Goal: Task Accomplishment & Management: Use online tool/utility

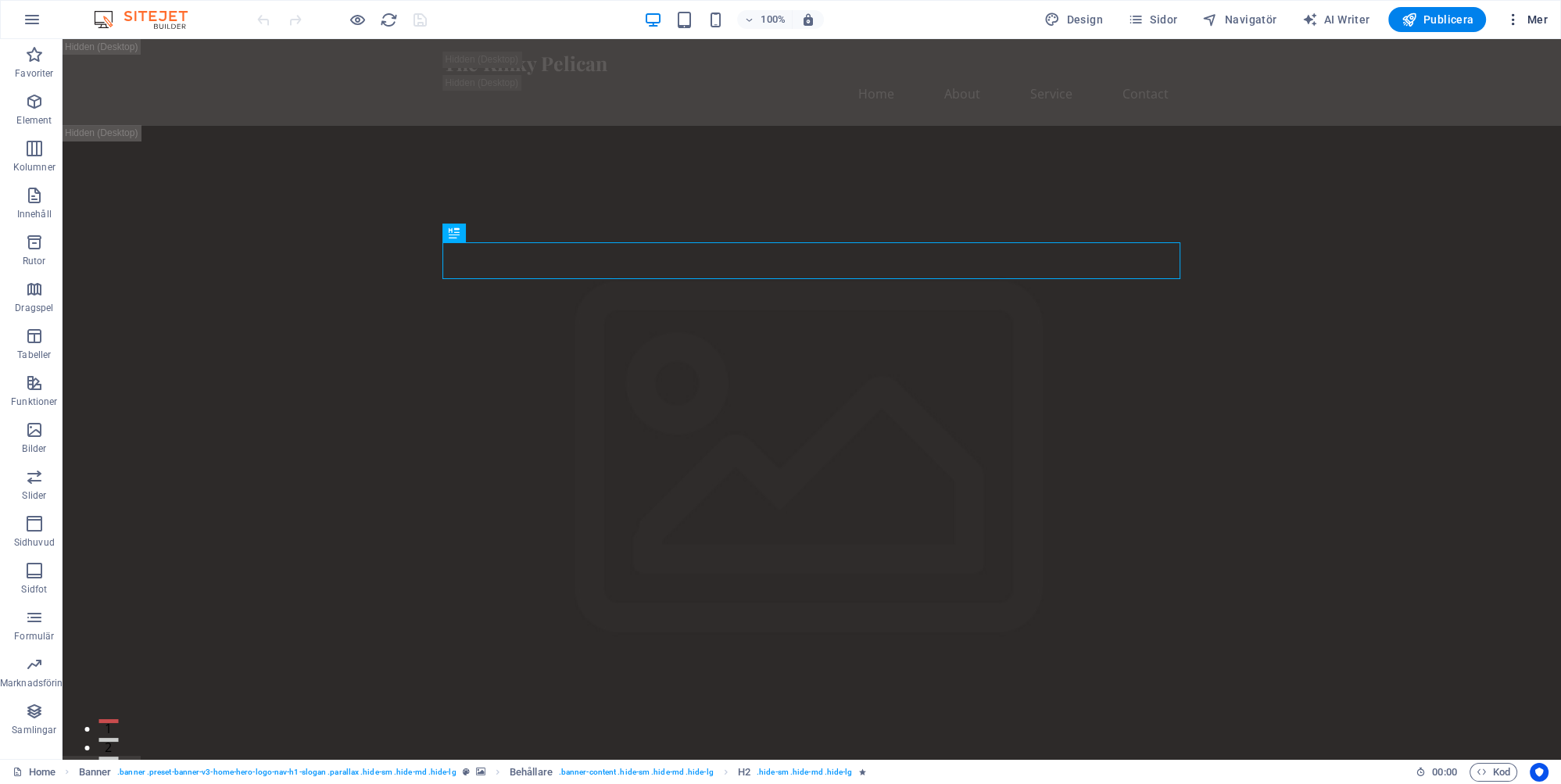
click at [715, 14] on span "Mer" at bounding box center [1525, 19] width 43 height 15
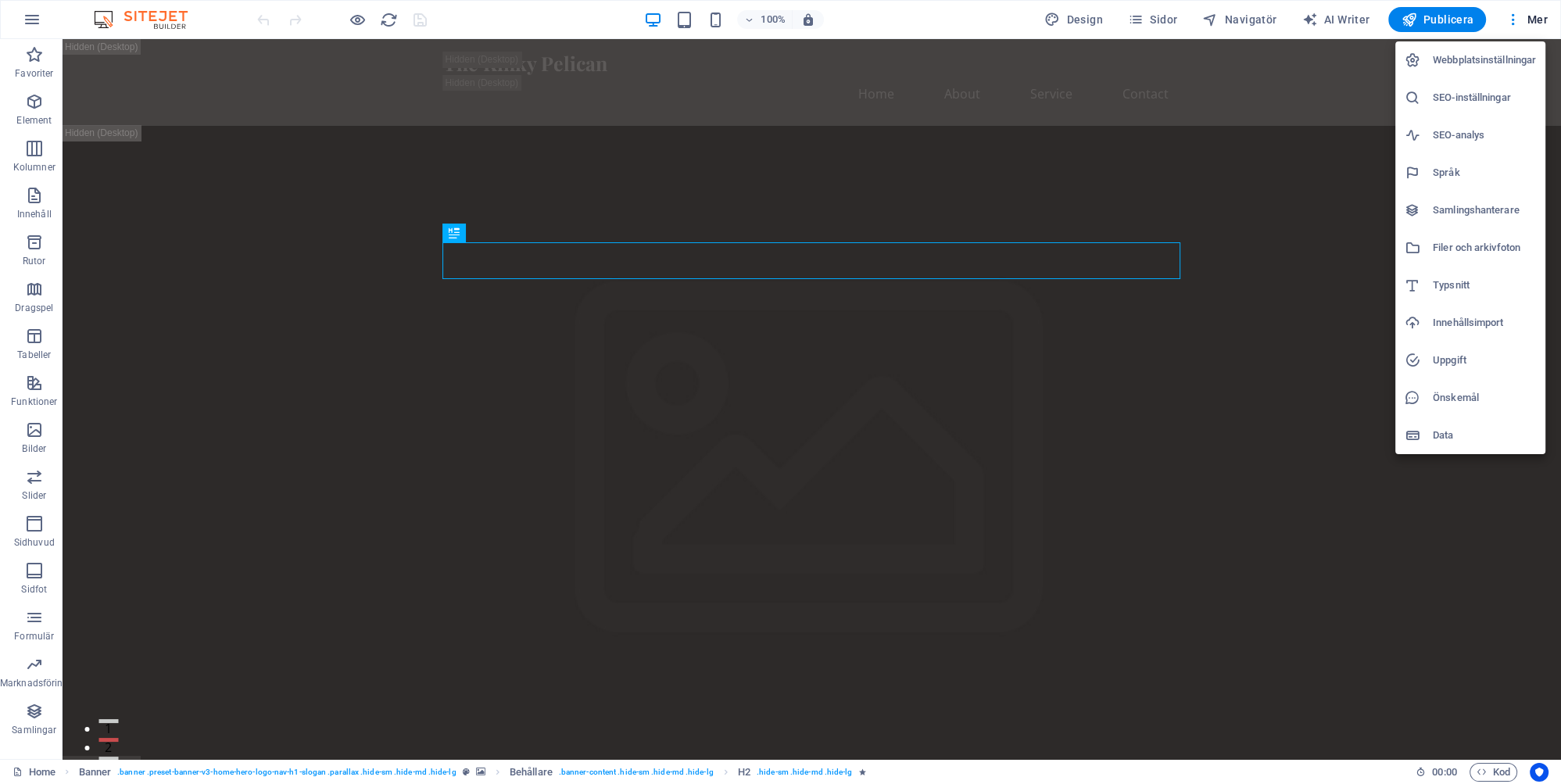
click at [715, 57] on h6 "Webbplatsinställningar" at bounding box center [1483, 61] width 103 height 19
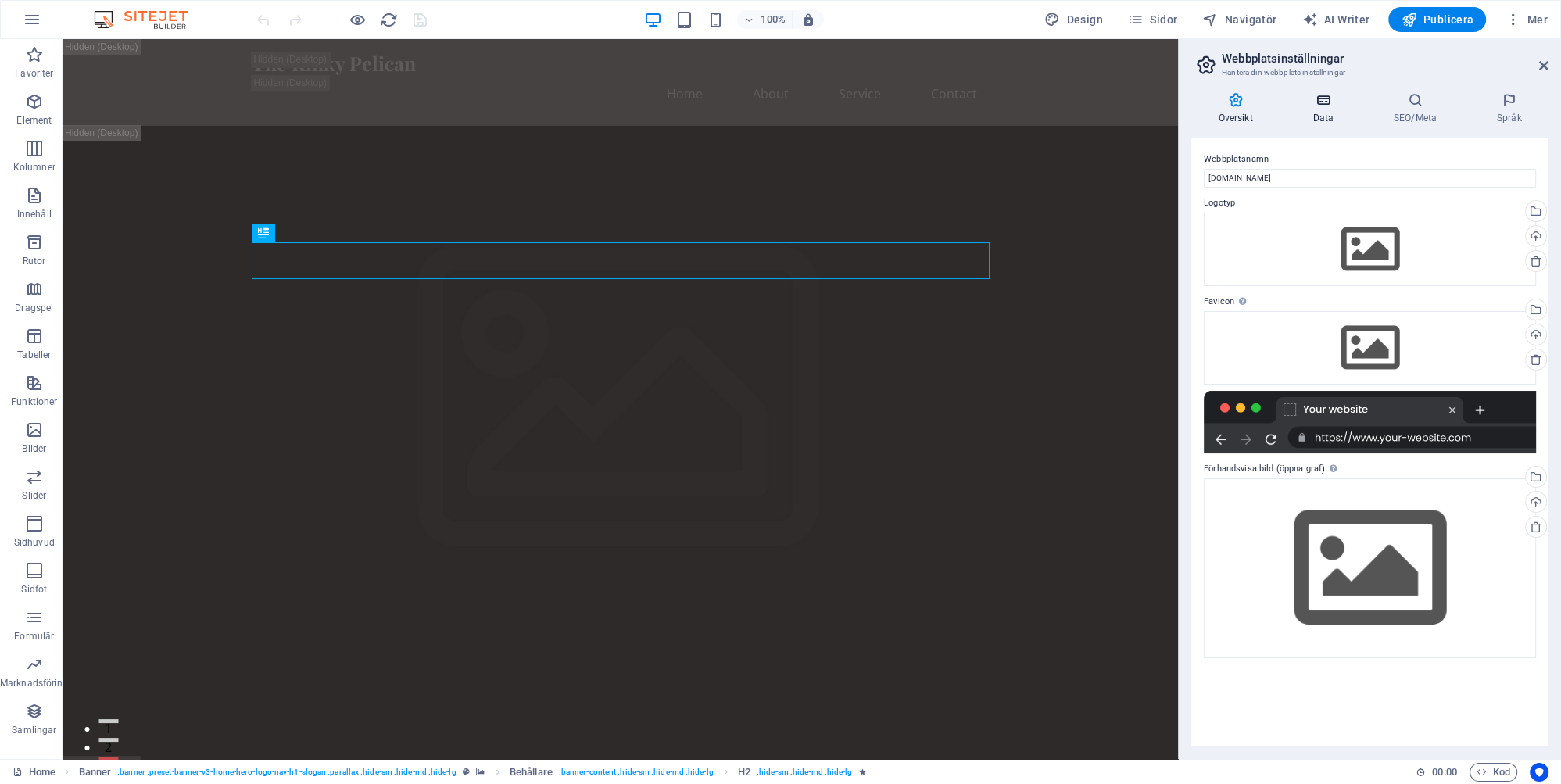
click at [715, 114] on h4 "Data" at bounding box center [1326, 109] width 81 height 33
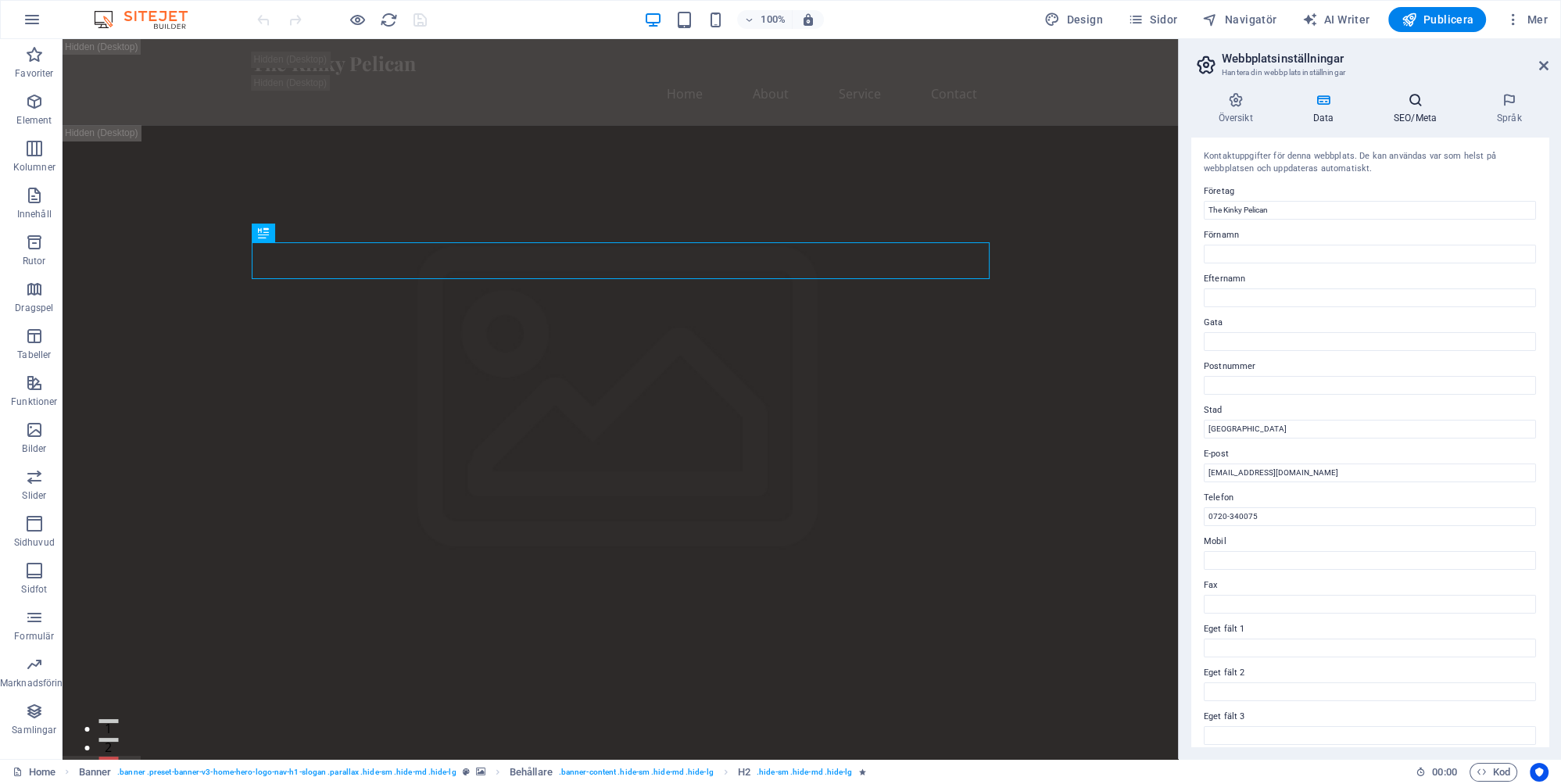
click at [715, 116] on h4 "SEO/Meta" at bounding box center [1417, 109] width 103 height 33
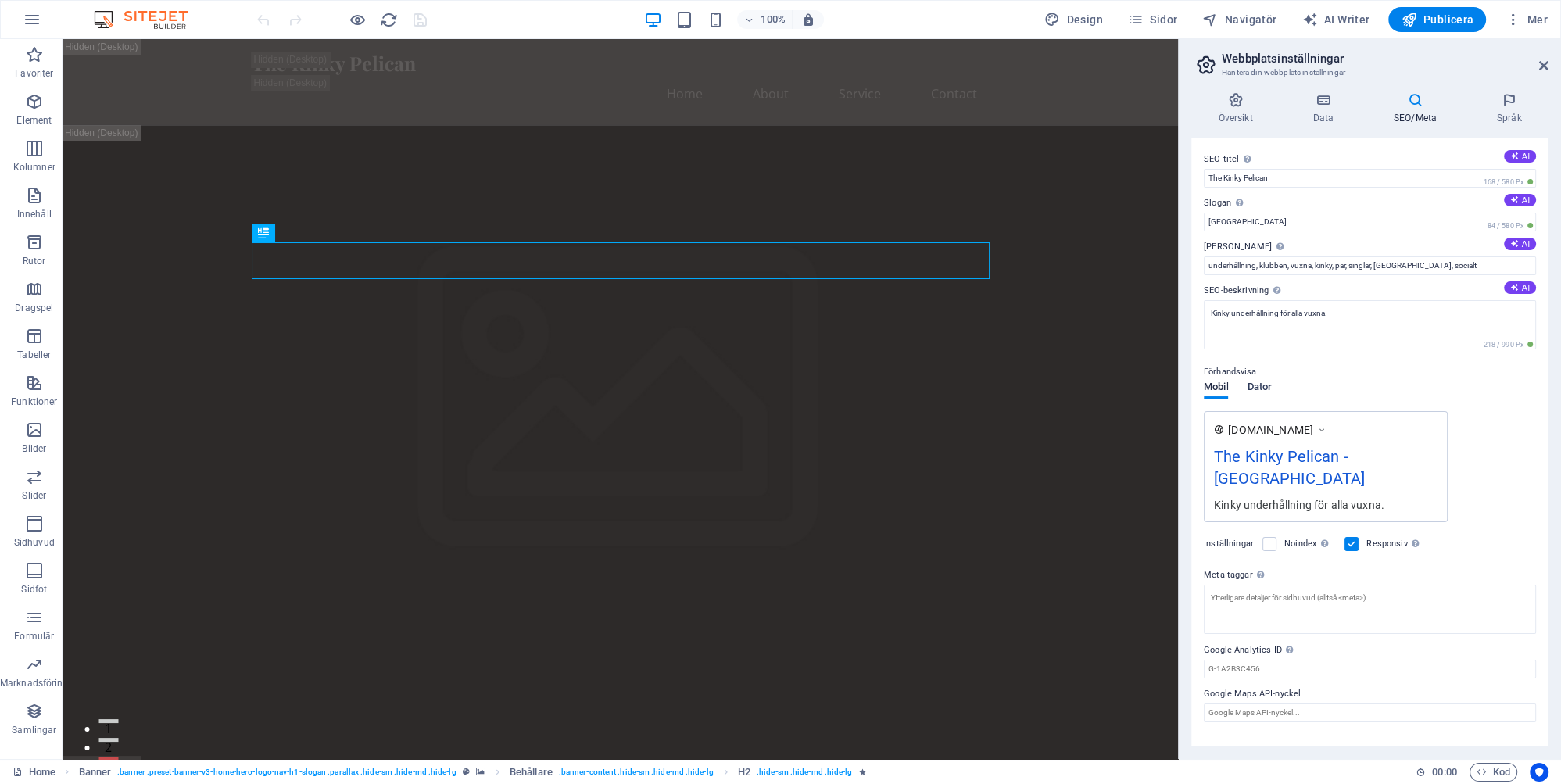
click at [715, 384] on span "Dator" at bounding box center [1258, 388] width 24 height 22
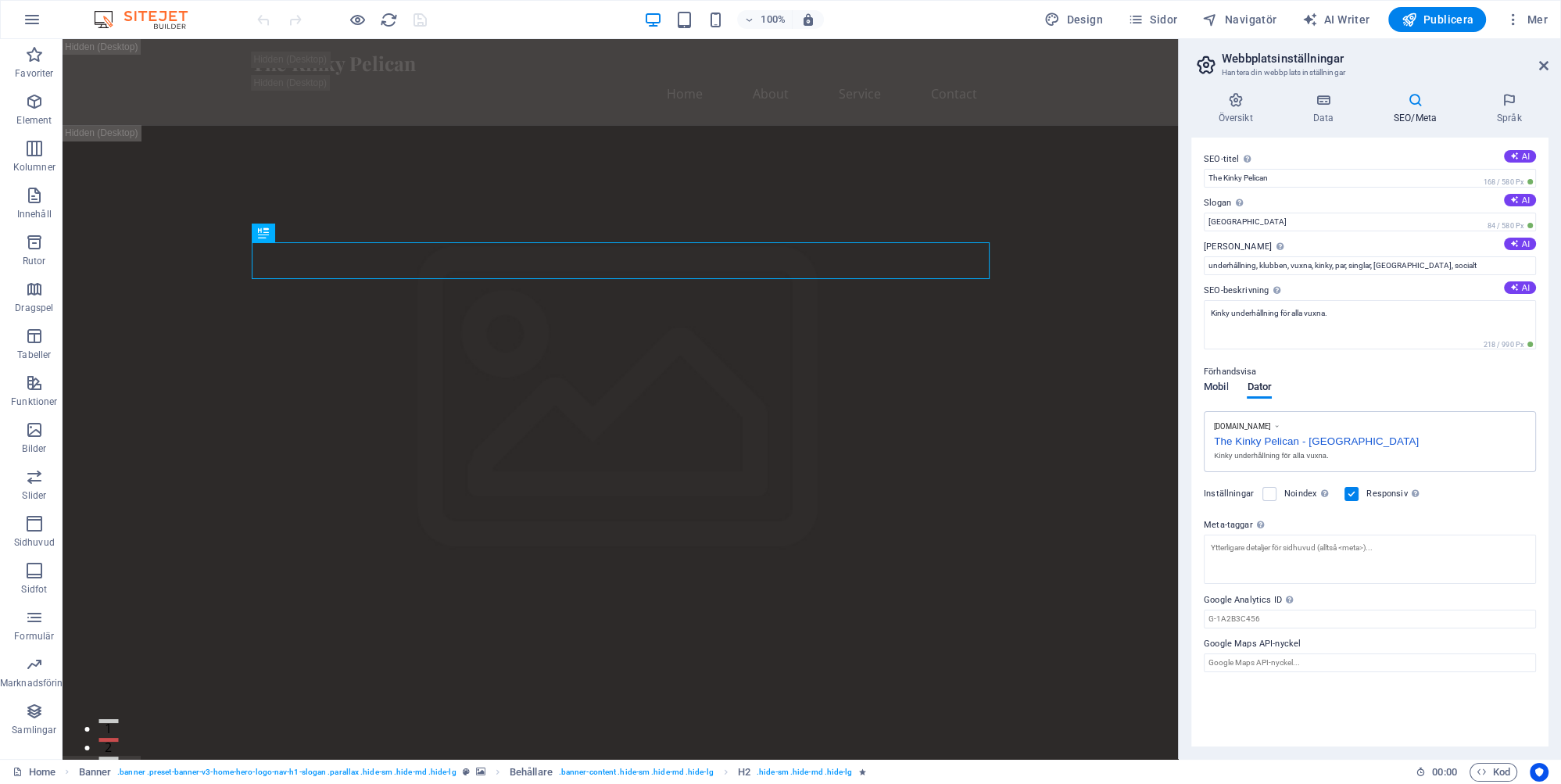
click at [715, 387] on span "Mobil" at bounding box center [1215, 388] width 24 height 22
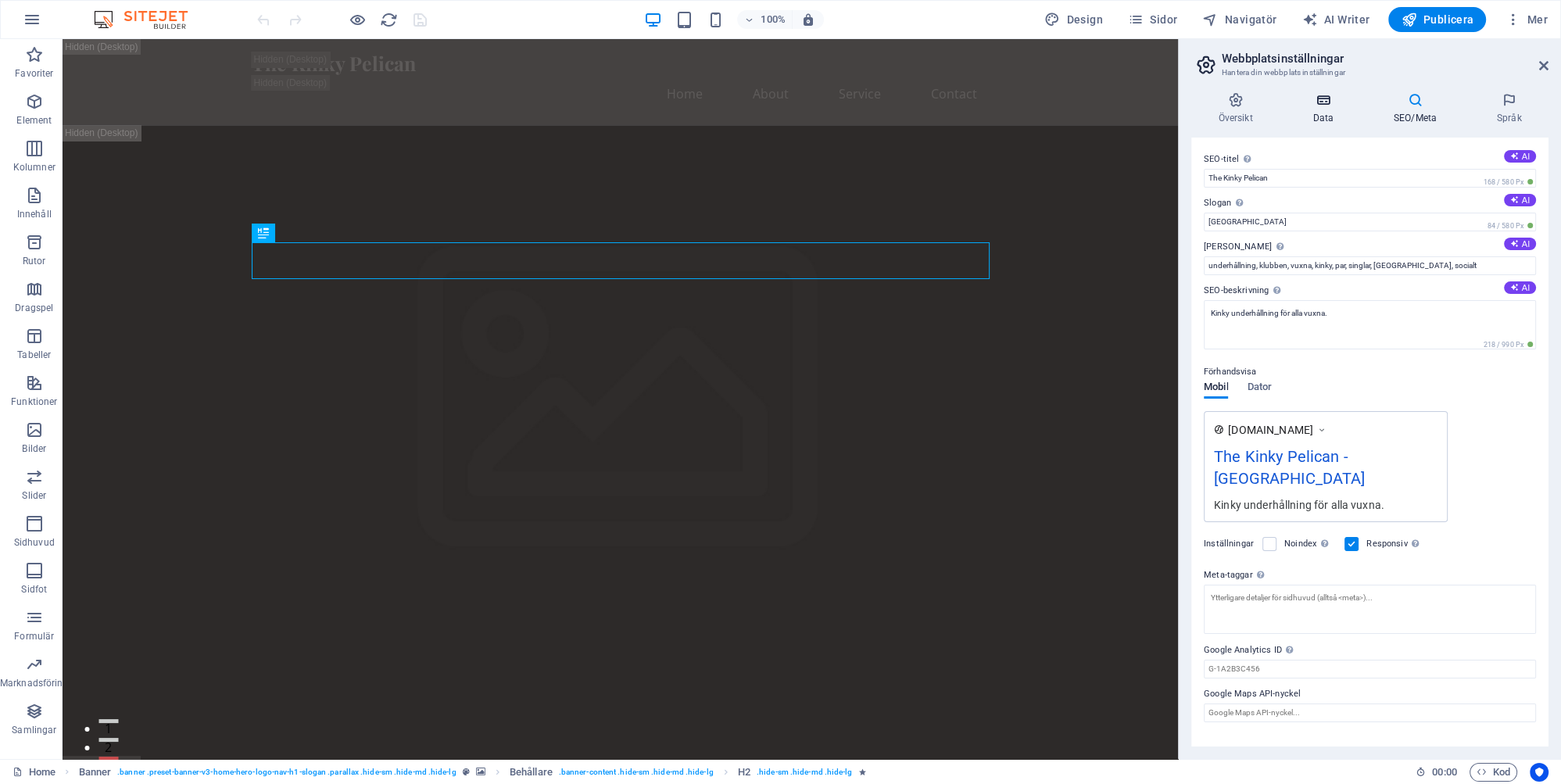
click at [715, 116] on h4 "Data" at bounding box center [1326, 109] width 81 height 33
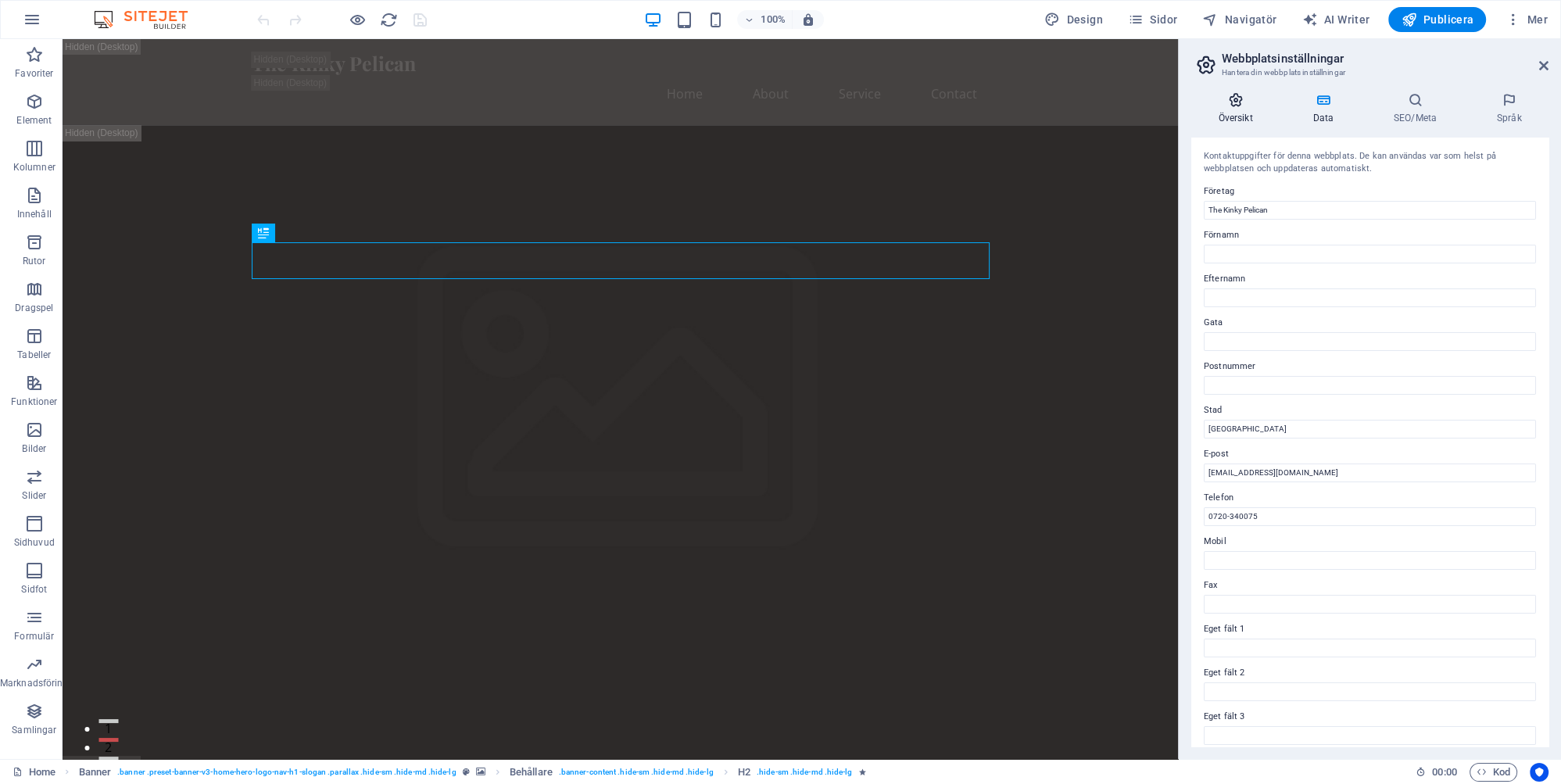
click at [715, 120] on h4 "Översikt" at bounding box center [1238, 109] width 94 height 33
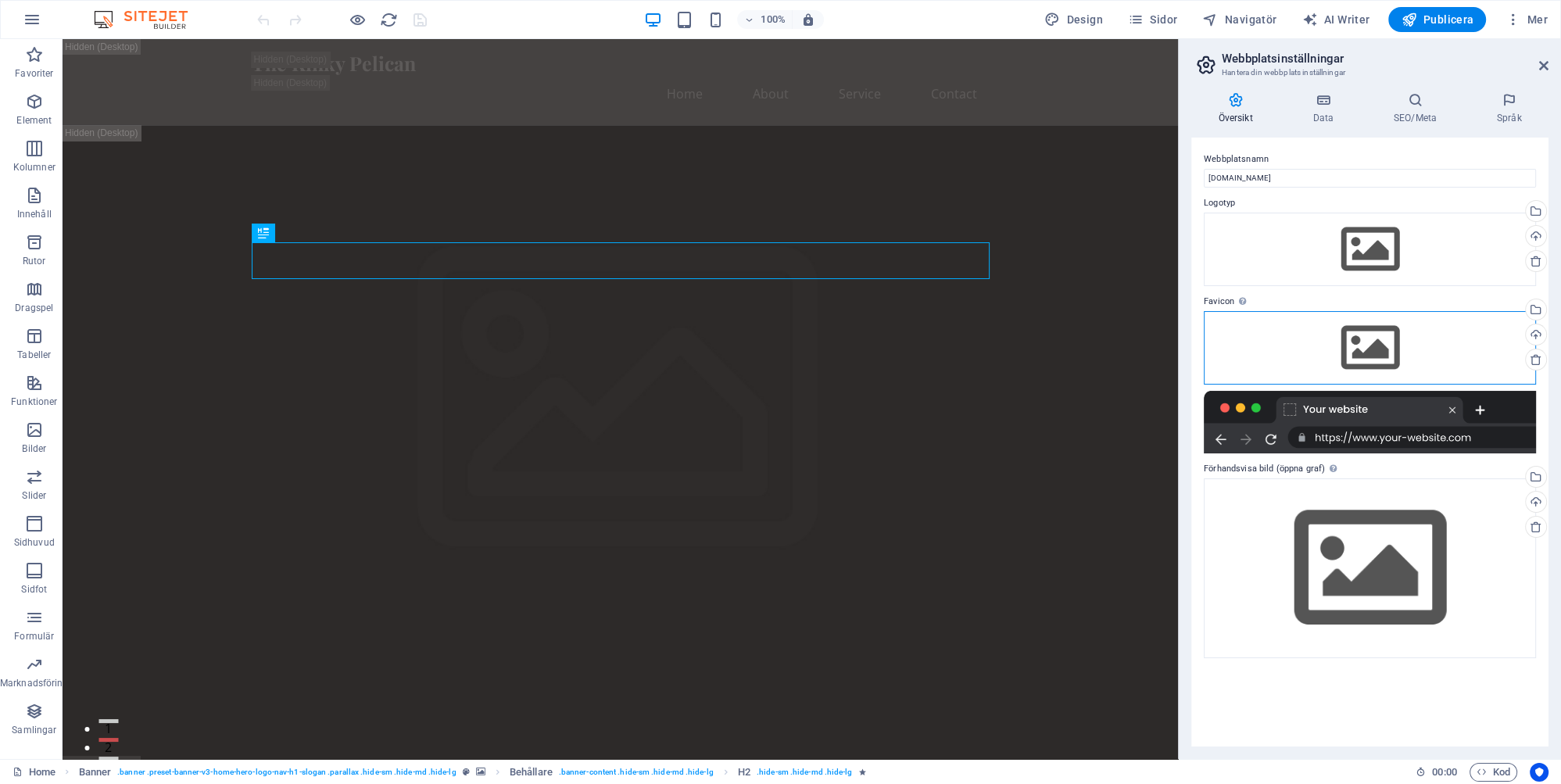
click at [715, 345] on div "Dra filer hit, klicka för att välja filer eller välj filer från Filer eller vår…" at bounding box center [1370, 348] width 333 height 73
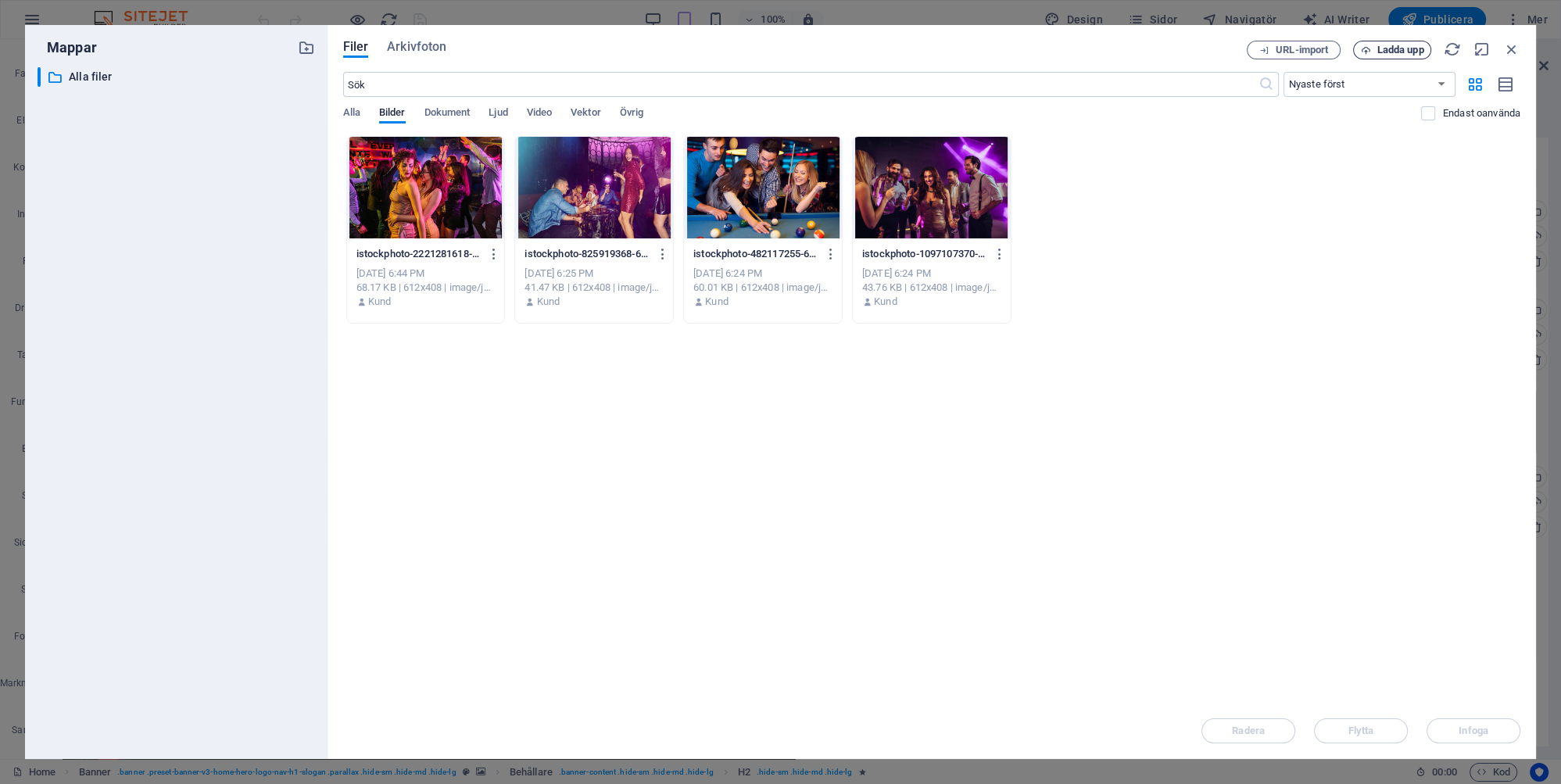
click at [715, 47] on span "Ladda upp" at bounding box center [1400, 50] width 47 height 10
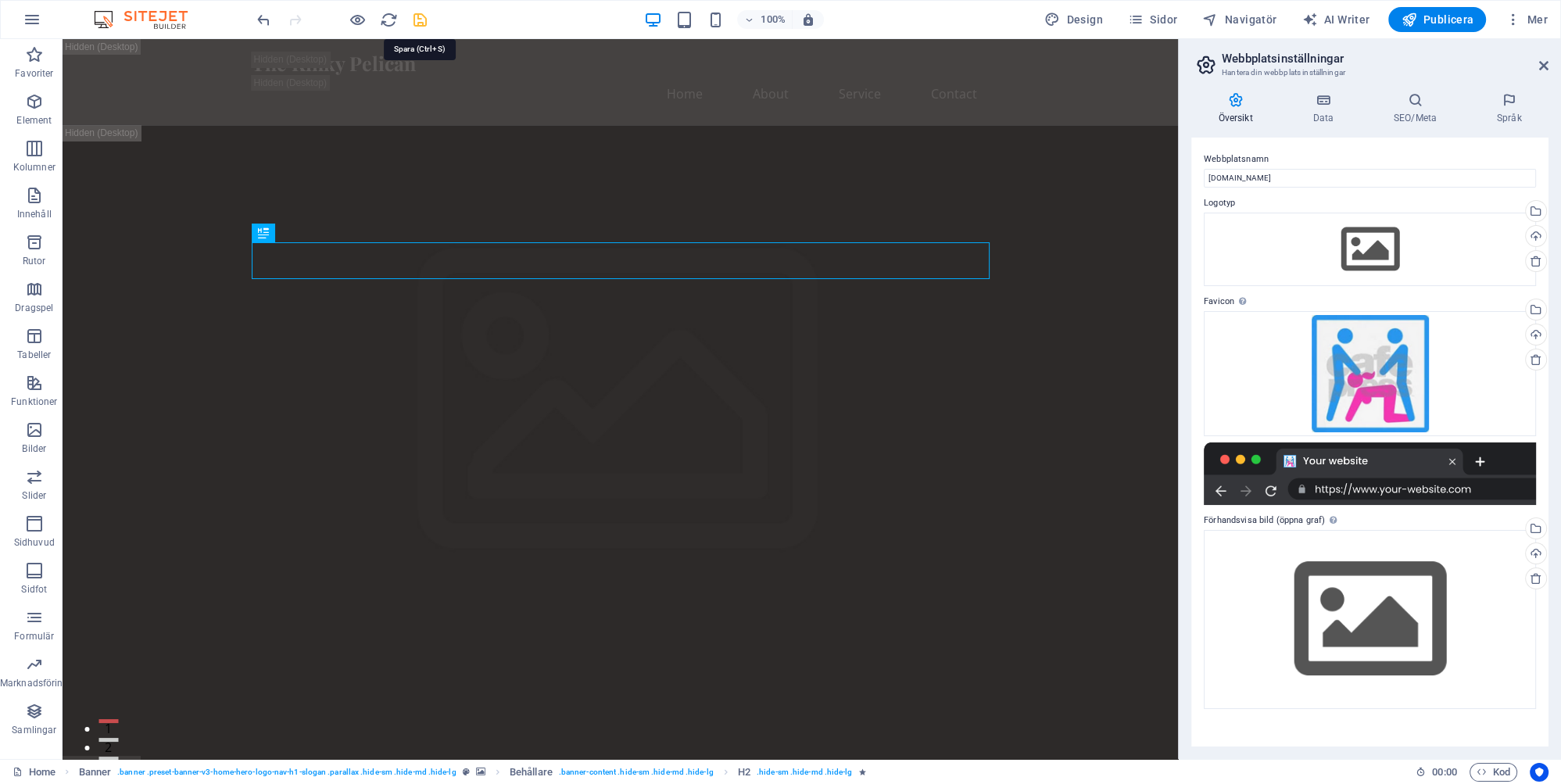
click at [419, 17] on icon "save" at bounding box center [420, 19] width 18 height 18
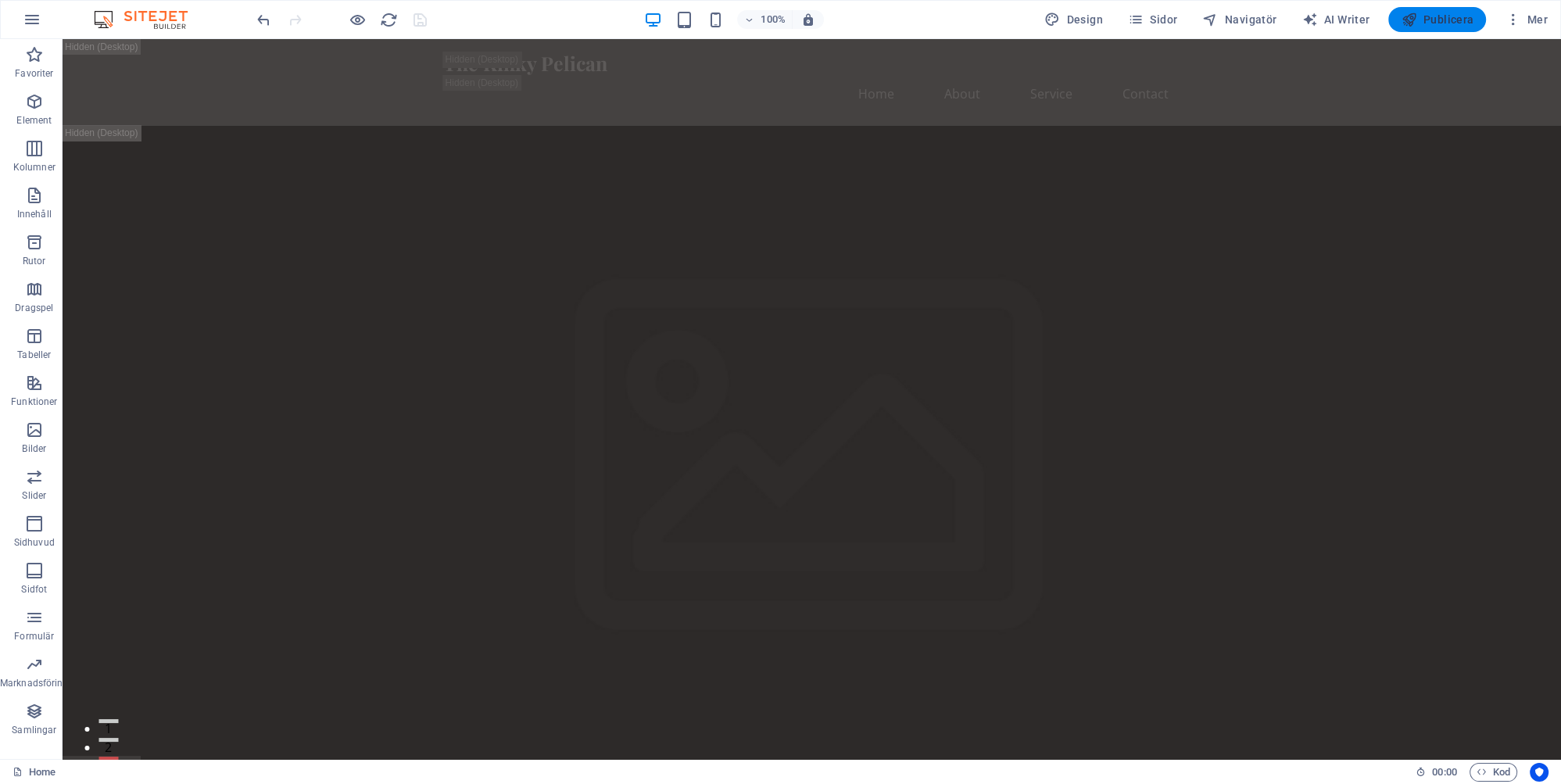
click at [715, 19] on span "Publicera" at bounding box center [1437, 19] width 73 height 15
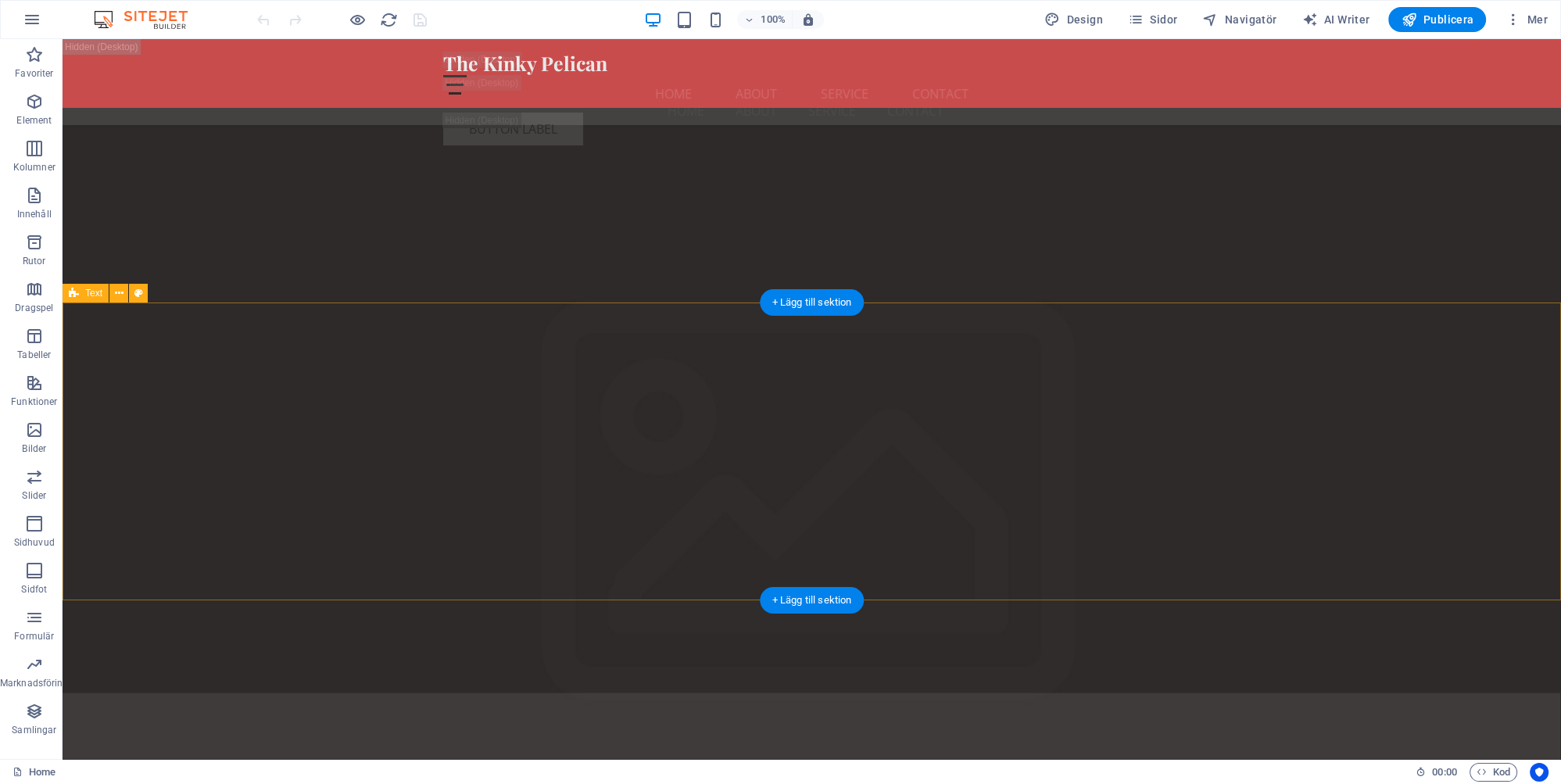
scroll to position [3878, 0]
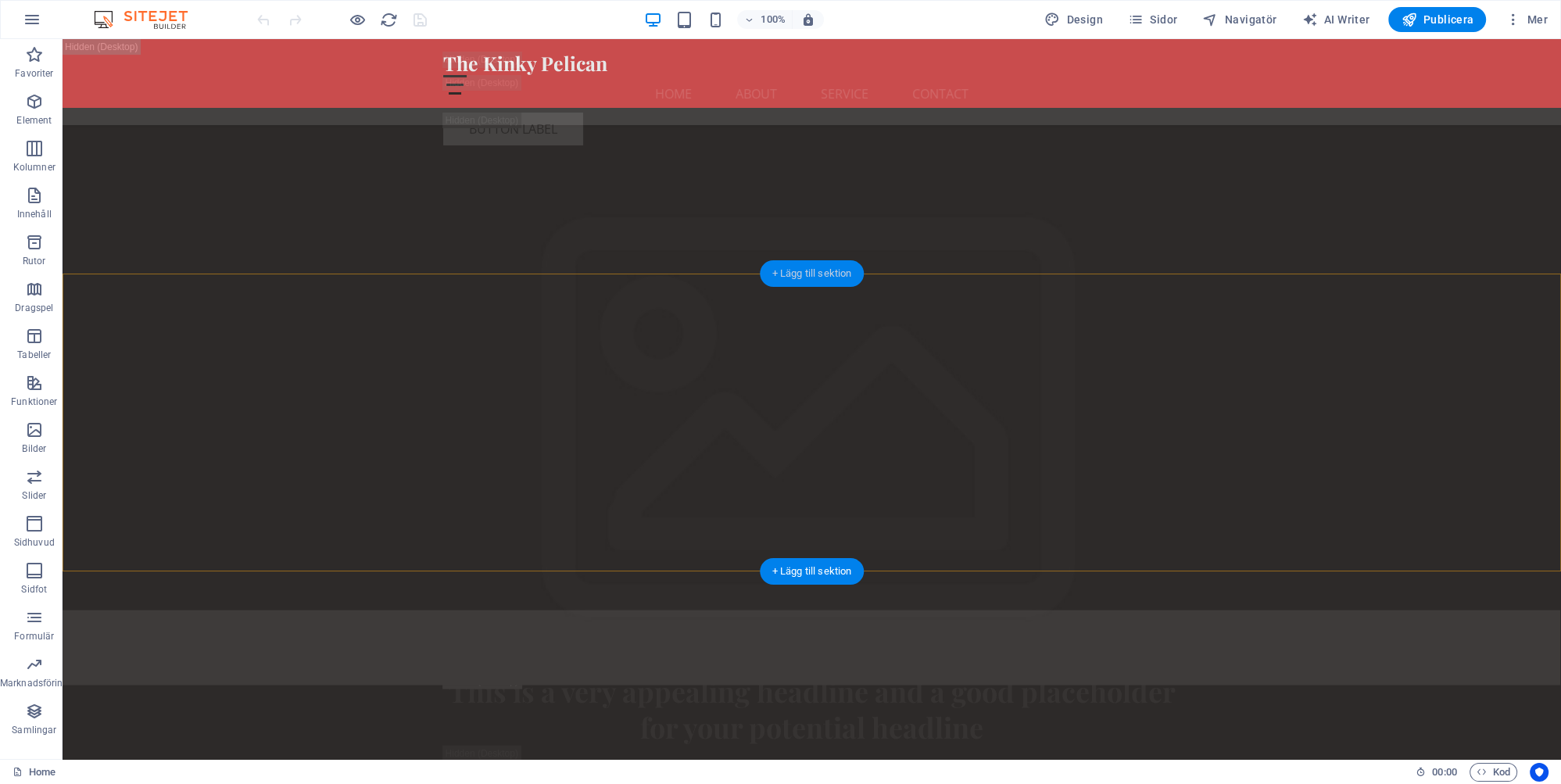
click at [801, 270] on div "+ Lägg till sektion" at bounding box center [811, 274] width 105 height 27
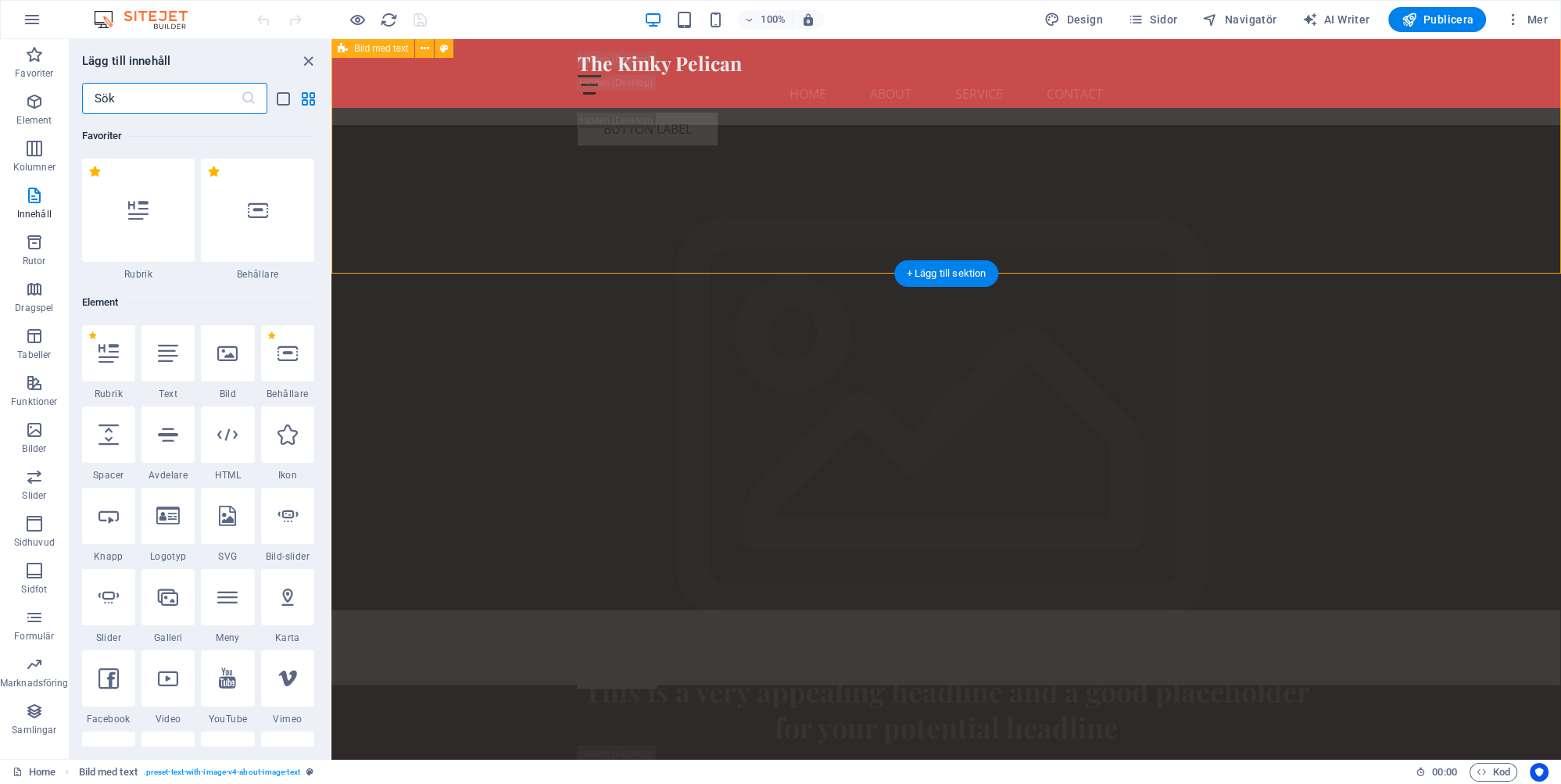
scroll to position [2733, 0]
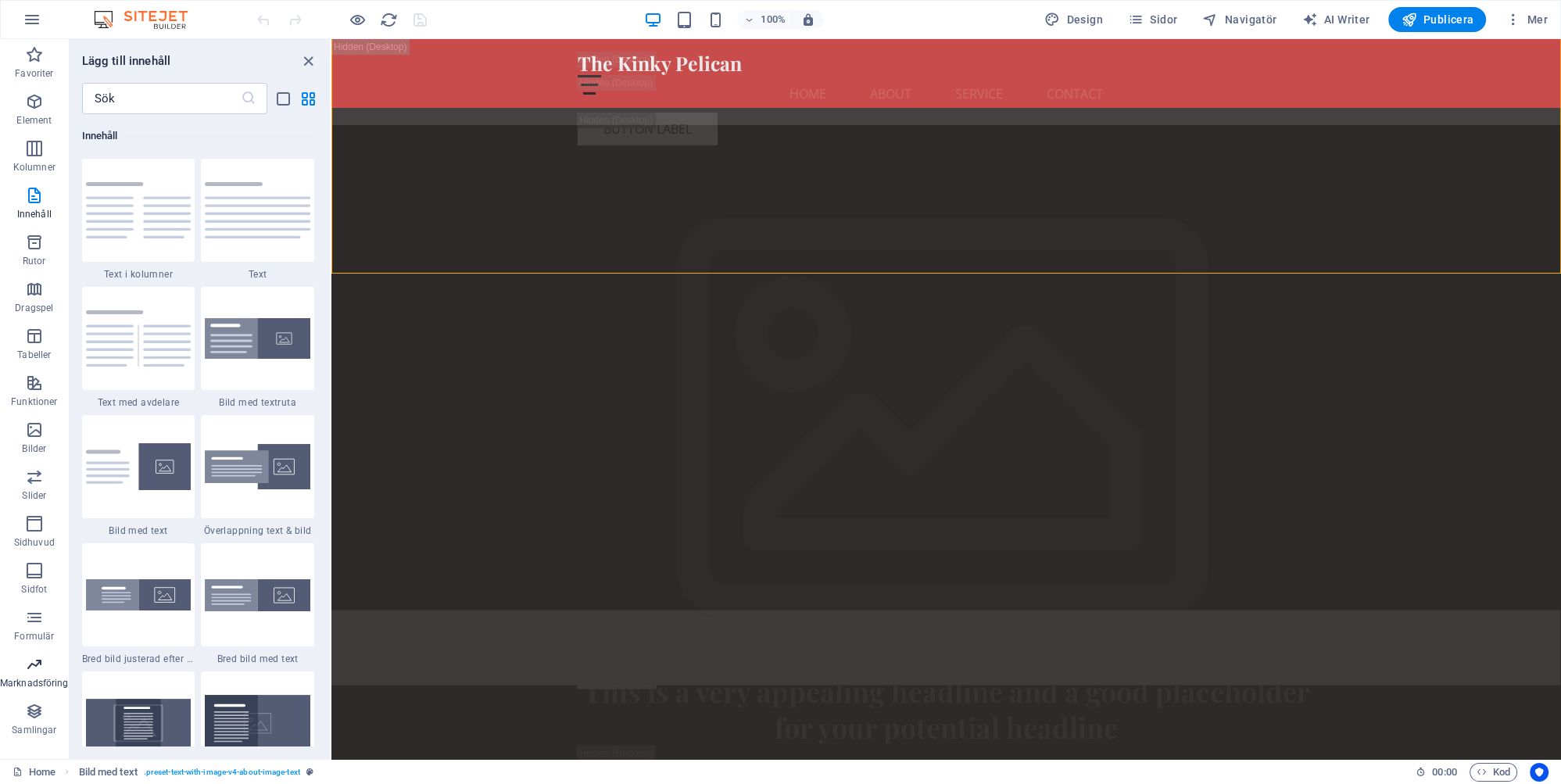
click at [29, 682] on p "Marknadsföring" at bounding box center [35, 682] width 69 height 12
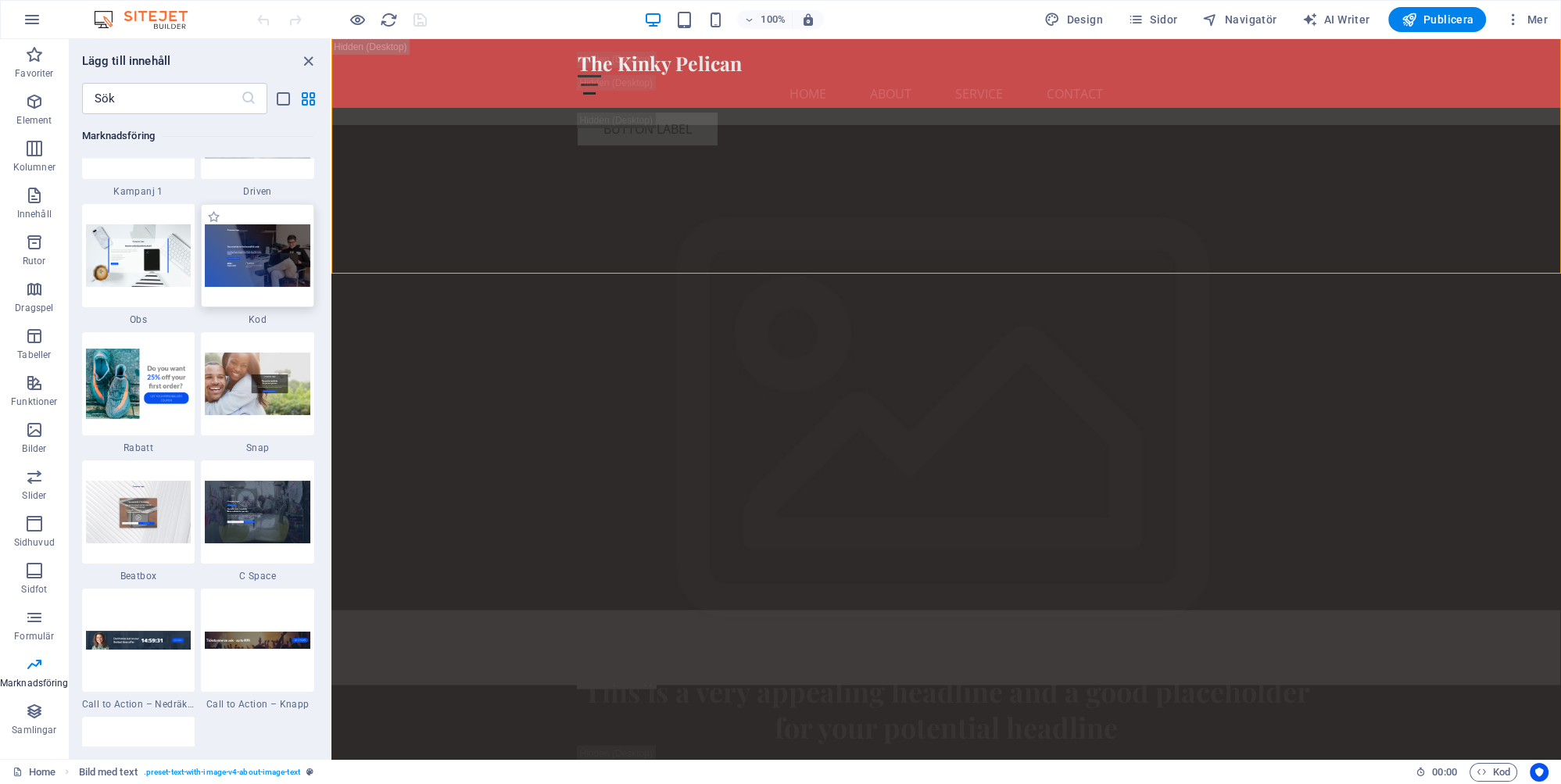
scroll to position [13582, 0]
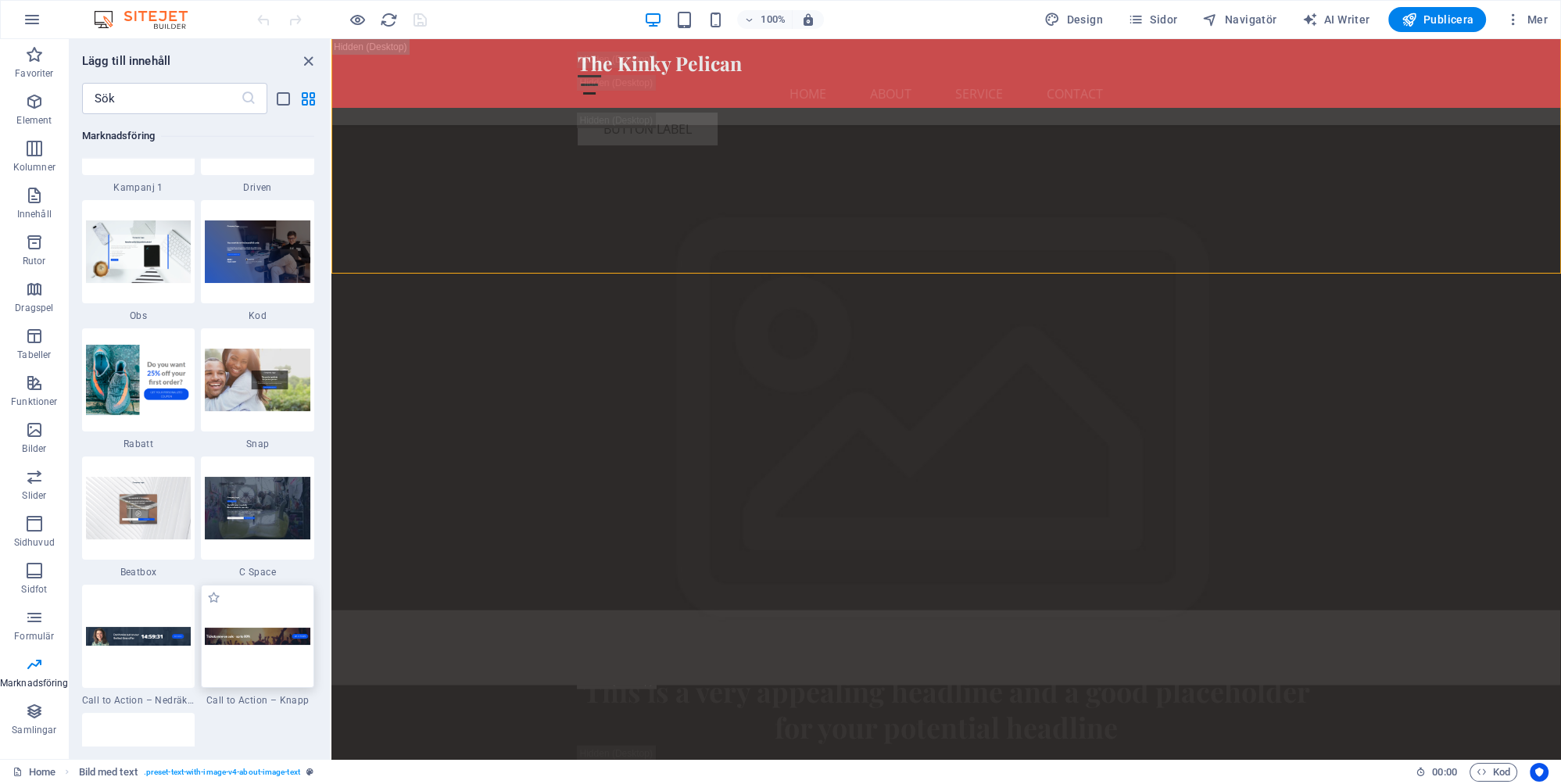
click at [253, 637] on img at bounding box center [258, 636] width 106 height 17
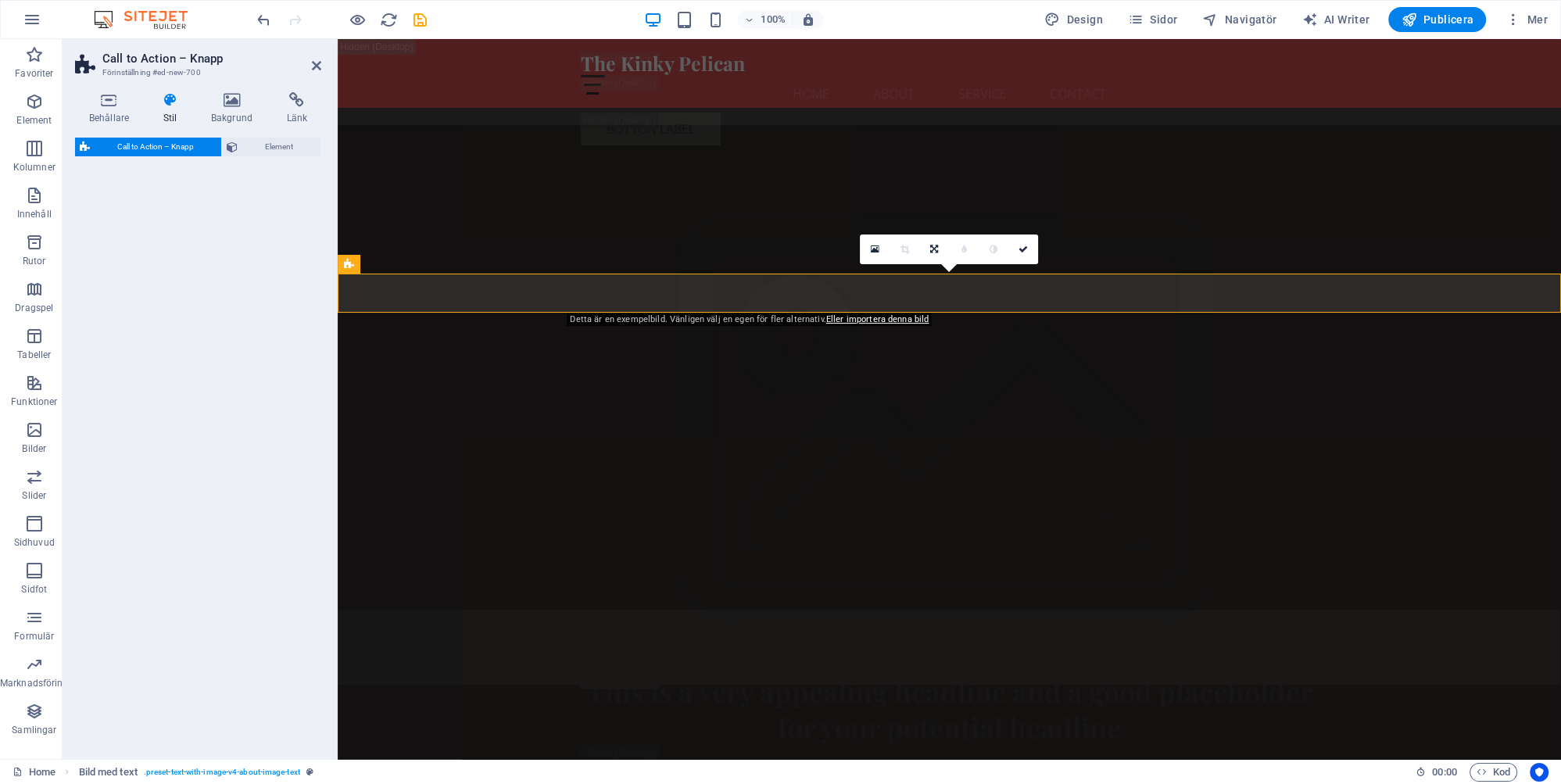
select select "rem"
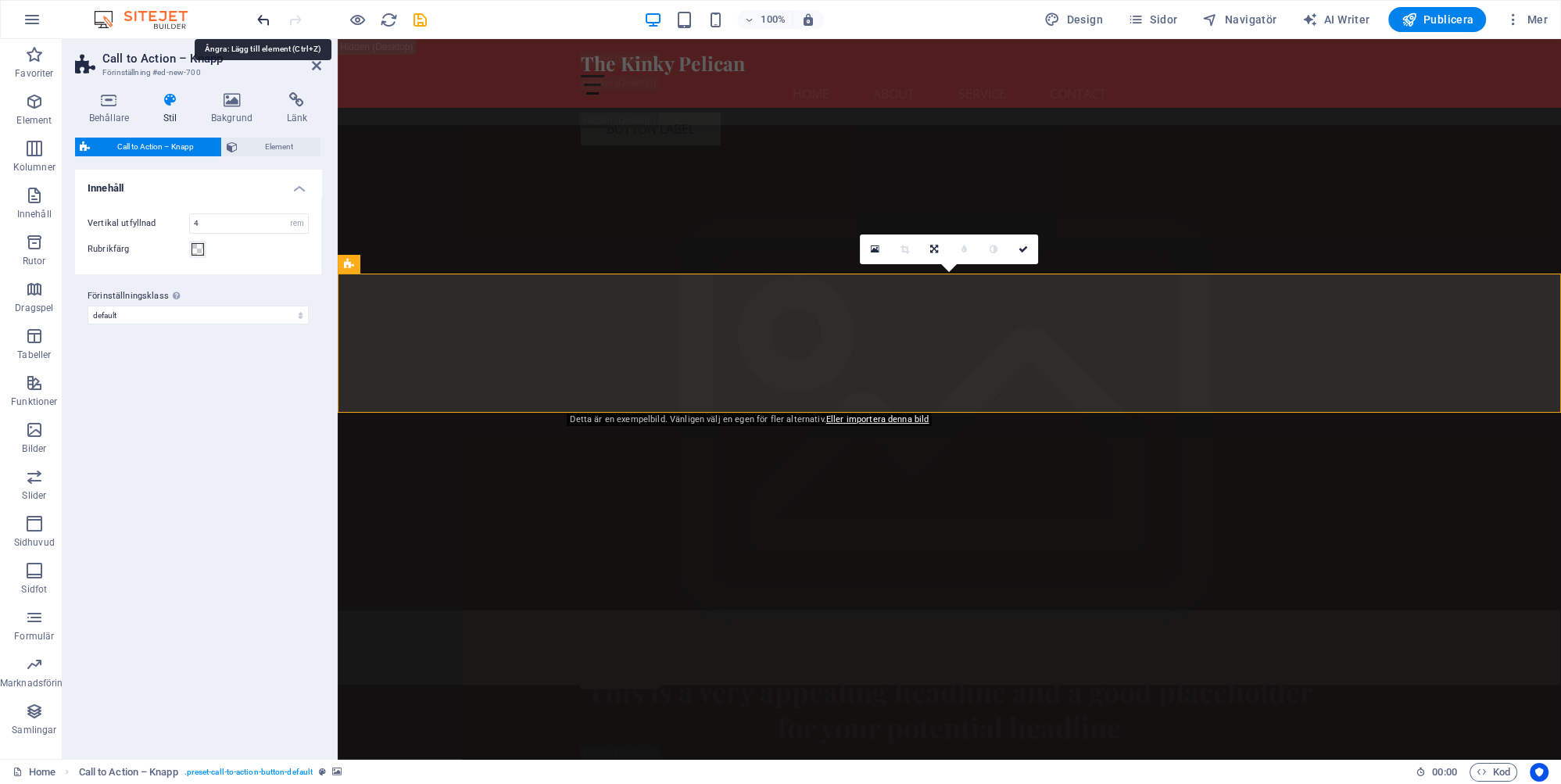
click at [262, 17] on icon "undo" at bounding box center [263, 19] width 18 height 18
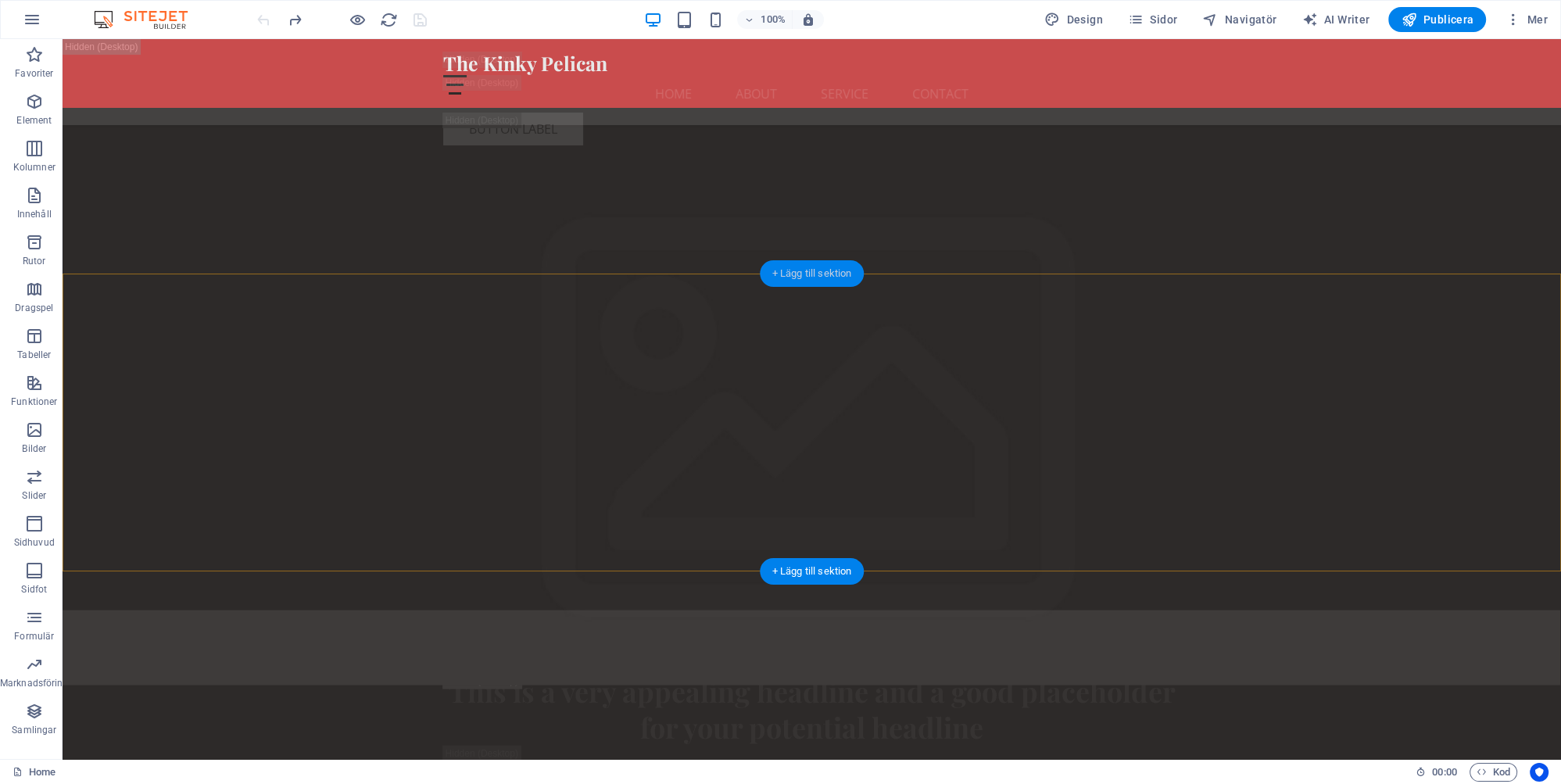
click at [799, 275] on div "+ Lägg till sektion" at bounding box center [811, 274] width 105 height 27
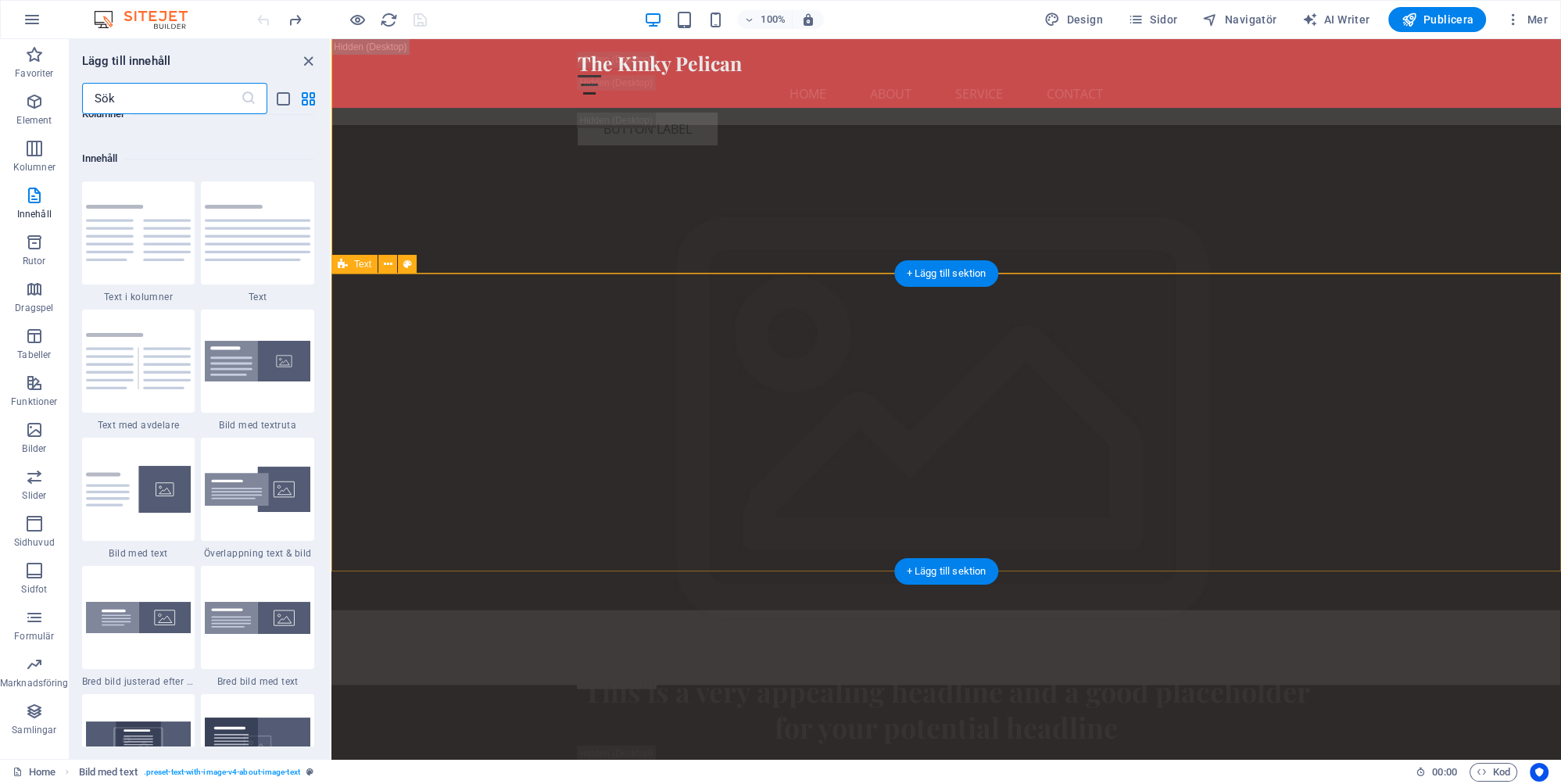
scroll to position [2733, 0]
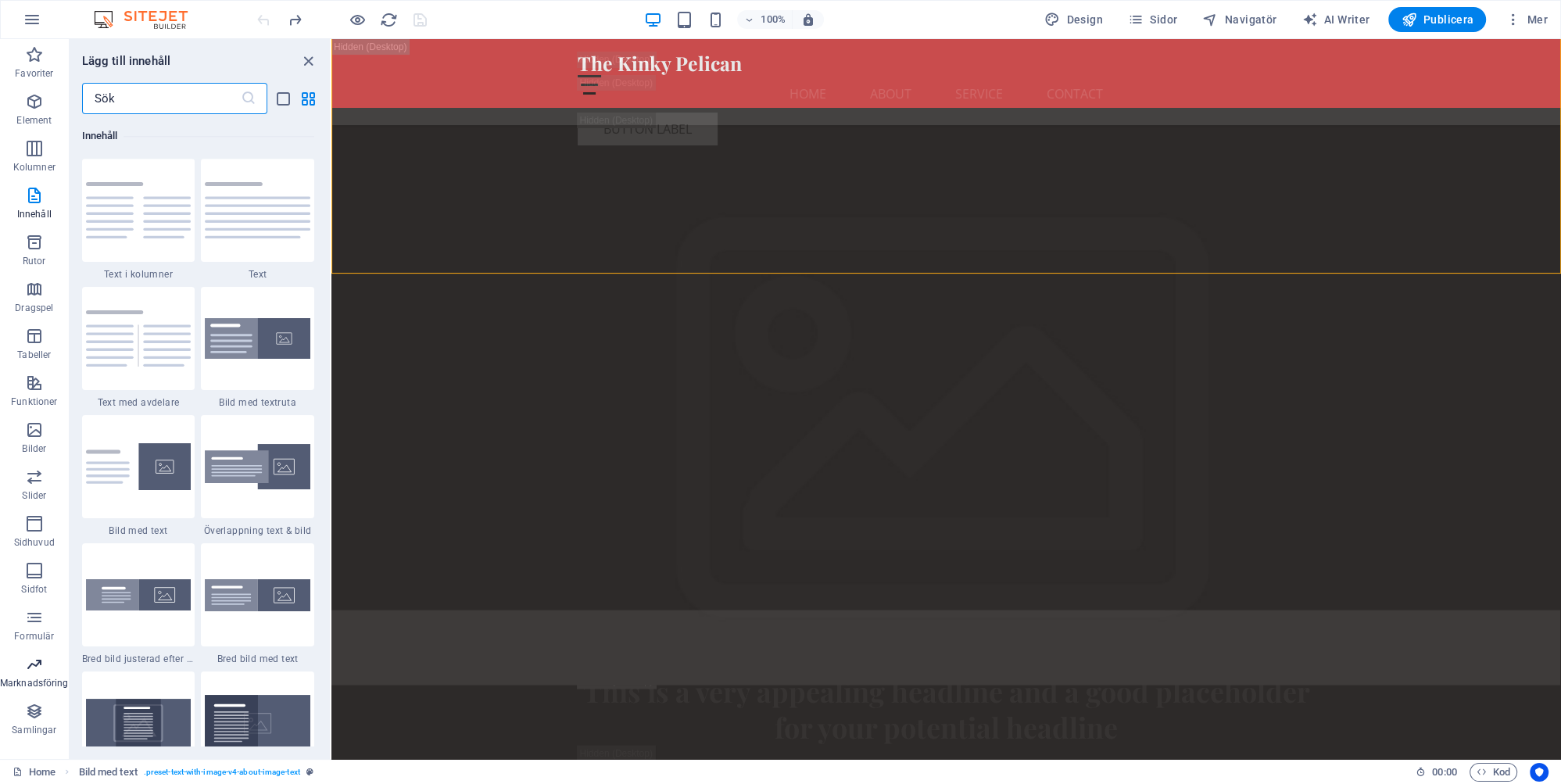
click at [37, 676] on p "Marknadsföring" at bounding box center [35, 682] width 69 height 12
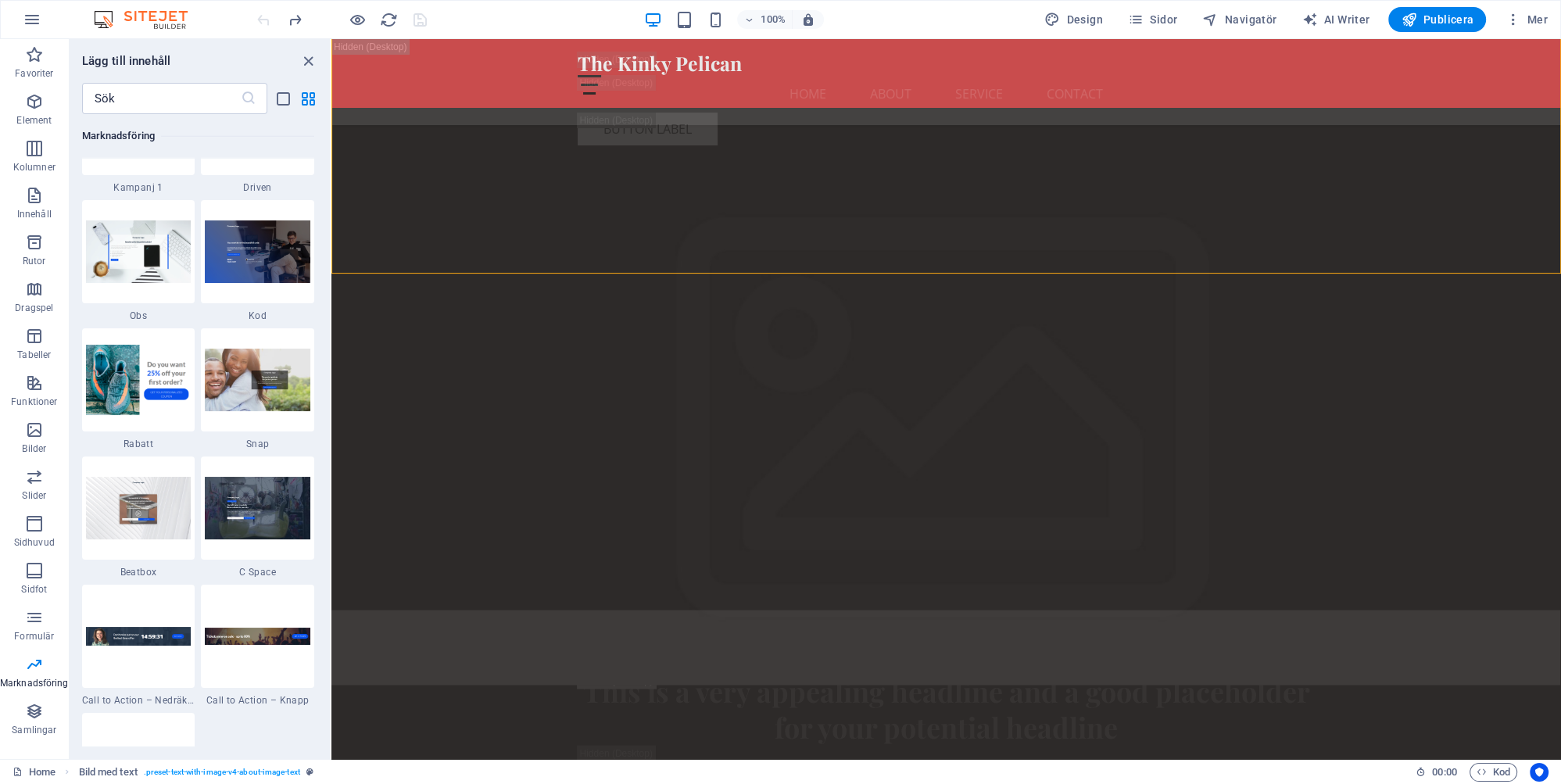
scroll to position [13866, 0]
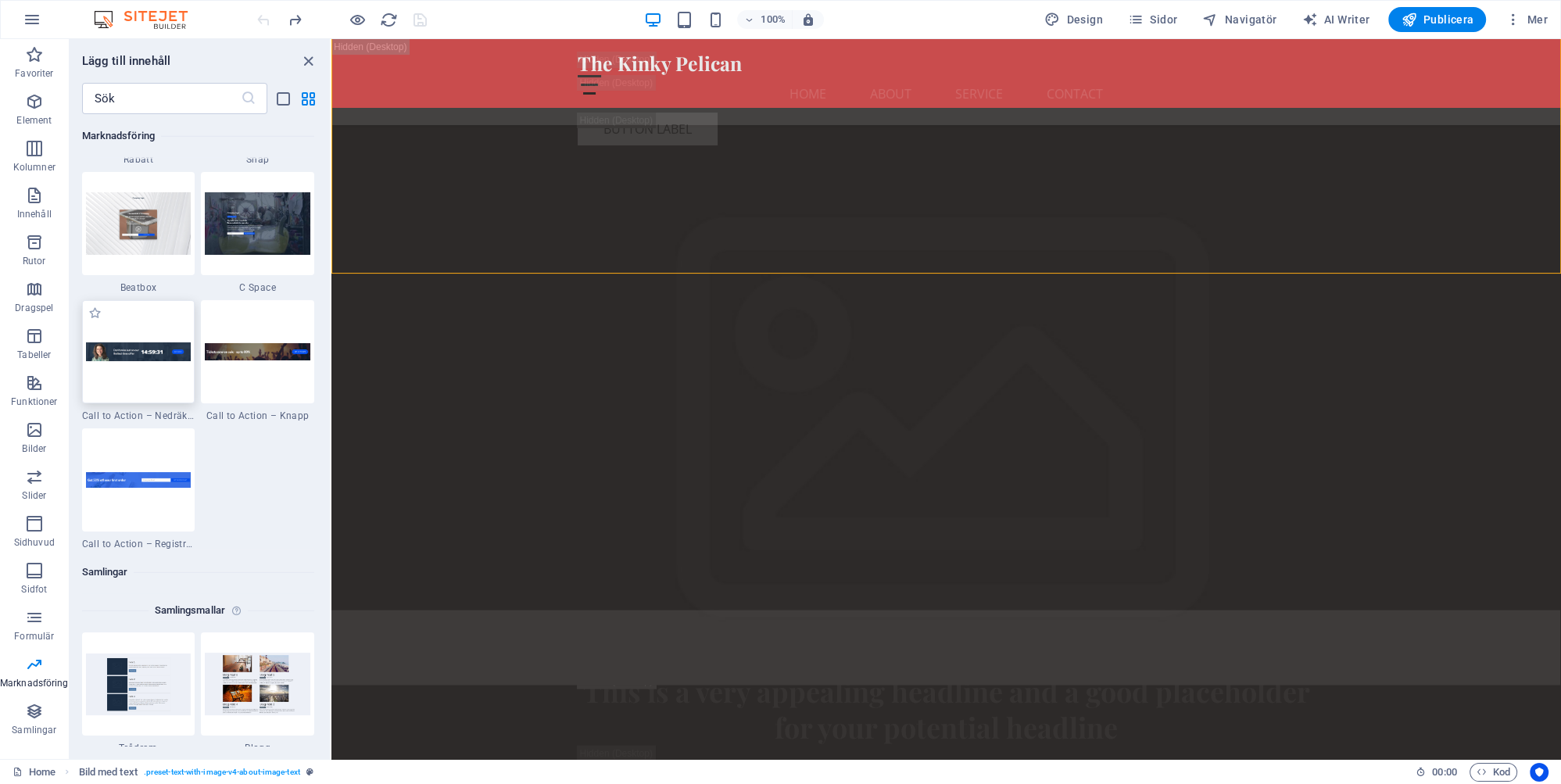
click at [150, 350] on img at bounding box center [138, 352] width 106 height 19
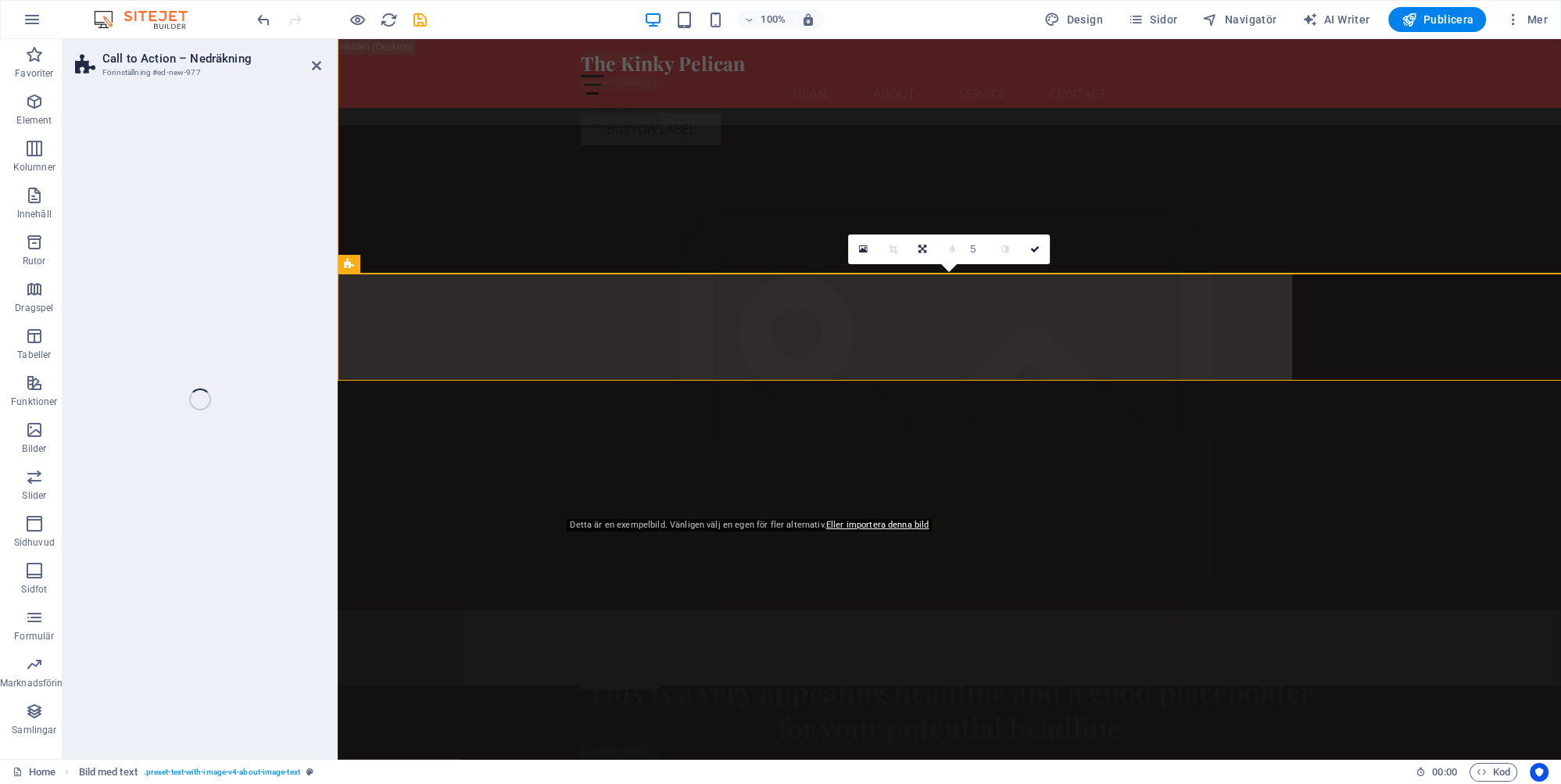
select select "rem"
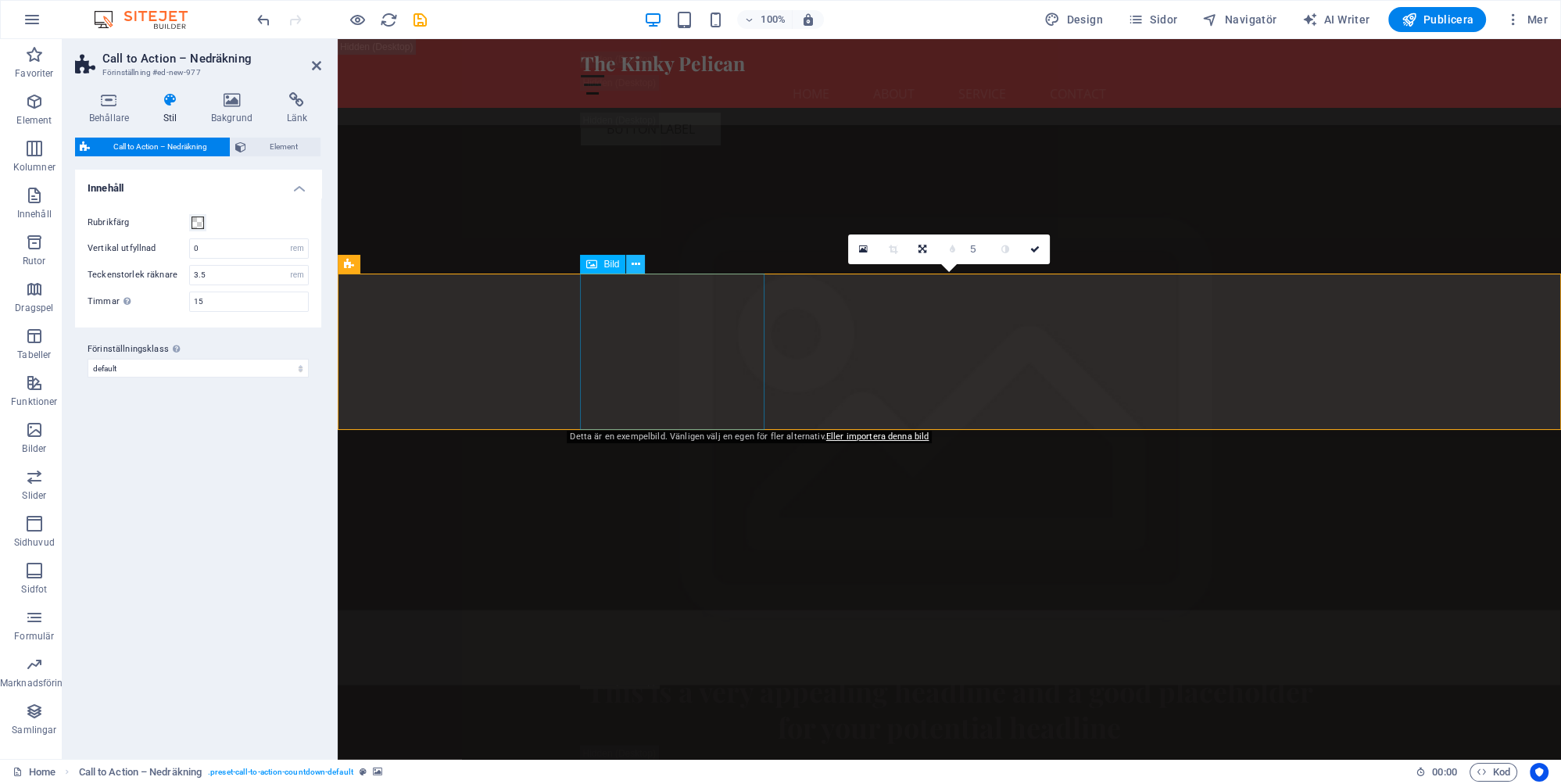
click at [632, 261] on icon at bounding box center [635, 264] width 9 height 16
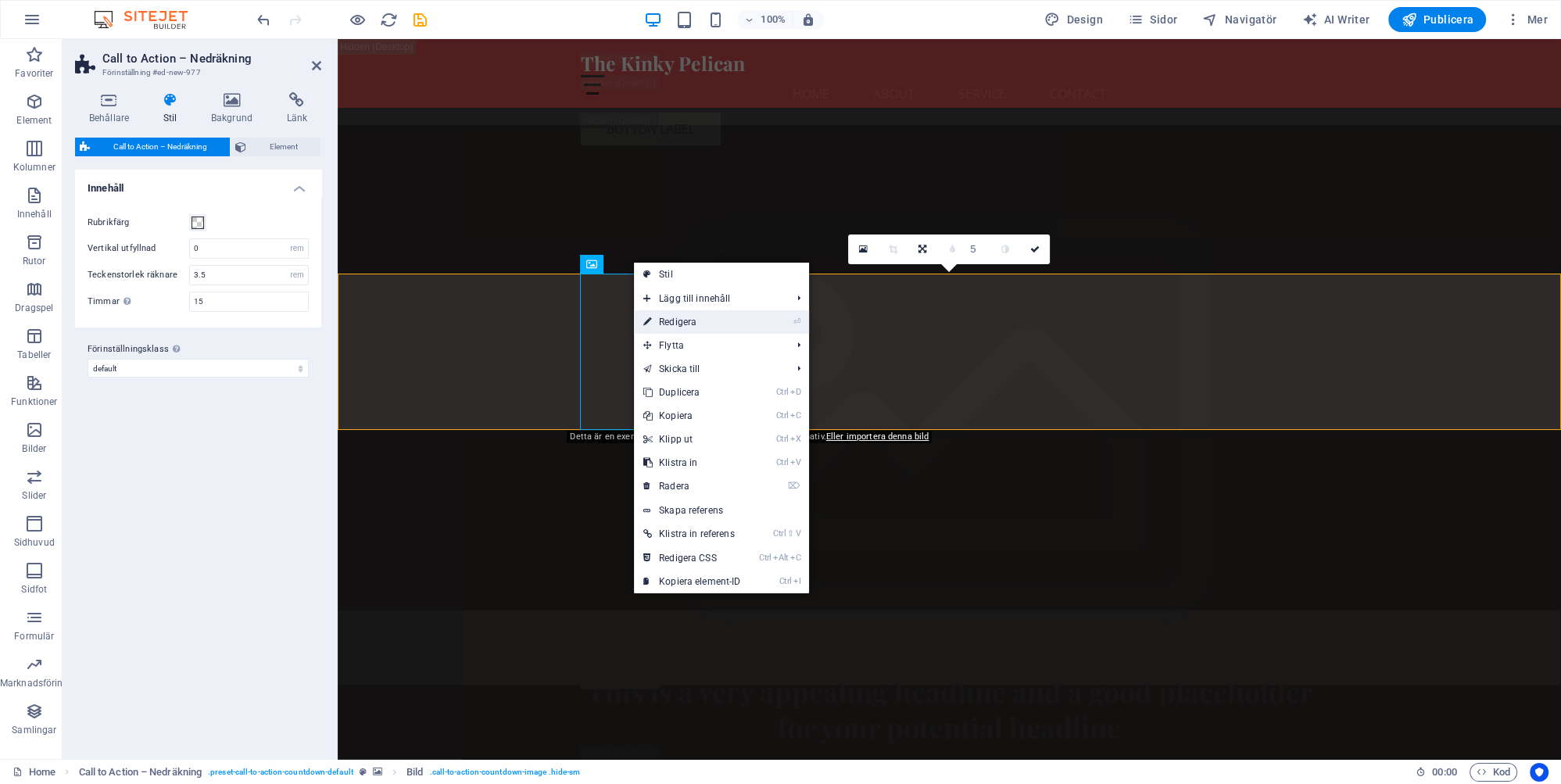
click at [688, 321] on link "⏎ Redigera" at bounding box center [691, 322] width 116 height 23
select select "px"
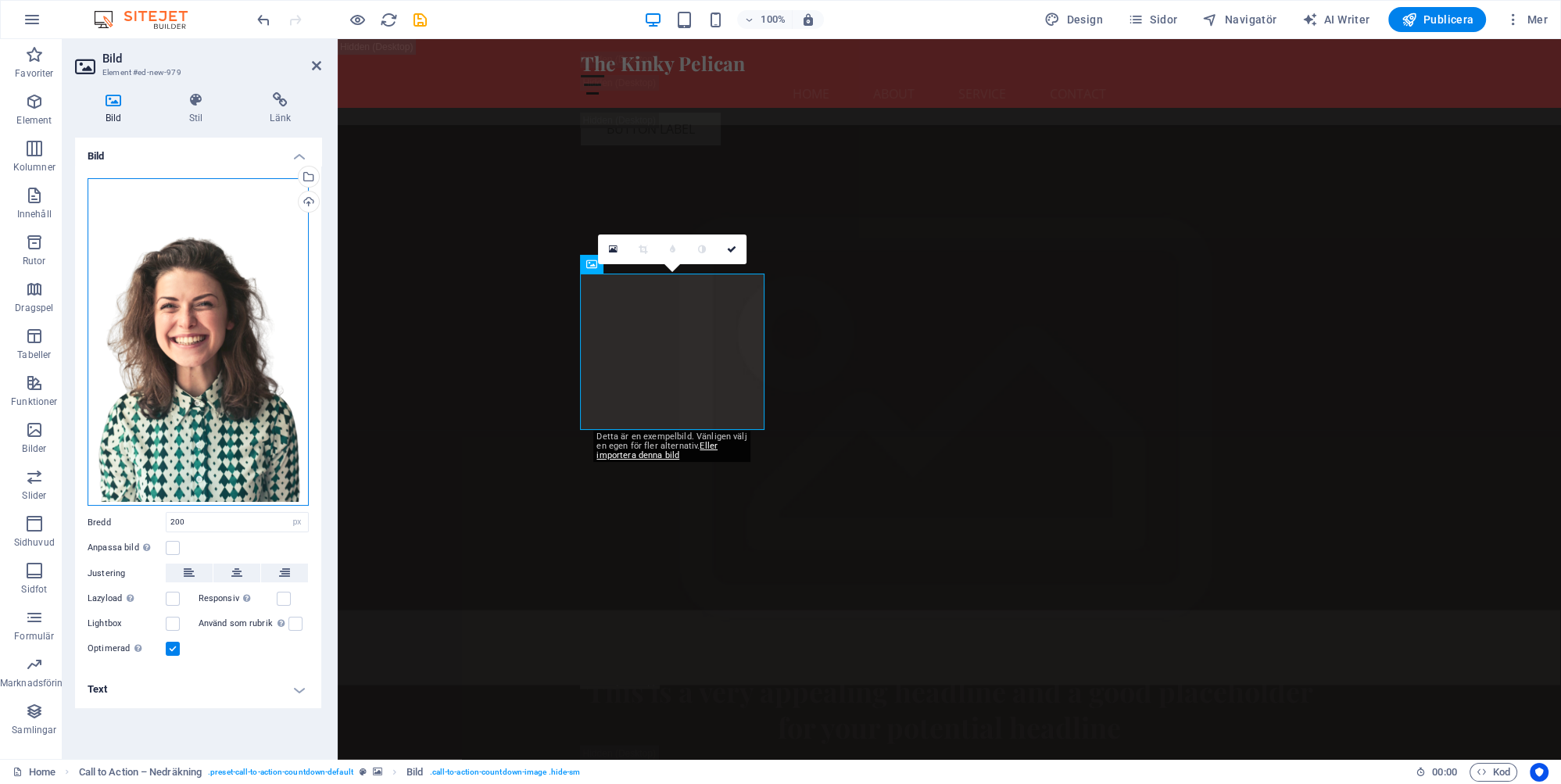
click at [195, 362] on div "Dra filer hit, klicka för att välja filer eller välj filer från Filer eller vår…" at bounding box center [198, 342] width 221 height 329
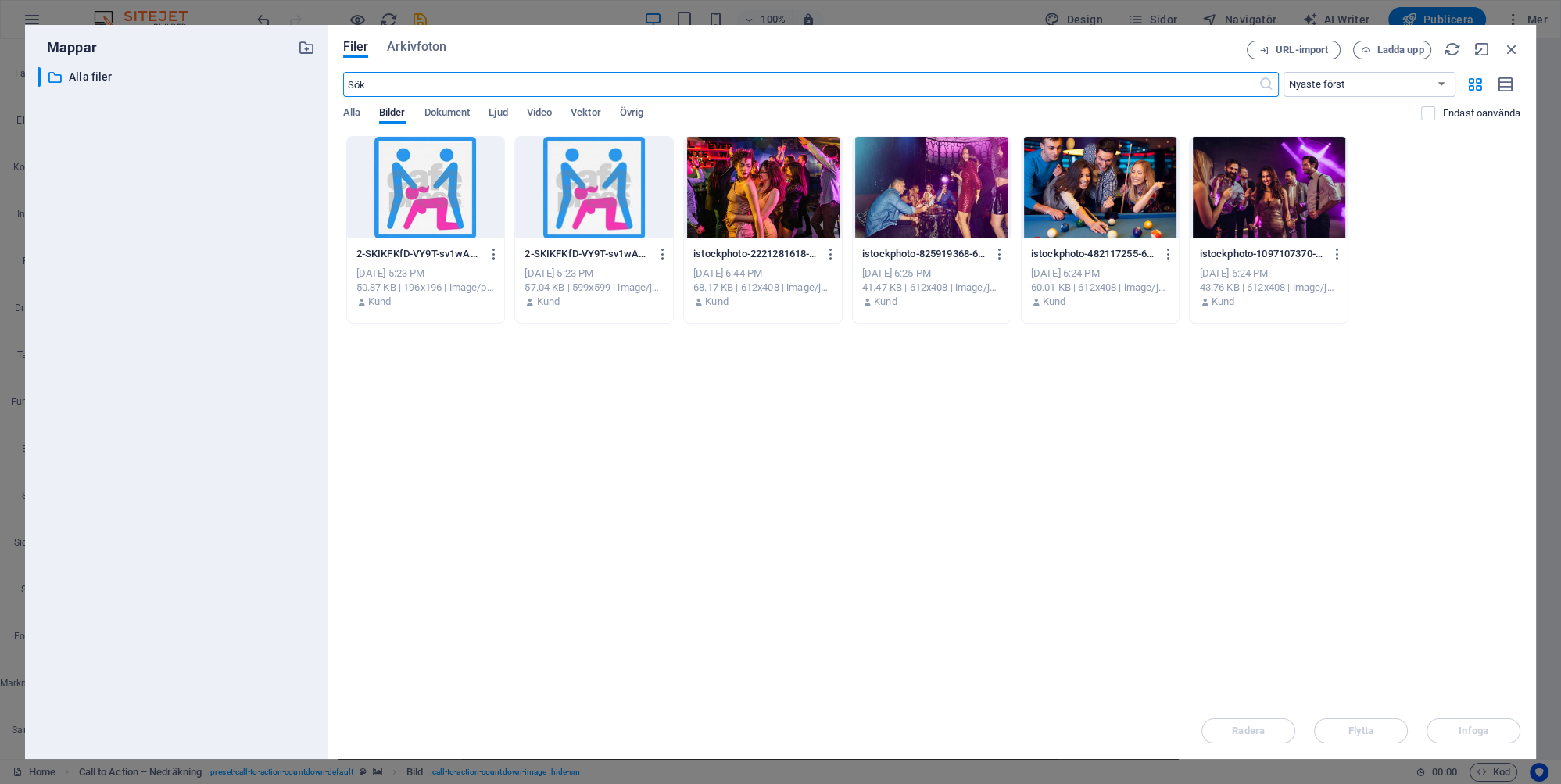
click at [1109, 186] on div at bounding box center [1101, 187] width 158 height 102
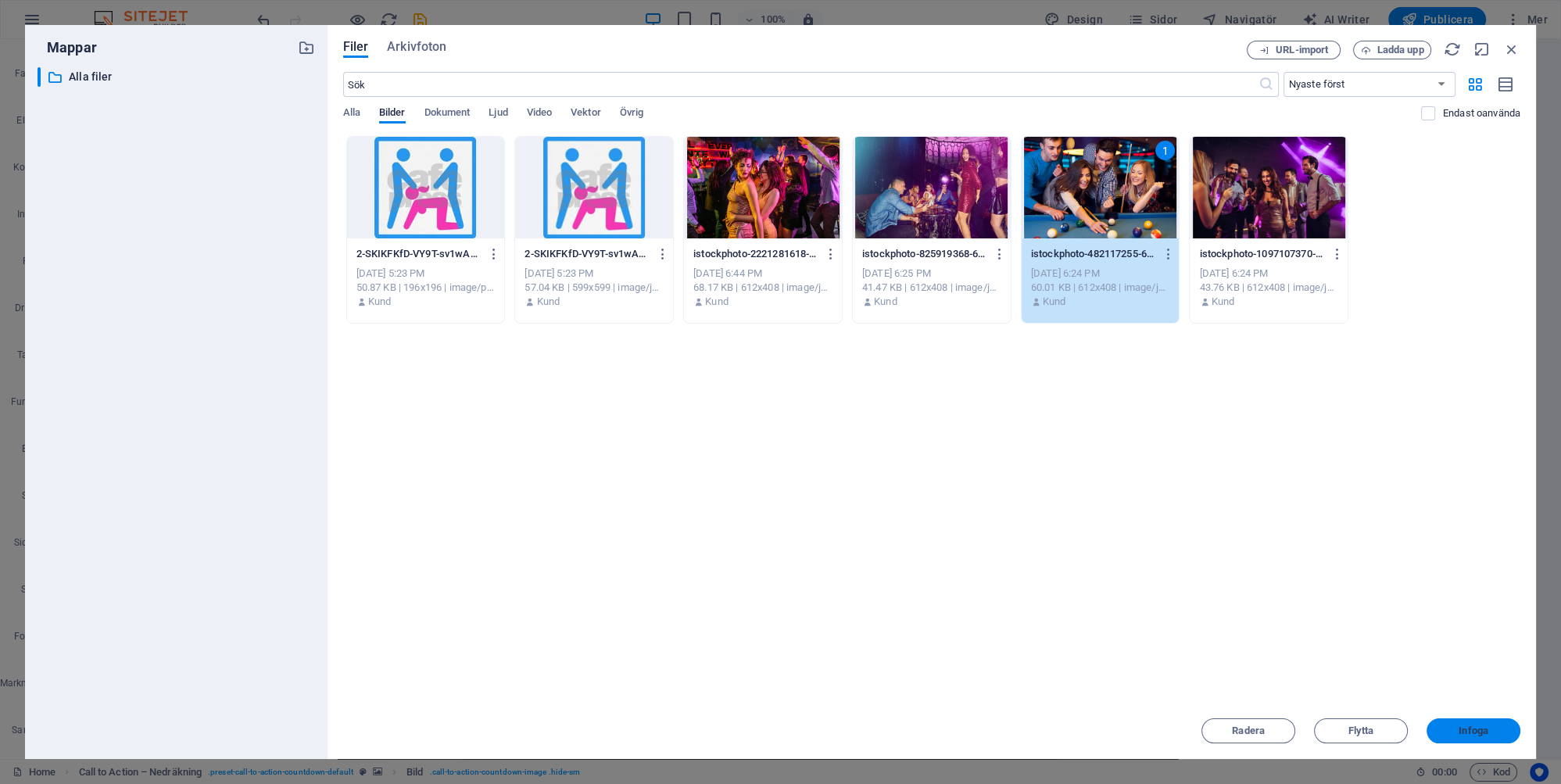
click at [1478, 729] on span "Infoga" at bounding box center [1473, 730] width 30 height 10
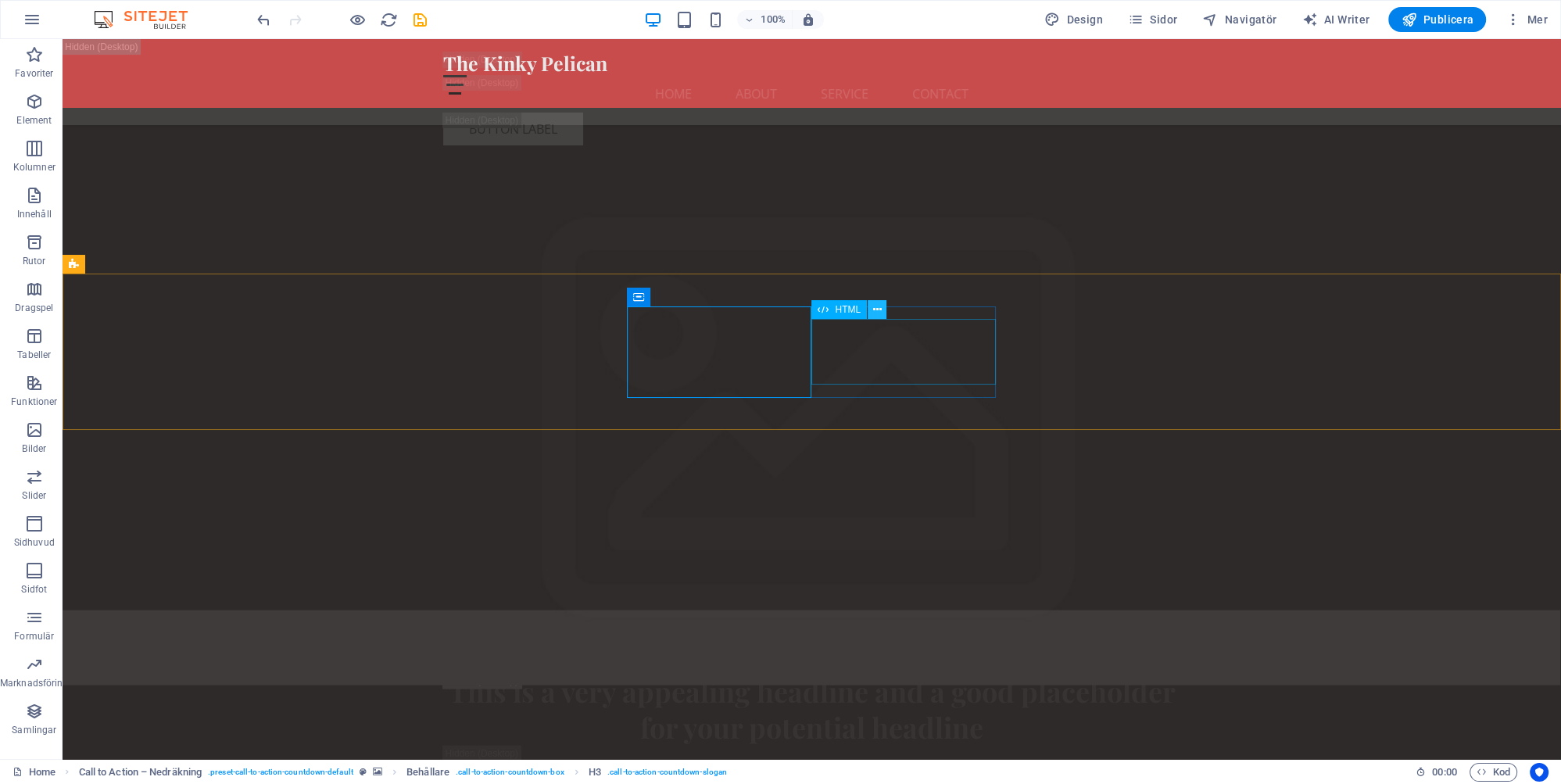
click at [877, 307] on icon at bounding box center [877, 309] width 9 height 16
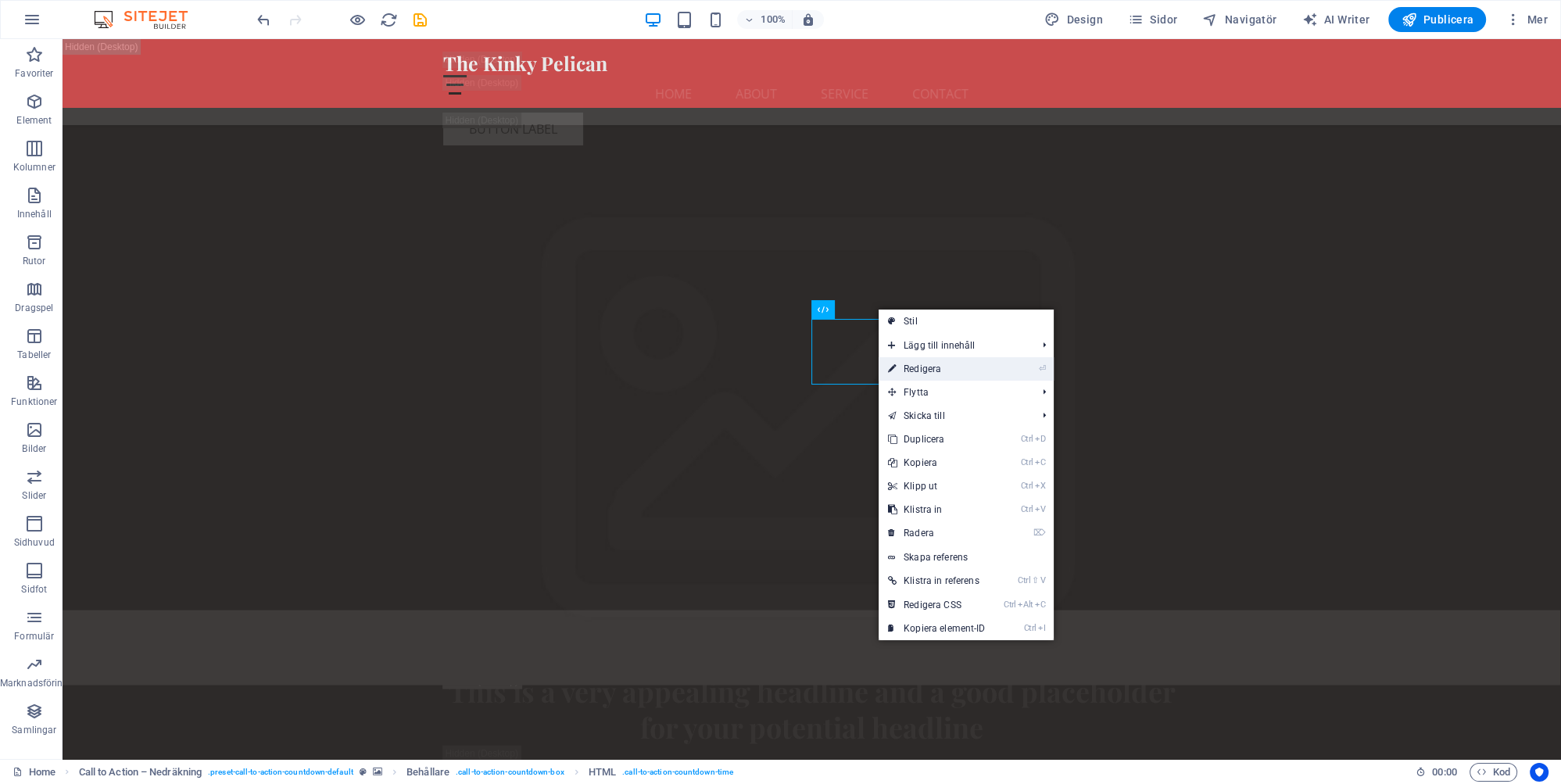
click at [929, 367] on link "⏎ Redigera" at bounding box center [936, 369] width 116 height 23
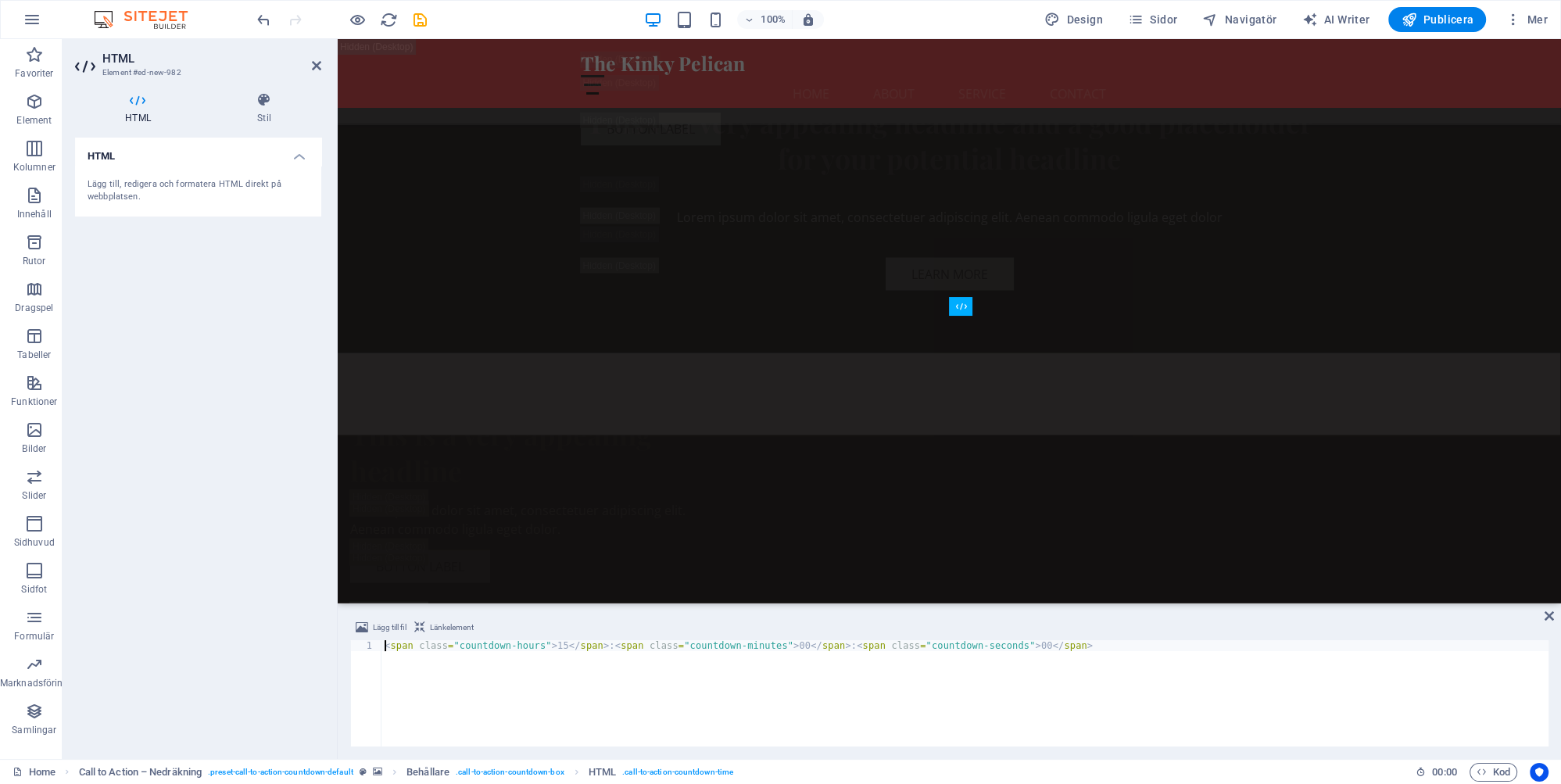
scroll to position [3369, 0]
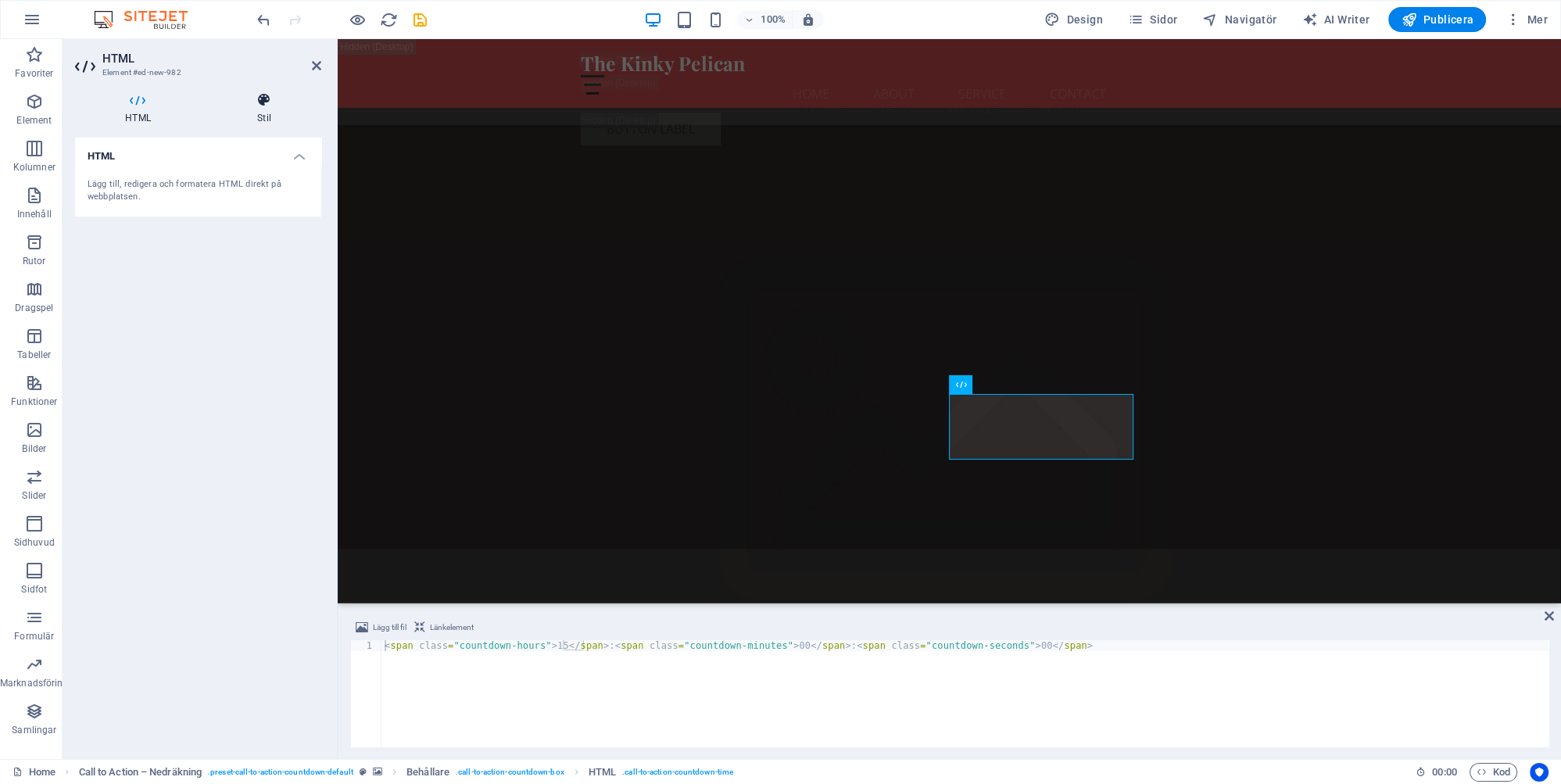
click at [265, 114] on h4 "Stil" at bounding box center [263, 109] width 114 height 33
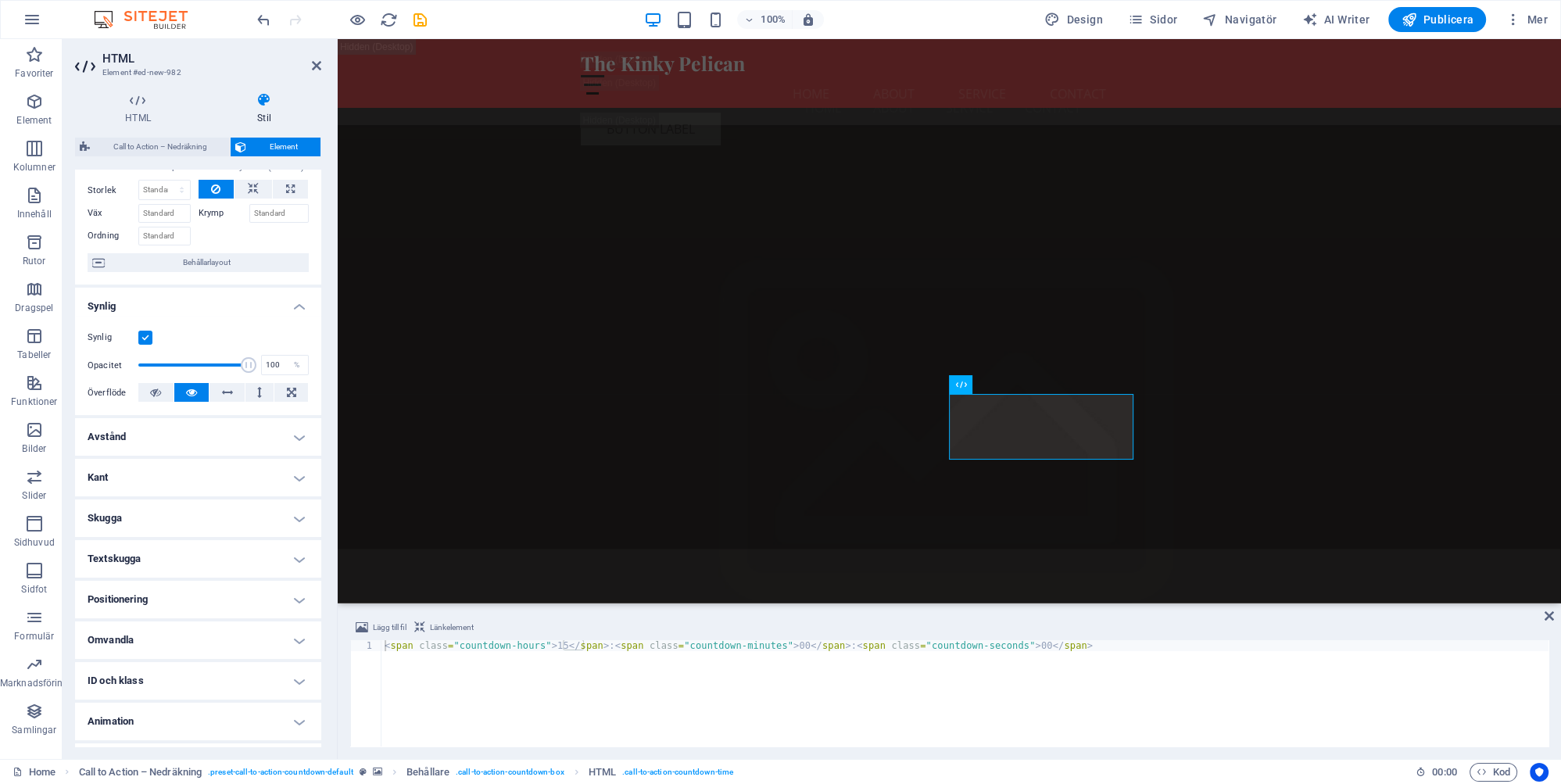
scroll to position [83, 0]
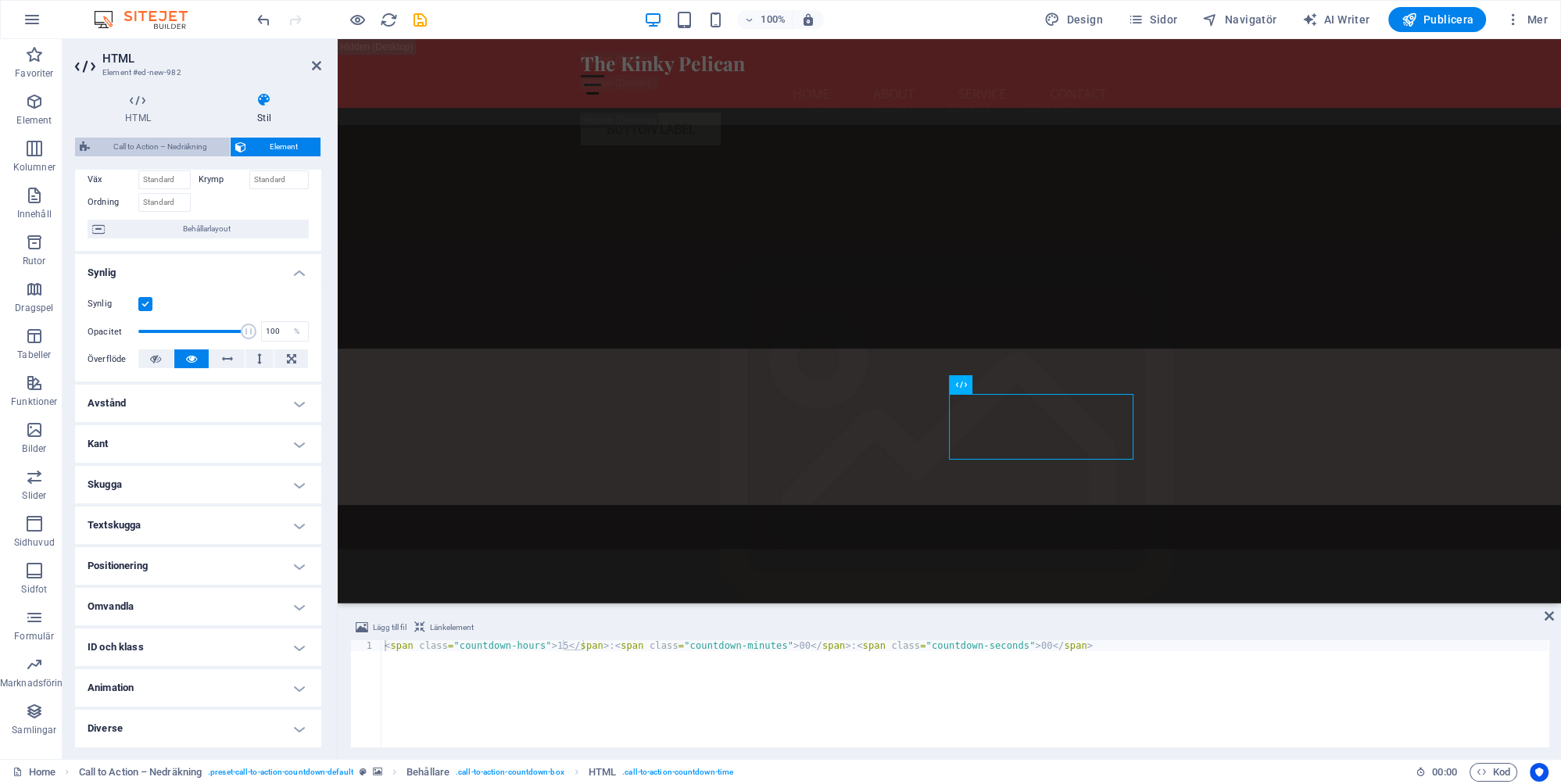
click at [161, 144] on span "Call to Action – Nedräkning" at bounding box center [160, 147] width 131 height 19
select select "rem"
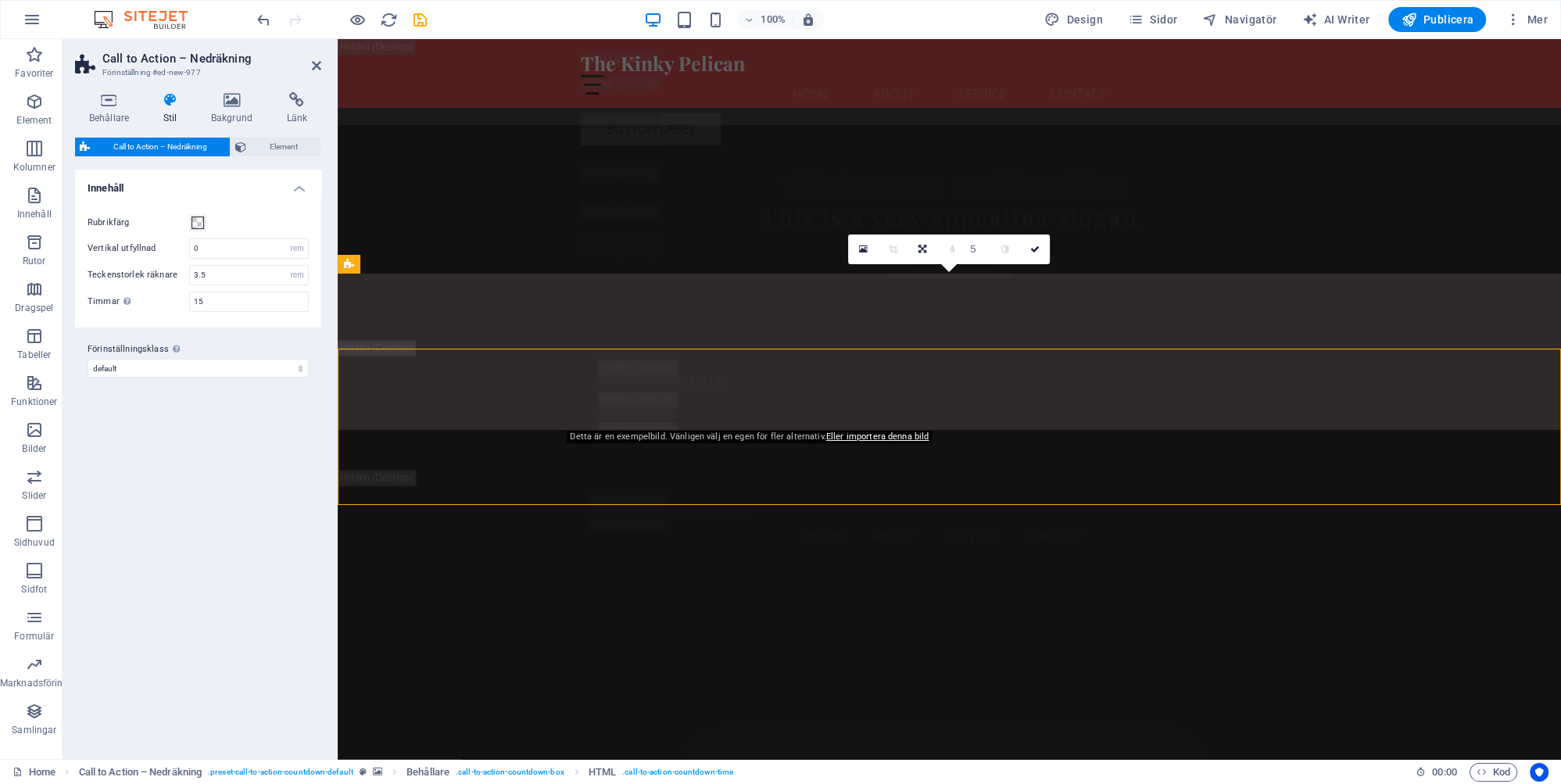
scroll to position [3878, 0]
click at [87, 358] on select "default Lägg till förinställningsklass" at bounding box center [198, 368] width 221 height 19
click option "Lägg till förinställningsklass" at bounding box center [0, 0] width 0 height 0
select select "preset-call-to-action-countdown-default"
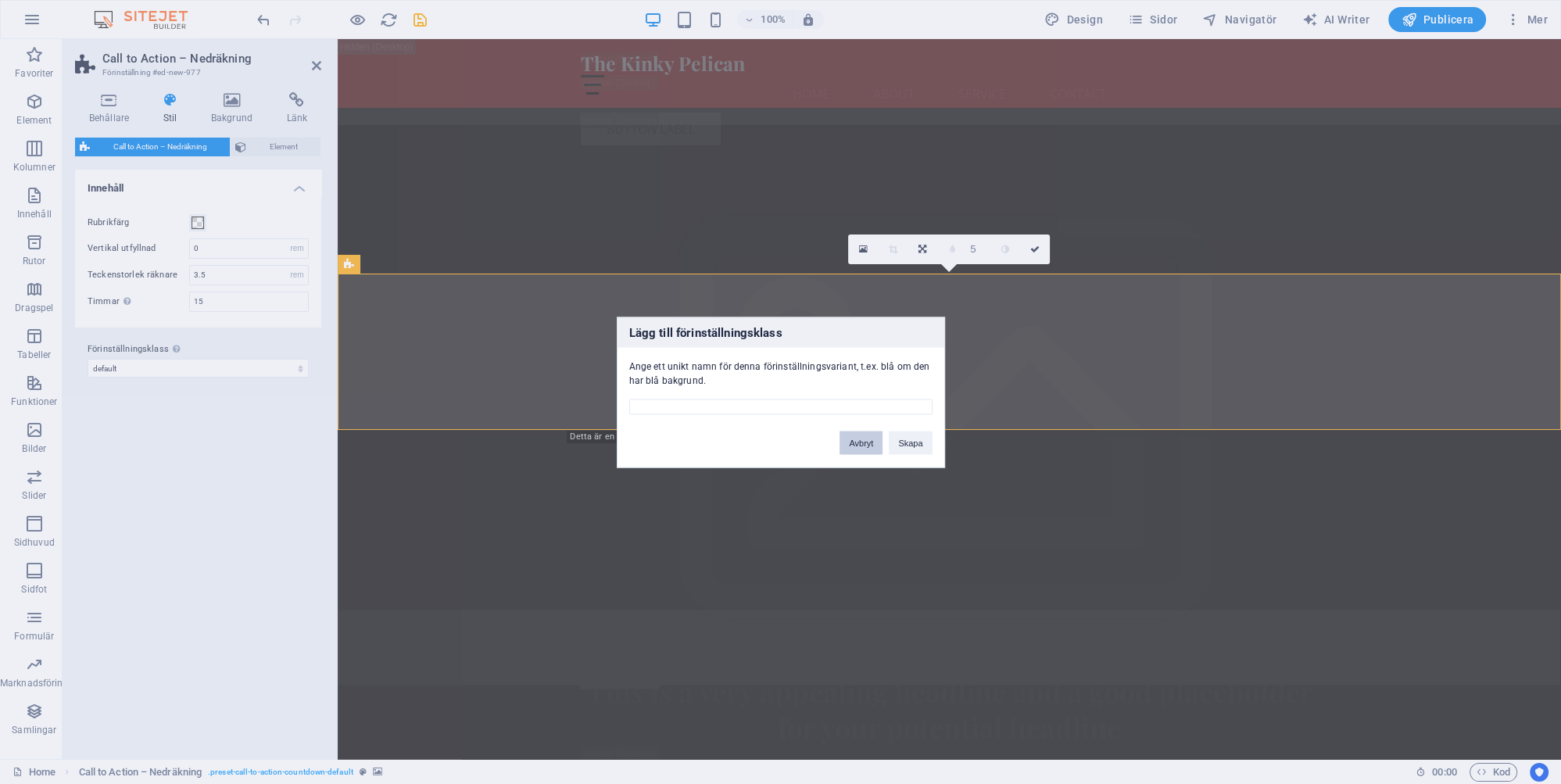
click at [864, 442] on button "Avbryt" at bounding box center [860, 442] width 43 height 23
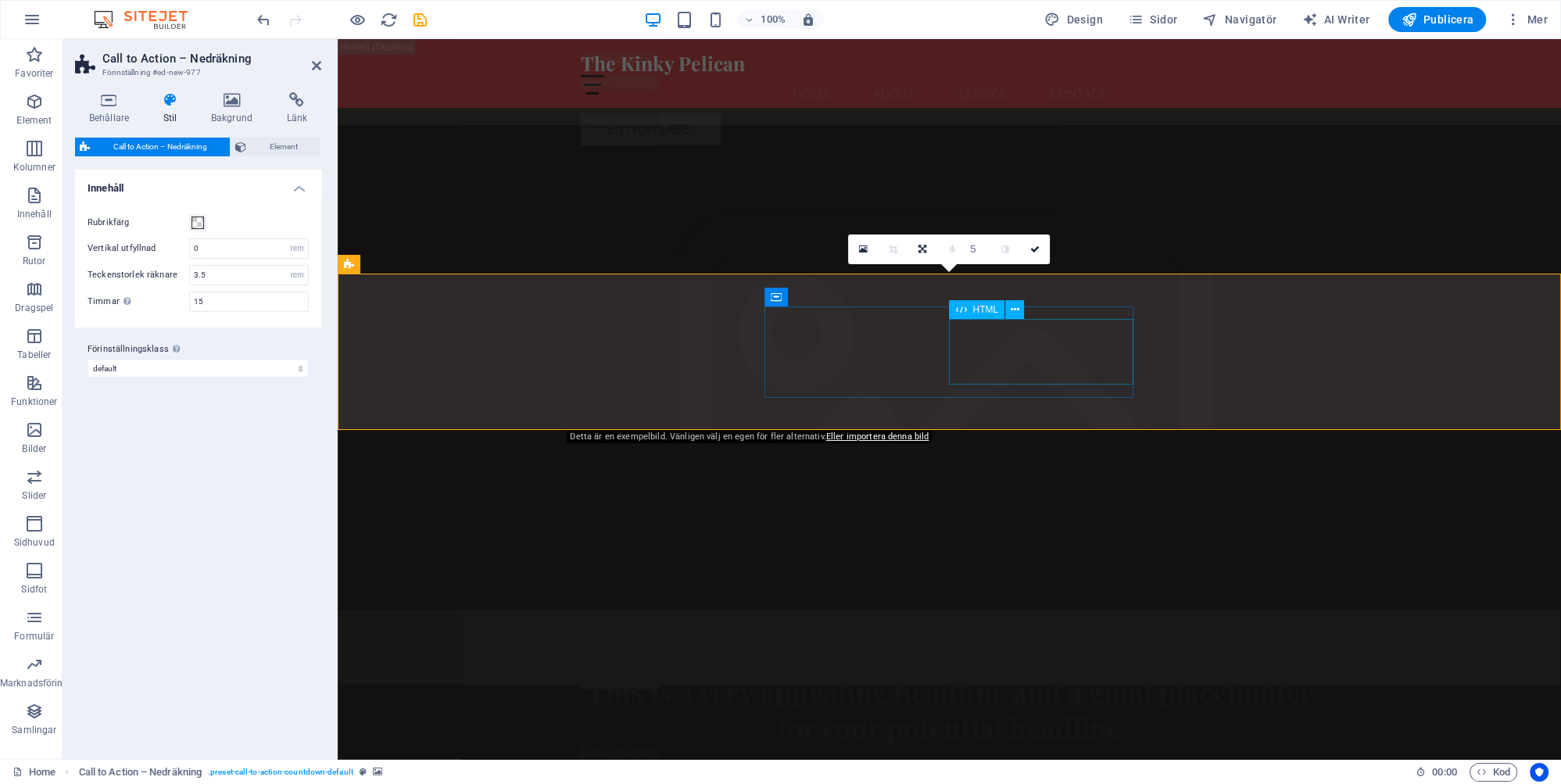
click at [985, 310] on span "HTML" at bounding box center [985, 309] width 26 height 10
click at [1014, 307] on icon at bounding box center [1014, 309] width 9 height 16
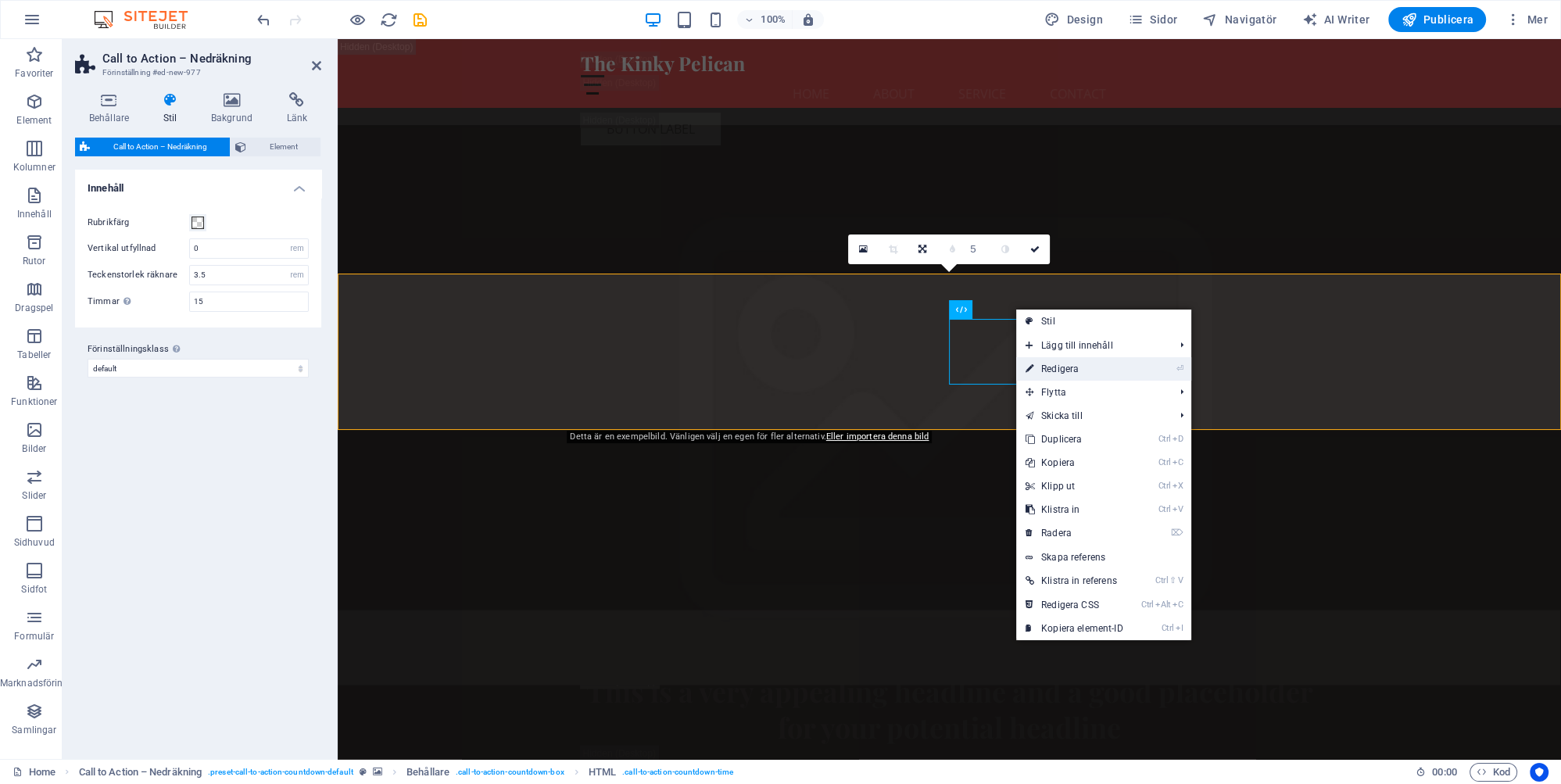
click at [1067, 368] on link "⏎ Redigera" at bounding box center [1074, 369] width 116 height 23
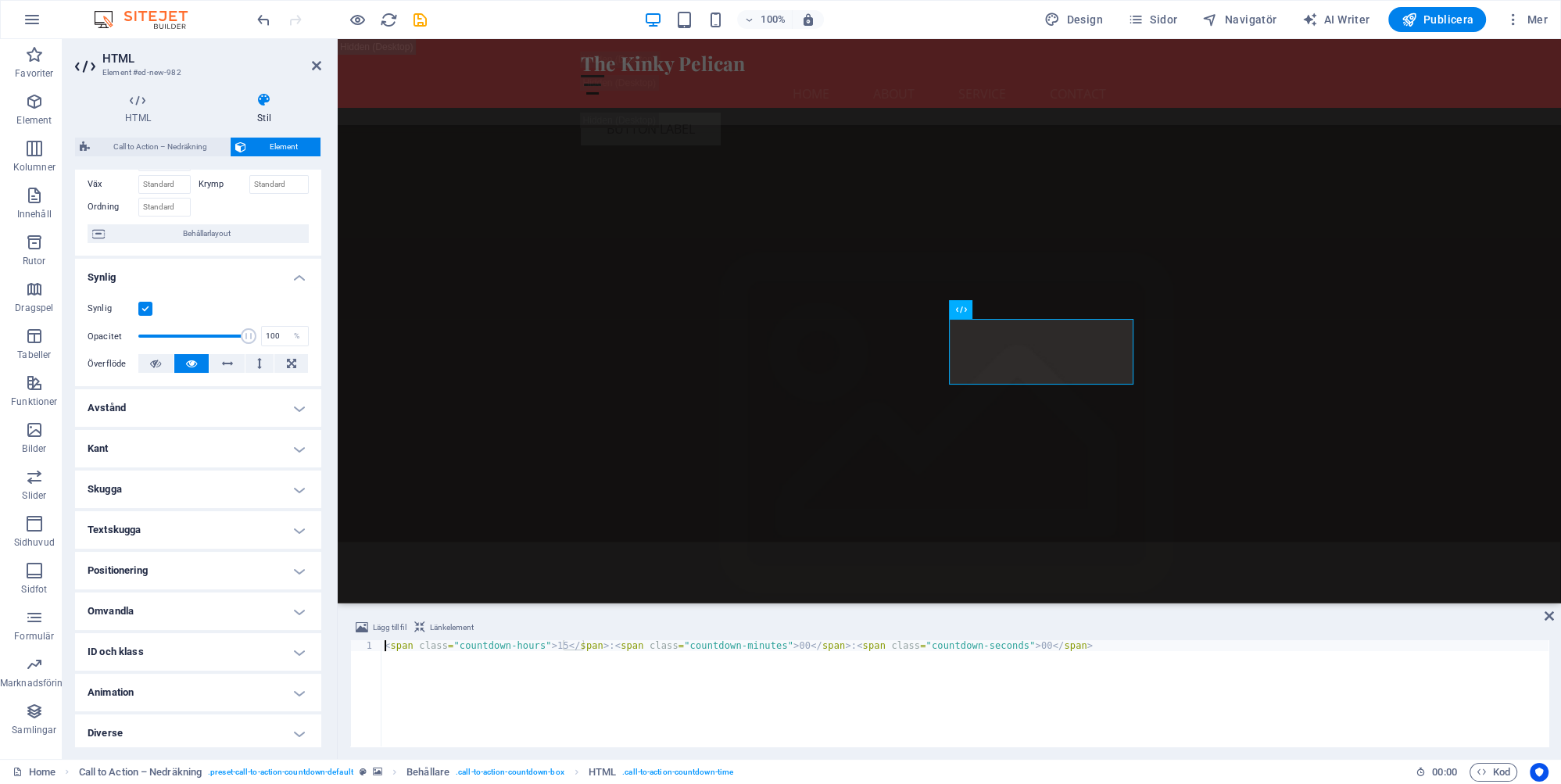
scroll to position [83, 0]
click at [121, 688] on h4 "Animation" at bounding box center [198, 687] width 246 height 37
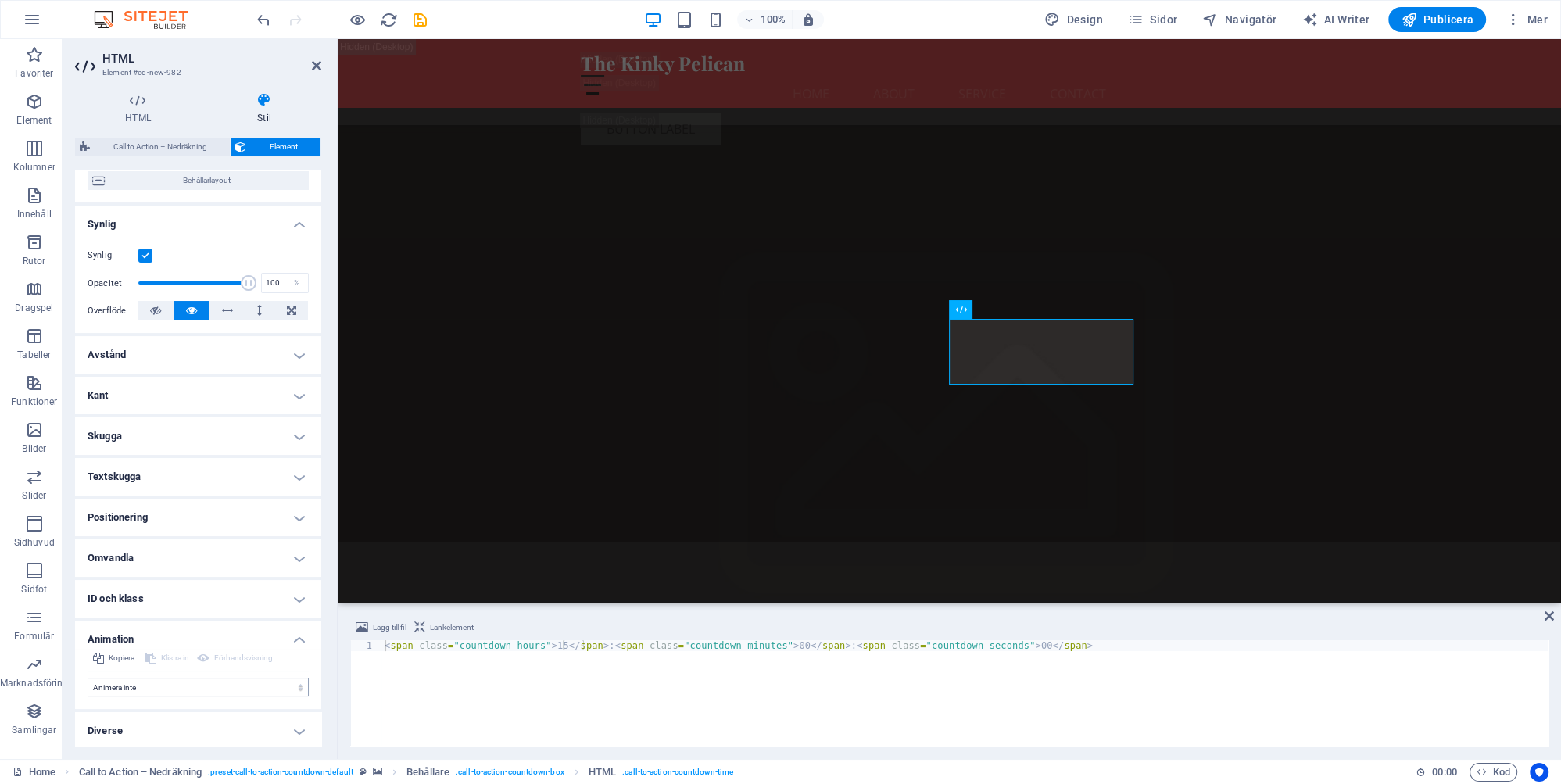
scroll to position [134, 0]
click at [296, 726] on h4 "Diverse" at bounding box center [198, 727] width 246 height 37
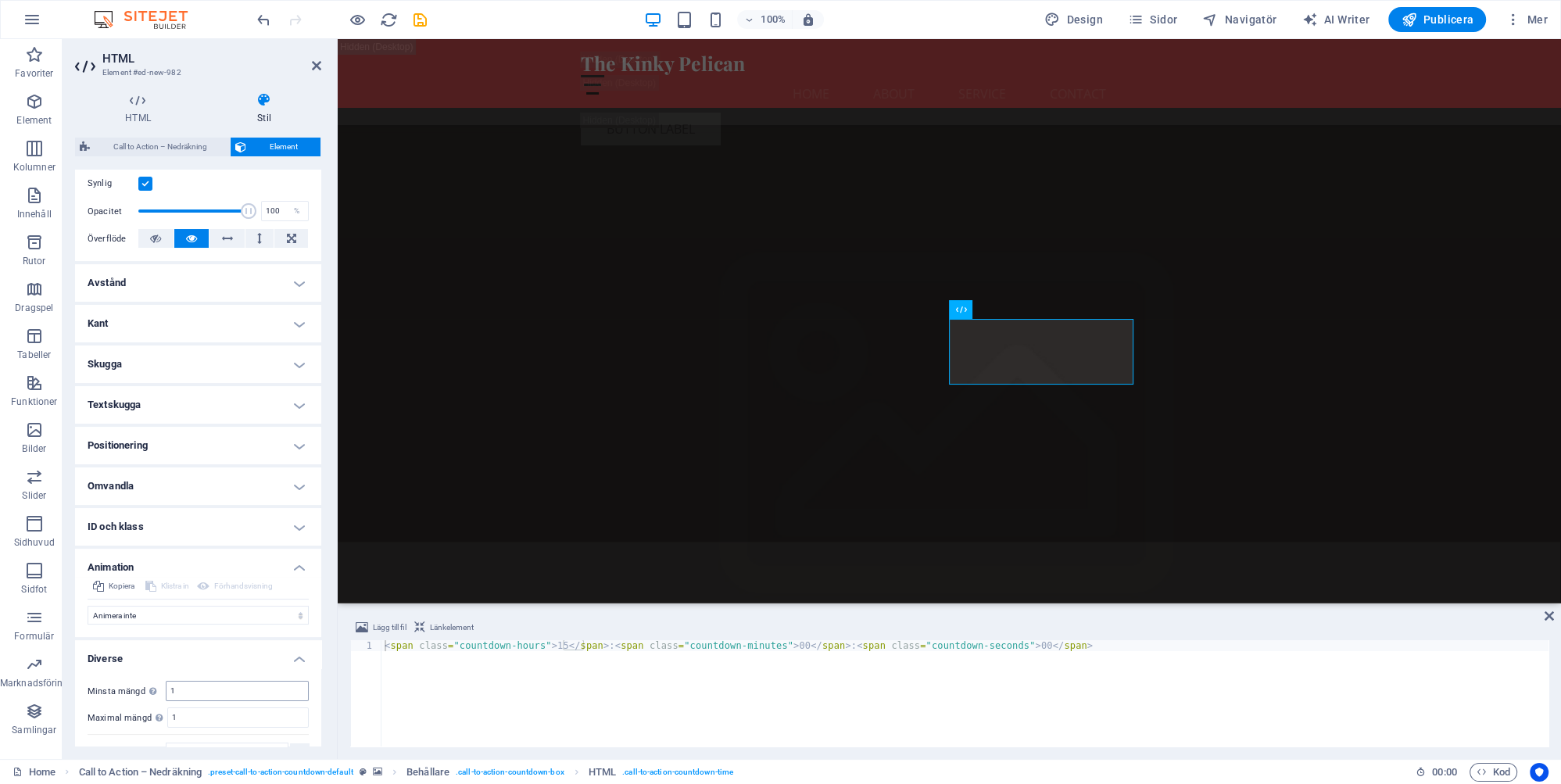
scroll to position [230, 0]
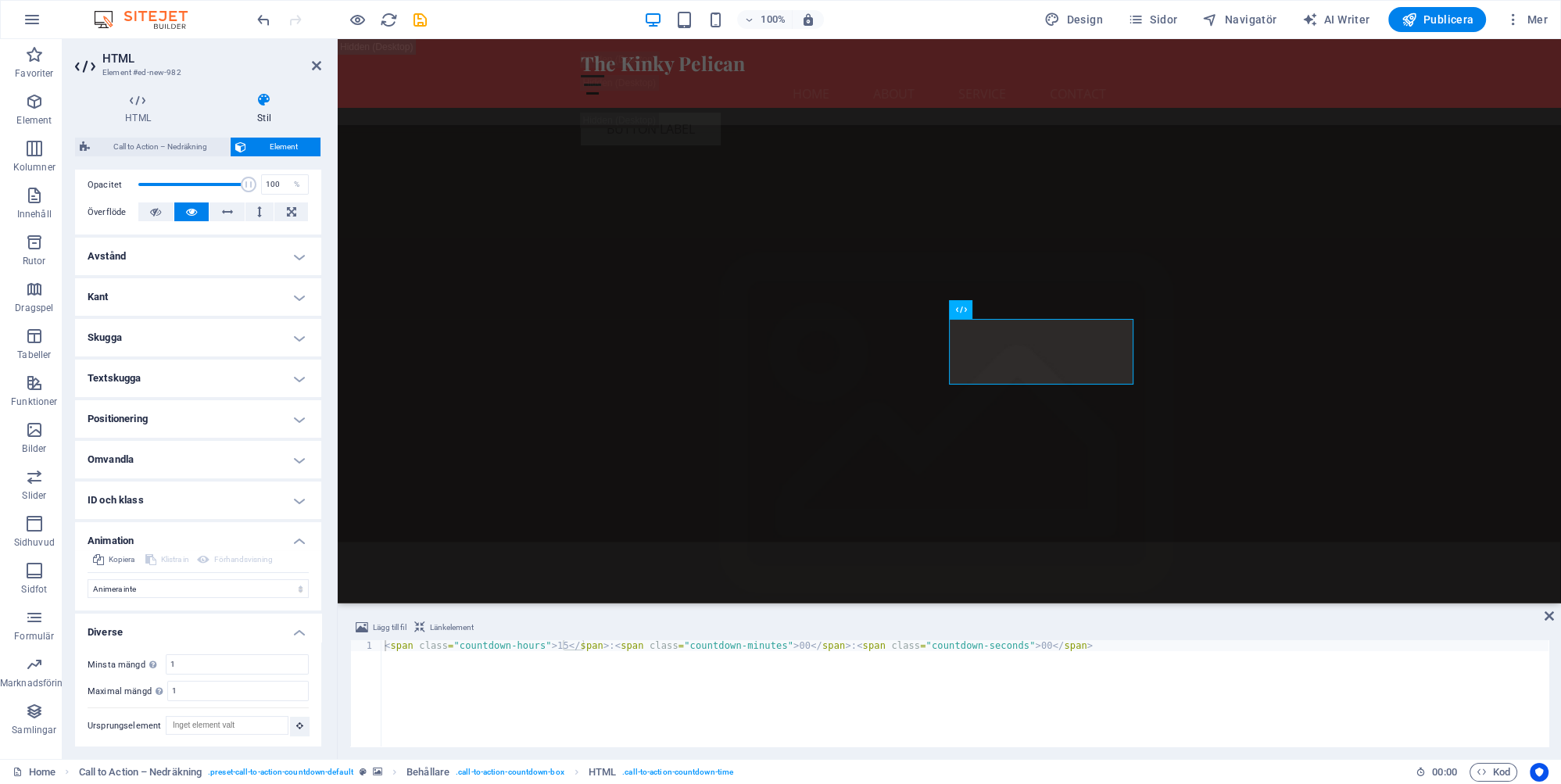
click at [303, 458] on h4 "Omvandla" at bounding box center [198, 459] width 246 height 37
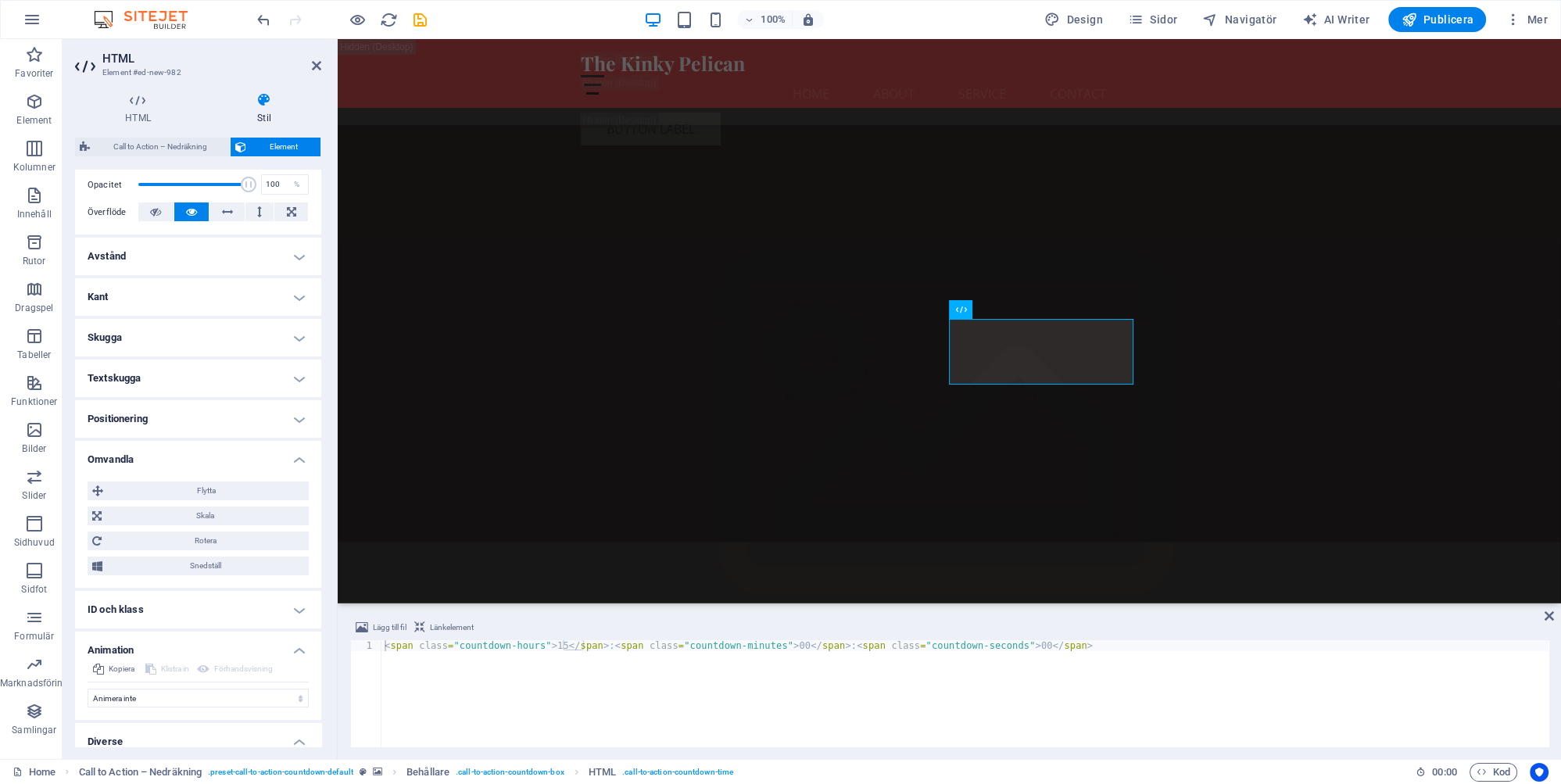
click at [301, 415] on h4 "Positionering" at bounding box center [198, 418] width 246 height 37
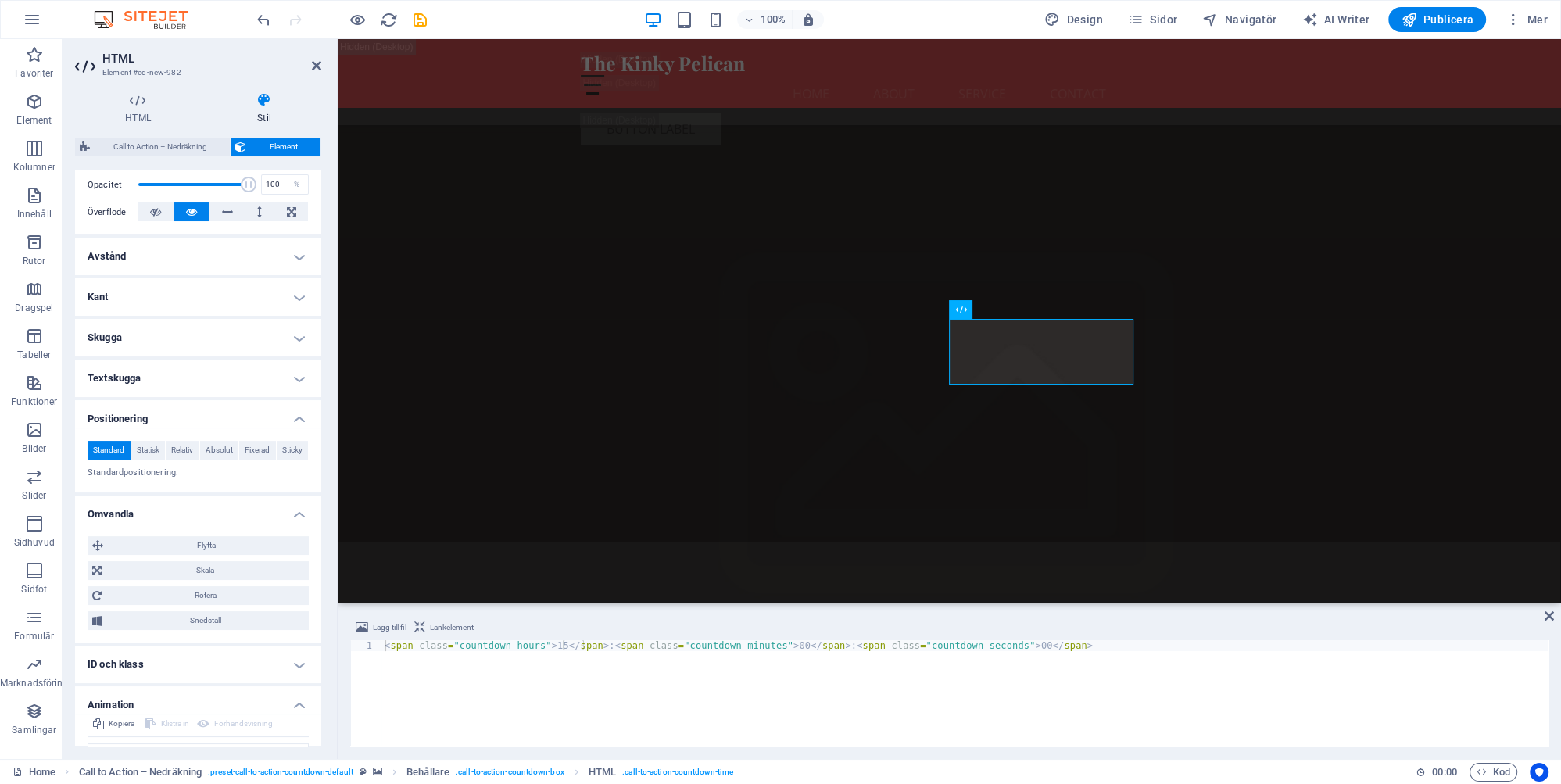
click at [304, 377] on h4 "Textskugga" at bounding box center [198, 378] width 246 height 37
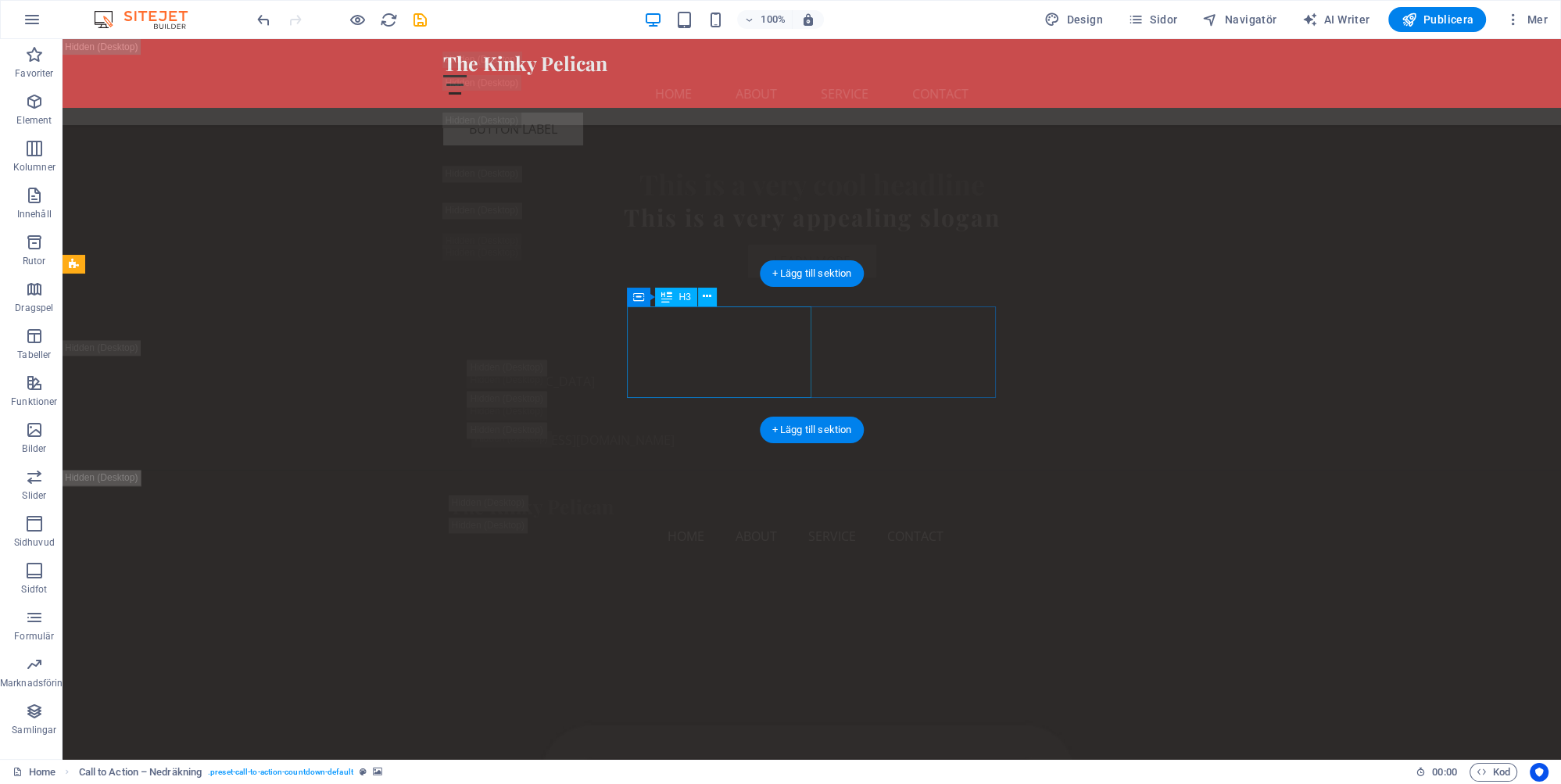
scroll to position [3878, 0]
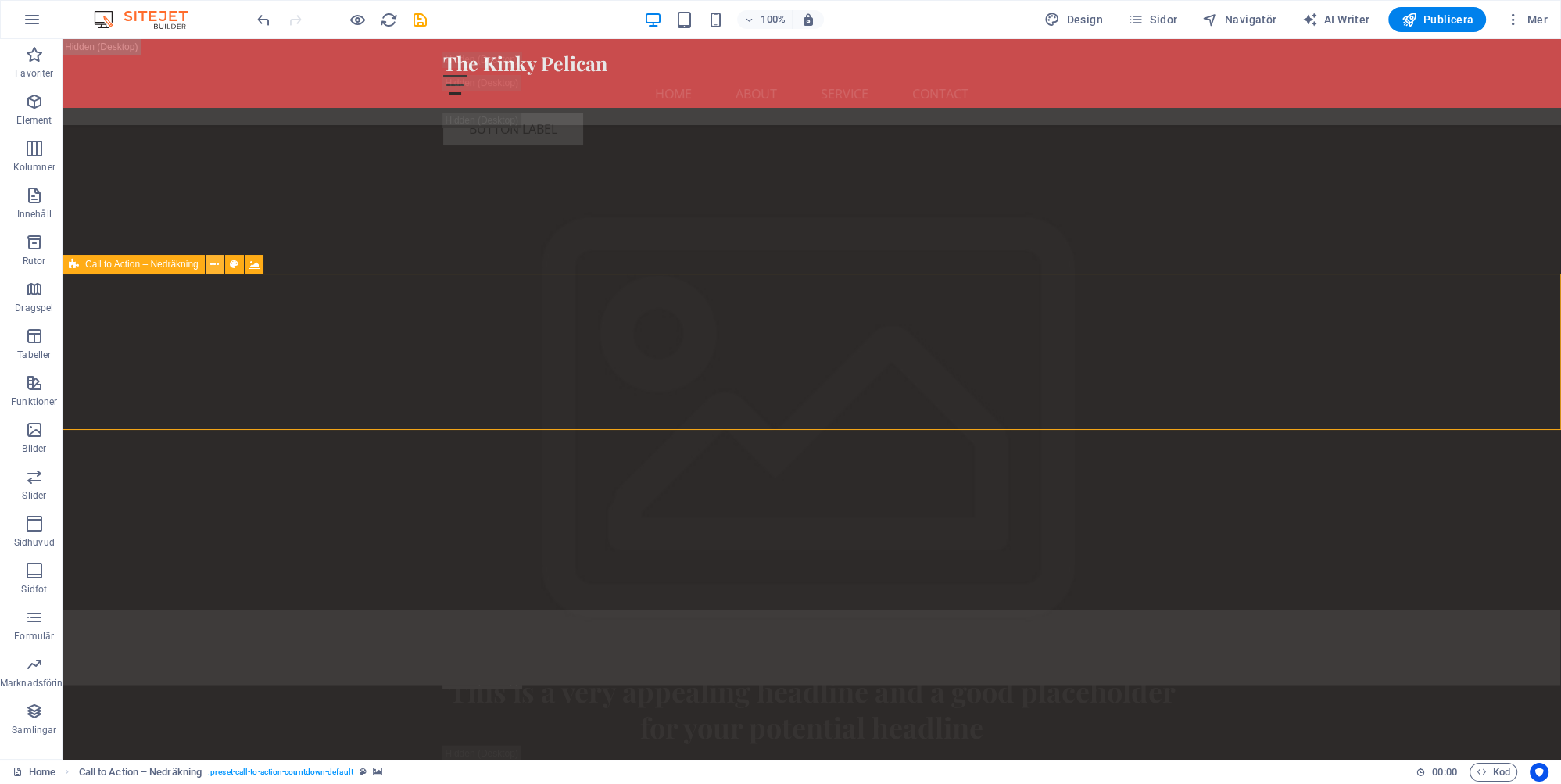
click at [220, 263] on button at bounding box center [215, 264] width 19 height 19
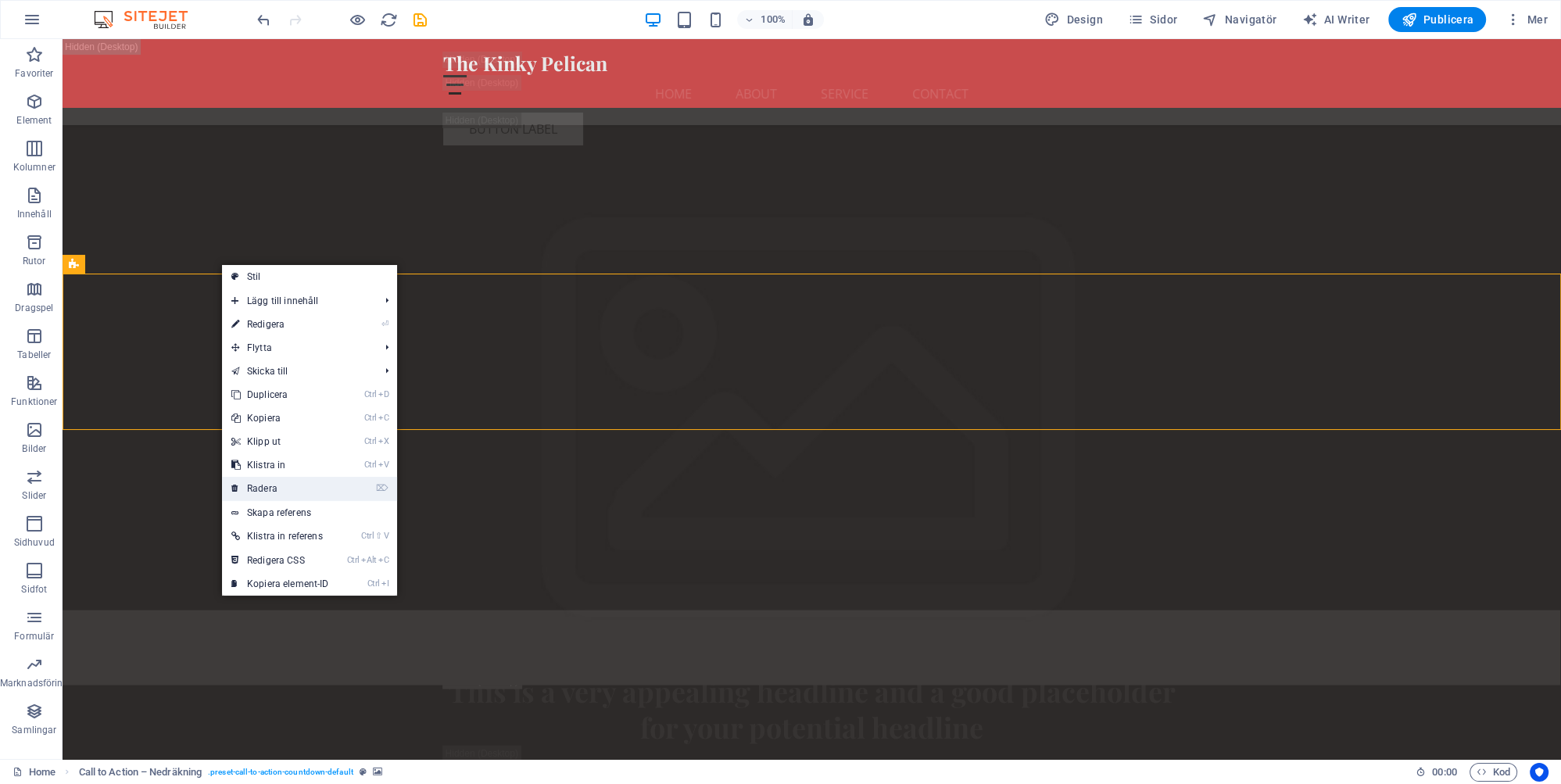
click at [268, 487] on link "⌦ Radera" at bounding box center [280, 488] width 116 height 23
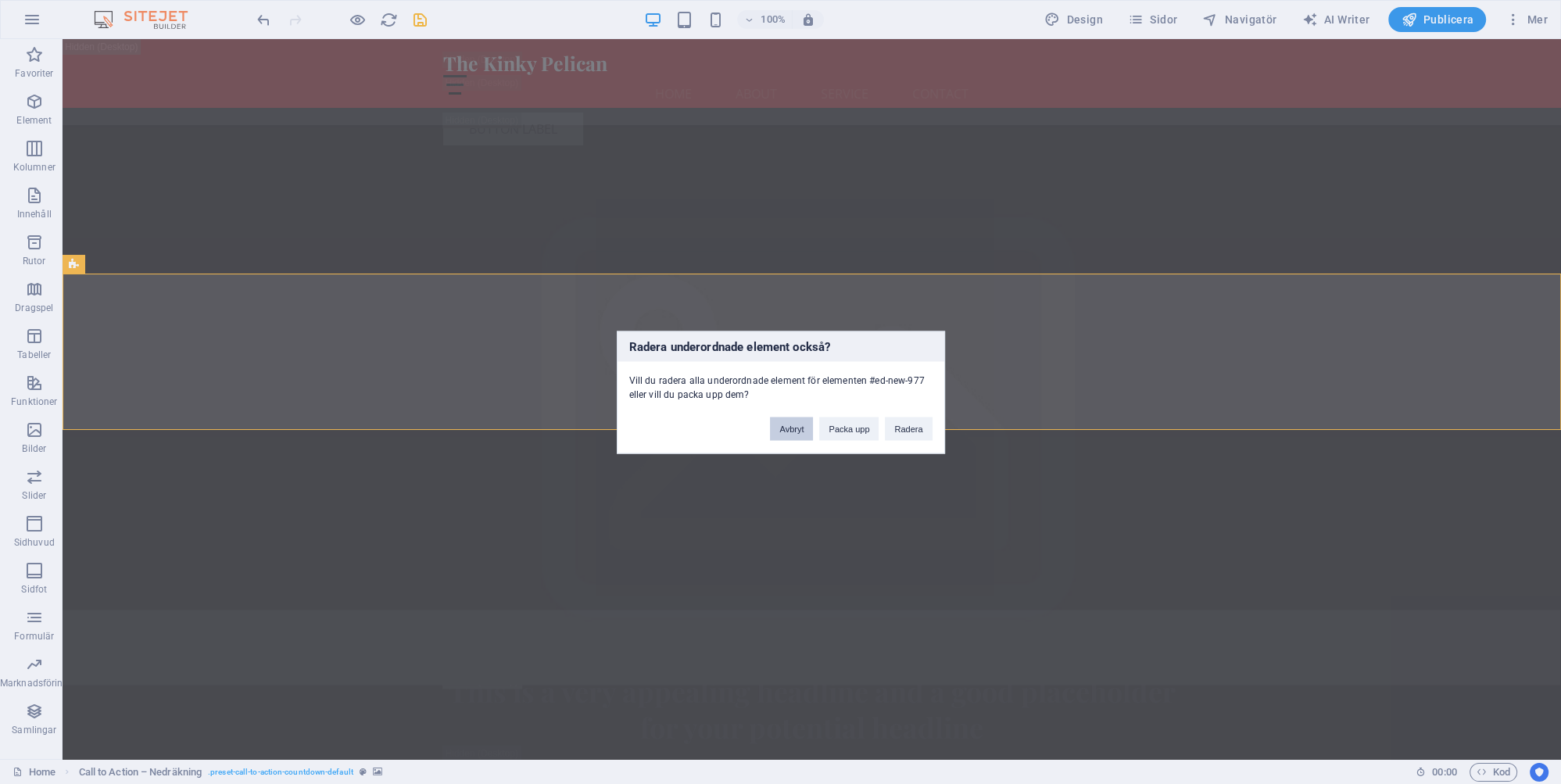
click at [797, 429] on button "Avbryt" at bounding box center [791, 428] width 43 height 23
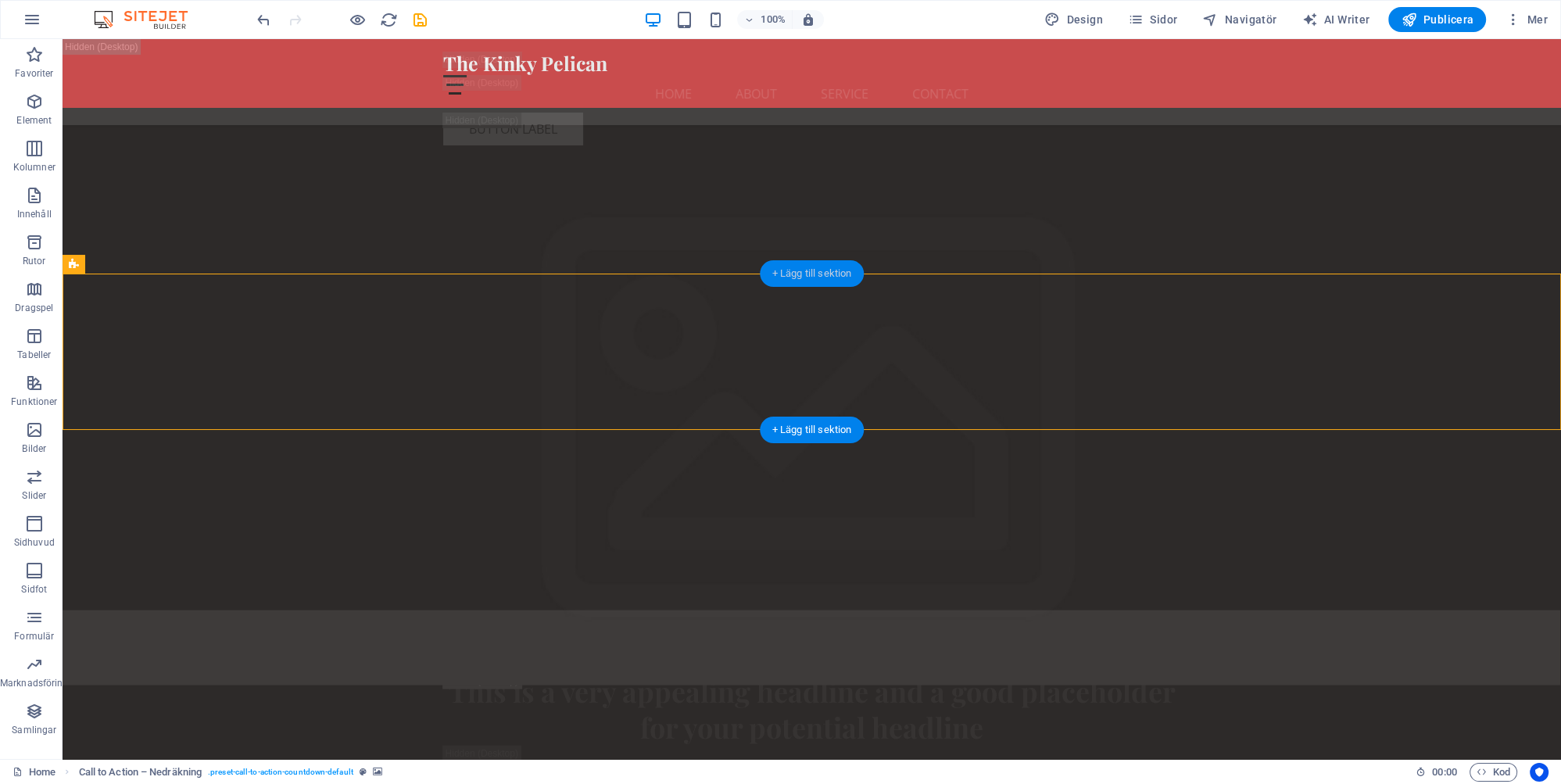
click at [804, 269] on div "+ Lägg till sektion" at bounding box center [811, 274] width 105 height 27
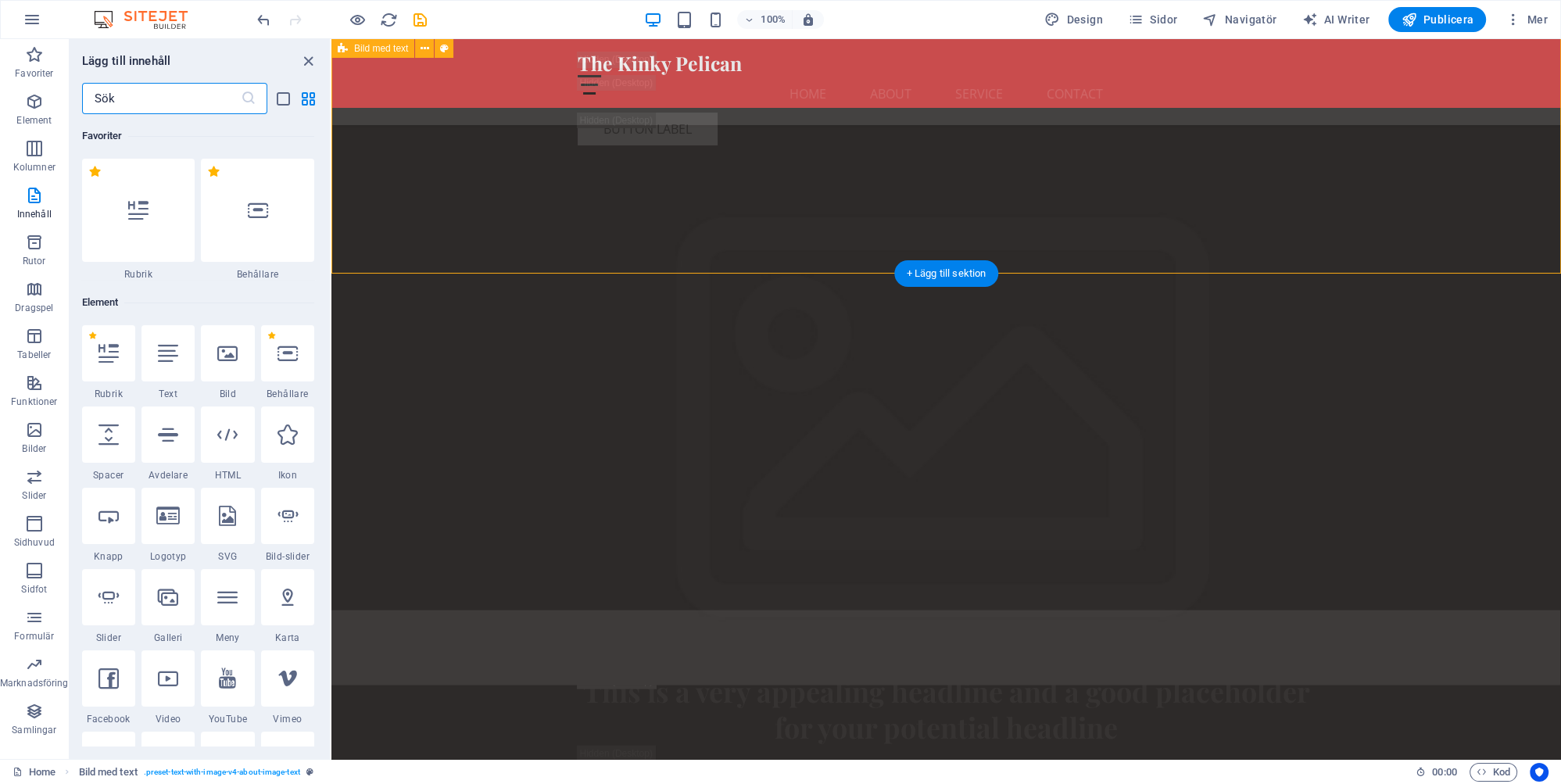
scroll to position [2733, 0]
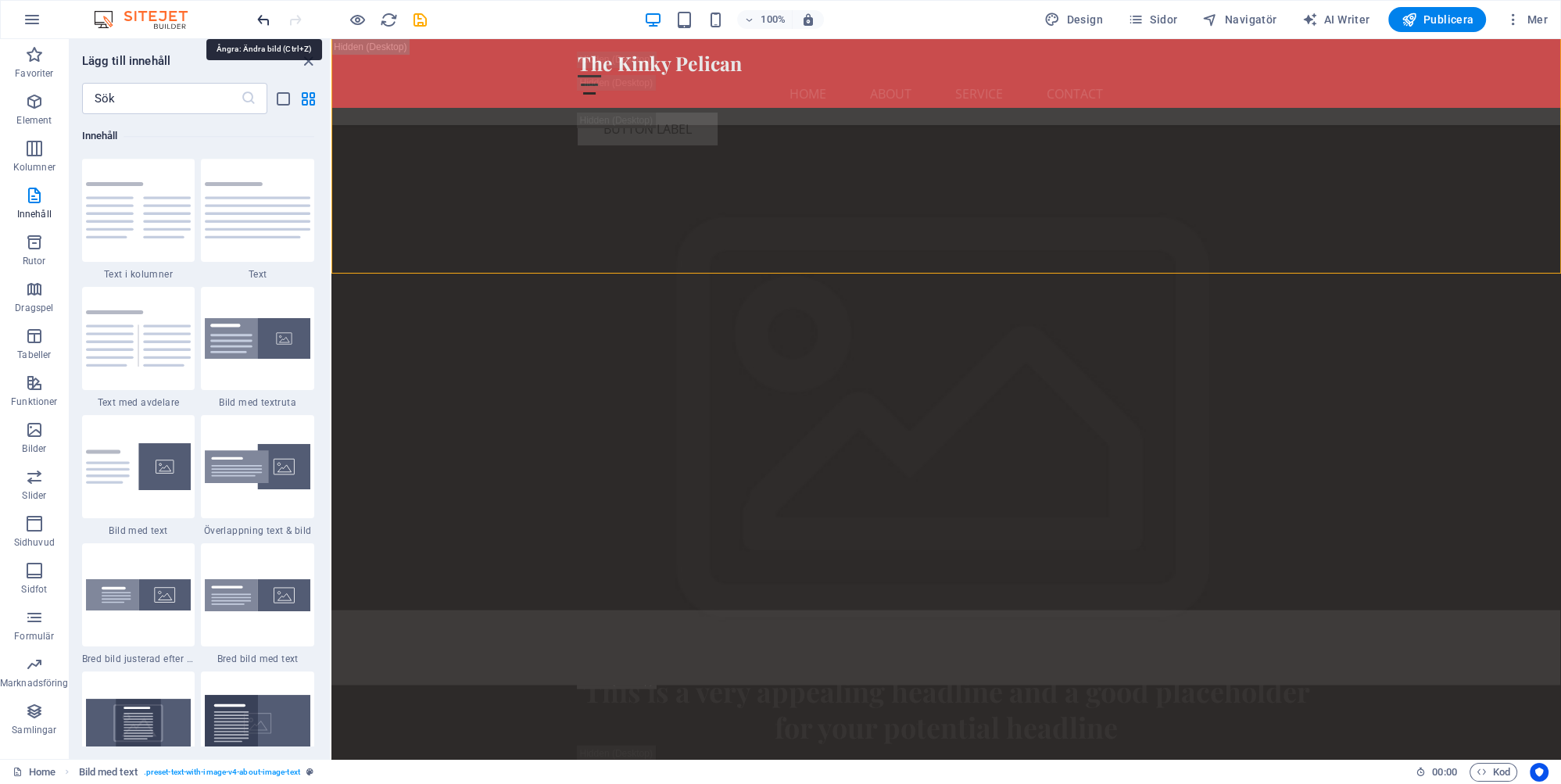
click at [261, 13] on icon "undo" at bounding box center [263, 19] width 18 height 18
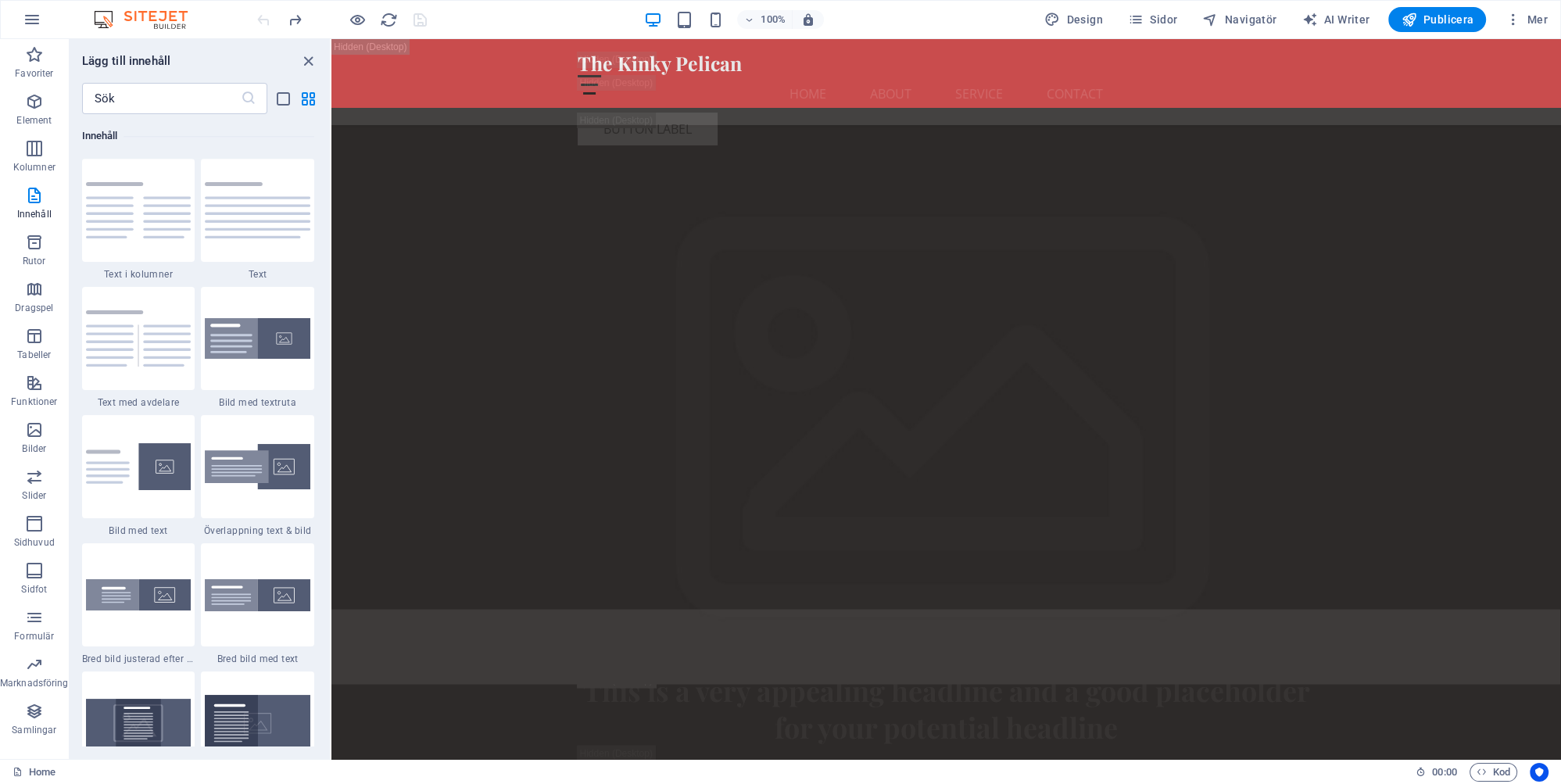
scroll to position [3593, 0]
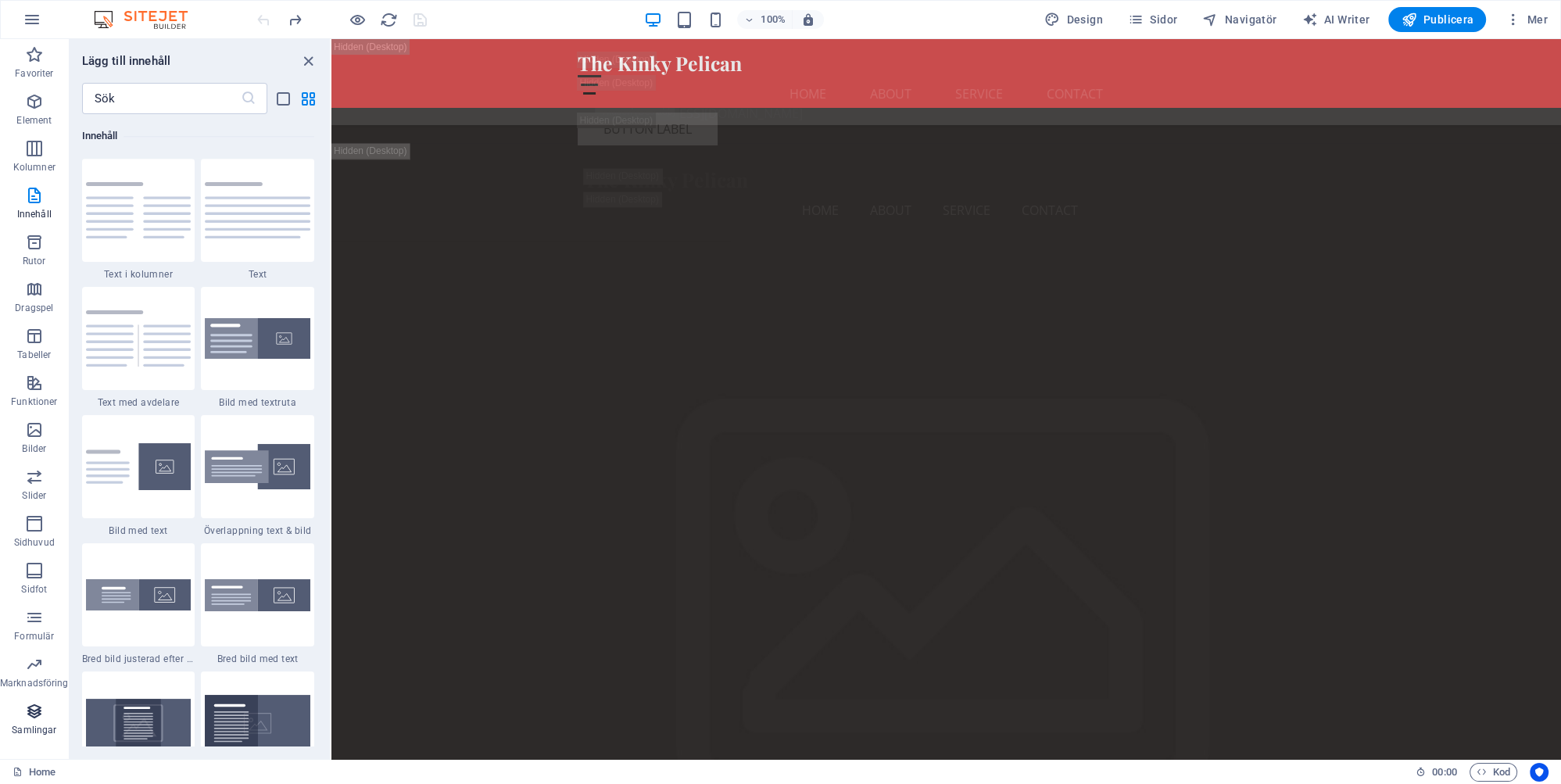
click at [36, 717] on icon "button" at bounding box center [35, 711] width 19 height 19
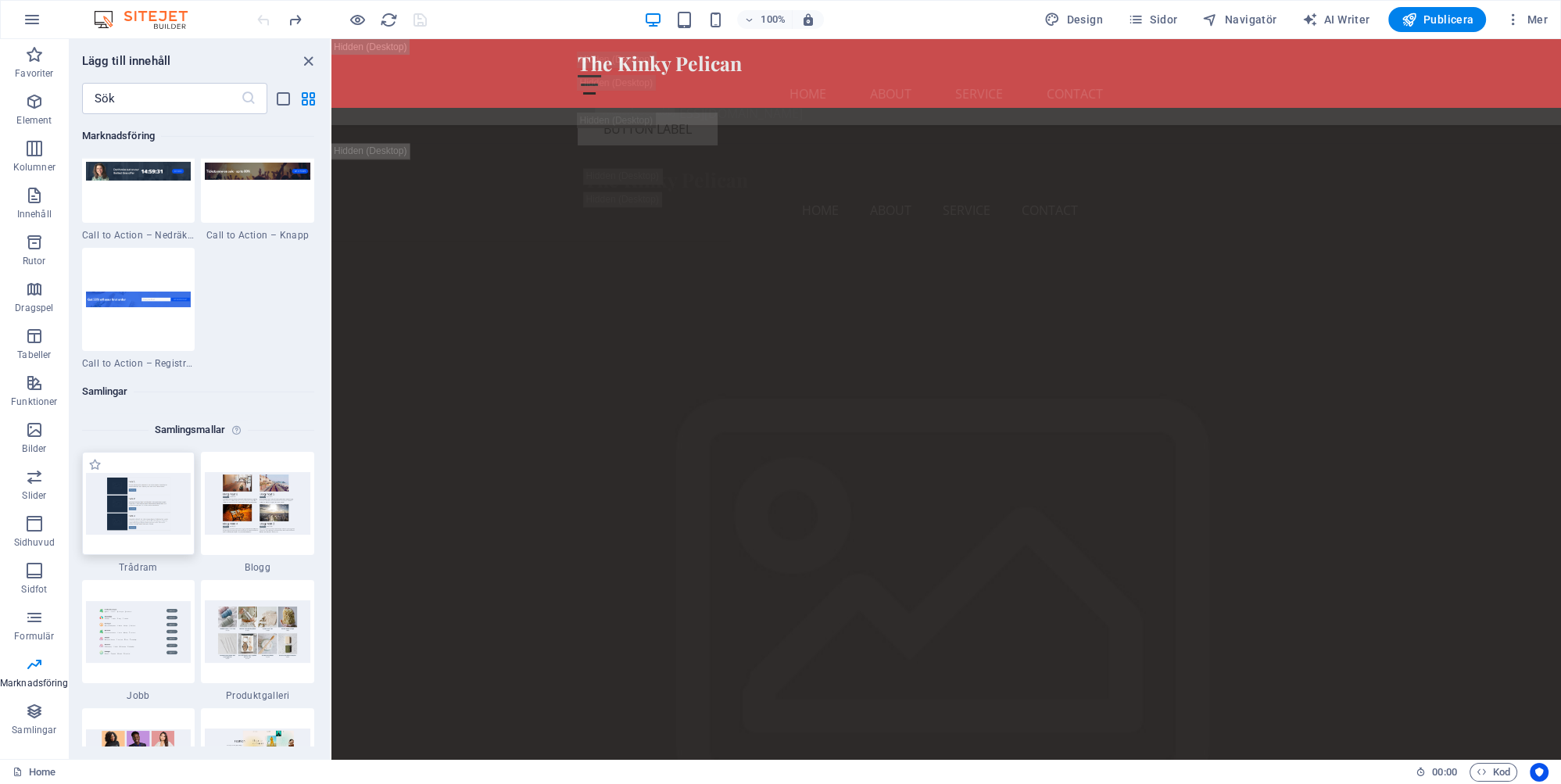
scroll to position [13904, 0]
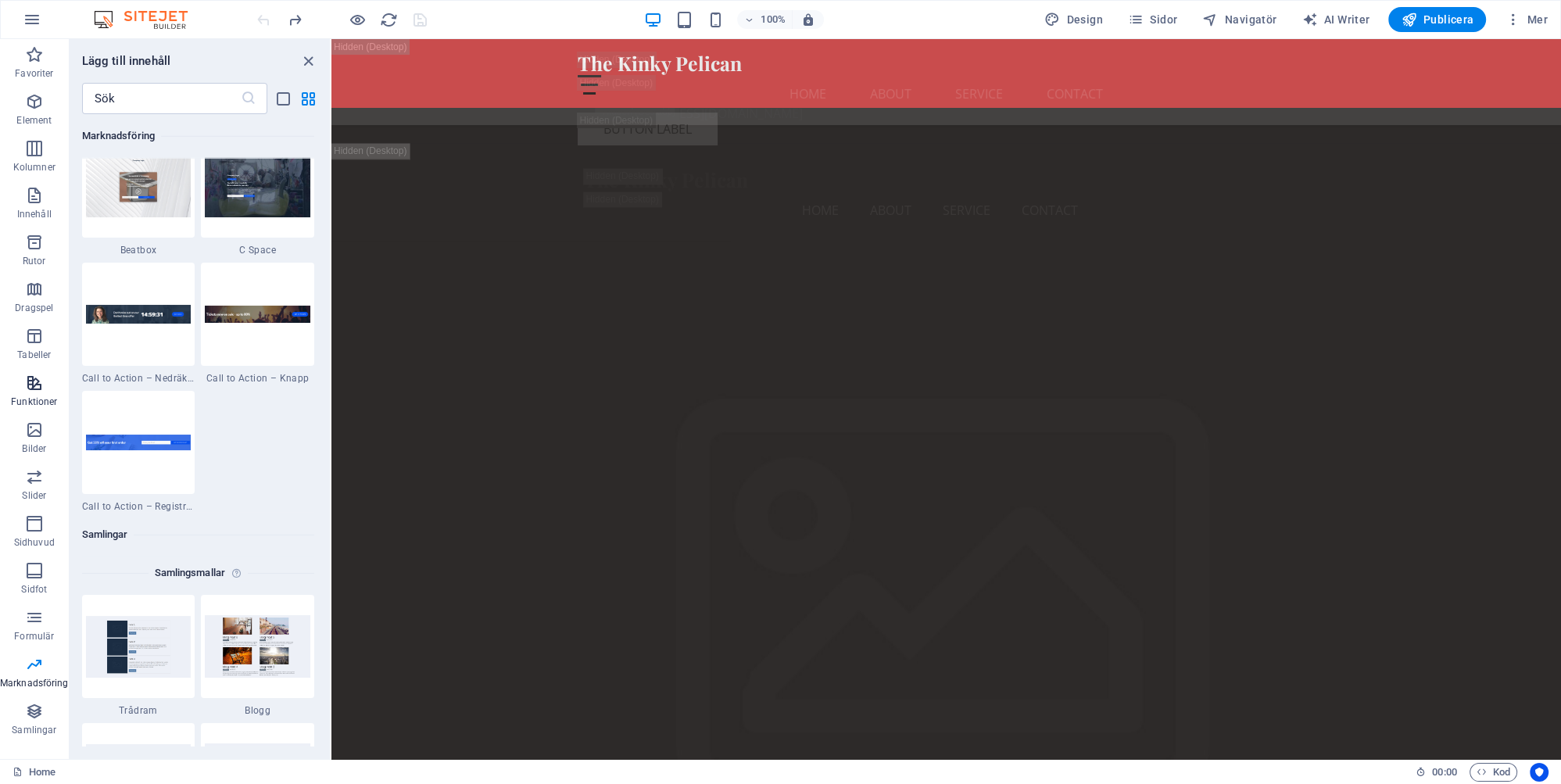
click at [39, 377] on icon "button" at bounding box center [35, 383] width 19 height 19
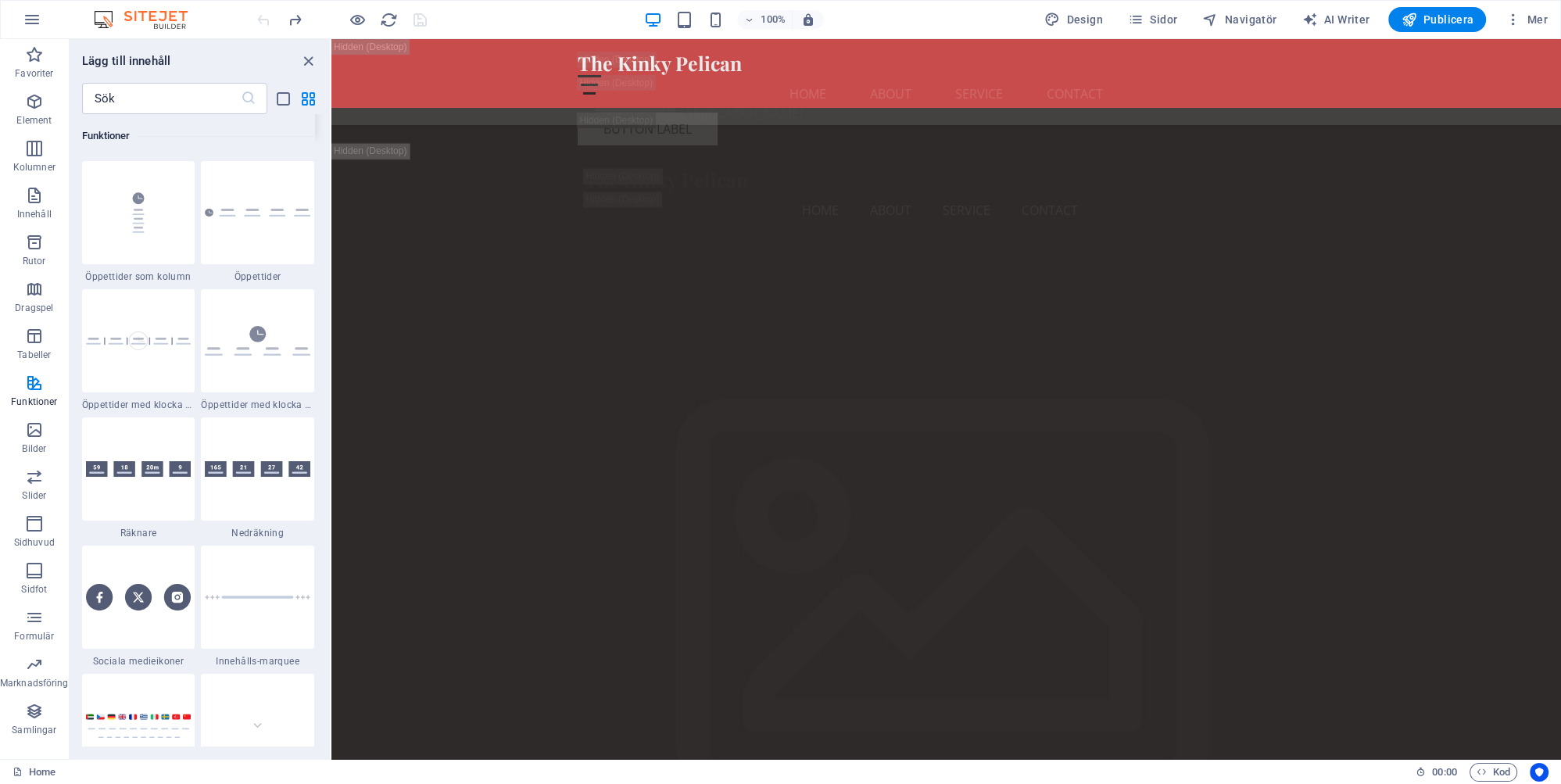
scroll to position [6730, 0]
click at [953, 479] on div "+ Lägg till sektion" at bounding box center [946, 478] width 105 height 27
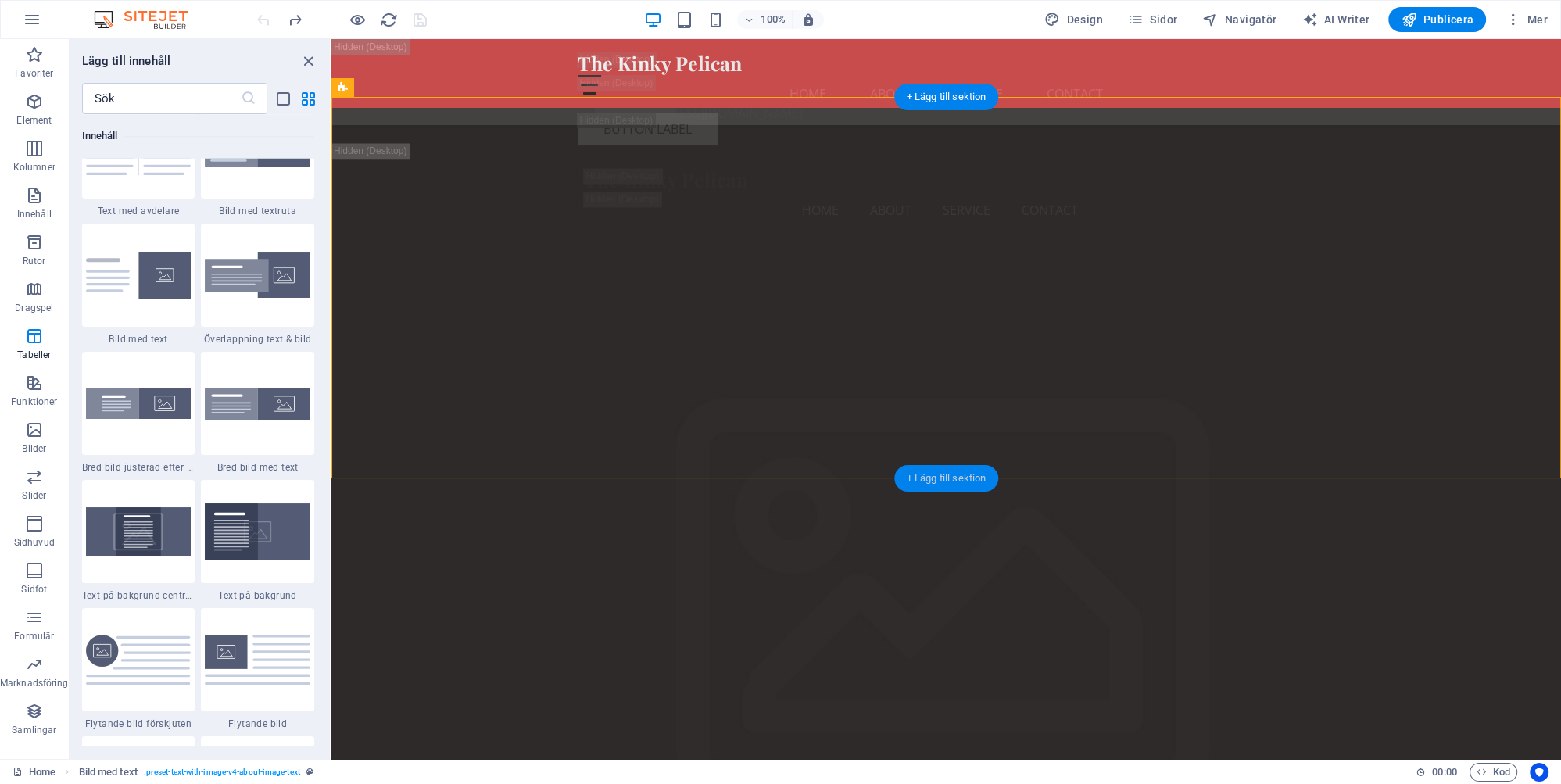
scroll to position [2733, 0]
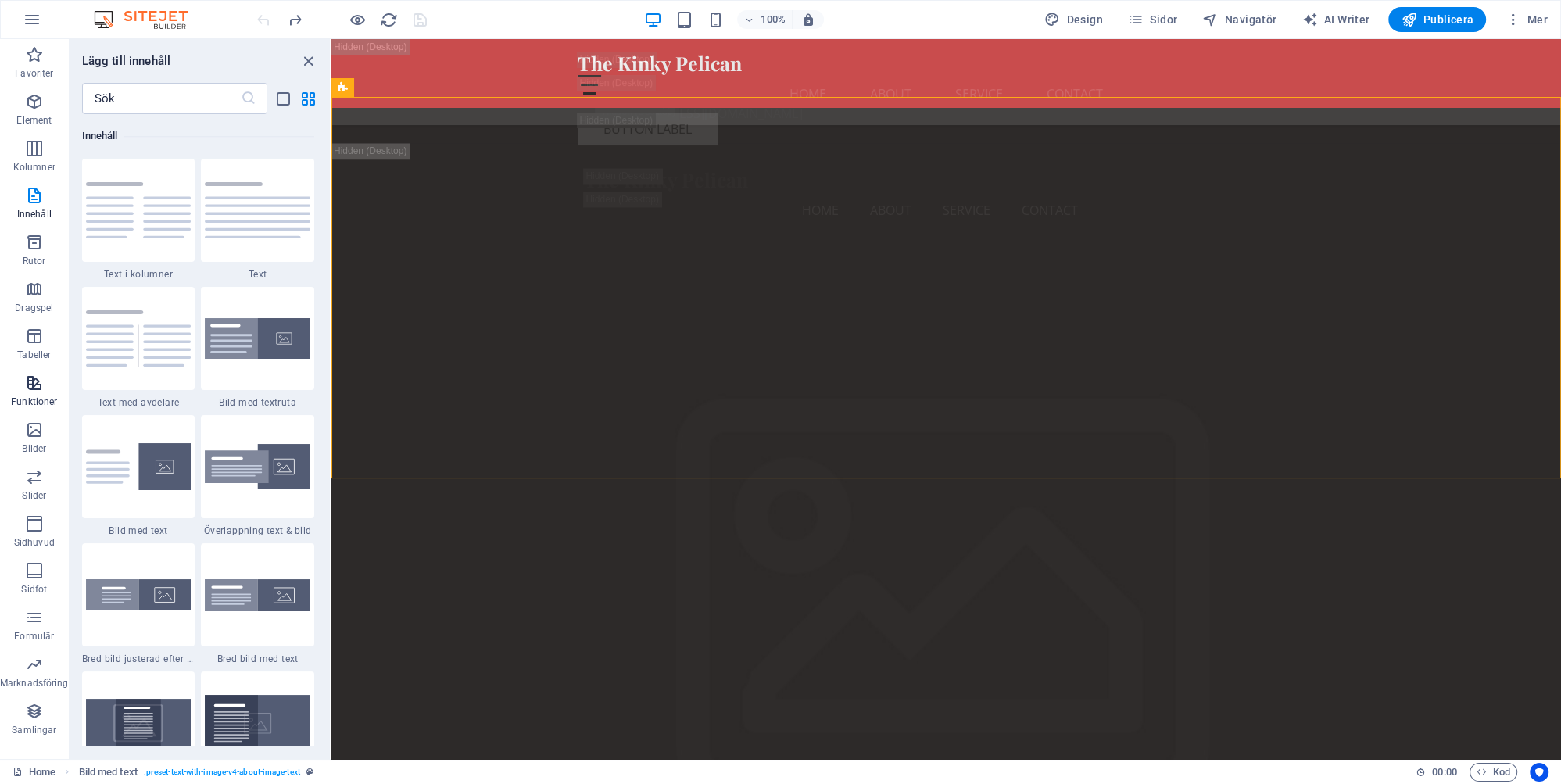
click at [41, 385] on icon "button" at bounding box center [35, 383] width 19 height 19
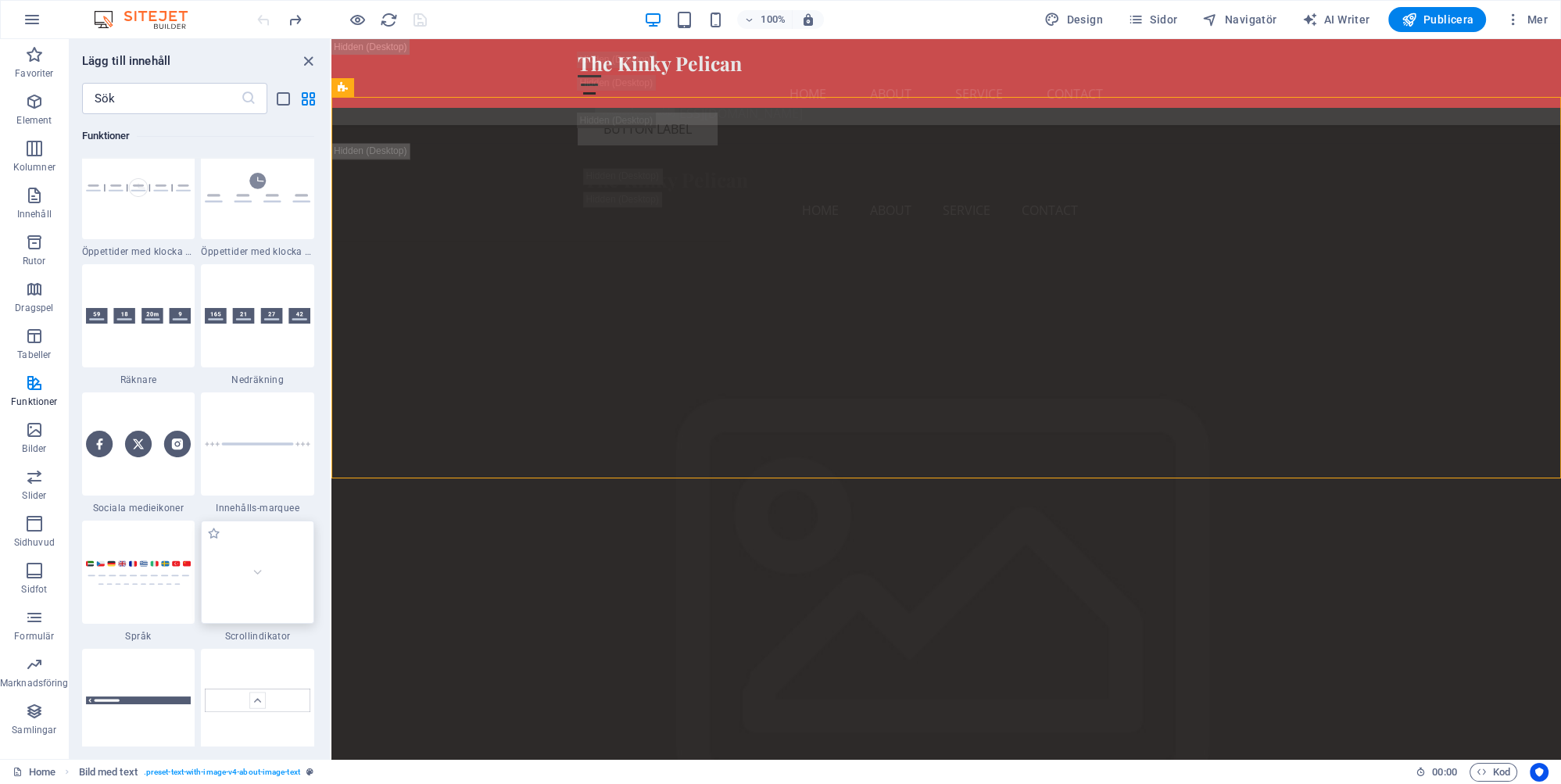
scroll to position [6873, 0]
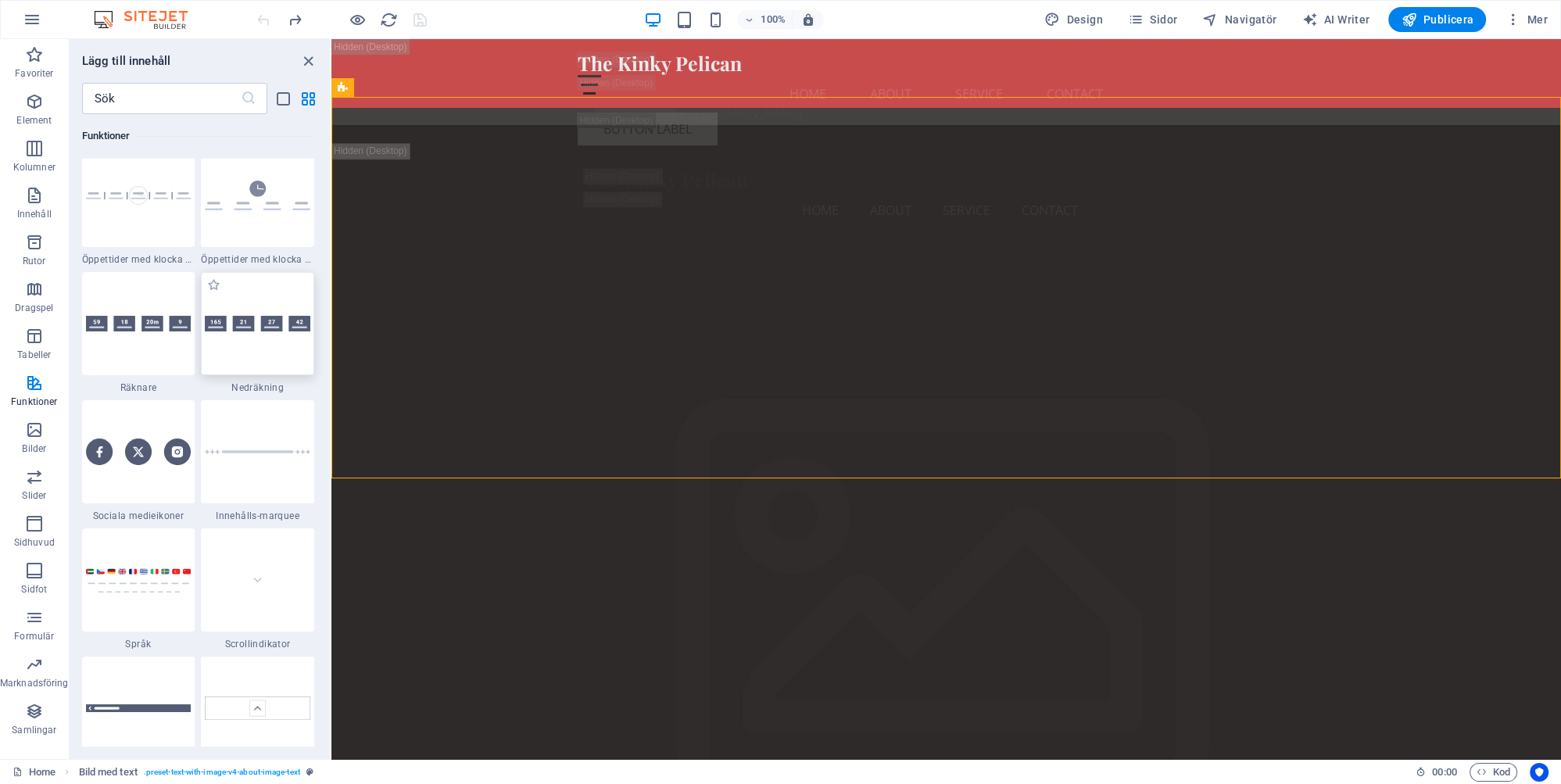
click at [256, 323] on img at bounding box center [258, 324] width 106 height 15
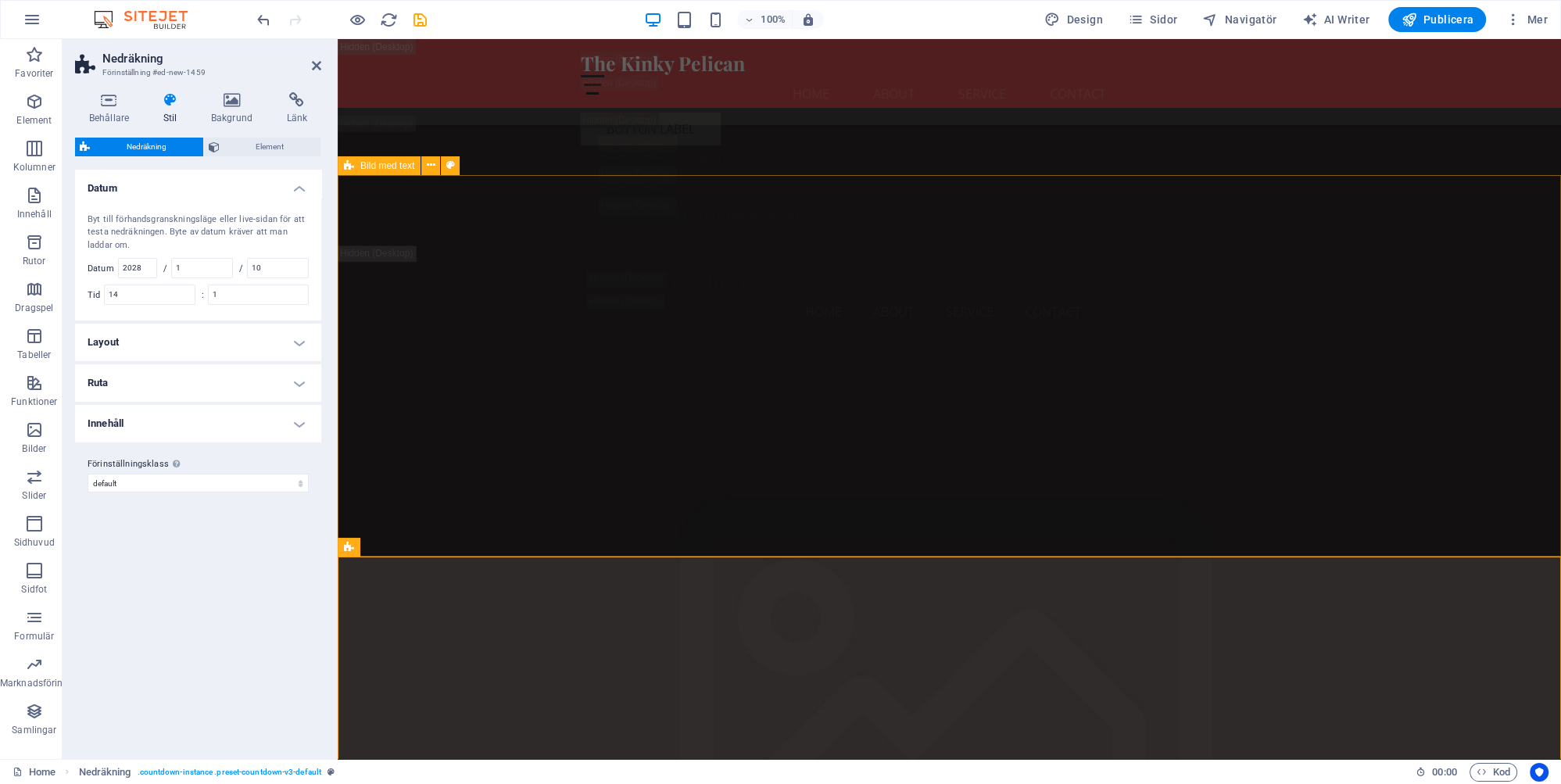
scroll to position [3760, 0]
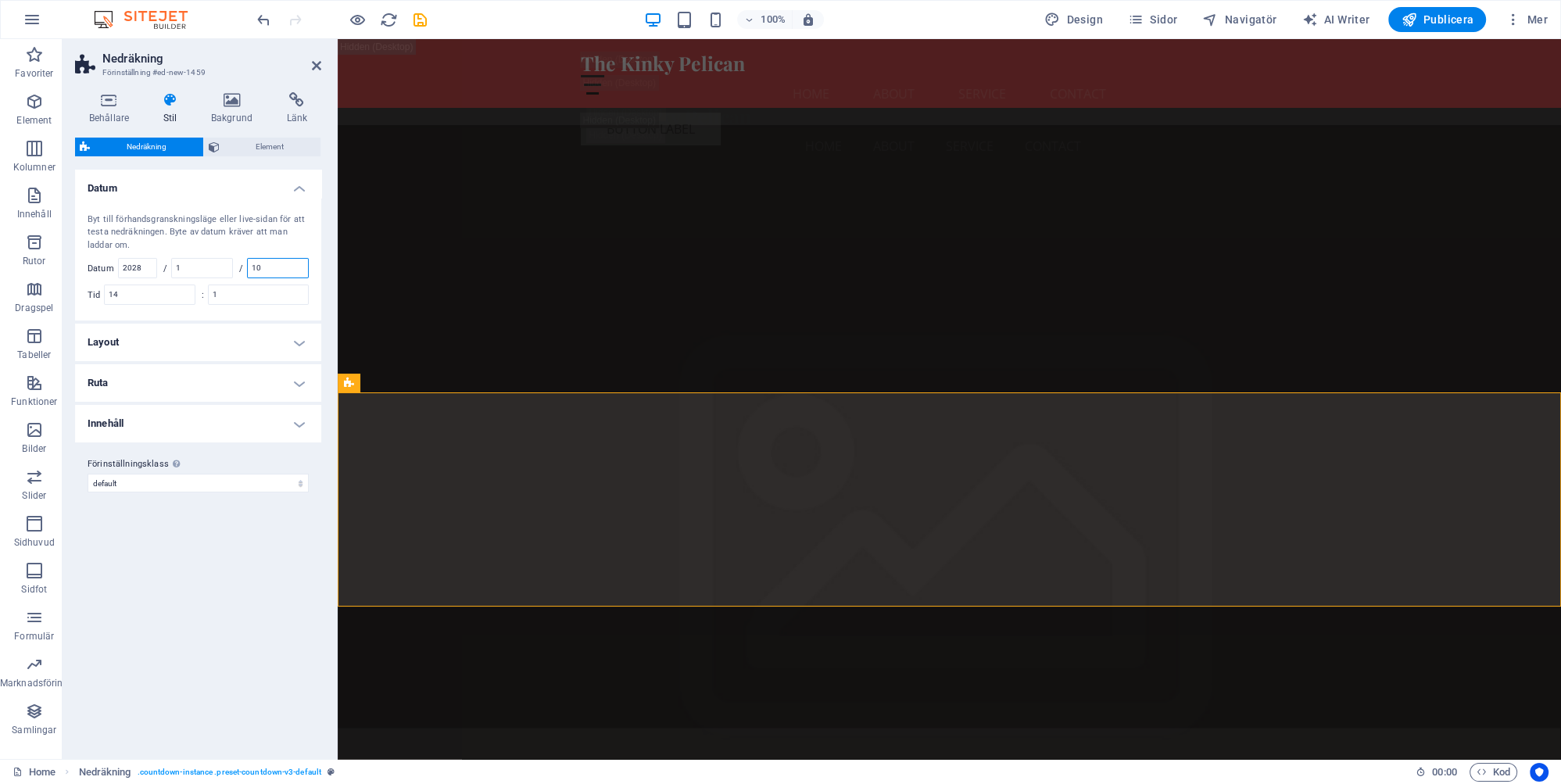
click at [273, 266] on input "10" at bounding box center [278, 268] width 61 height 19
type input "11"
click at [151, 297] on input "14" at bounding box center [149, 295] width 89 height 19
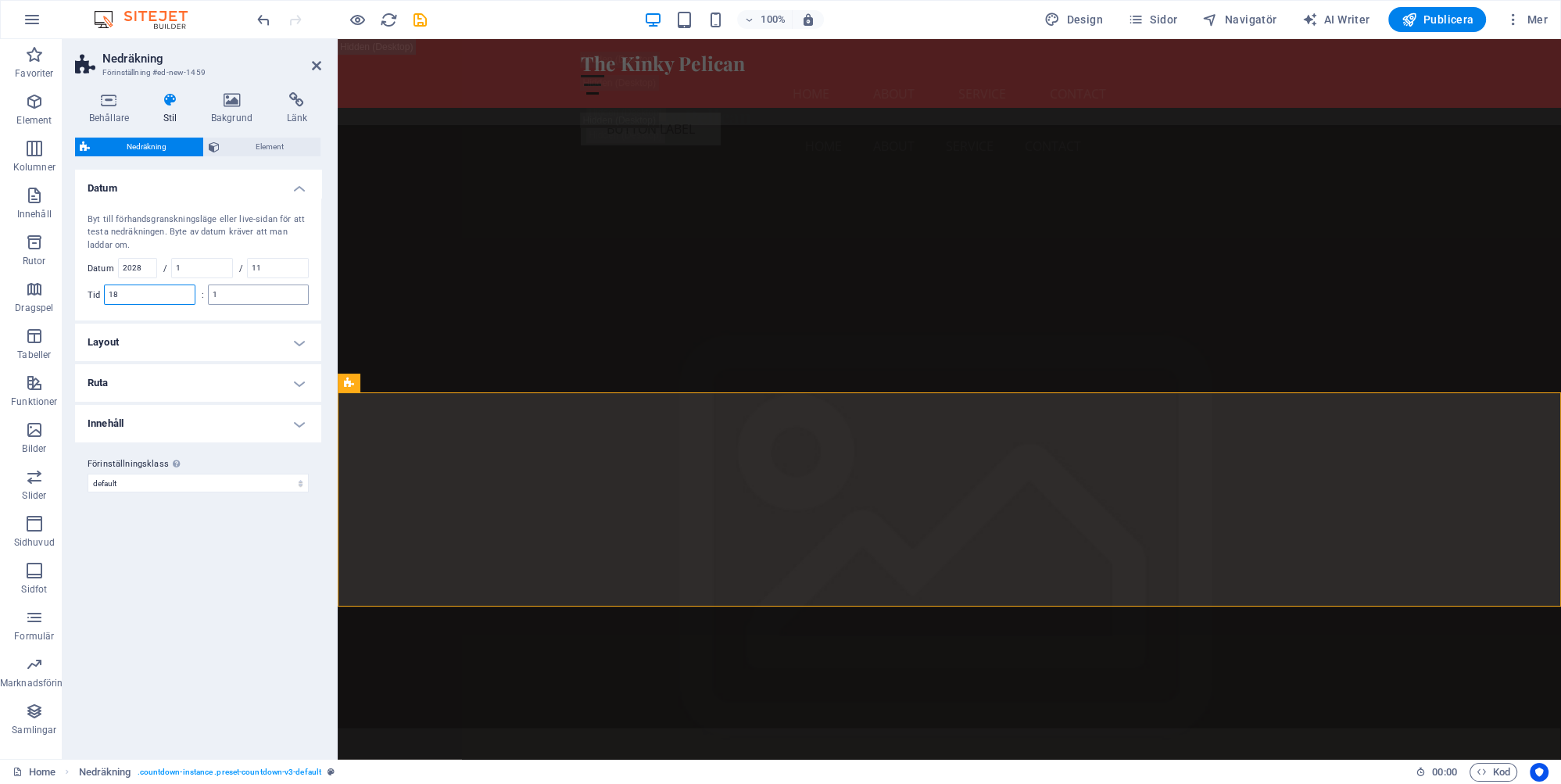
type input "18"
click at [249, 288] on input "1" at bounding box center [258, 295] width 99 height 19
type input "1"
click at [230, 578] on div "Varianter Standard Datum Byt till förhandsgranskningsläge eller live-sidan för …" at bounding box center [198, 457] width 246 height 576
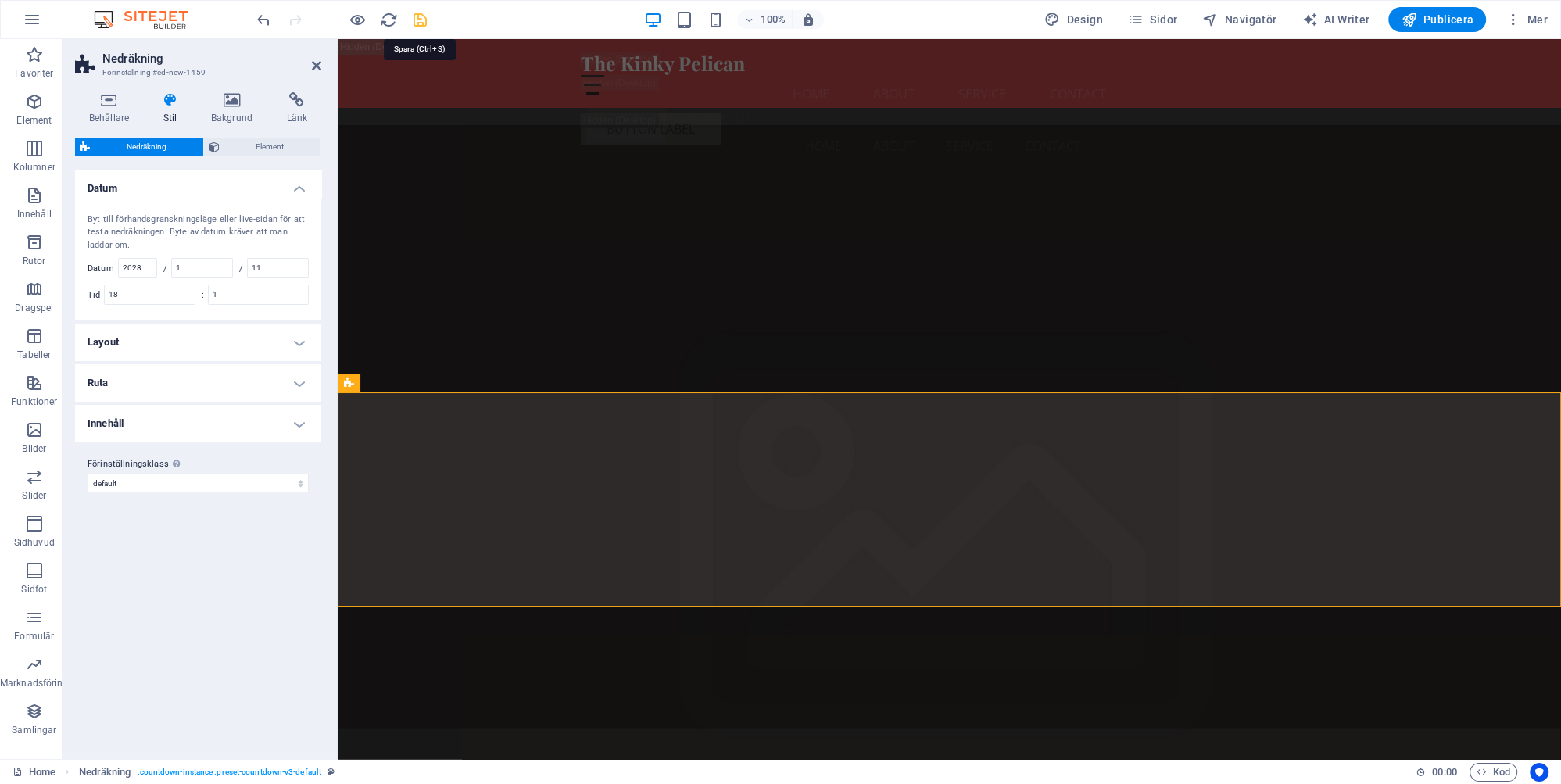
click at [420, 17] on icon "save" at bounding box center [420, 19] width 18 height 18
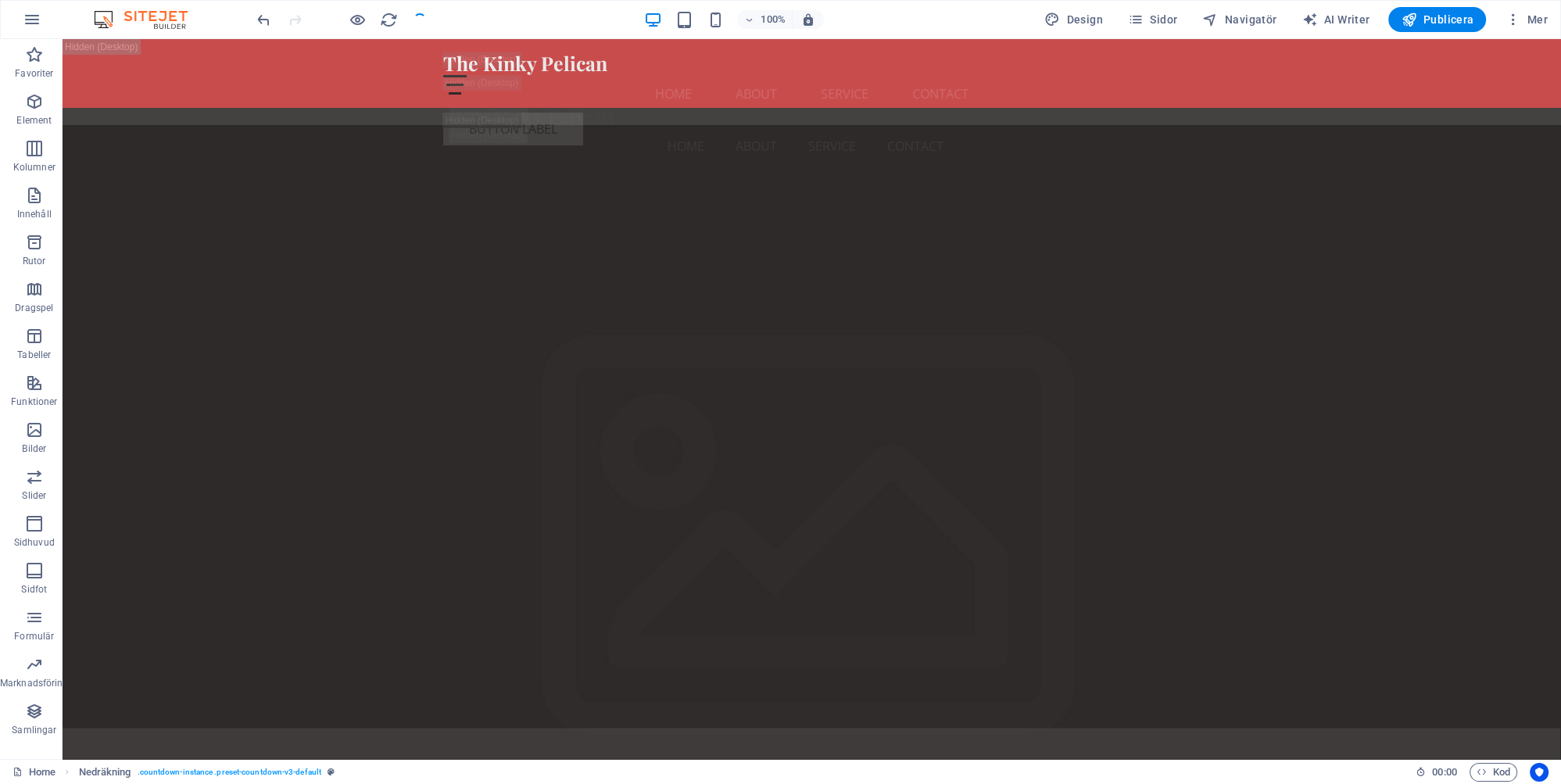
checkbox input "false"
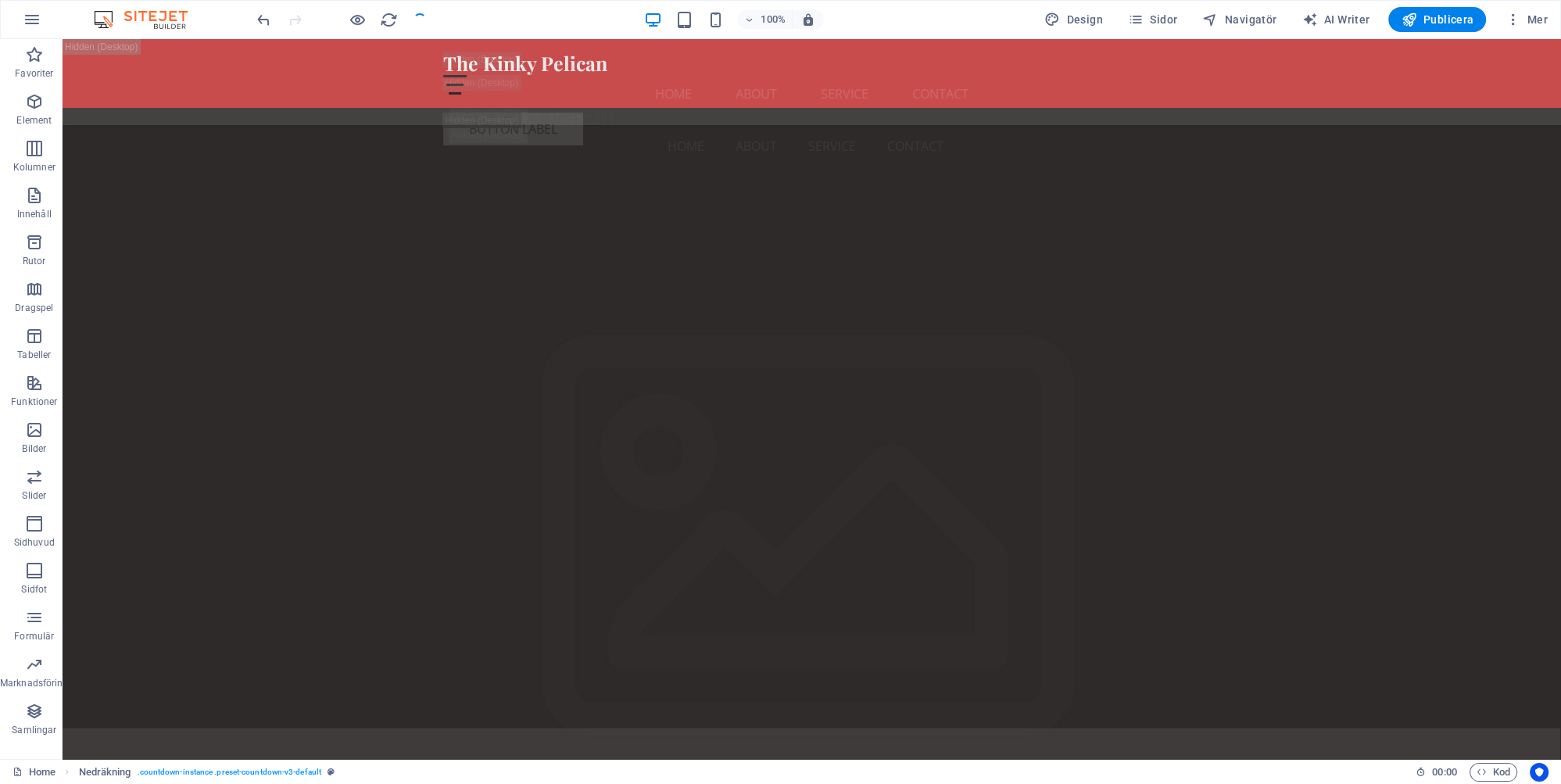
checkbox input "false"
click at [112, 382] on span "Nedräkning" at bounding box center [110, 383] width 48 height 10
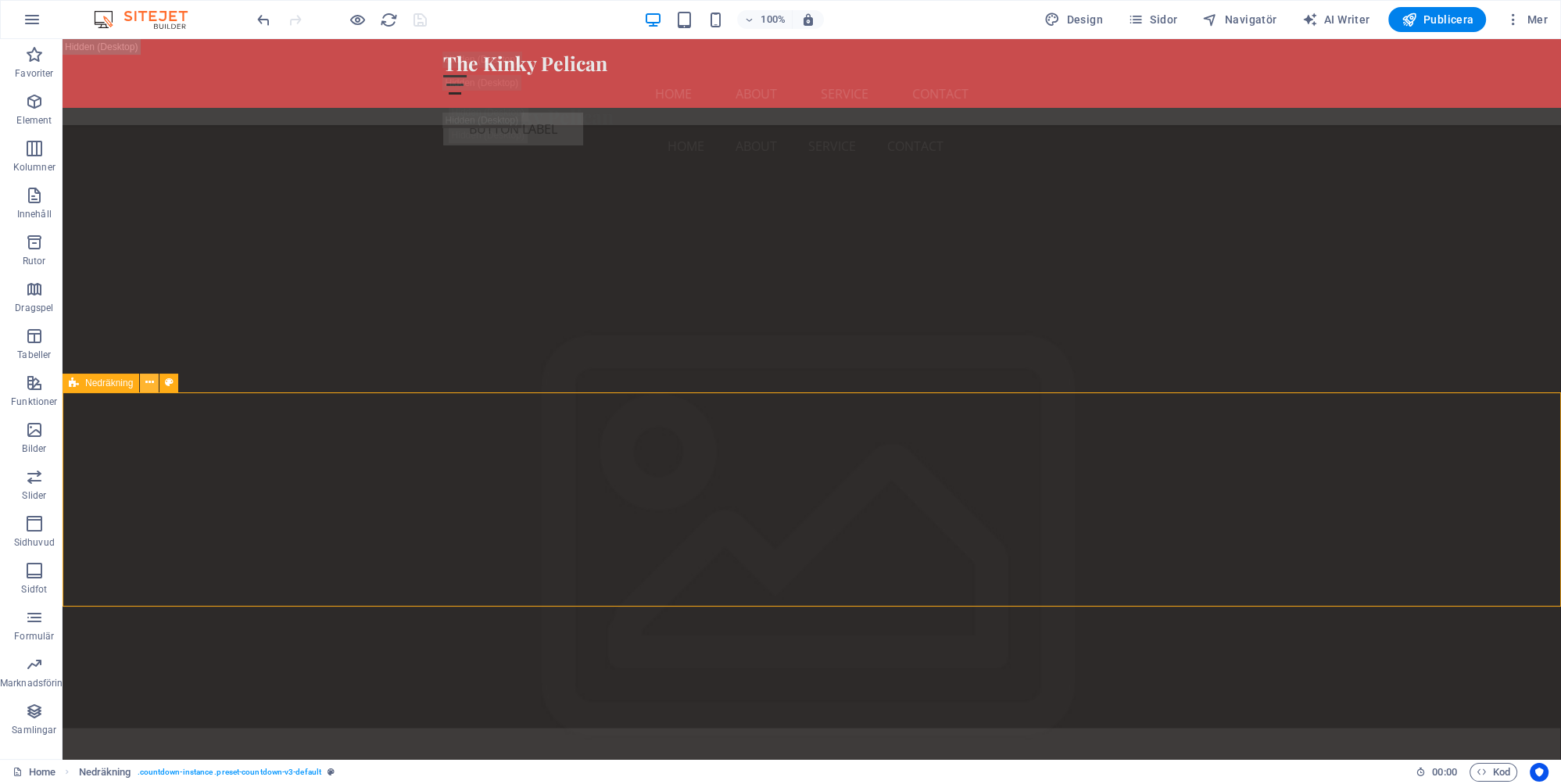
click at [148, 382] on icon at bounding box center [149, 381] width 9 height 16
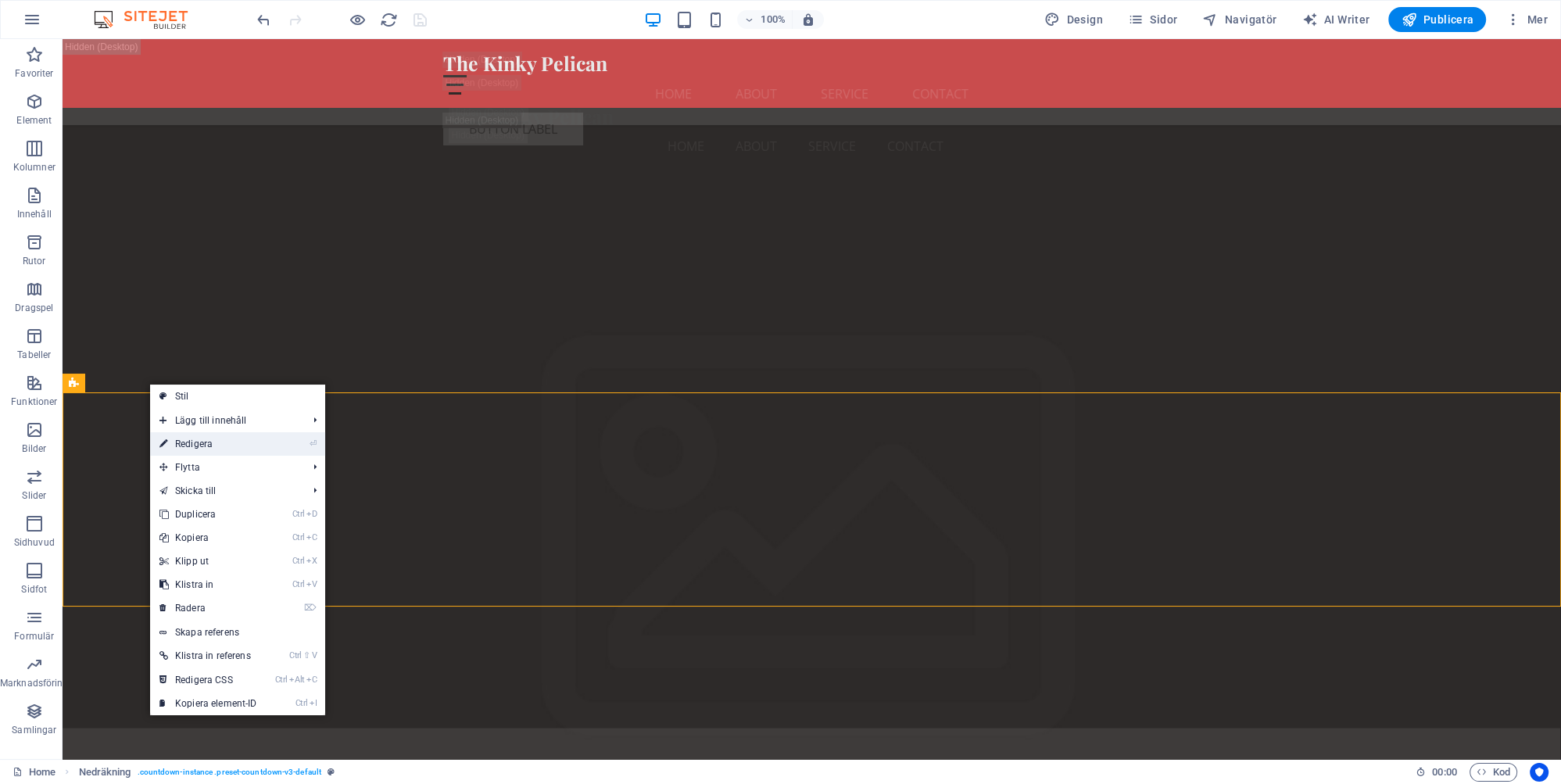
click at [208, 444] on link "⏎ Redigera" at bounding box center [208, 444] width 116 height 23
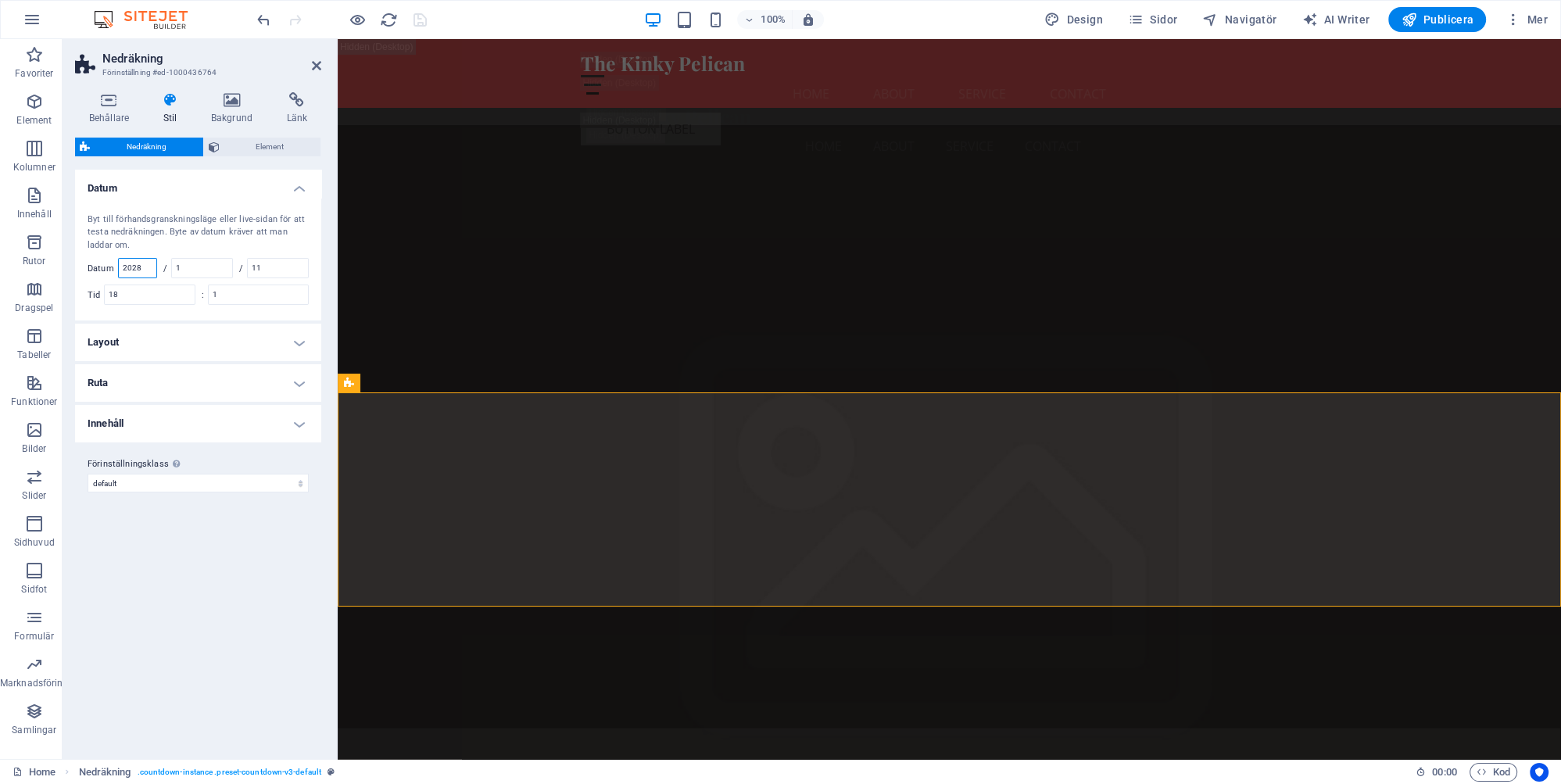
click at [148, 269] on input "2028" at bounding box center [137, 268] width 37 height 19
type input "2025"
click at [235, 295] on input "1" at bounding box center [258, 295] width 99 height 19
type input "1"
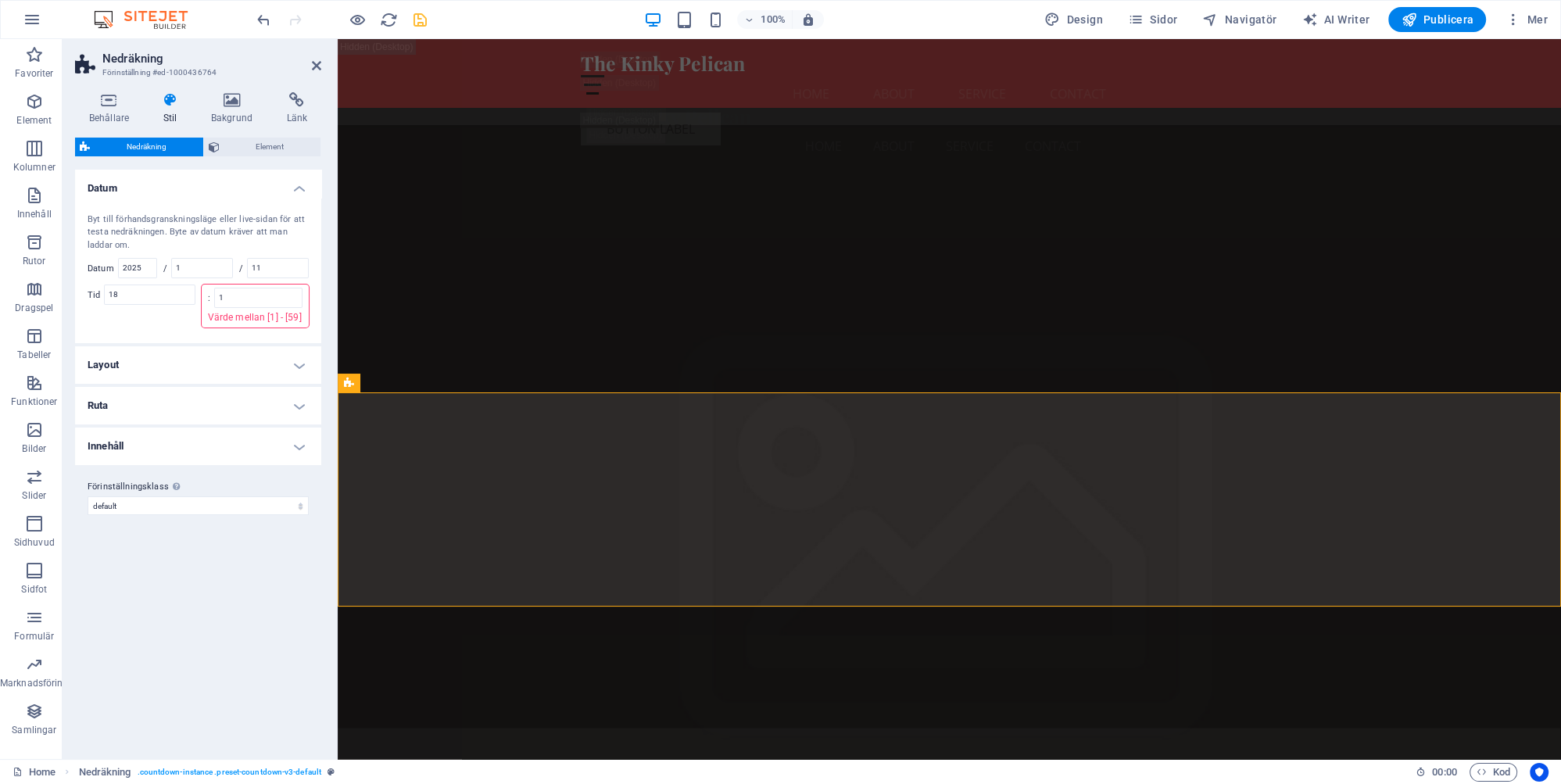
click at [233, 554] on div "Varianter Standard Datum Byt till förhandsgranskningsläge eller live-sidan för …" at bounding box center [198, 457] width 246 height 576
click at [299, 339] on h4 "Layout" at bounding box center [198, 342] width 246 height 37
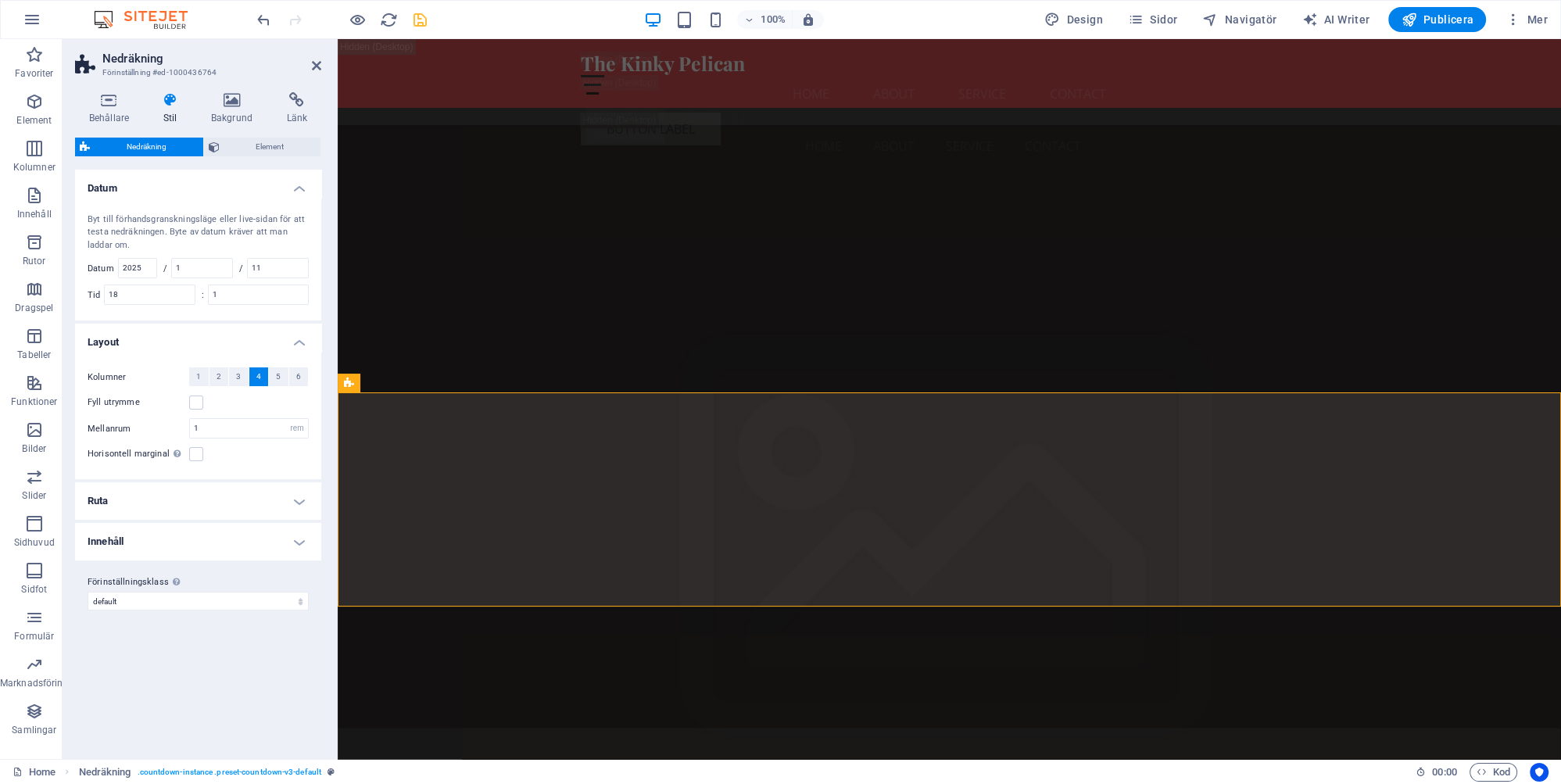
click at [299, 540] on h4 "Innehåll" at bounding box center [198, 541] width 246 height 37
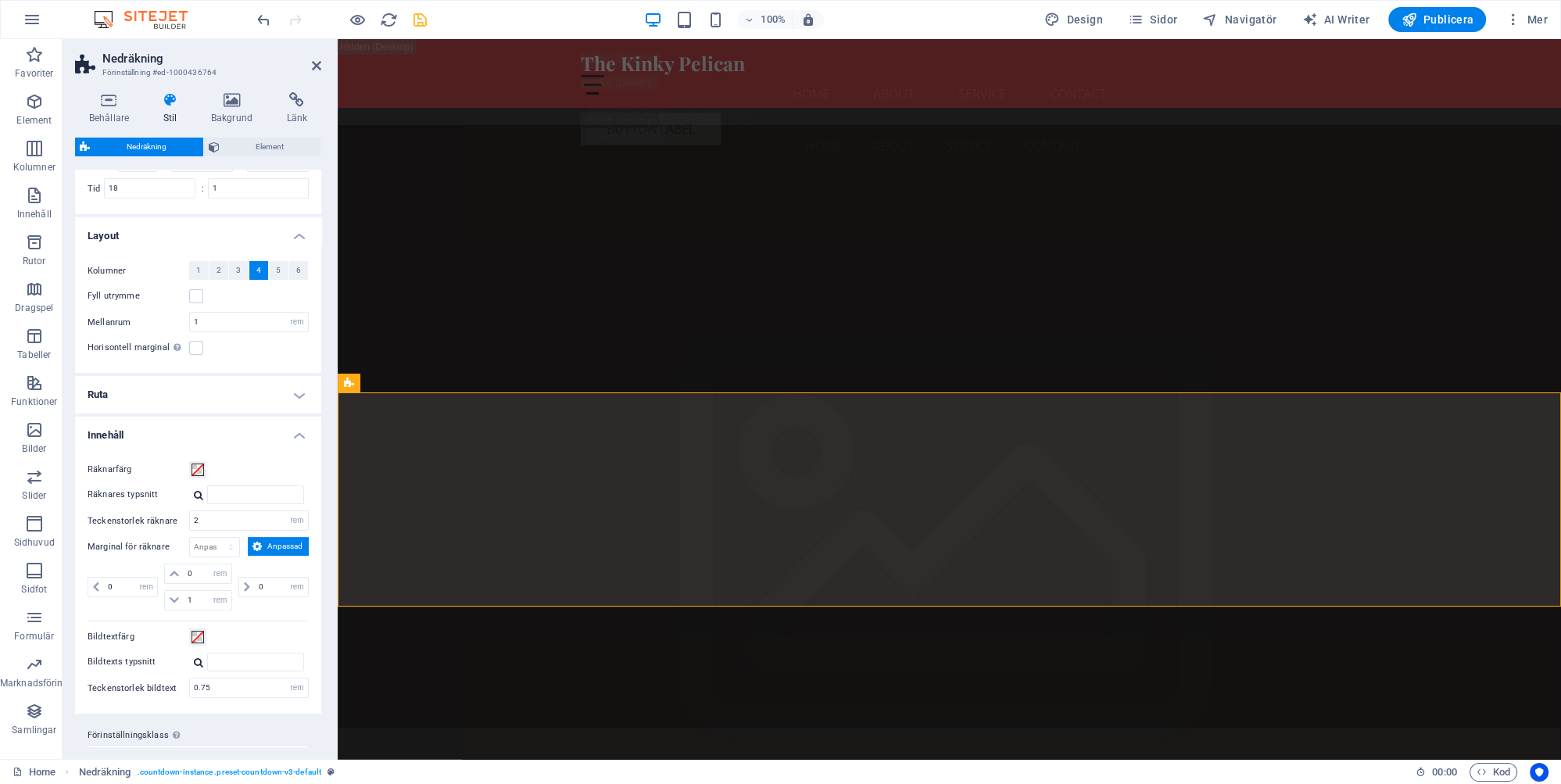
scroll to position [133, 0]
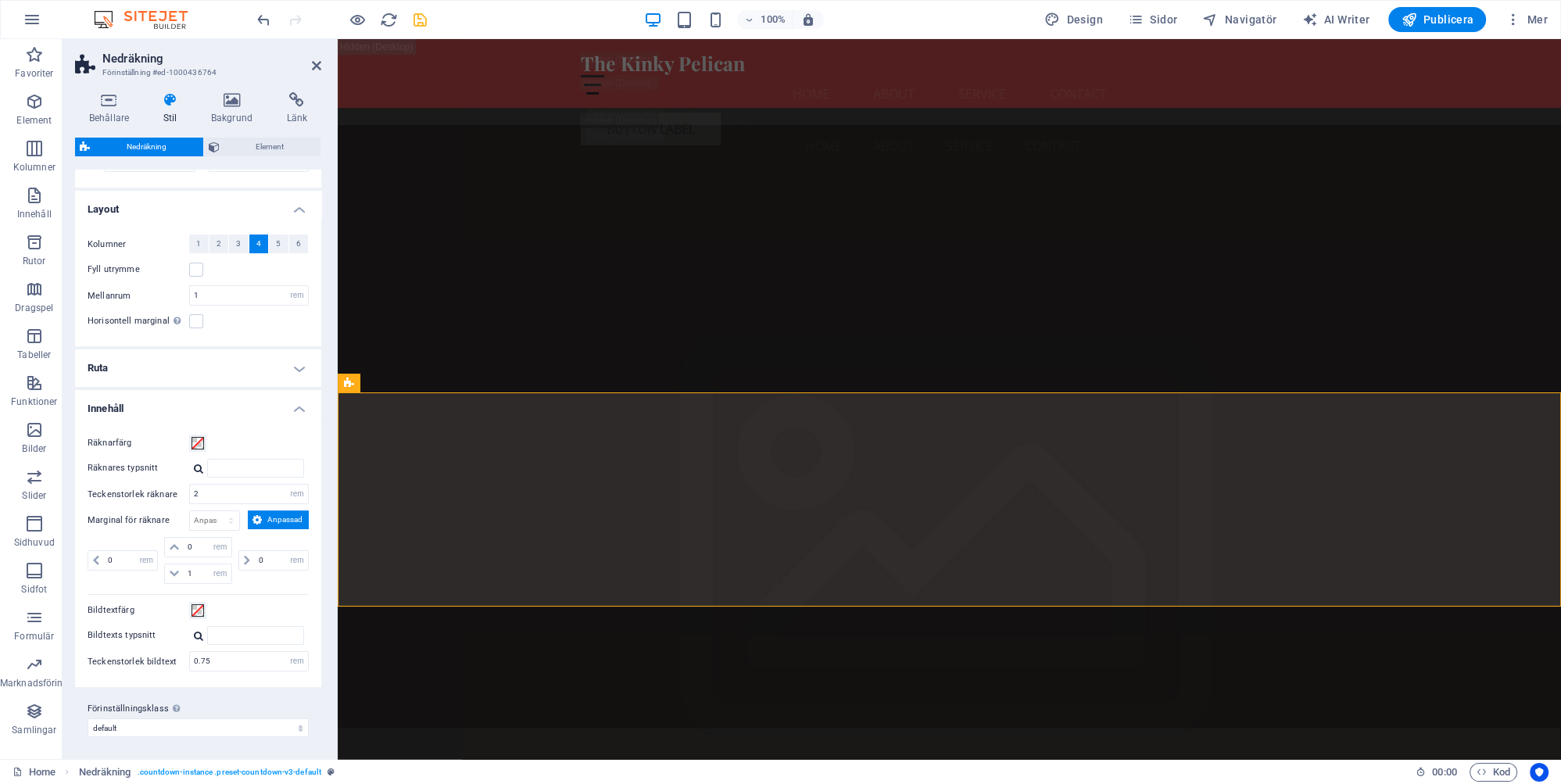
click at [299, 402] on h4 "Innehåll" at bounding box center [198, 404] width 246 height 28
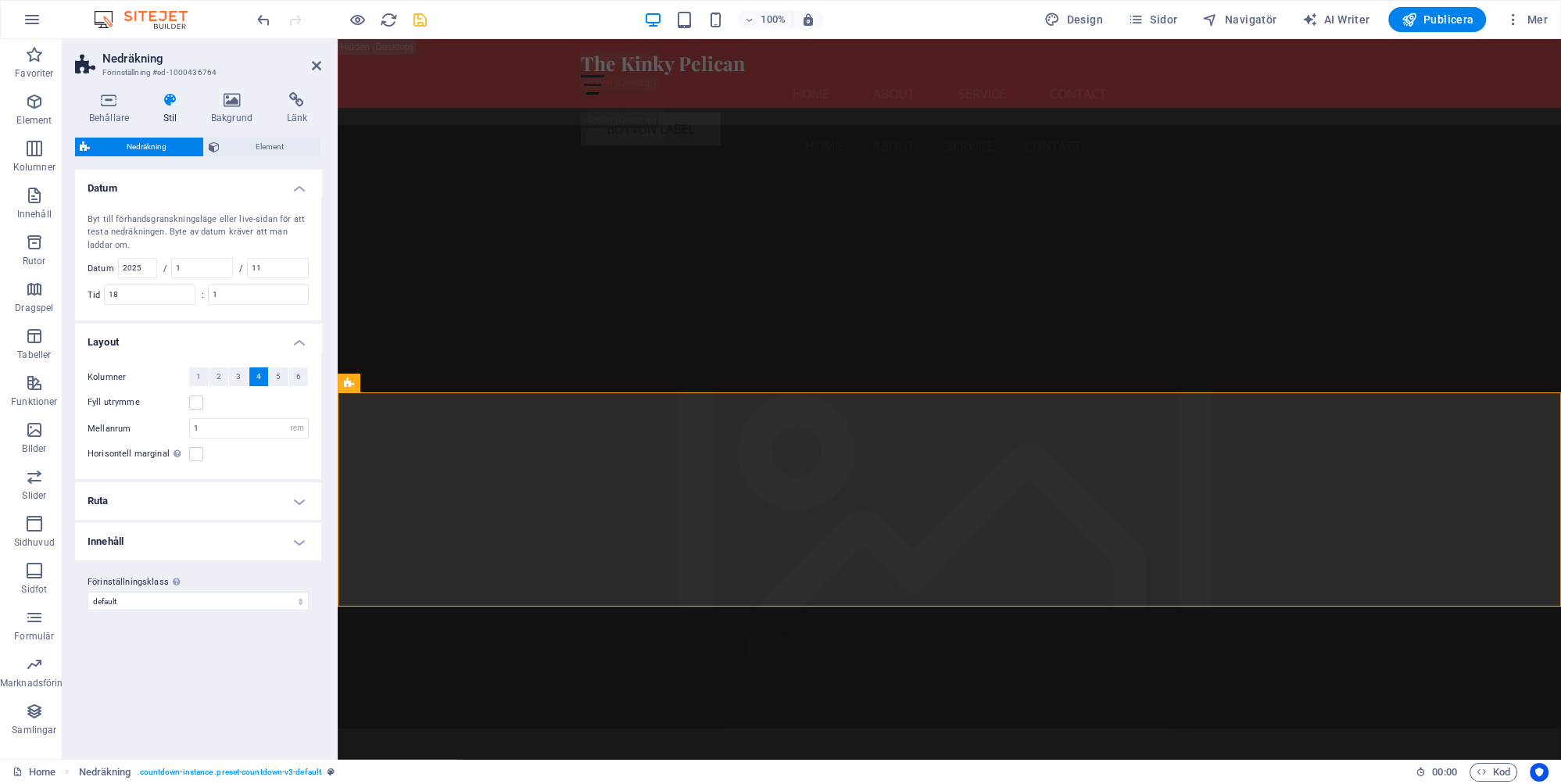
click at [302, 186] on h4 "Datum" at bounding box center [198, 183] width 246 height 28
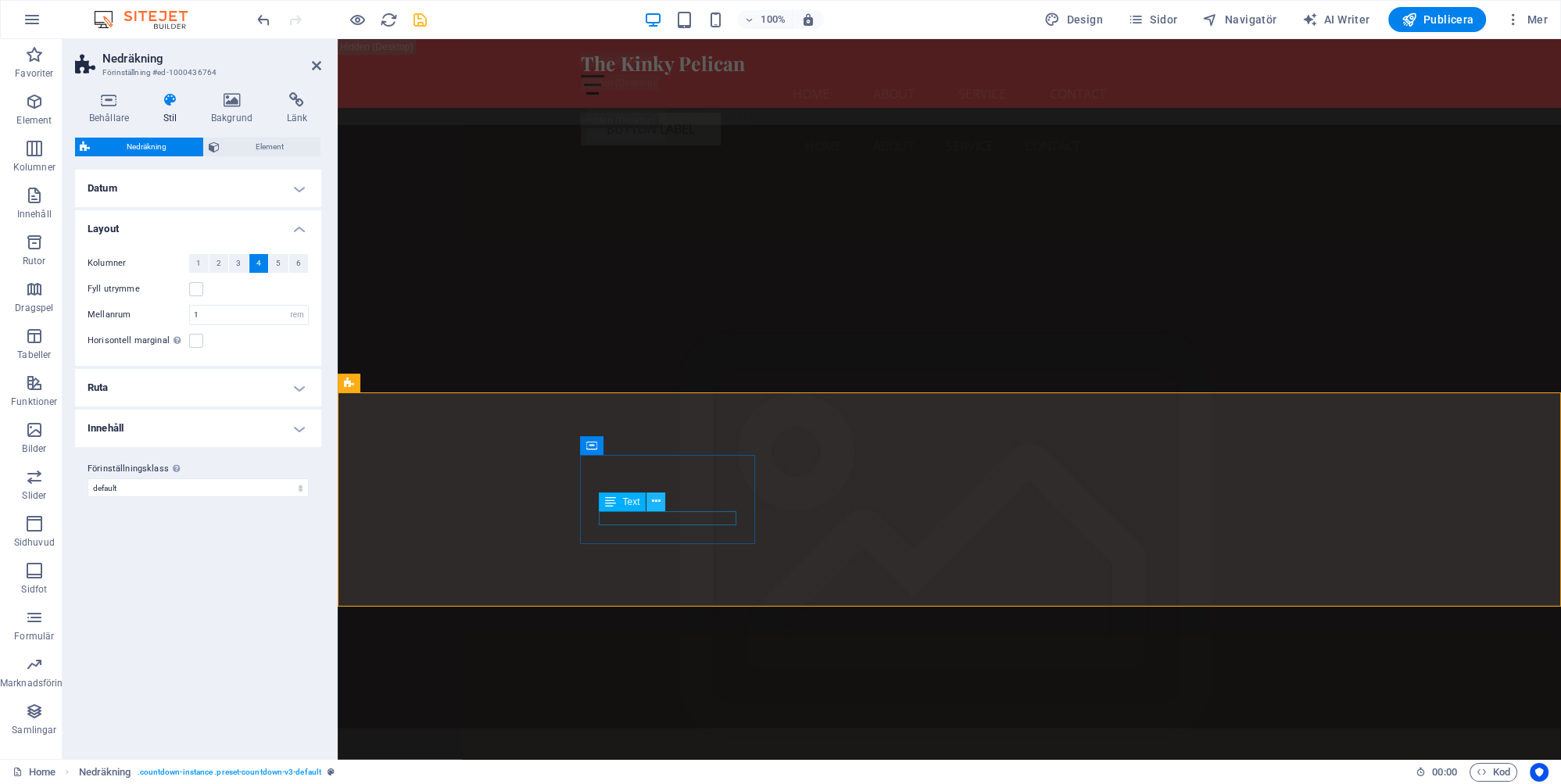
click at [660, 503] on icon at bounding box center [656, 501] width 9 height 16
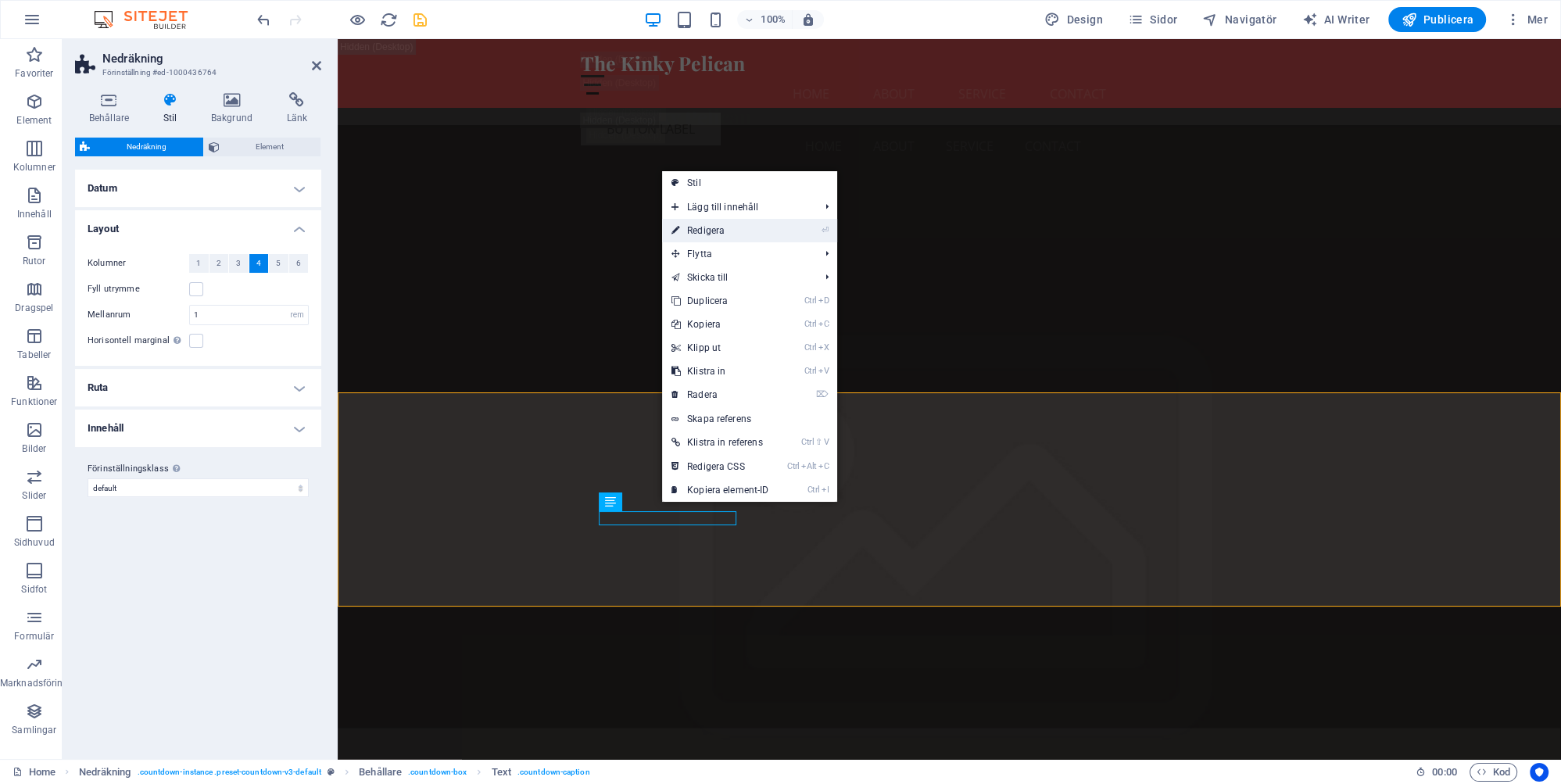
click at [713, 231] on link "⏎ Redigera" at bounding box center [720, 231] width 116 height 23
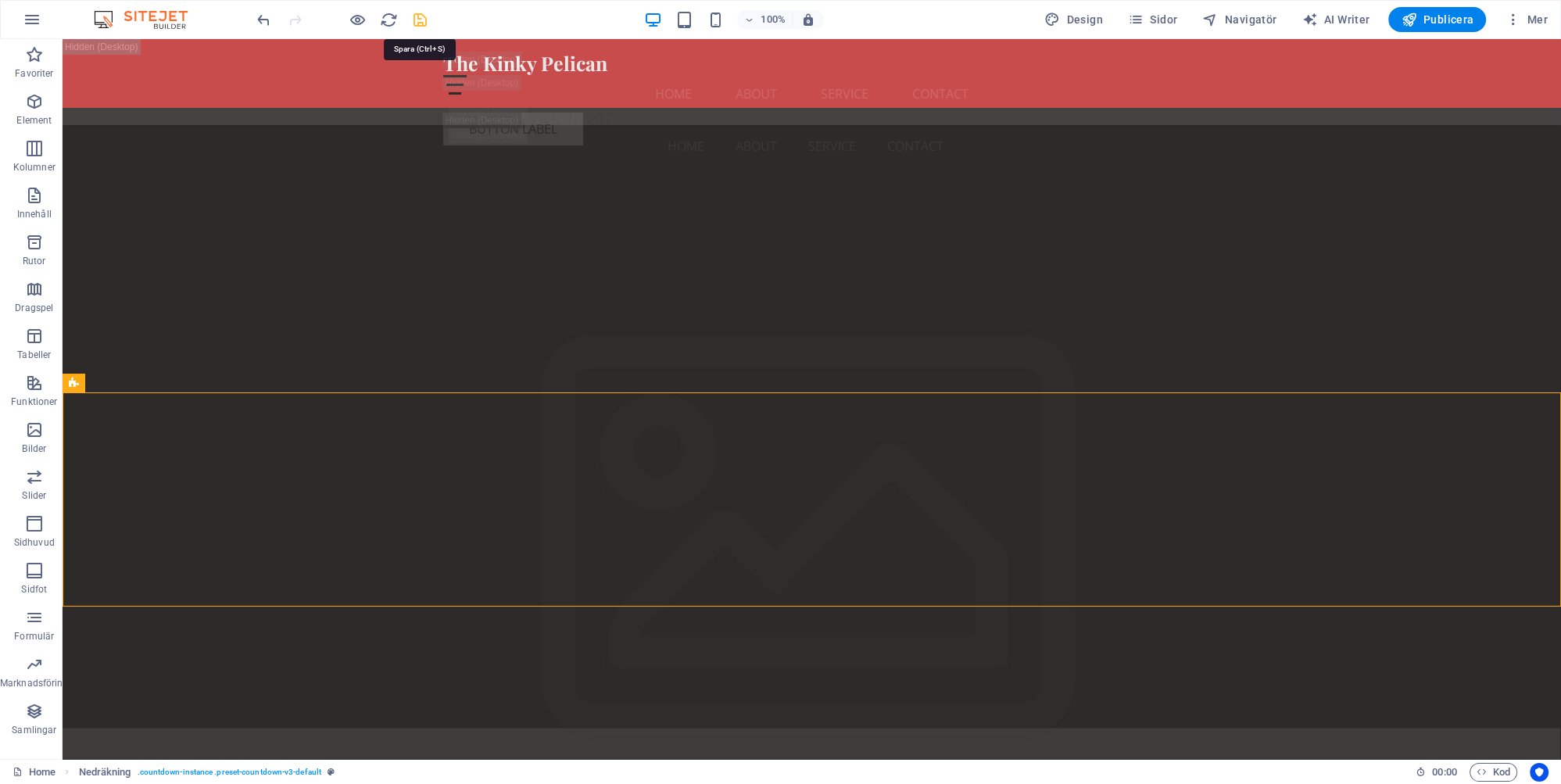
click at [419, 17] on icon "save" at bounding box center [420, 19] width 18 height 18
checkbox input "false"
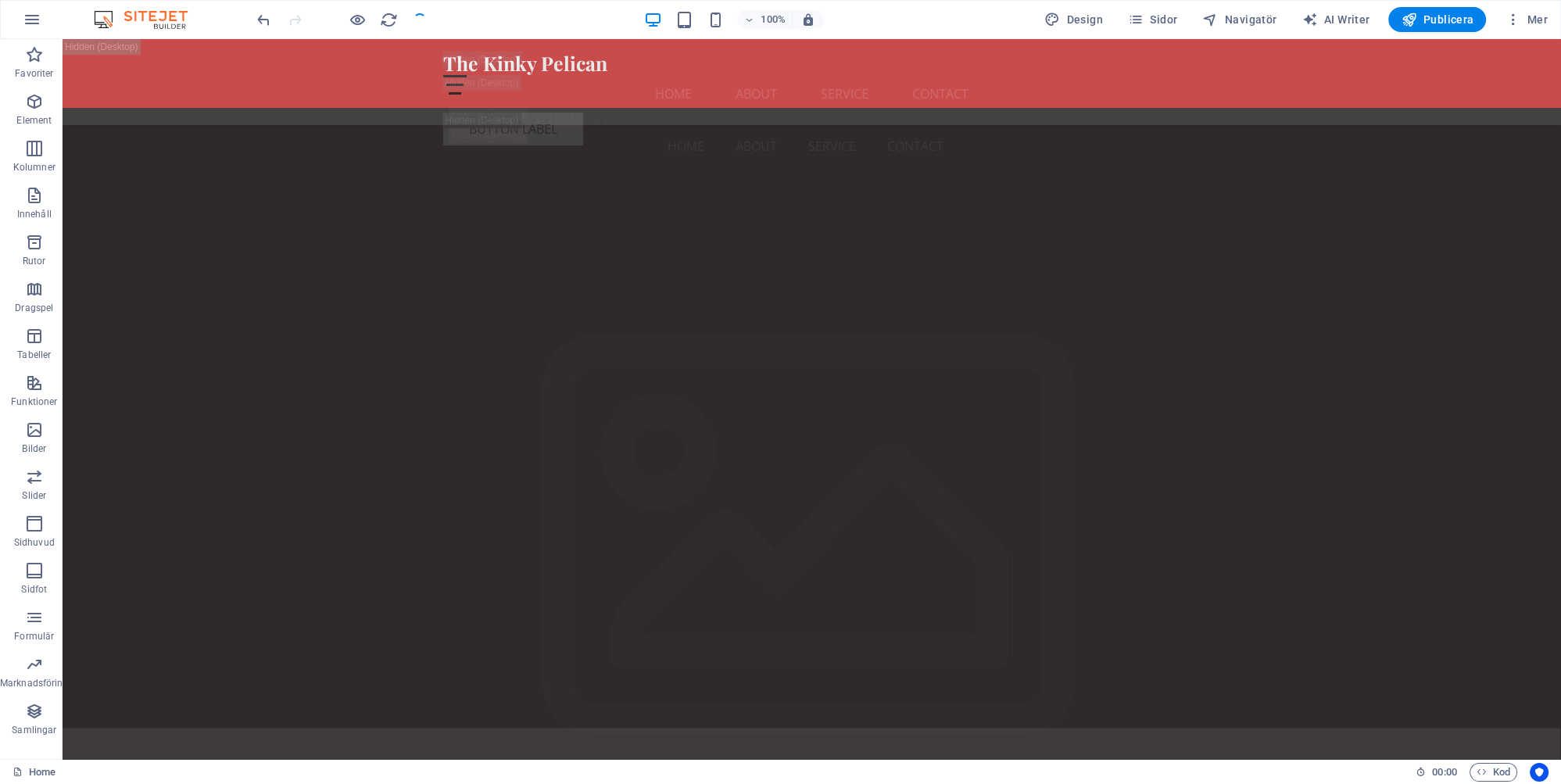
checkbox input "false"
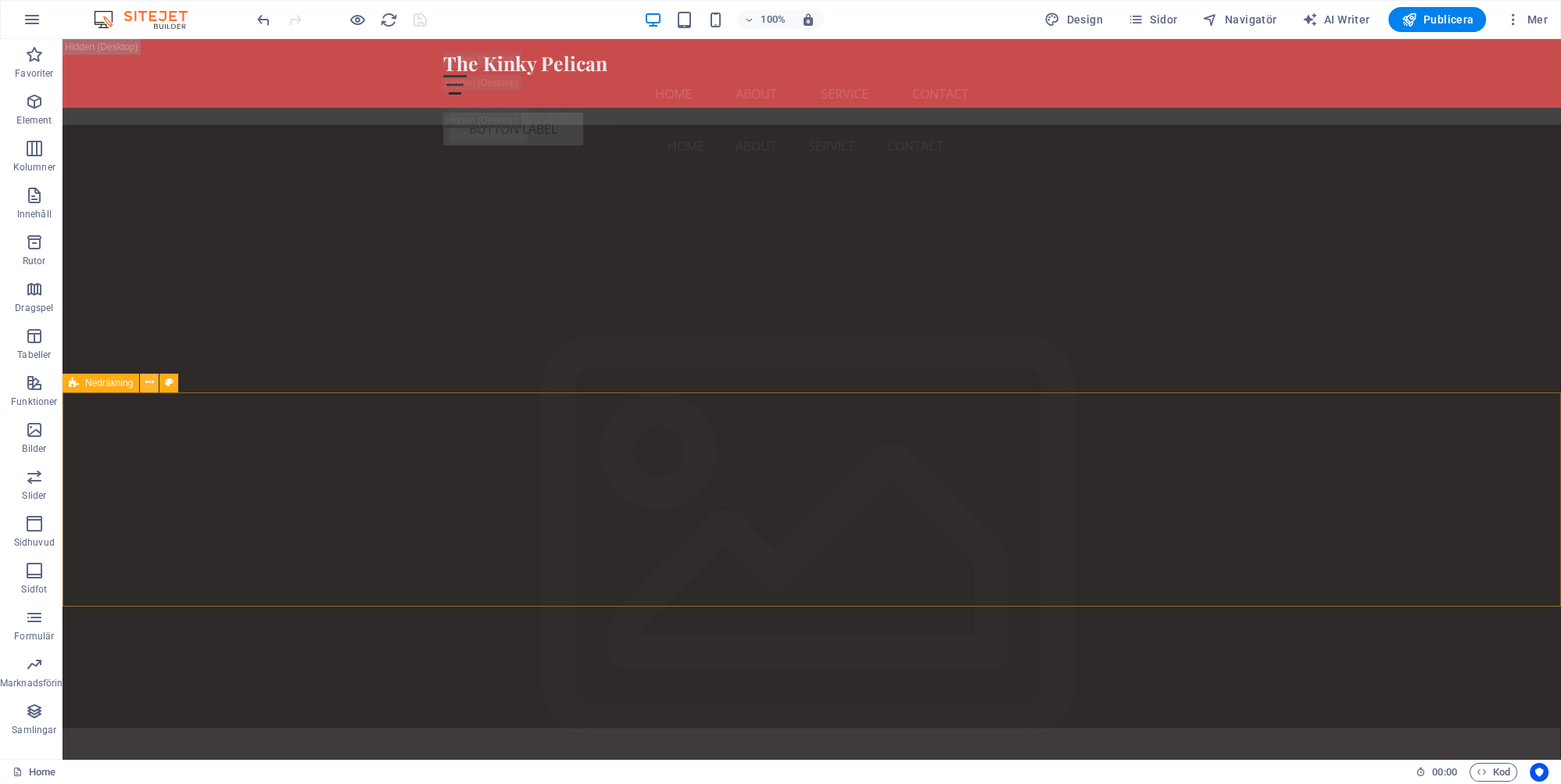
click at [148, 385] on icon at bounding box center [149, 381] width 9 height 16
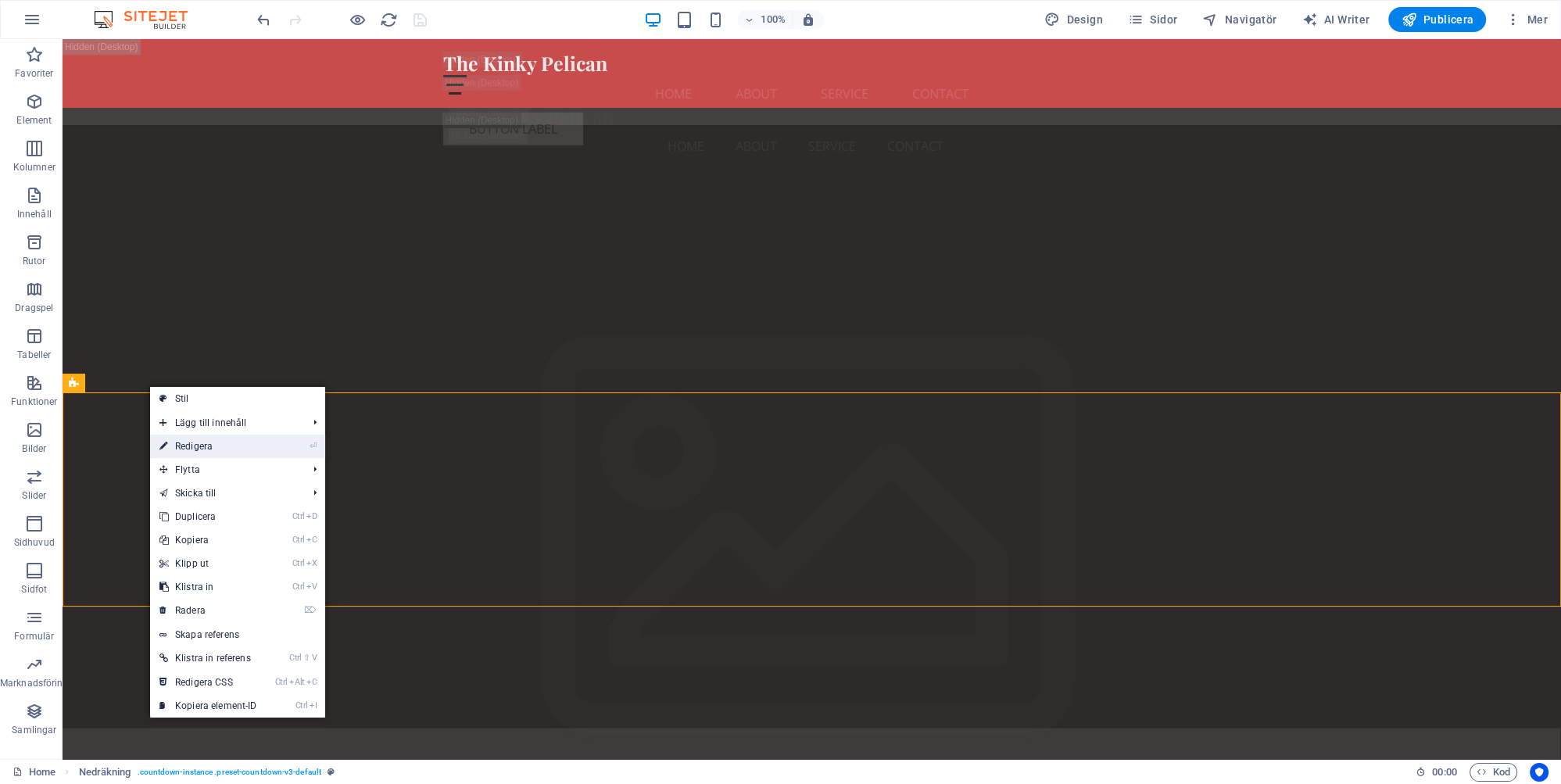
click at [204, 442] on link "⏎ Redigera" at bounding box center [208, 446] width 116 height 23
select select "rem"
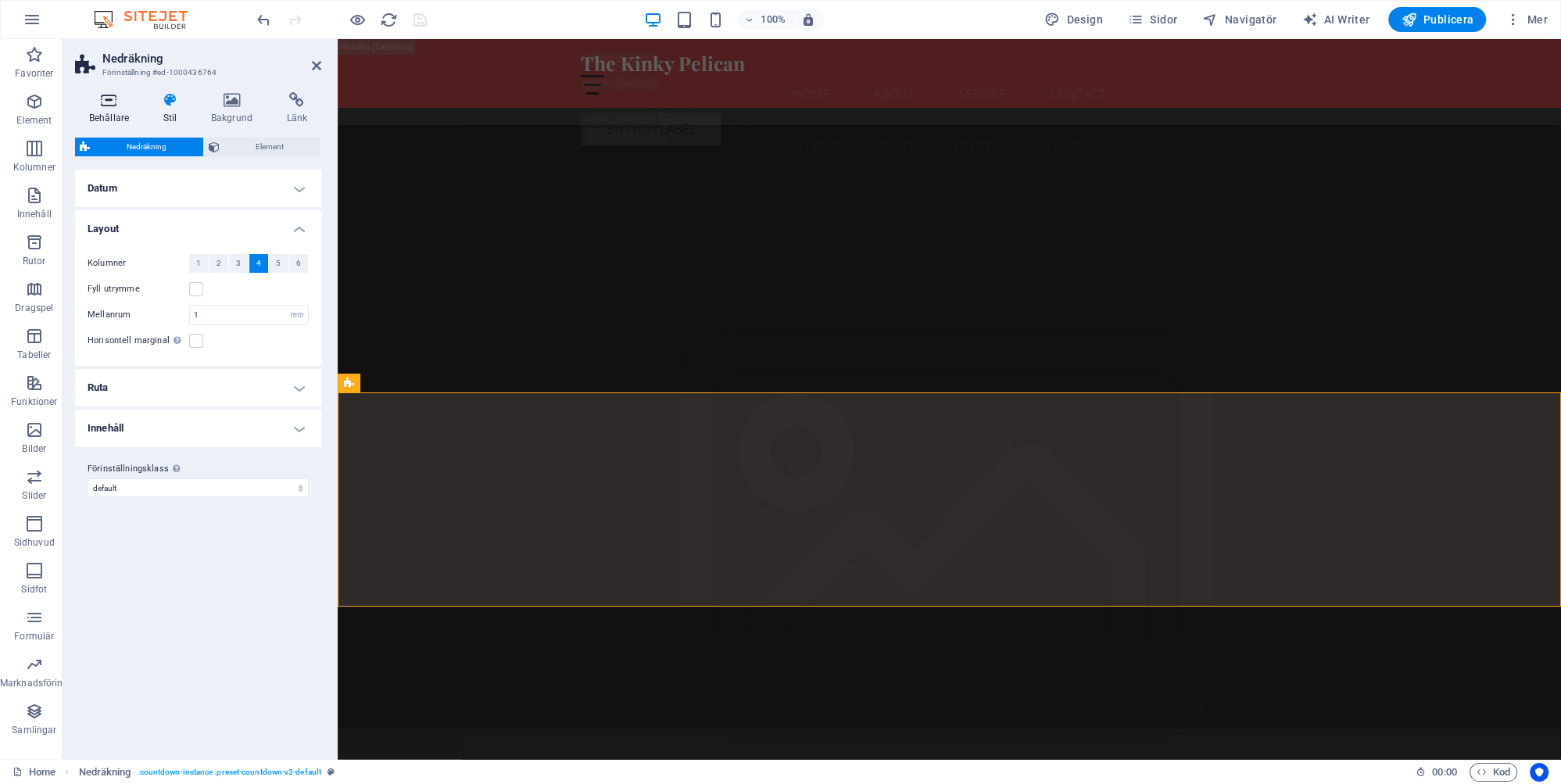
click at [117, 112] on h4 "Behållare" at bounding box center [112, 109] width 74 height 33
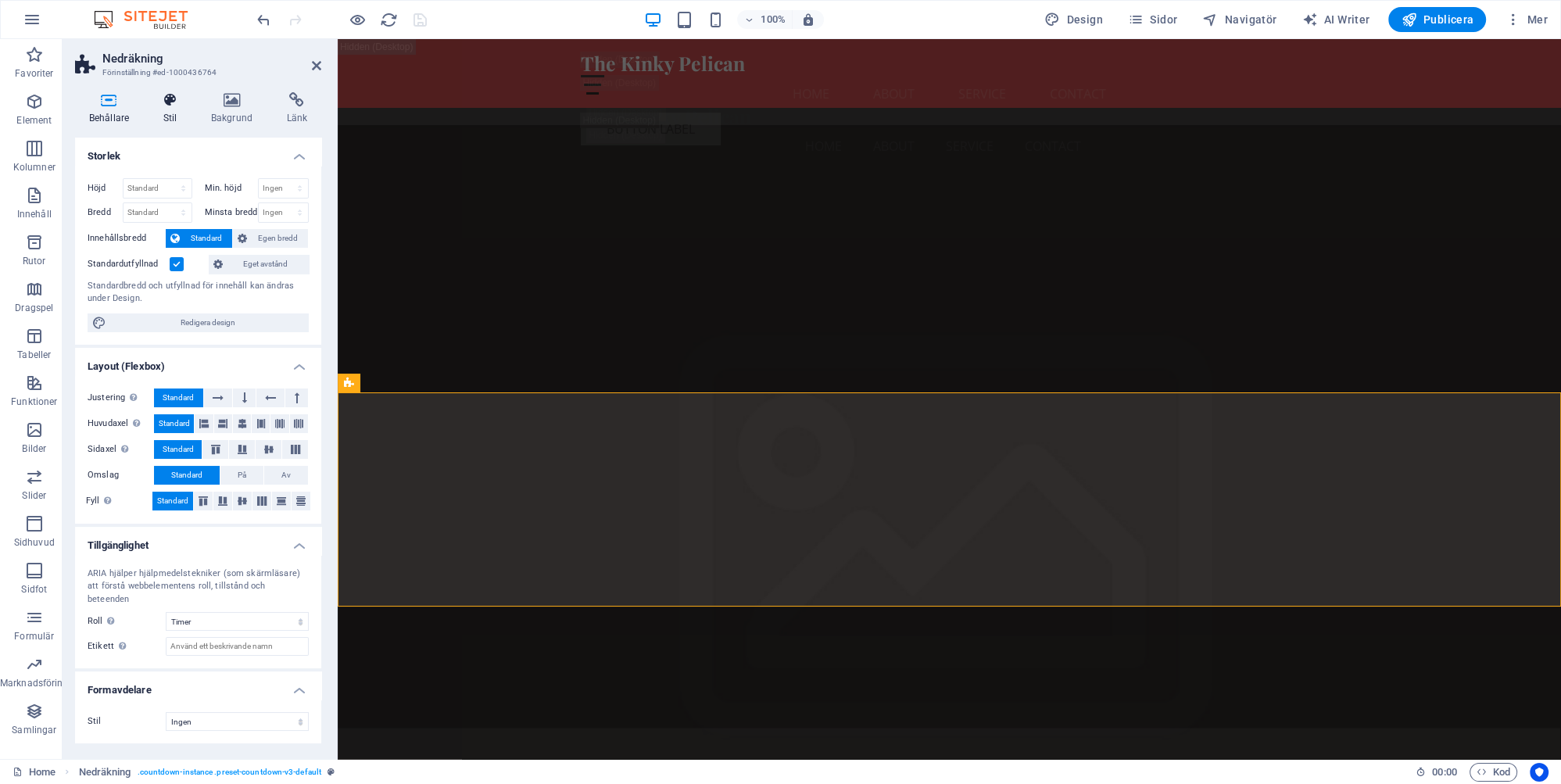
click at [165, 118] on h4 "Stil" at bounding box center [173, 109] width 48 height 33
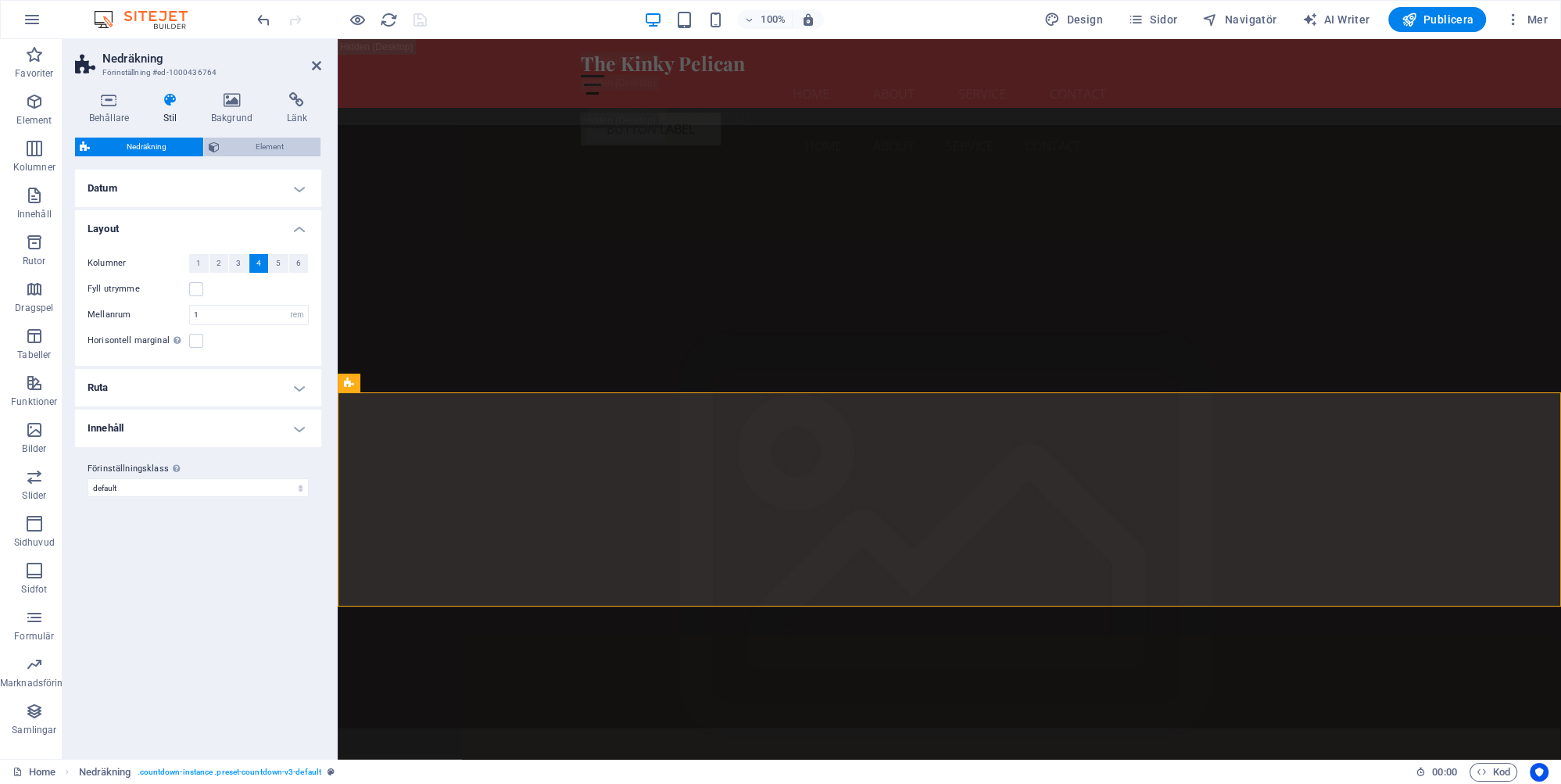
click at [264, 145] on span "Element" at bounding box center [270, 147] width 92 height 19
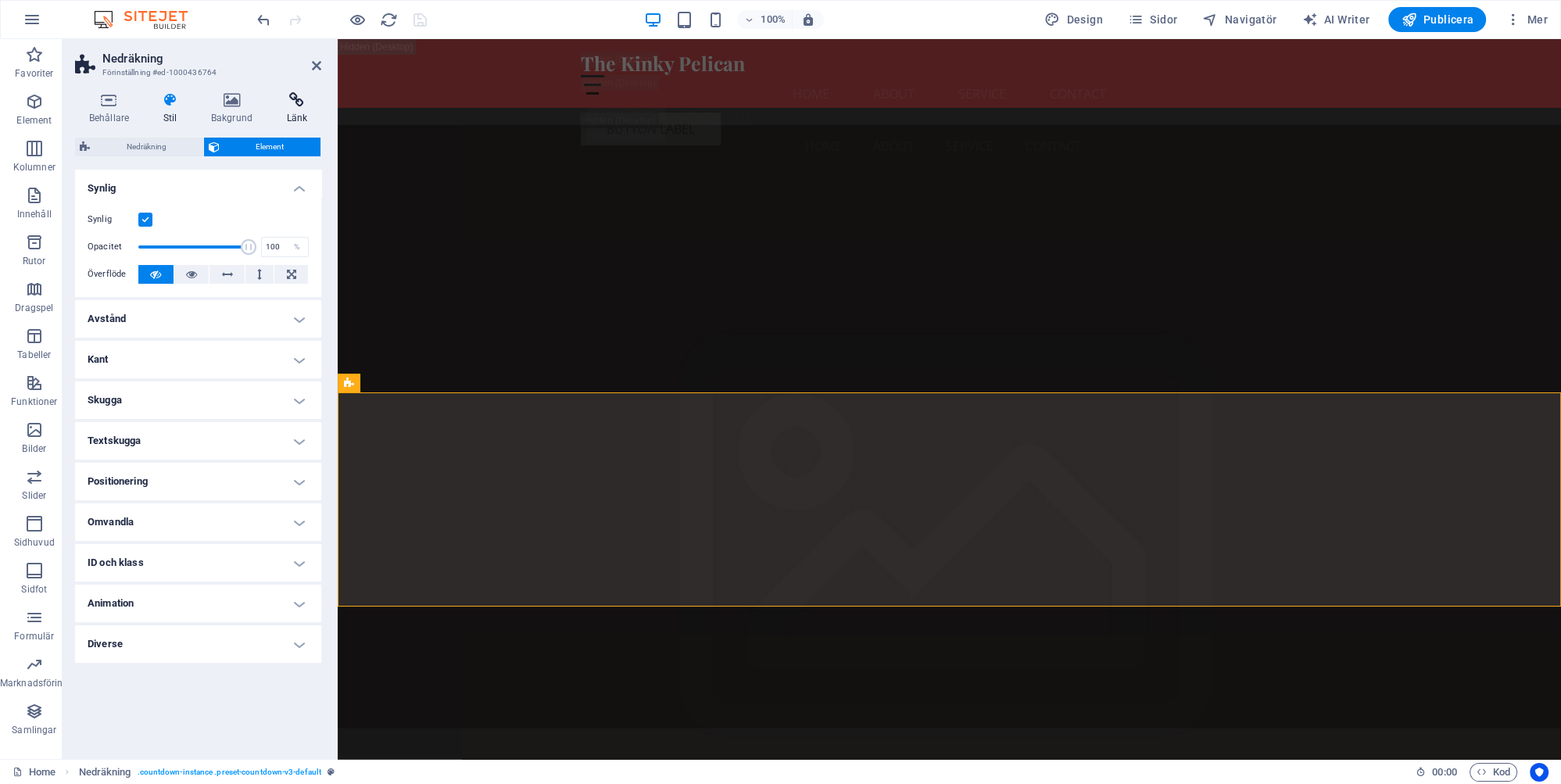
click at [295, 118] on h4 "Länk" at bounding box center [297, 109] width 48 height 33
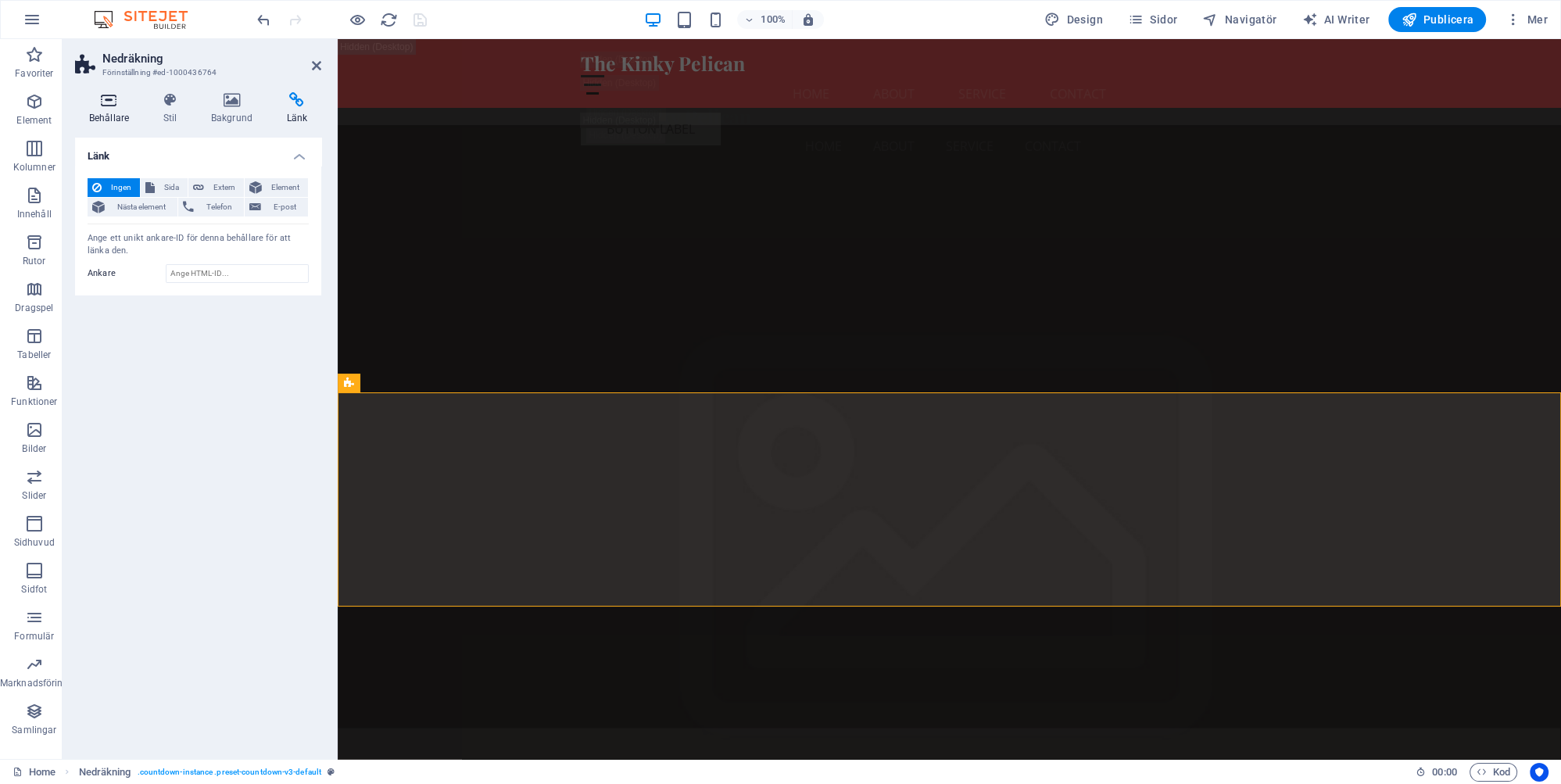
click at [111, 117] on h4 "Behållare" at bounding box center [112, 109] width 74 height 33
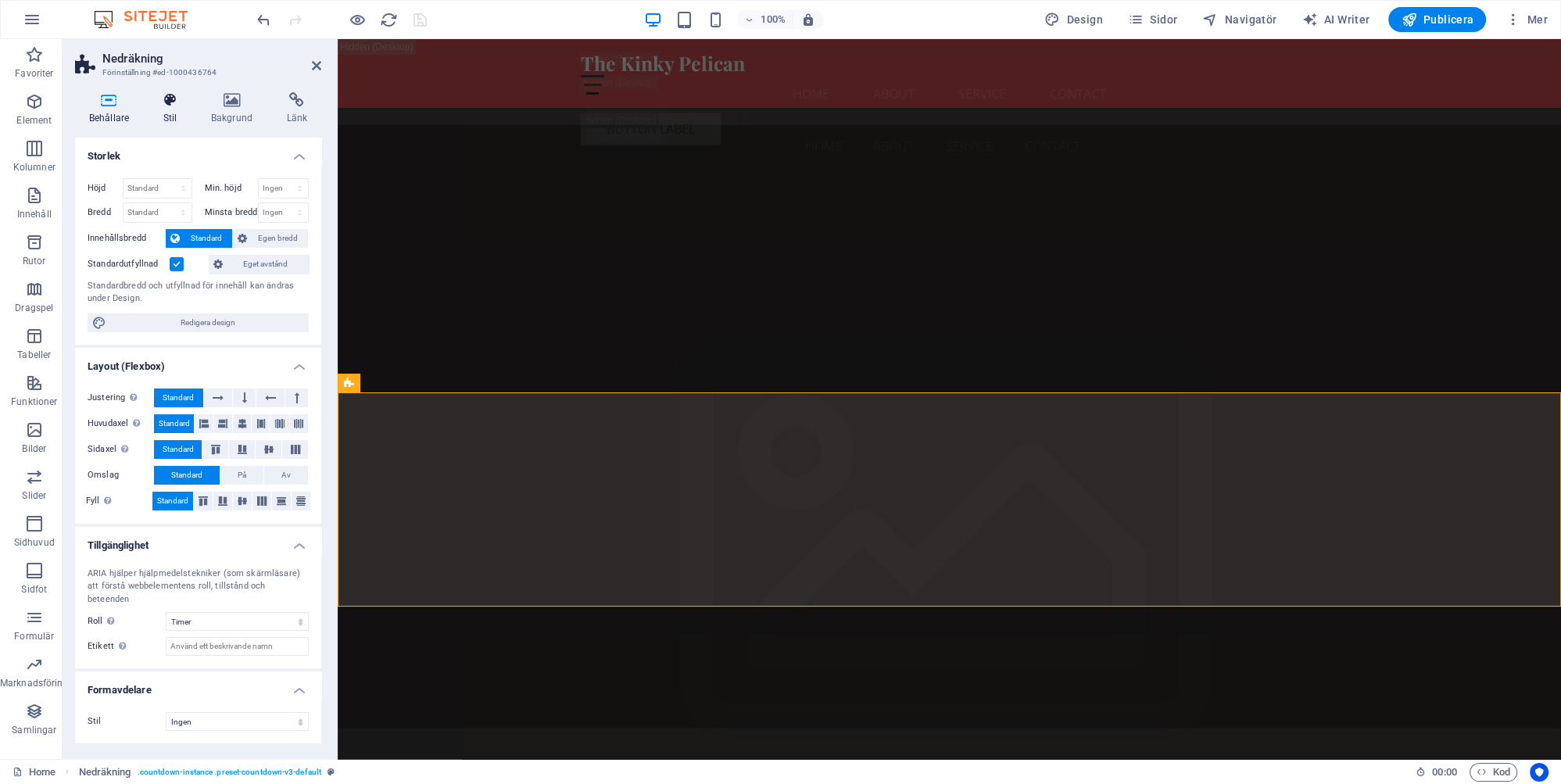
click at [168, 118] on h4 "Stil" at bounding box center [173, 109] width 48 height 33
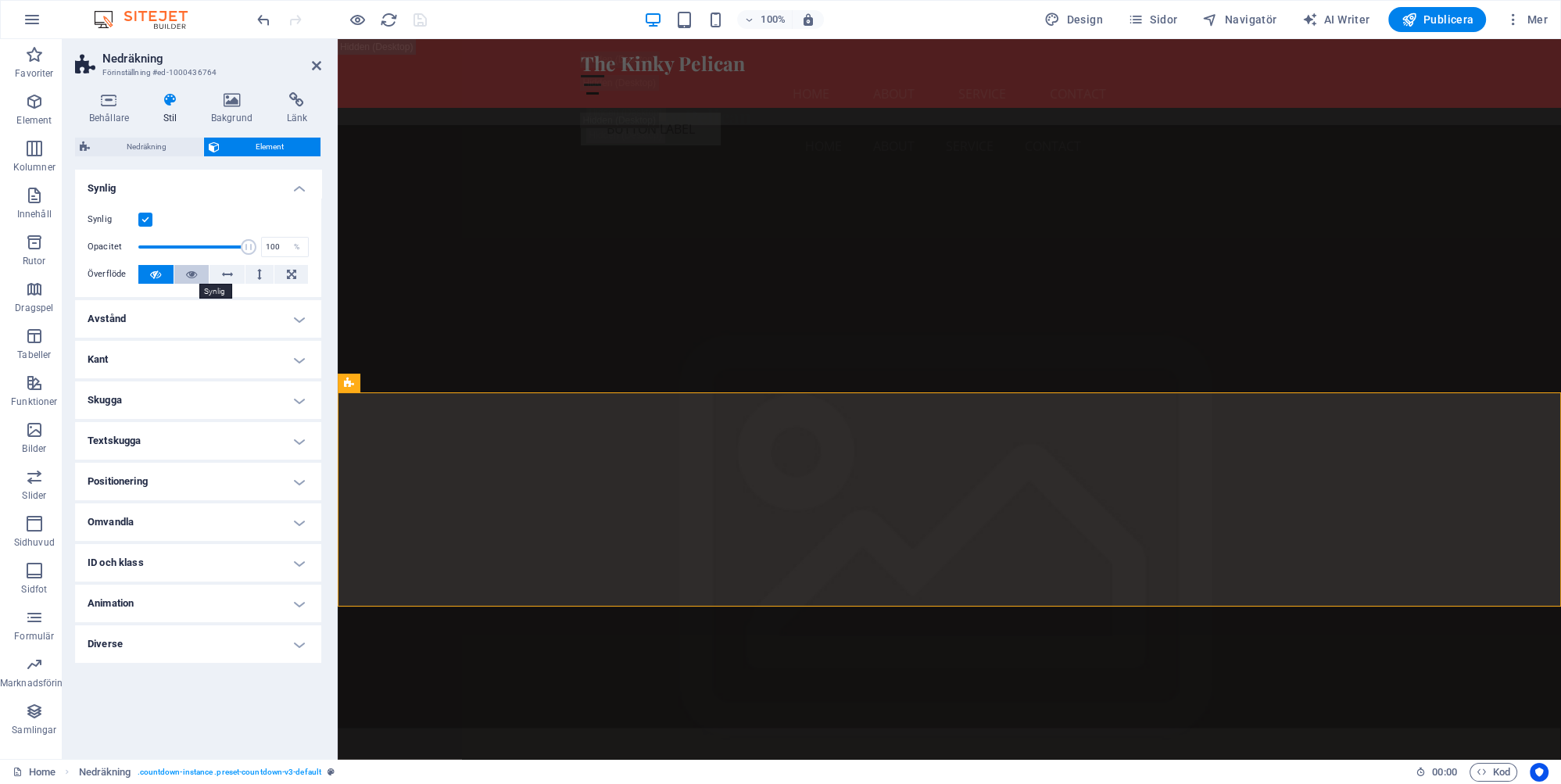
click at [191, 271] on icon at bounding box center [191, 275] width 11 height 19
click at [164, 142] on span "Nedräkning" at bounding box center [146, 147] width 104 height 19
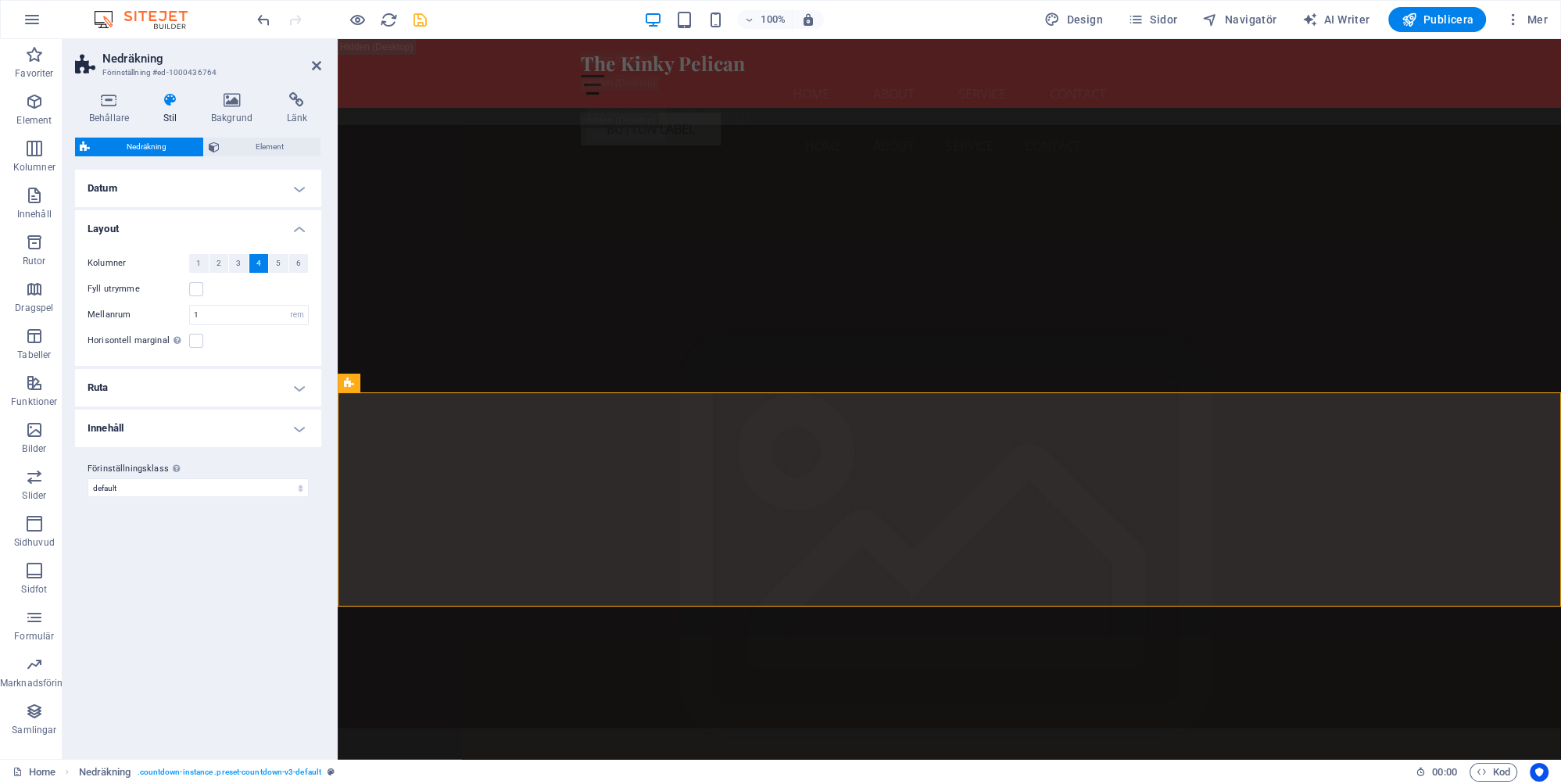
click at [300, 423] on h4 "Innehåll" at bounding box center [198, 428] width 246 height 37
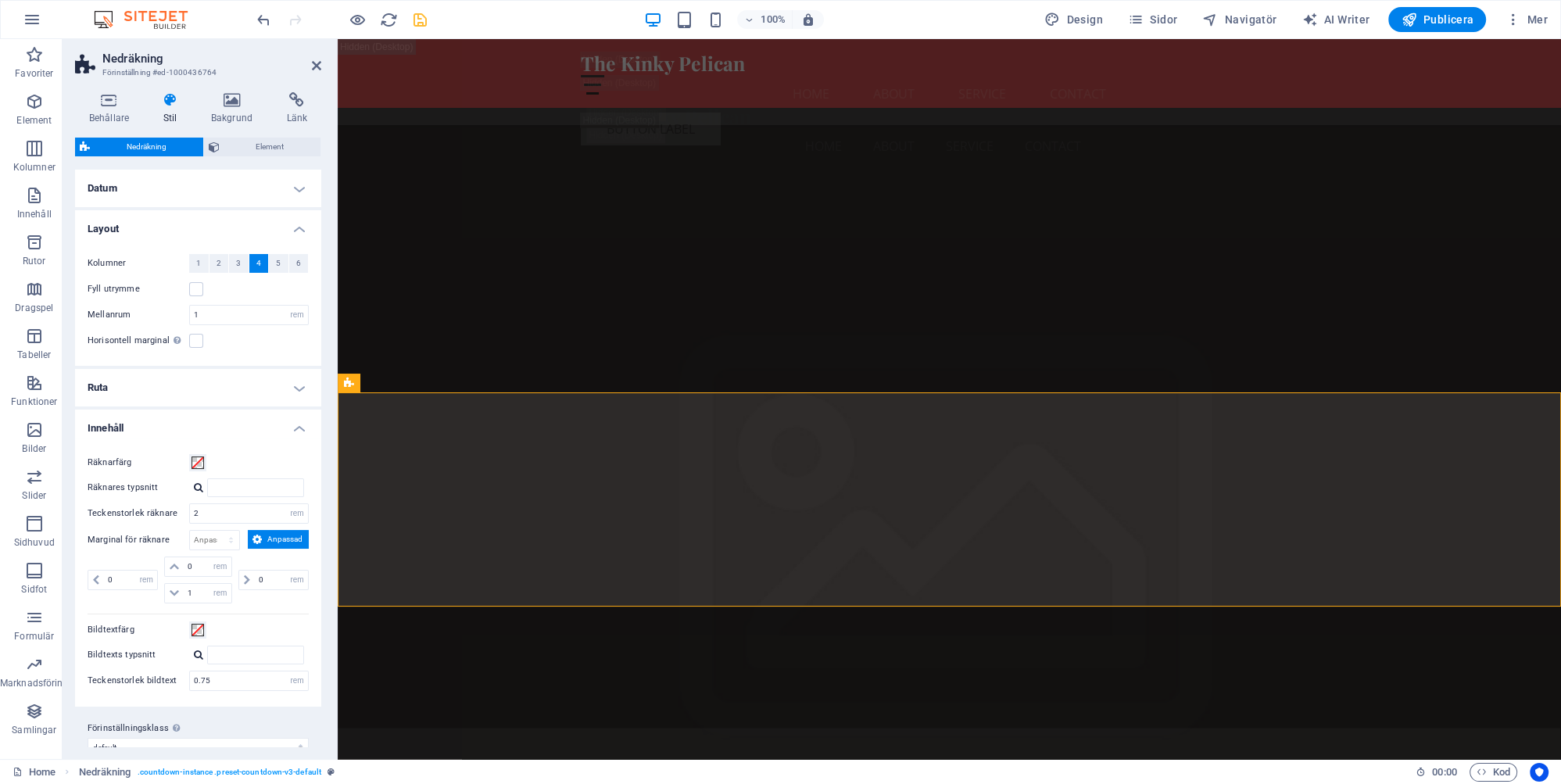
click at [301, 382] on h4 "Ruta" at bounding box center [198, 387] width 246 height 37
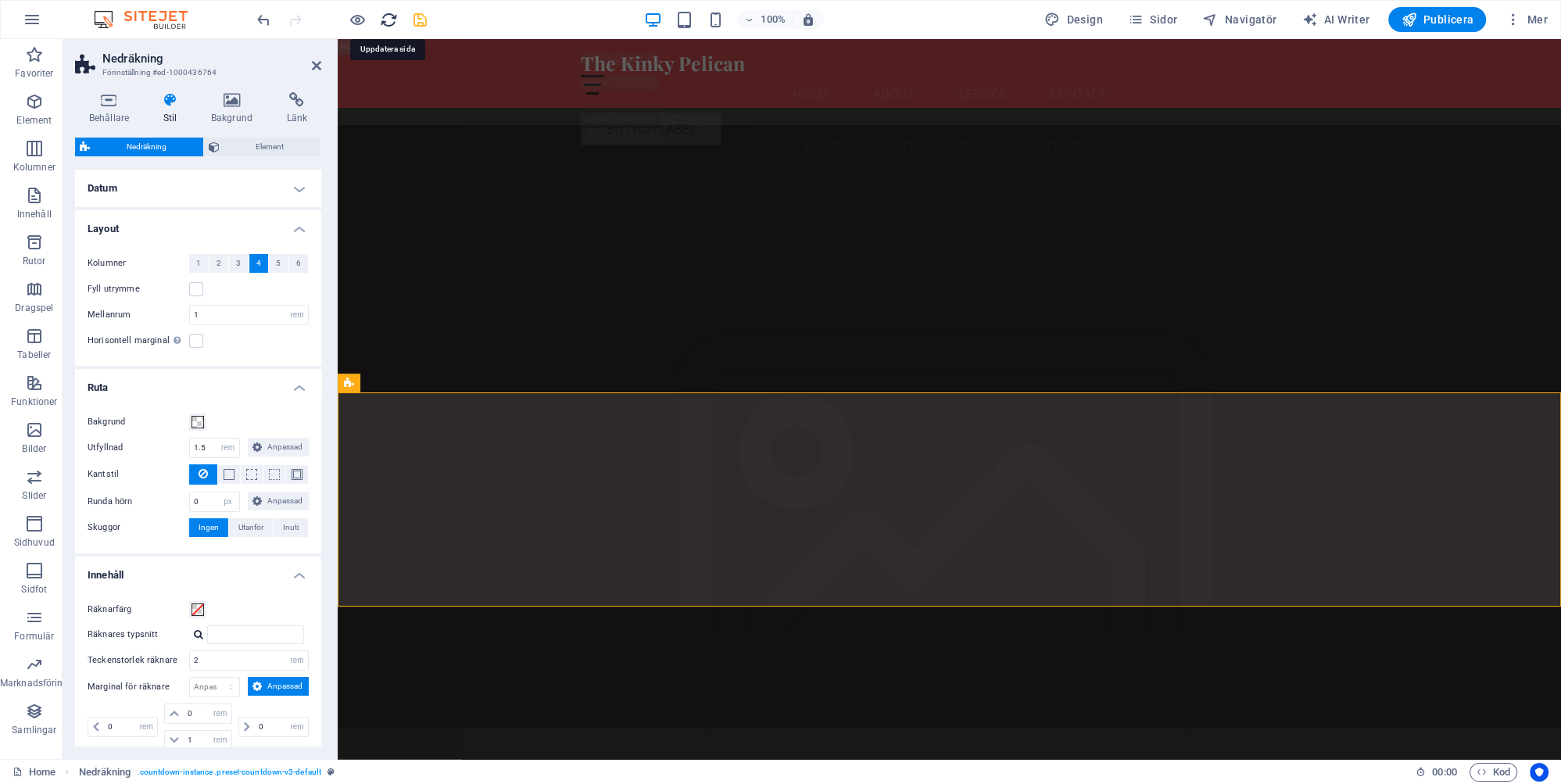
click at [384, 16] on icon "reload" at bounding box center [388, 19] width 18 height 18
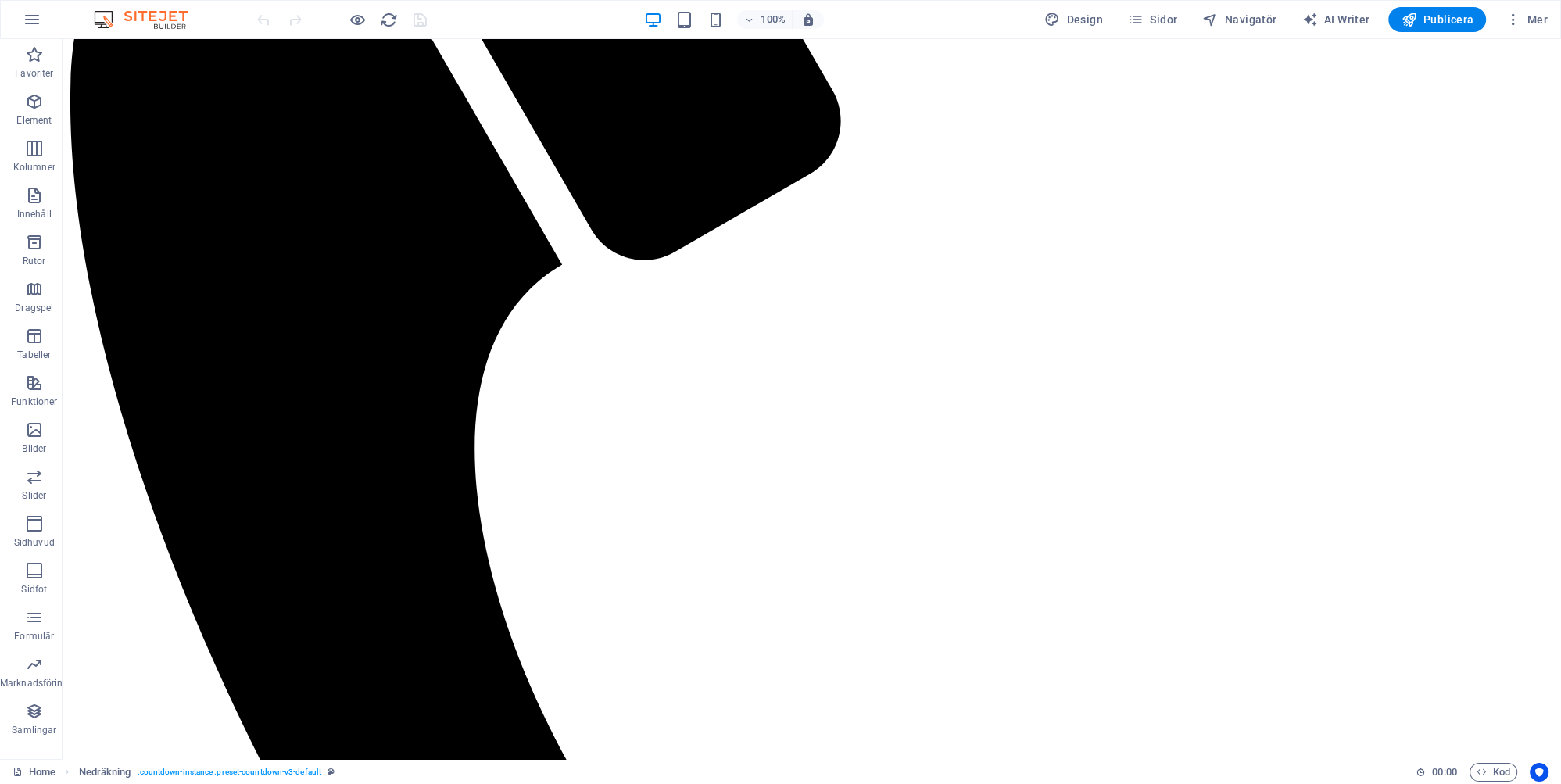
scroll to position [3971, 0]
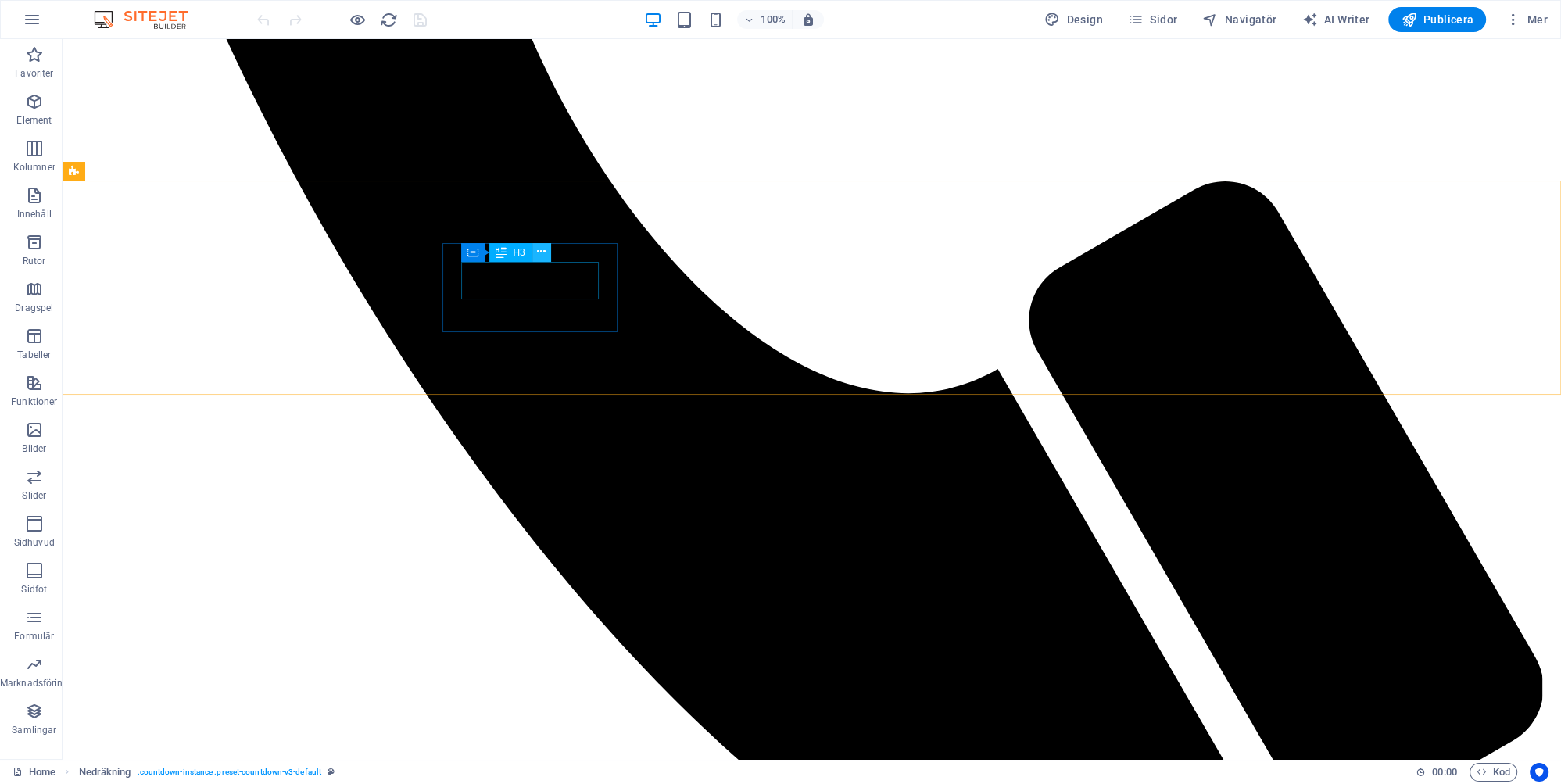
click at [541, 252] on icon at bounding box center [541, 252] width 9 height 16
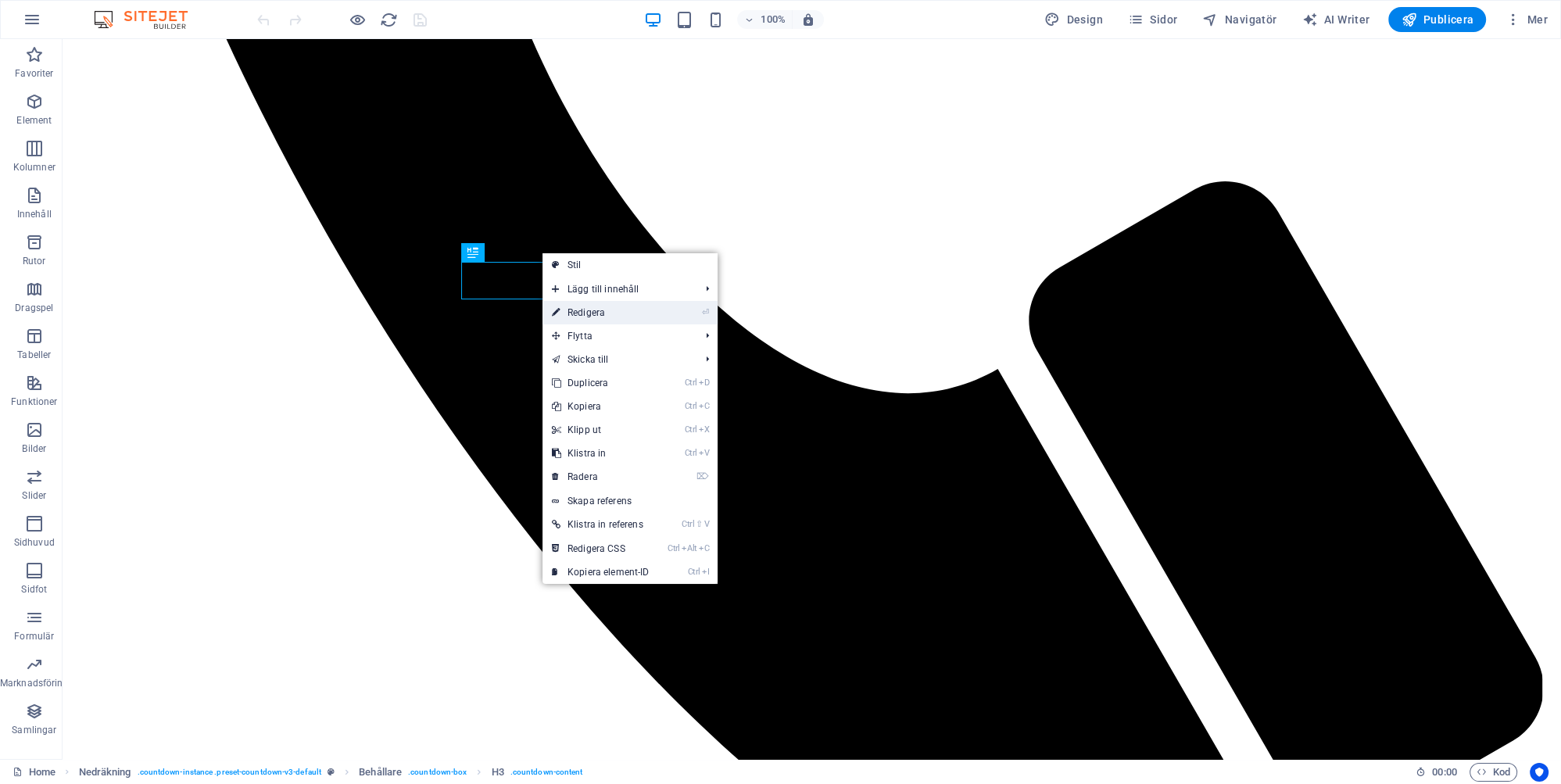
click at [592, 311] on link "⏎ Redigera" at bounding box center [600, 312] width 116 height 23
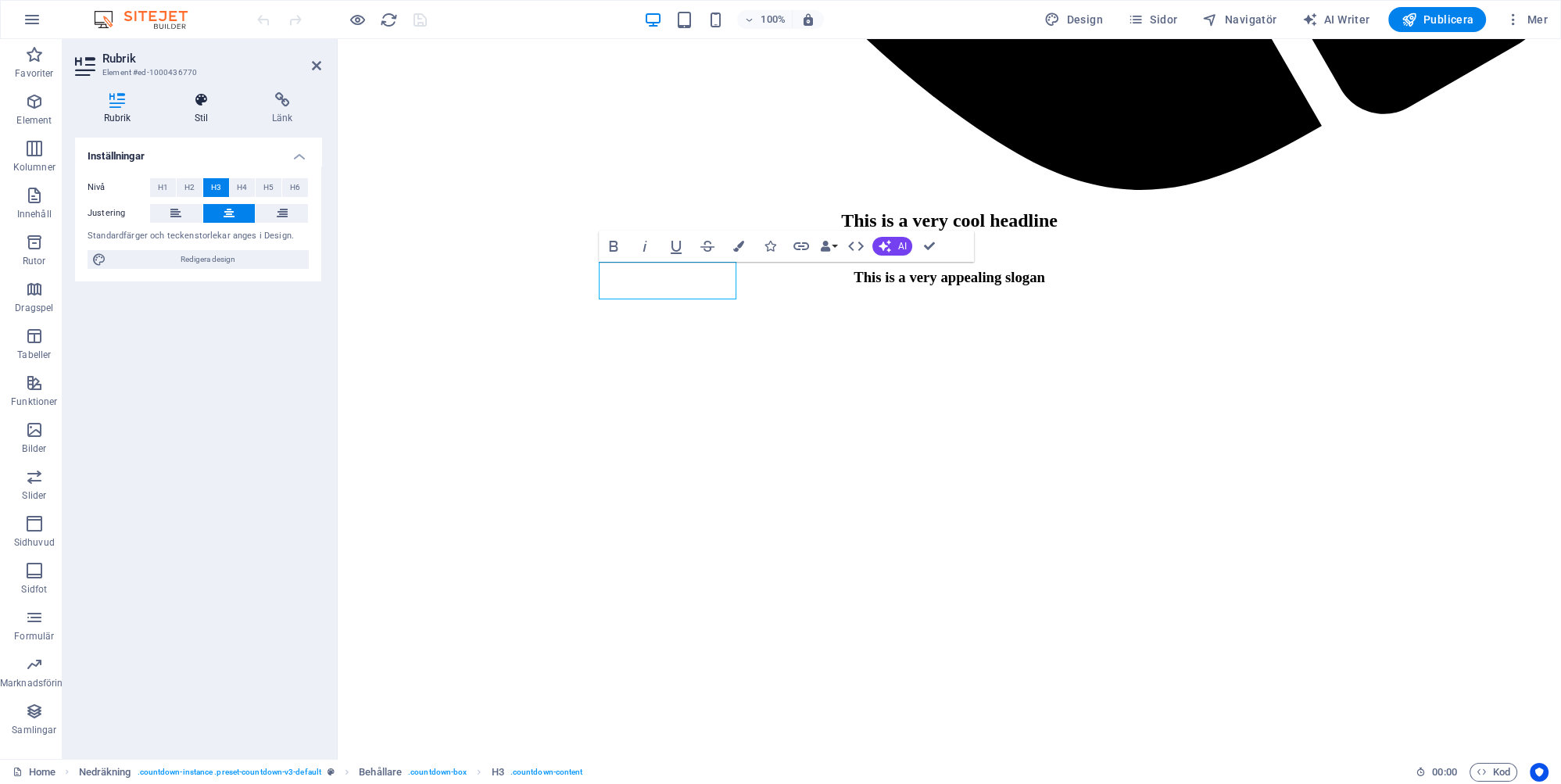
click at [202, 114] on h4 "Stil" at bounding box center [204, 109] width 78 height 33
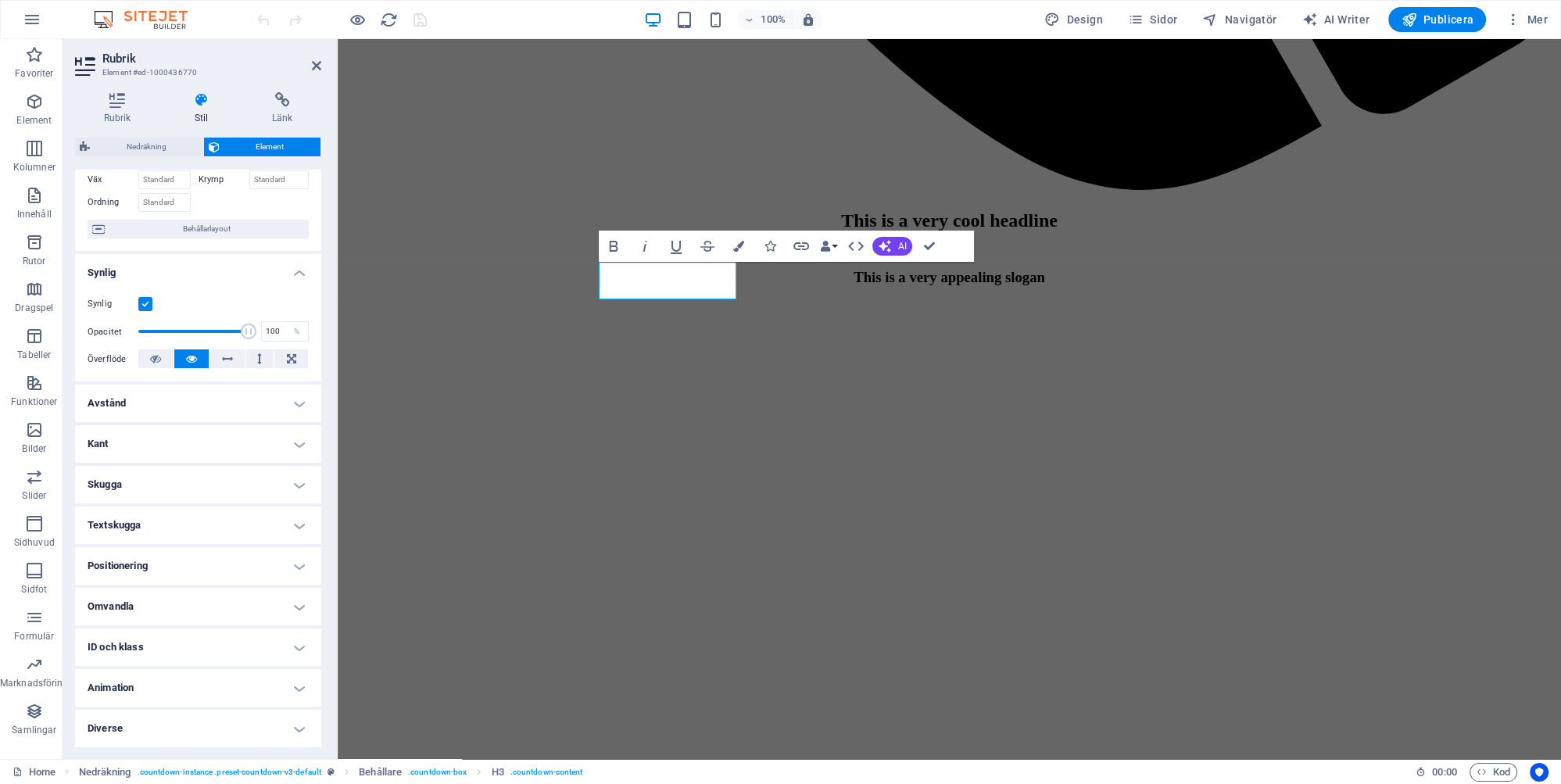
scroll to position [0, 0]
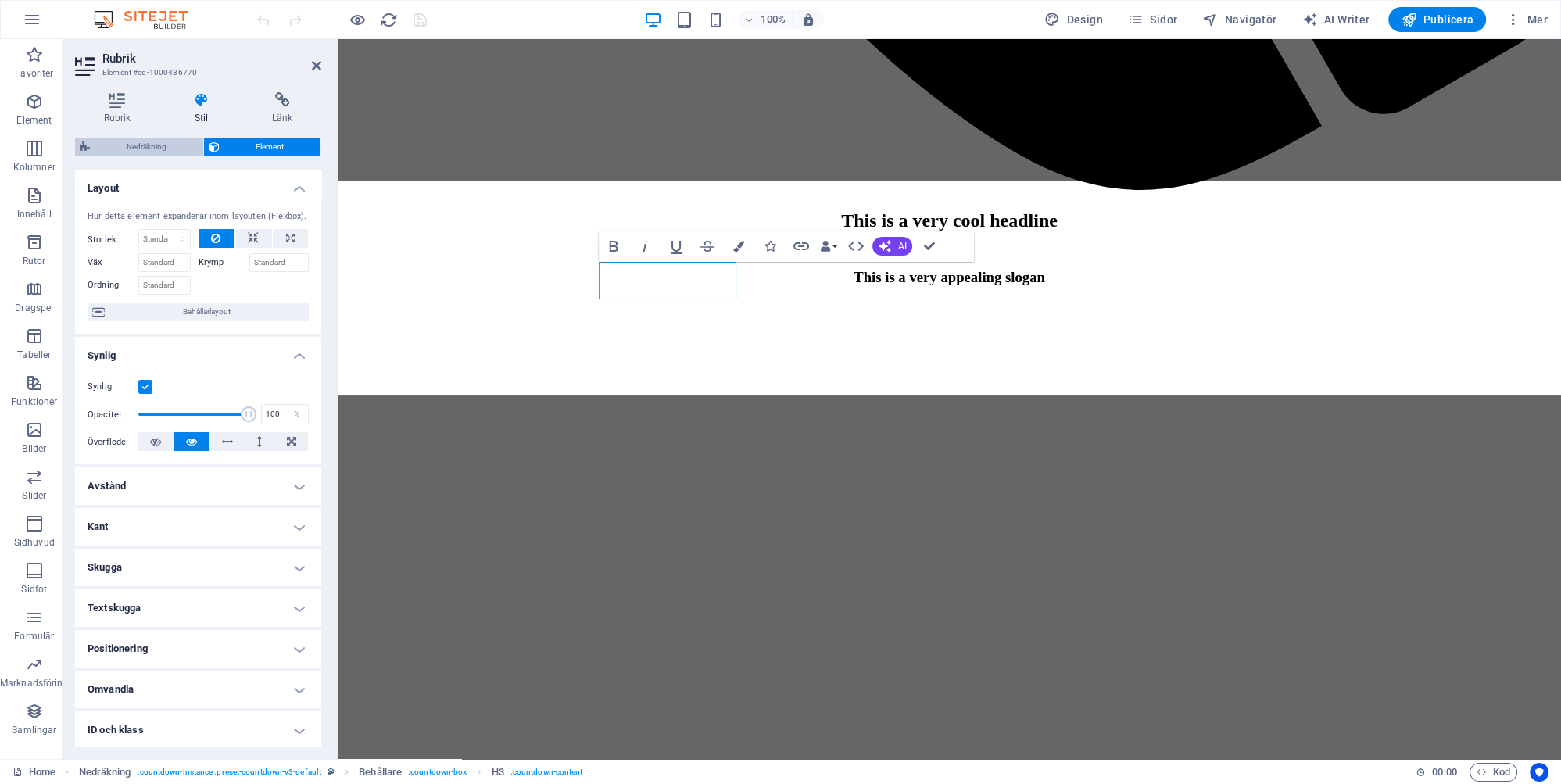
click at [161, 145] on span "Nedräkning" at bounding box center [146, 147] width 104 height 19
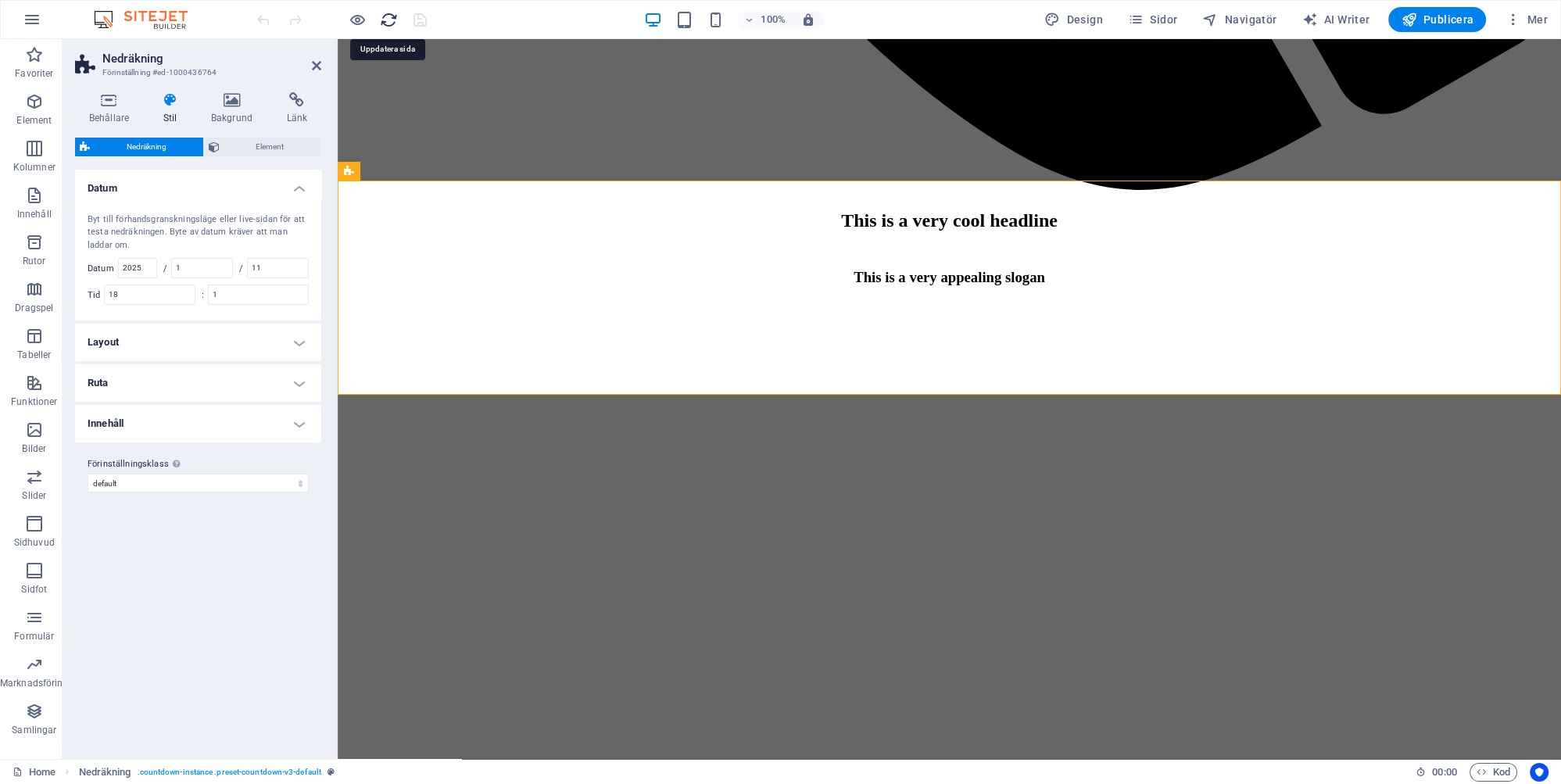
click at [385, 16] on icon "reload" at bounding box center [388, 19] width 18 height 18
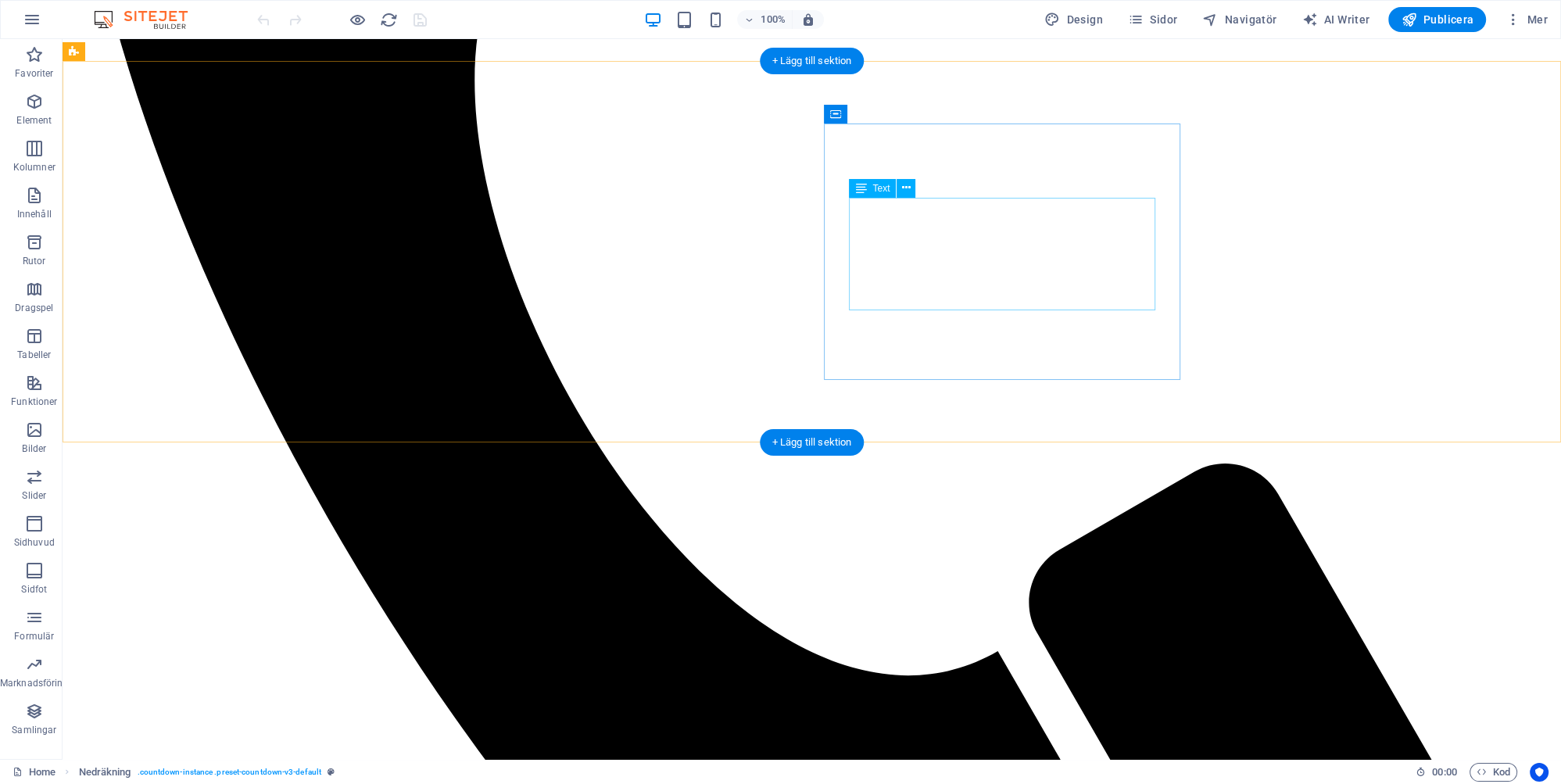
scroll to position [3712, 0]
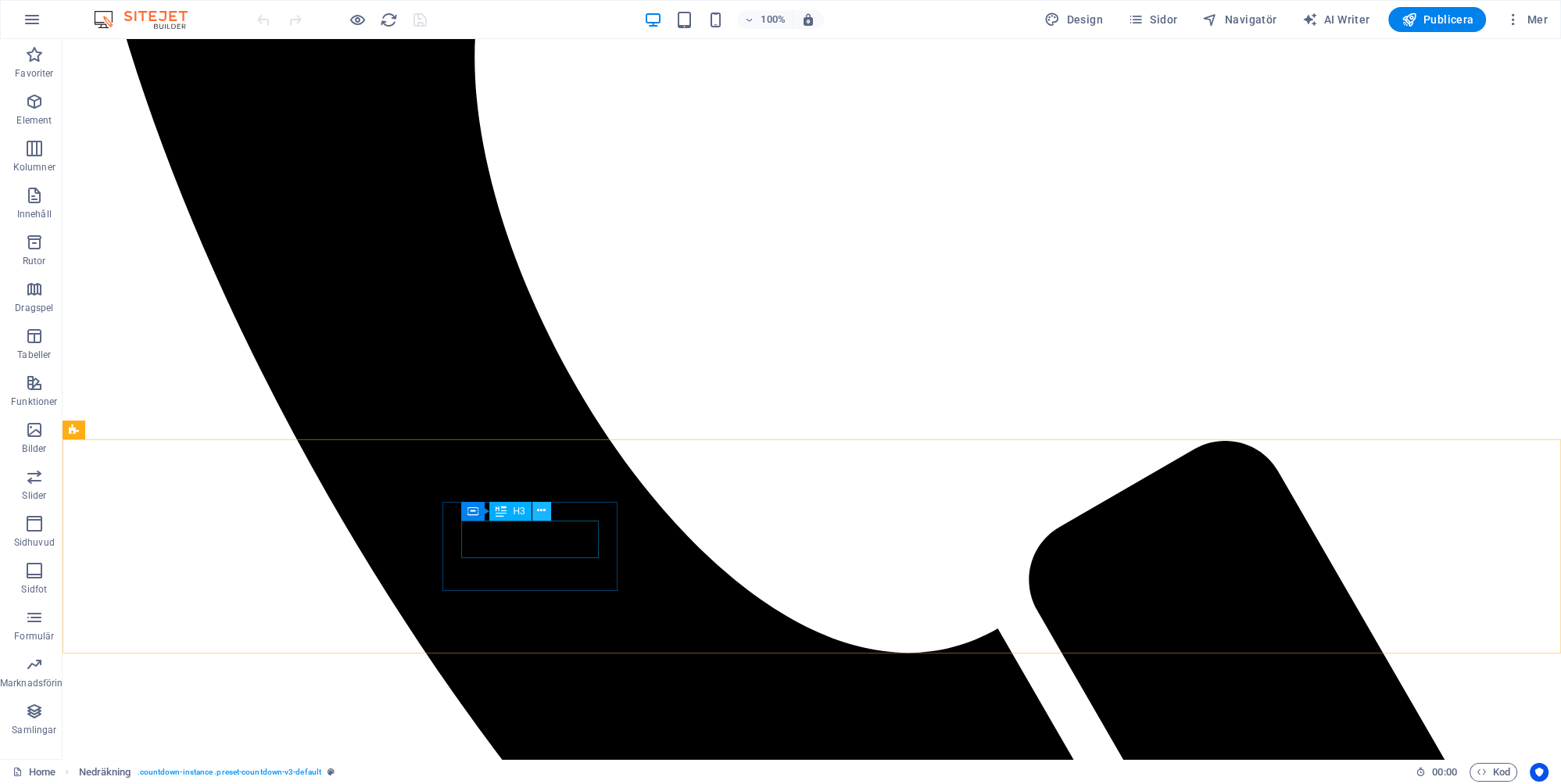
click at [542, 508] on icon at bounding box center [541, 510] width 9 height 16
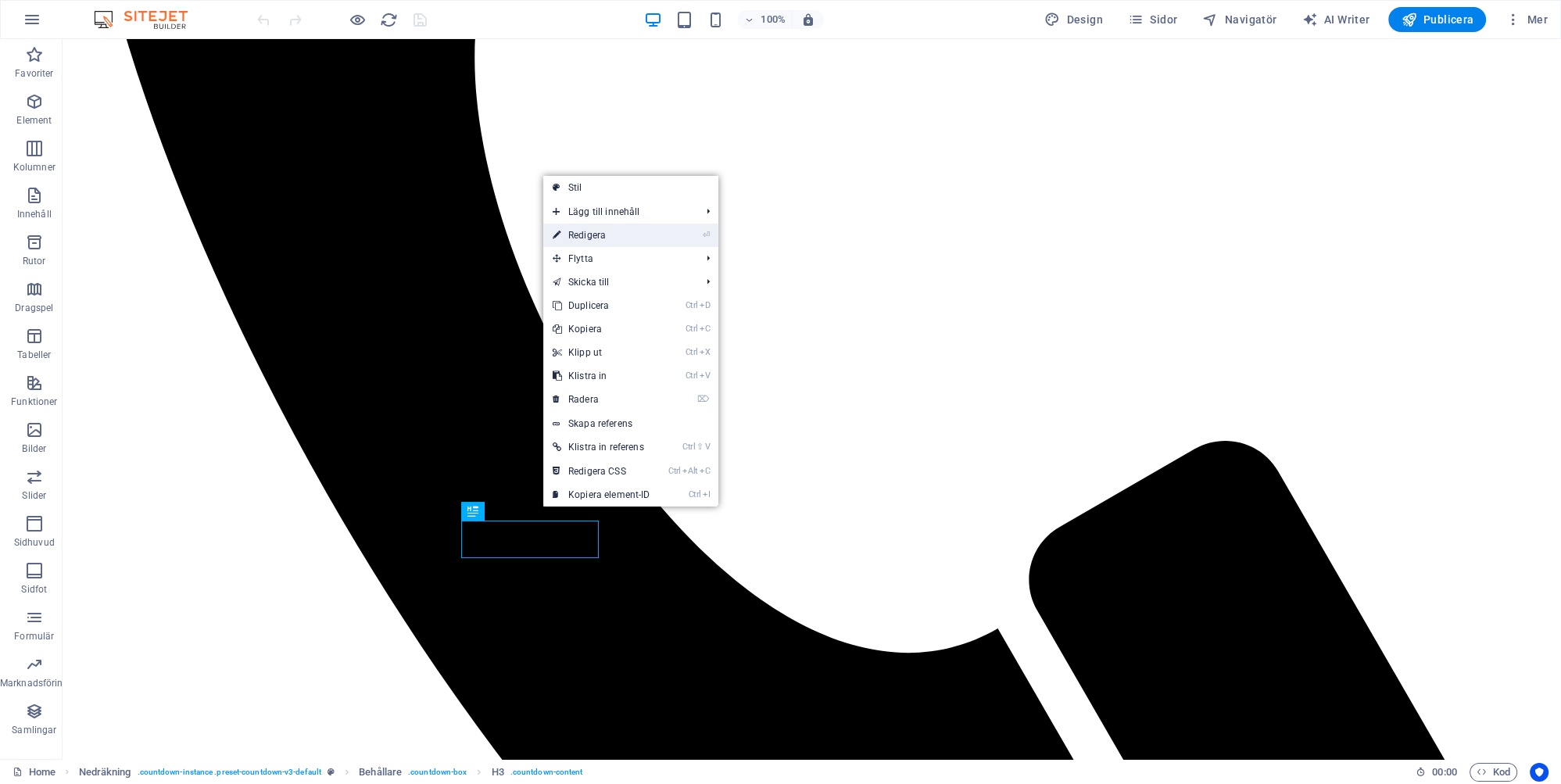
click at [611, 235] on link "⏎ Redigera" at bounding box center [601, 235] width 116 height 23
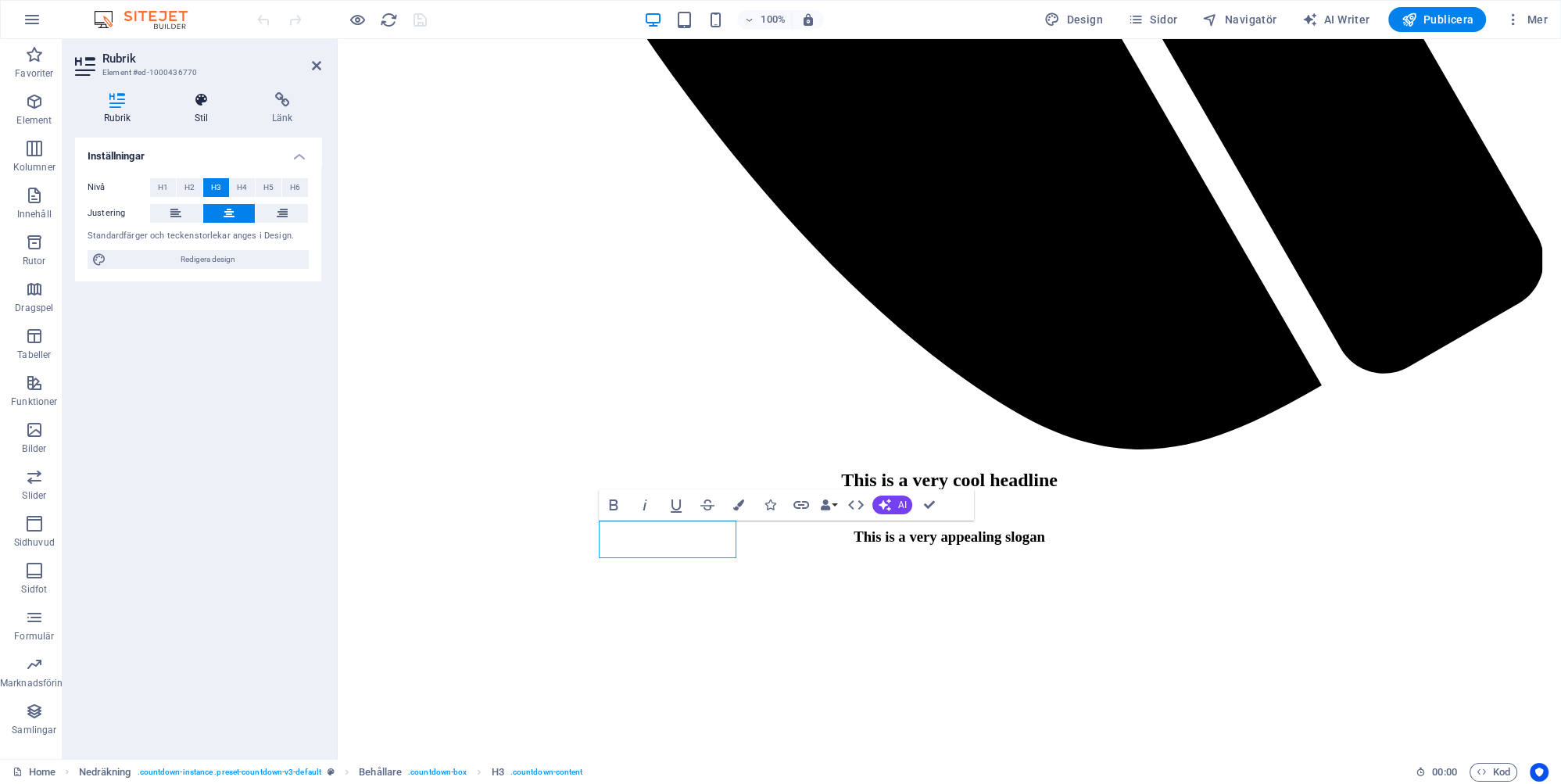
click at [209, 111] on h4 "Stil" at bounding box center [204, 109] width 78 height 33
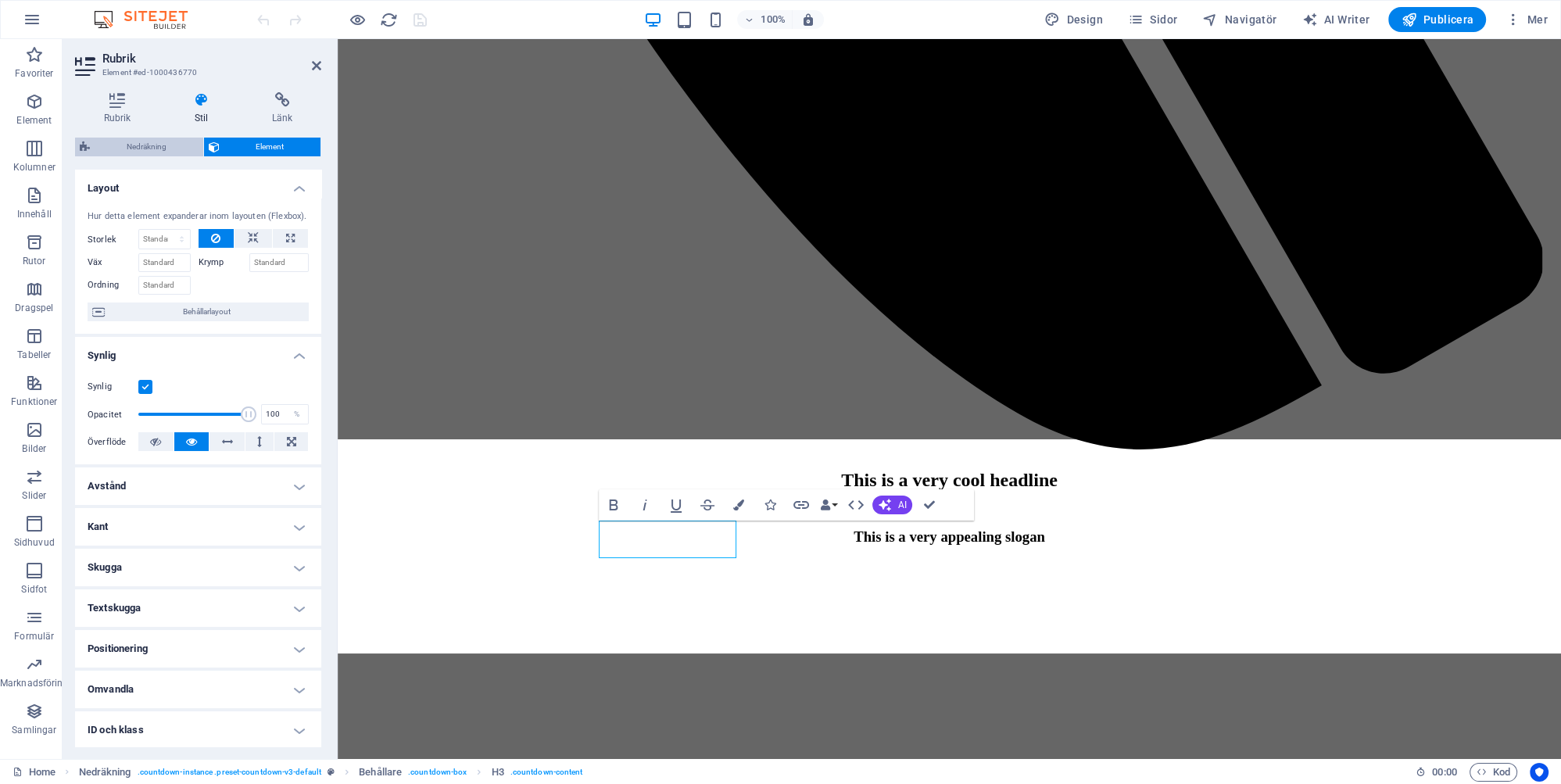
click at [140, 142] on span "Nedräkning" at bounding box center [146, 147] width 104 height 19
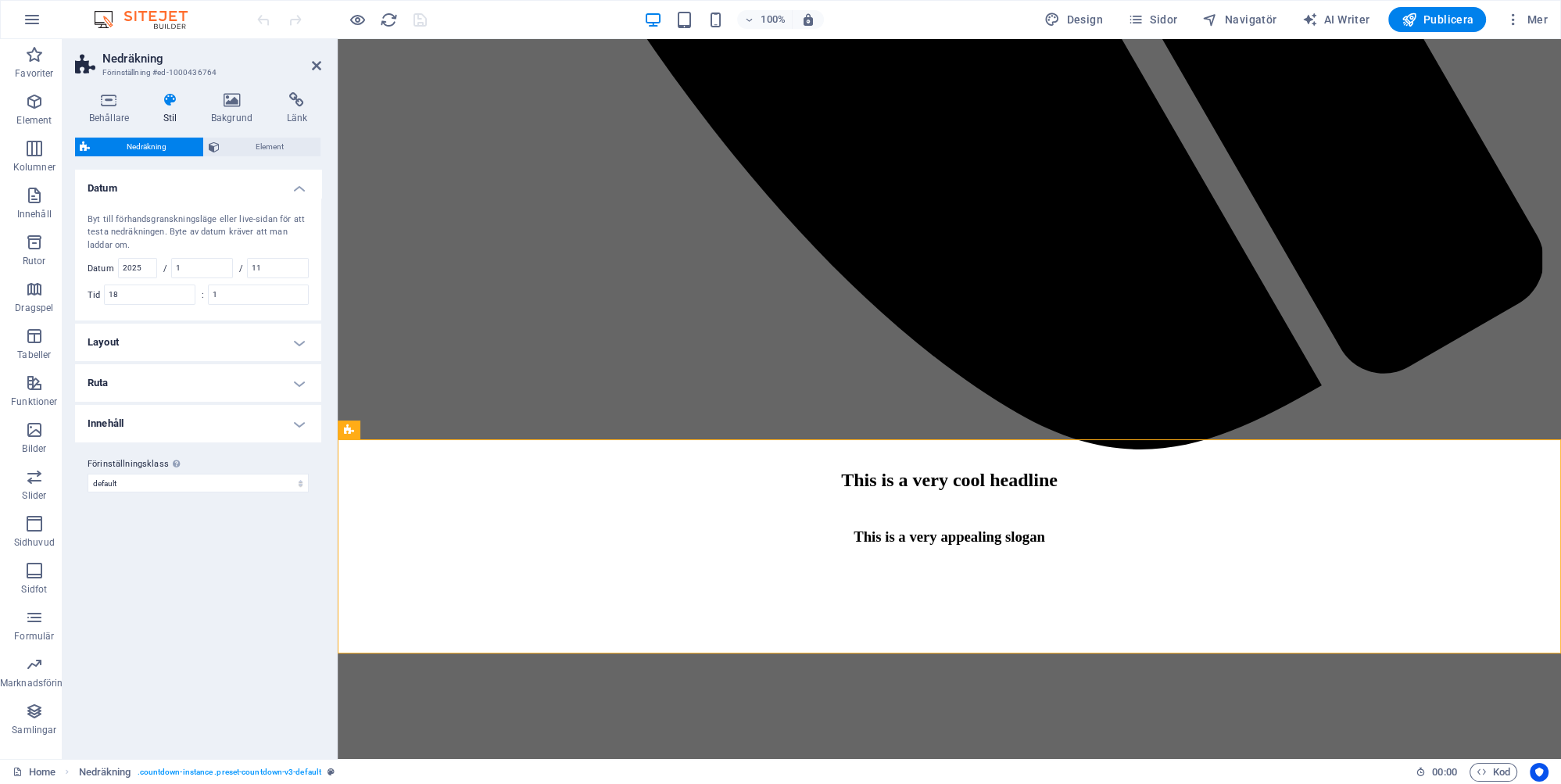
click at [299, 342] on h4 "Layout" at bounding box center [198, 342] width 246 height 37
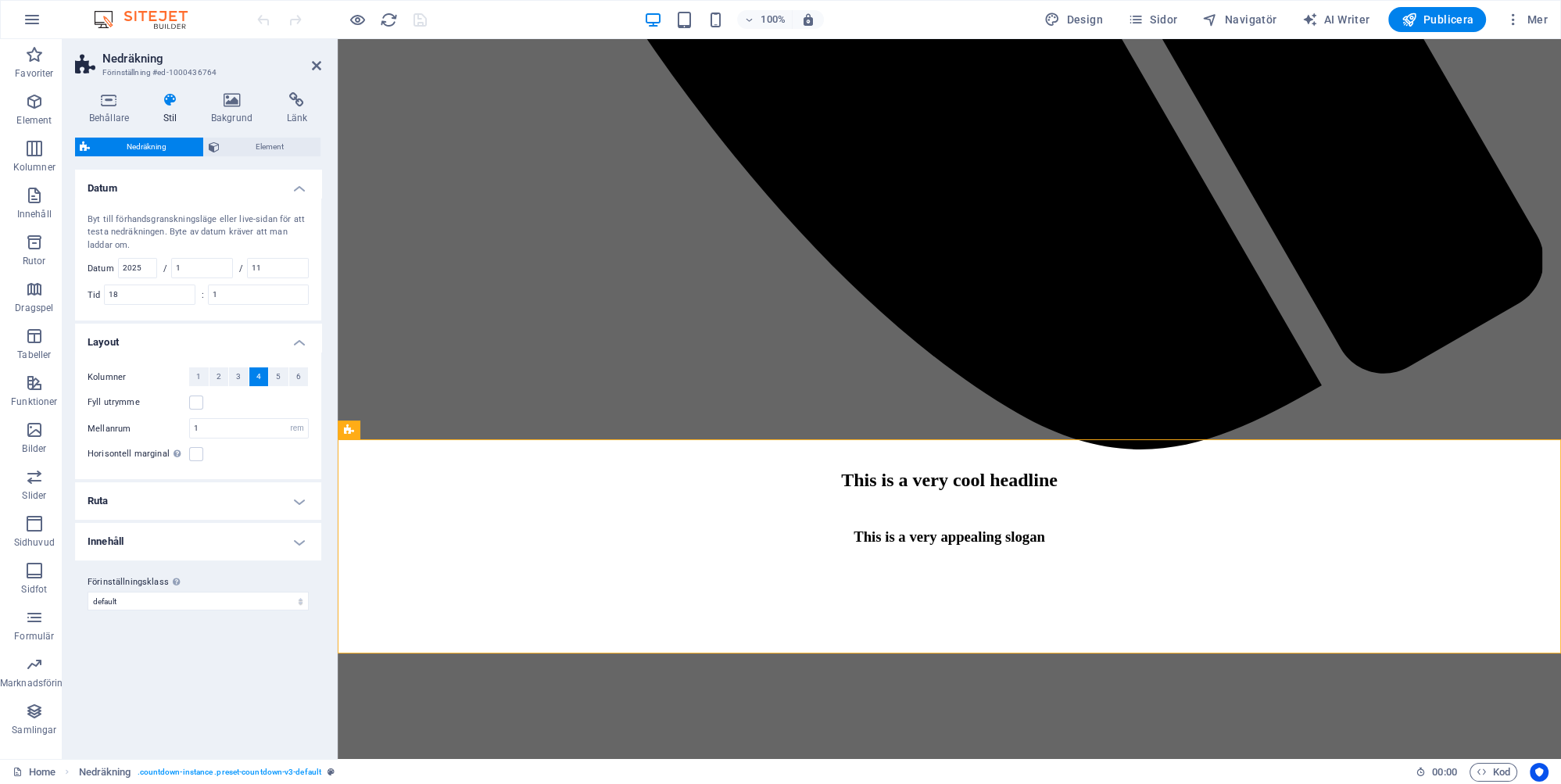
click at [299, 342] on h4 "Layout" at bounding box center [198, 337] width 246 height 28
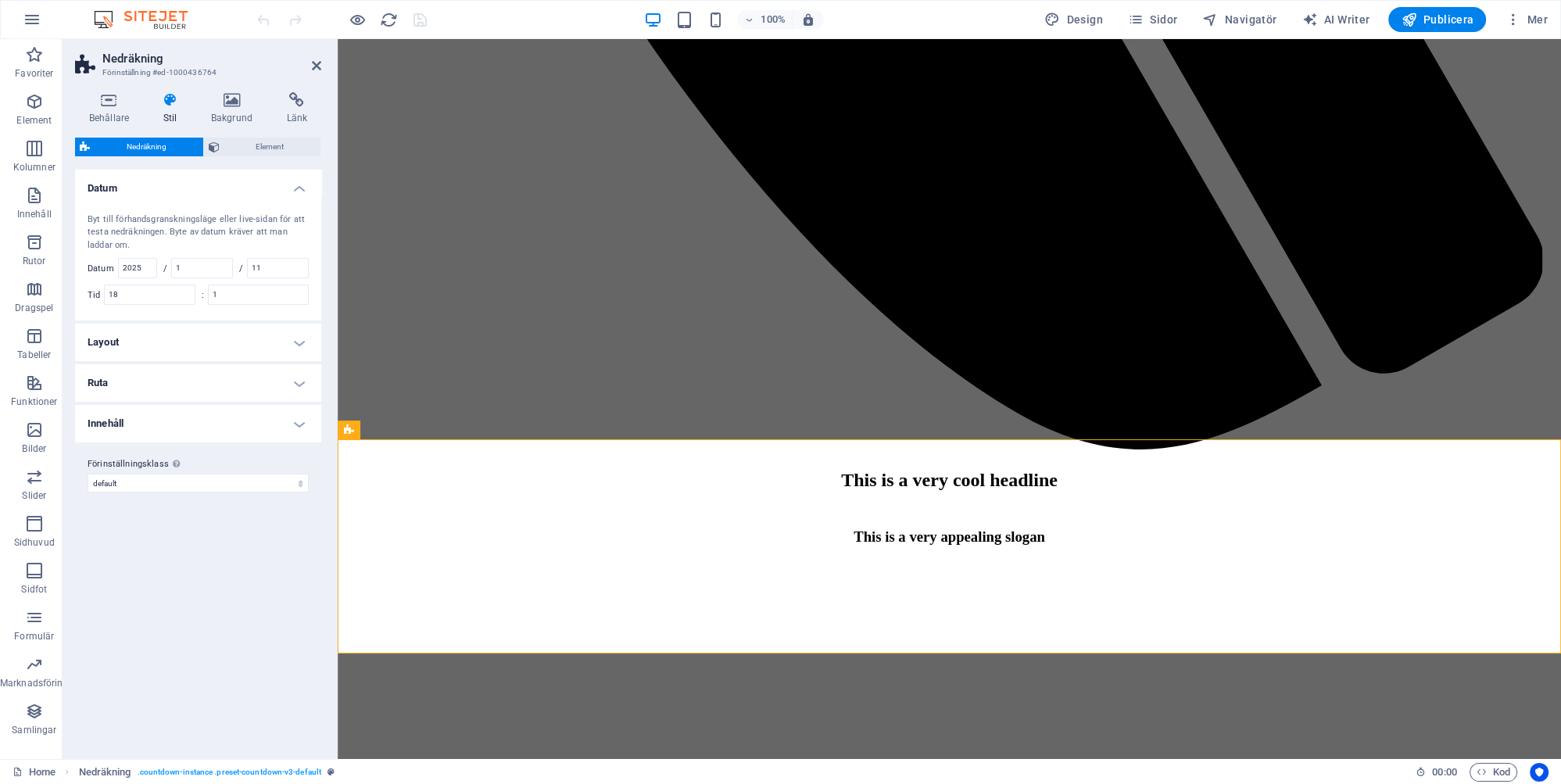
click at [299, 377] on h4 "Ruta" at bounding box center [198, 382] width 246 height 37
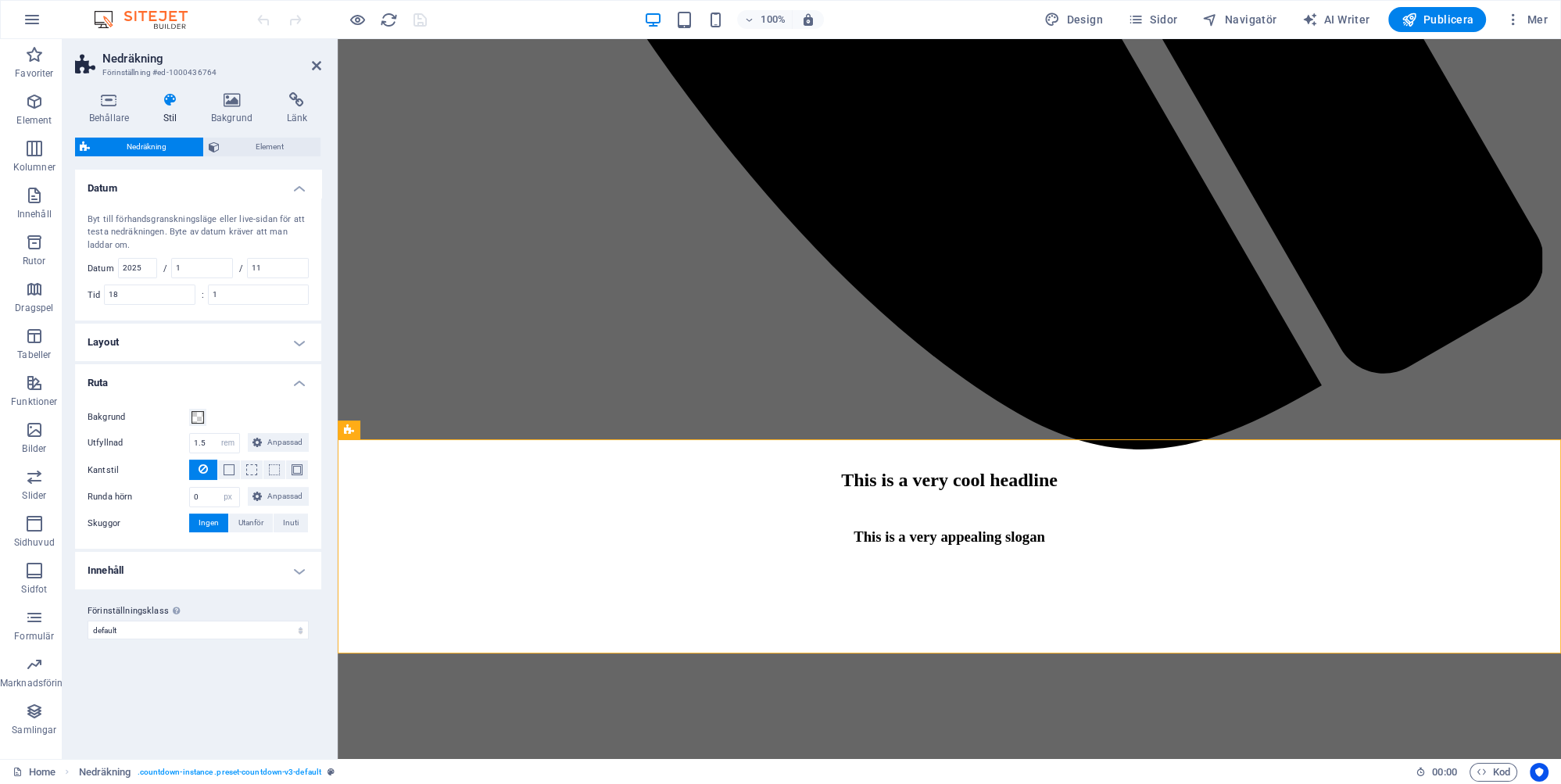
click at [299, 377] on h4 "Ruta" at bounding box center [198, 378] width 246 height 28
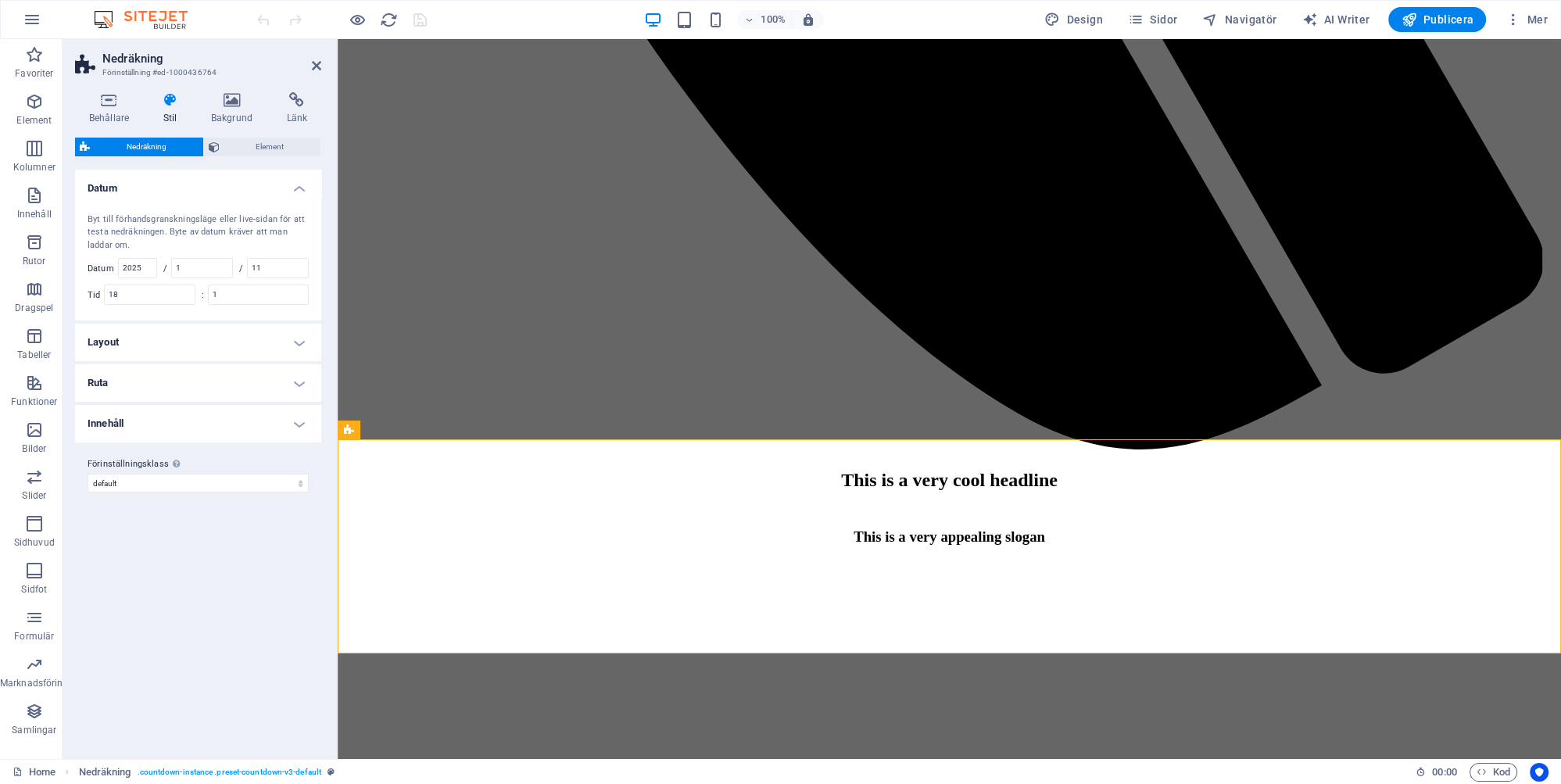
click at [303, 422] on h4 "Innehåll" at bounding box center [198, 423] width 246 height 37
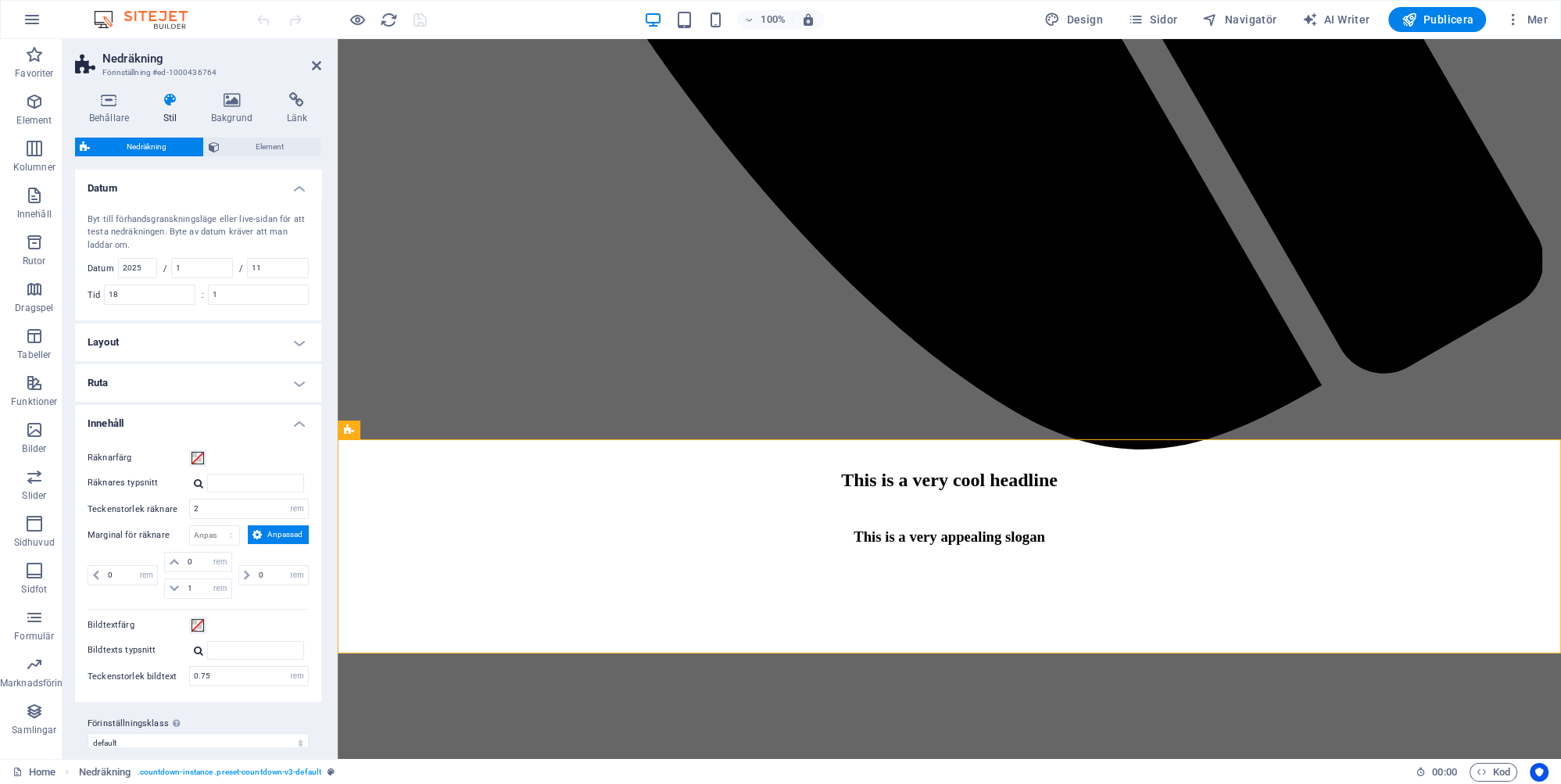
click at [303, 422] on h4 "Innehåll" at bounding box center [198, 418] width 246 height 28
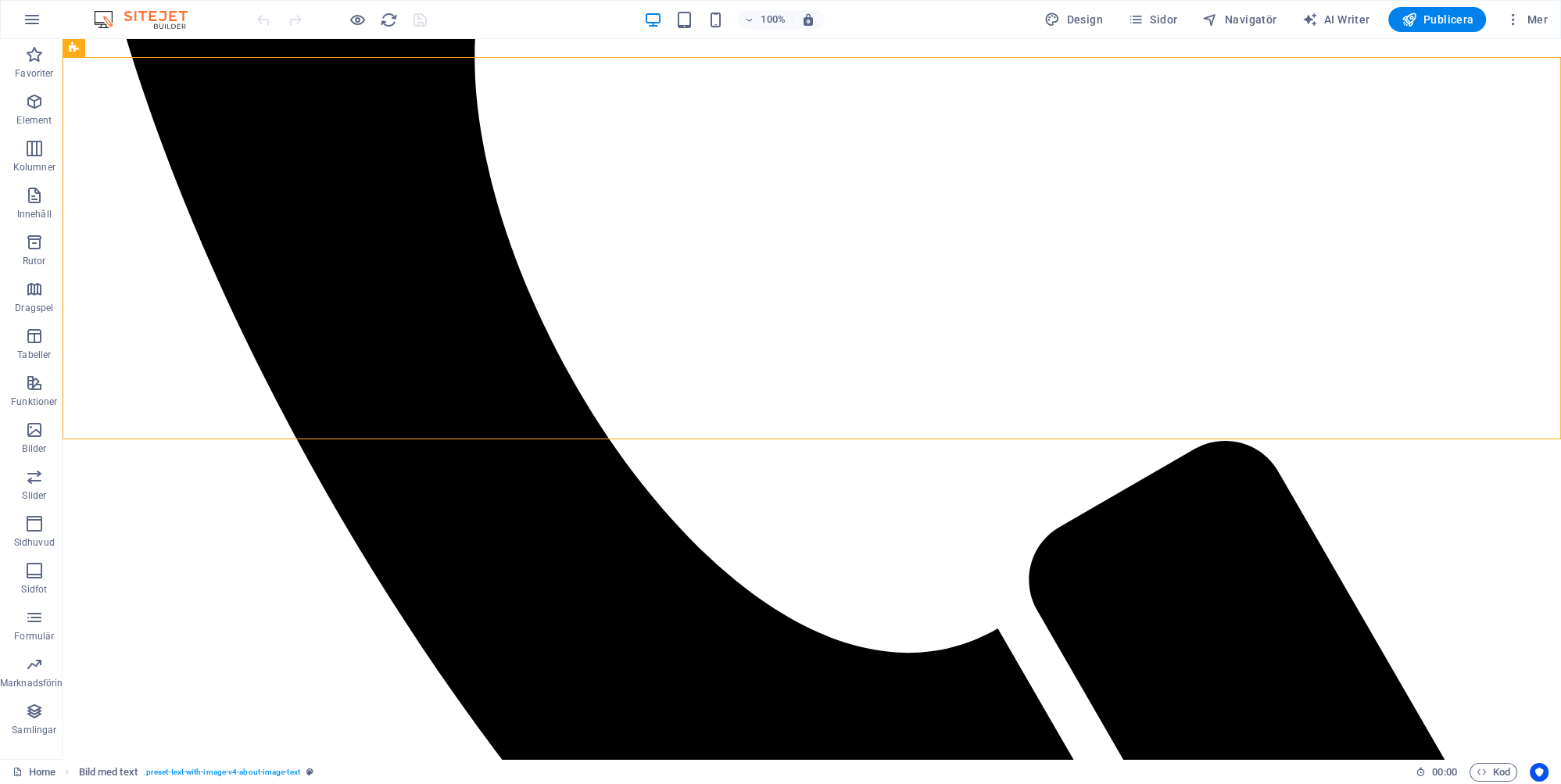
click at [420, 14] on div at bounding box center [341, 19] width 175 height 25
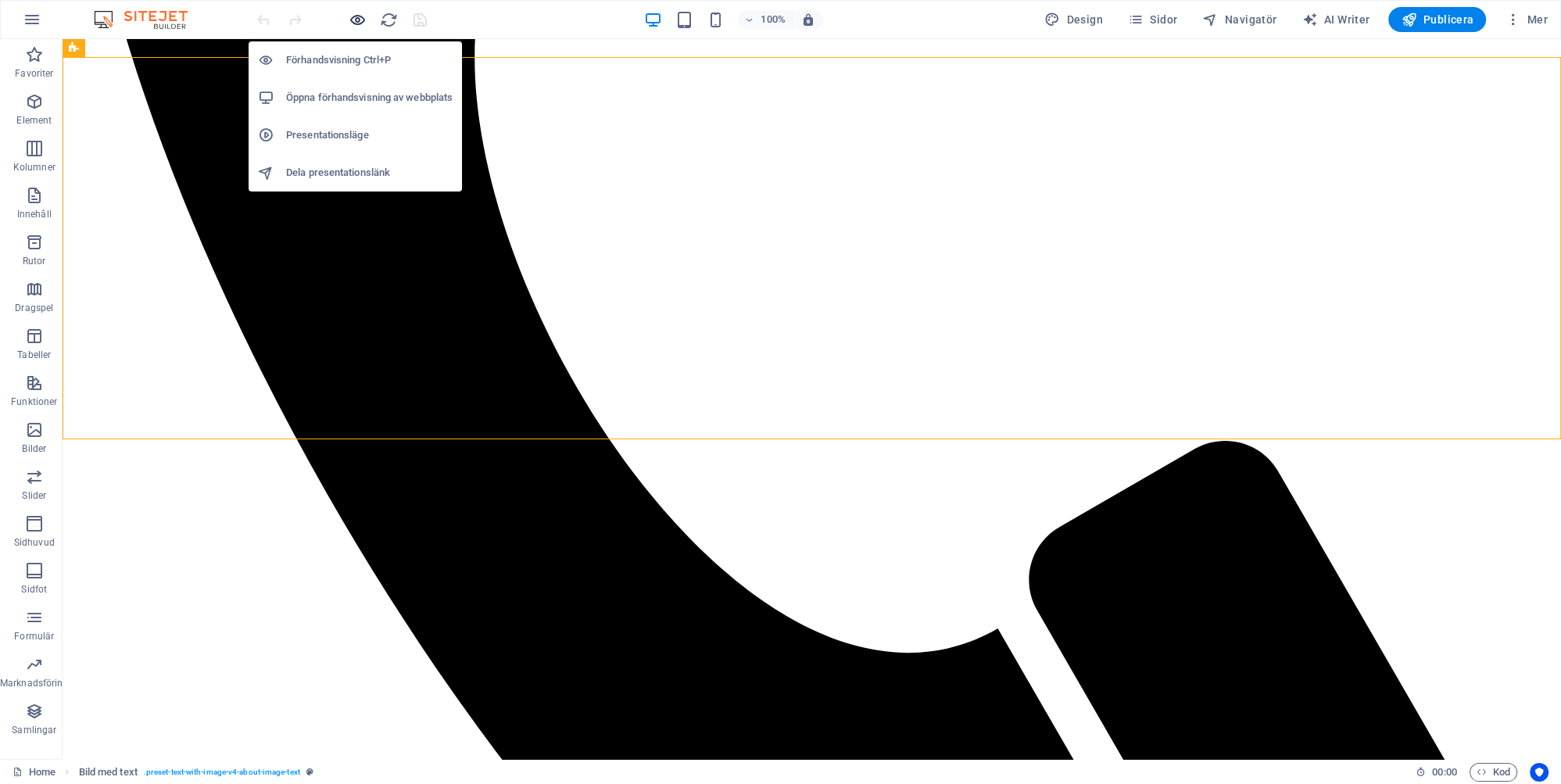
click at [359, 18] on icon "button" at bounding box center [358, 19] width 18 height 18
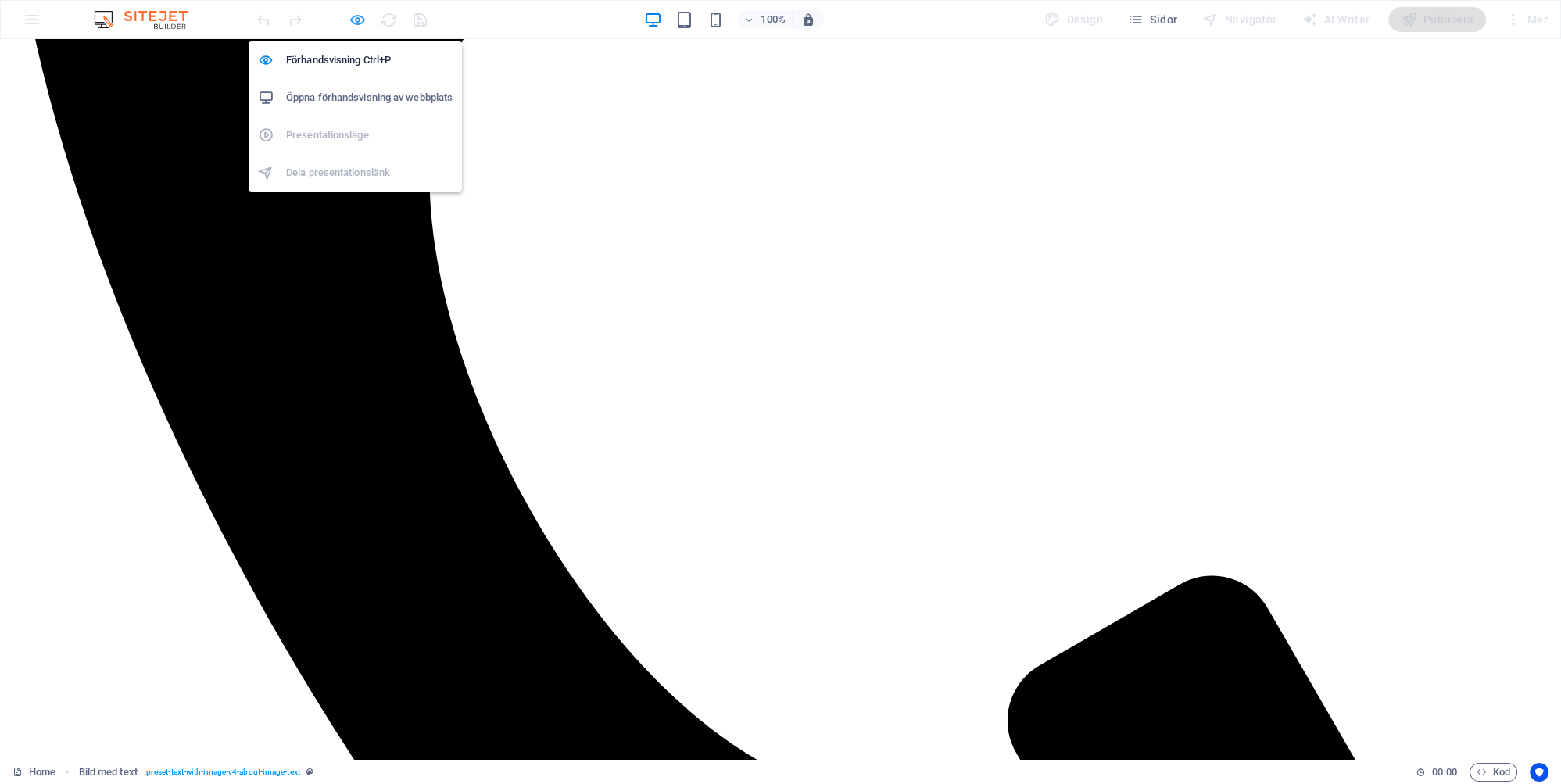
scroll to position [701, 0]
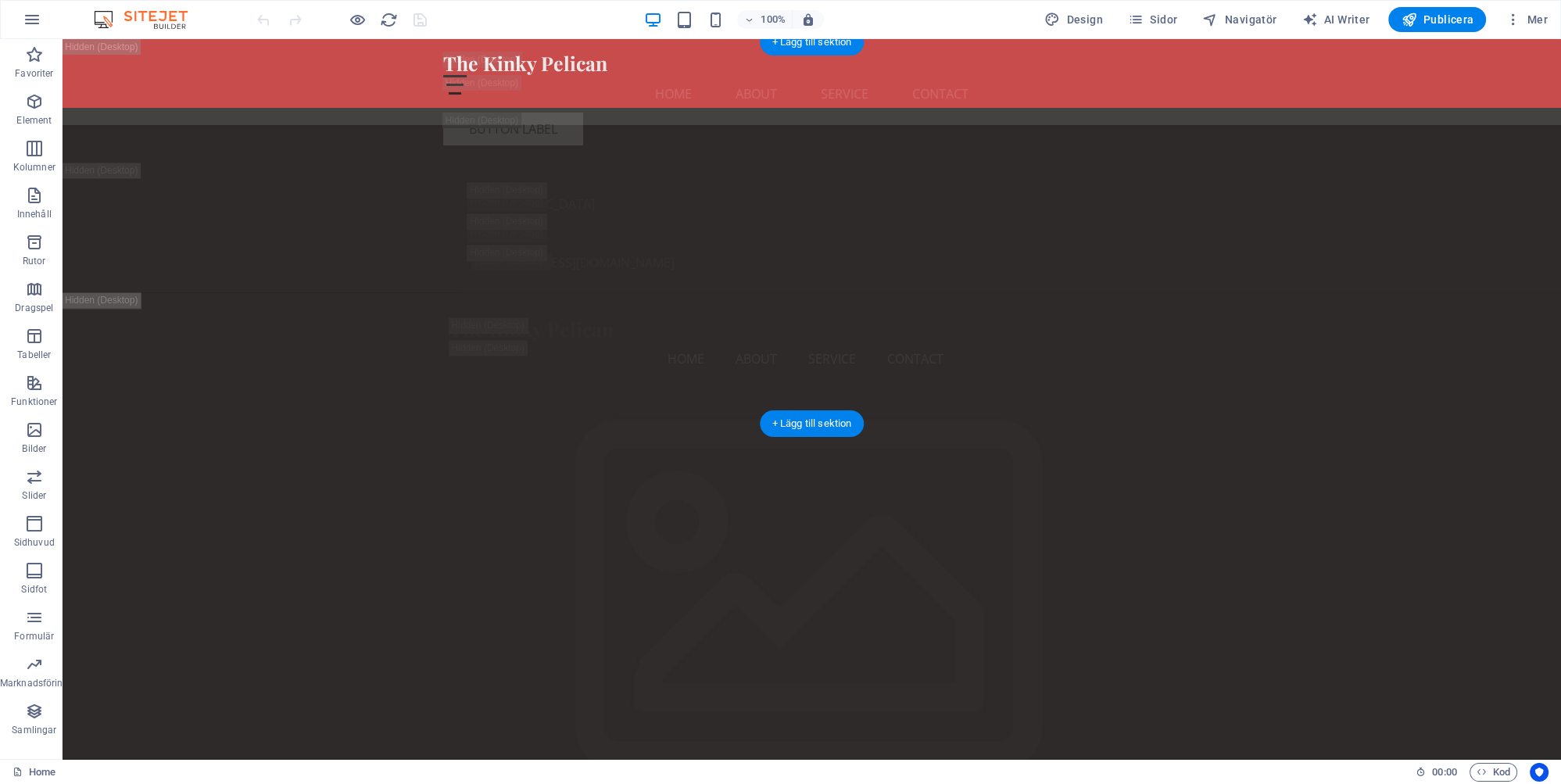
scroll to position [3794, 0]
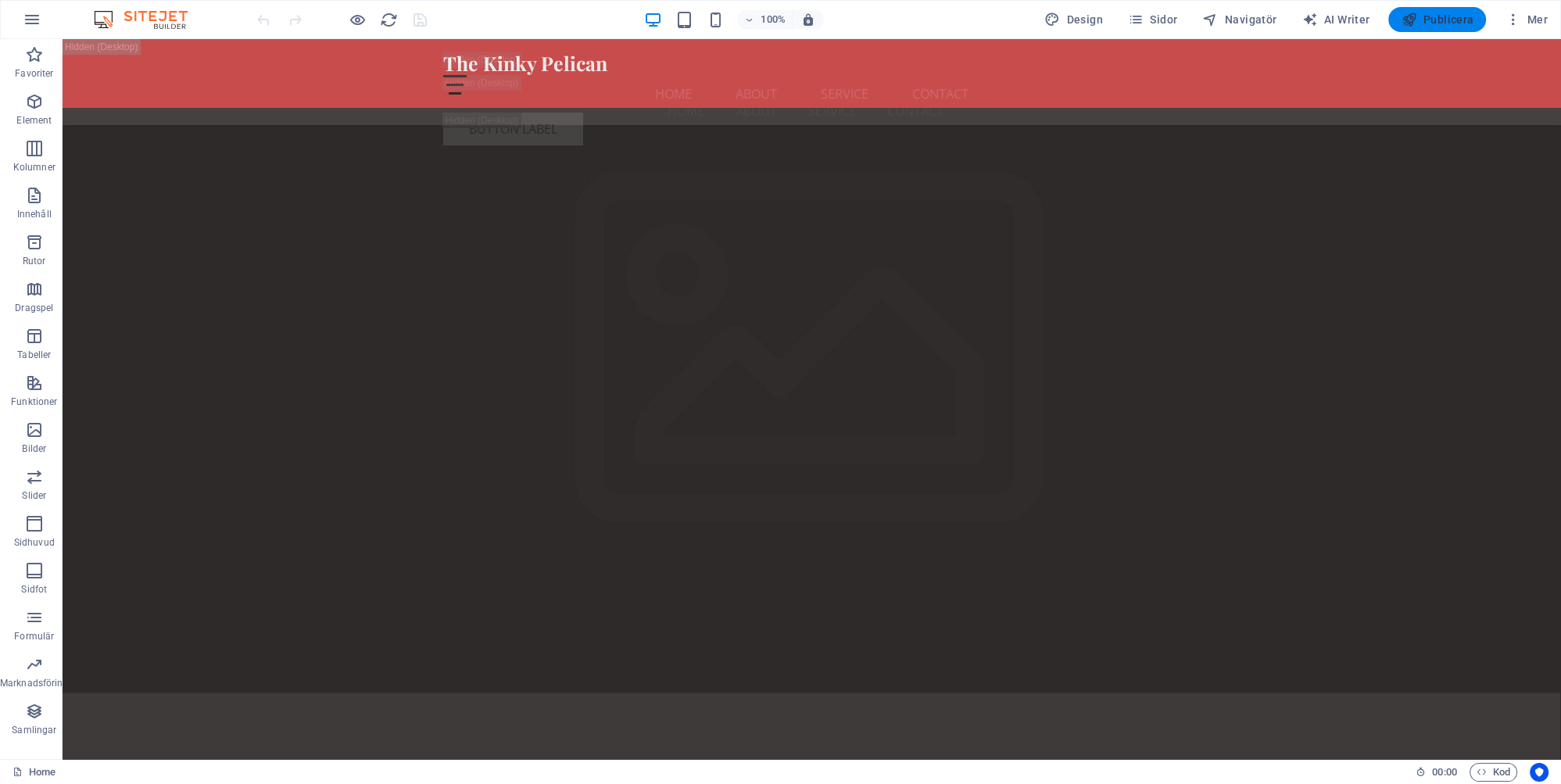
click at [1433, 14] on span "Publicera" at bounding box center [1437, 19] width 73 height 15
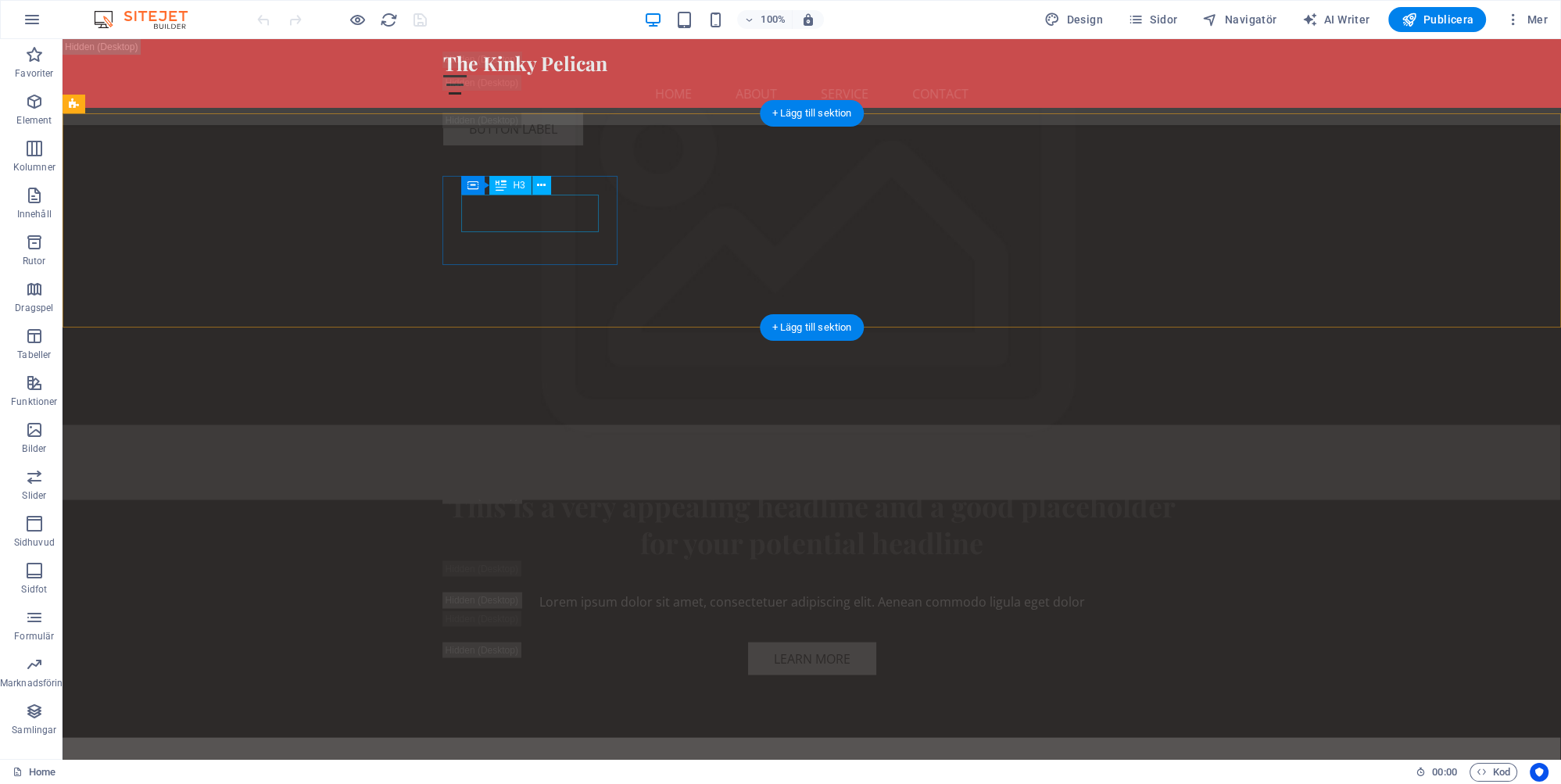
scroll to position [3878, 0]
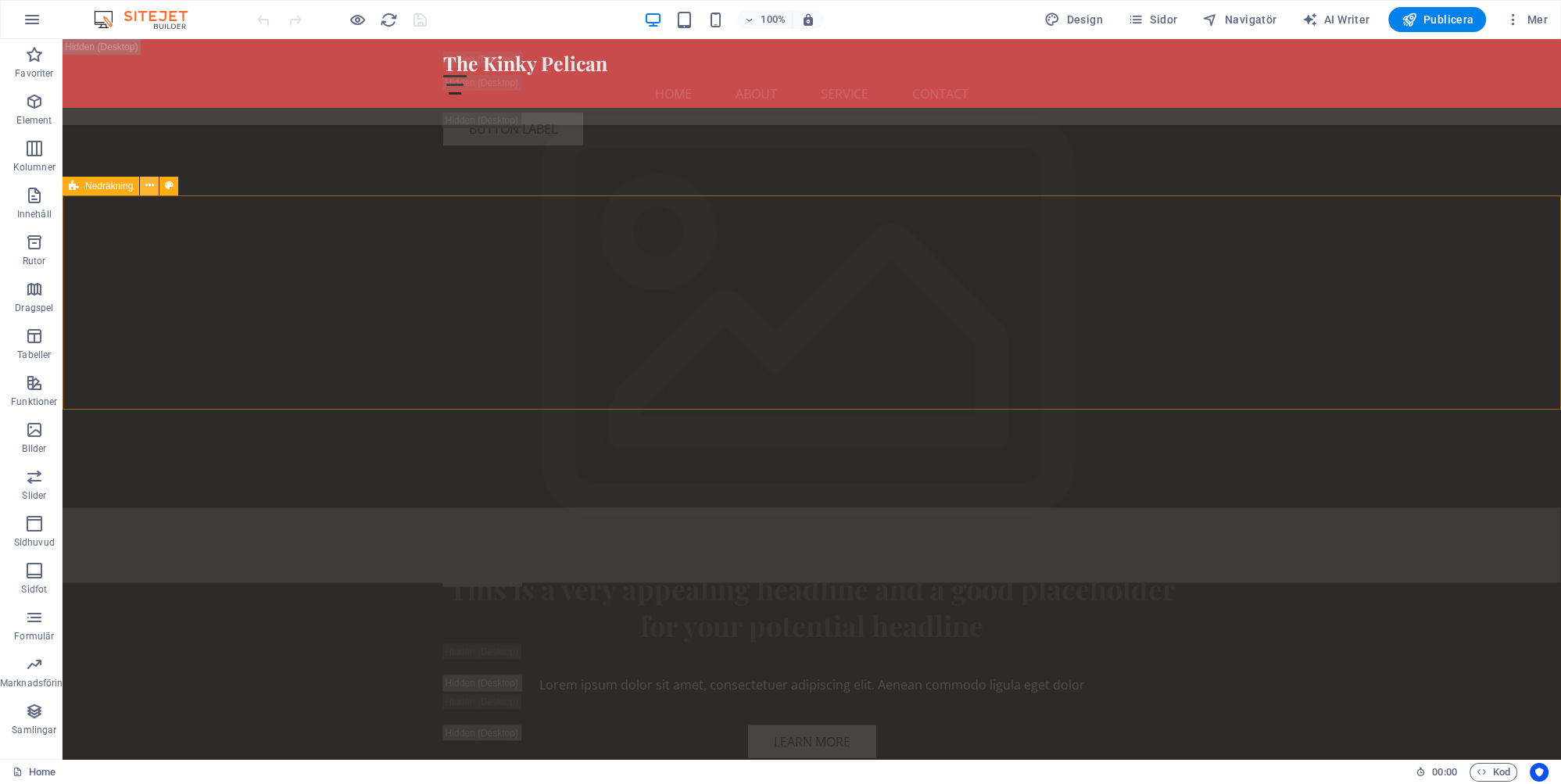
click at [149, 185] on icon at bounding box center [149, 185] width 9 height 16
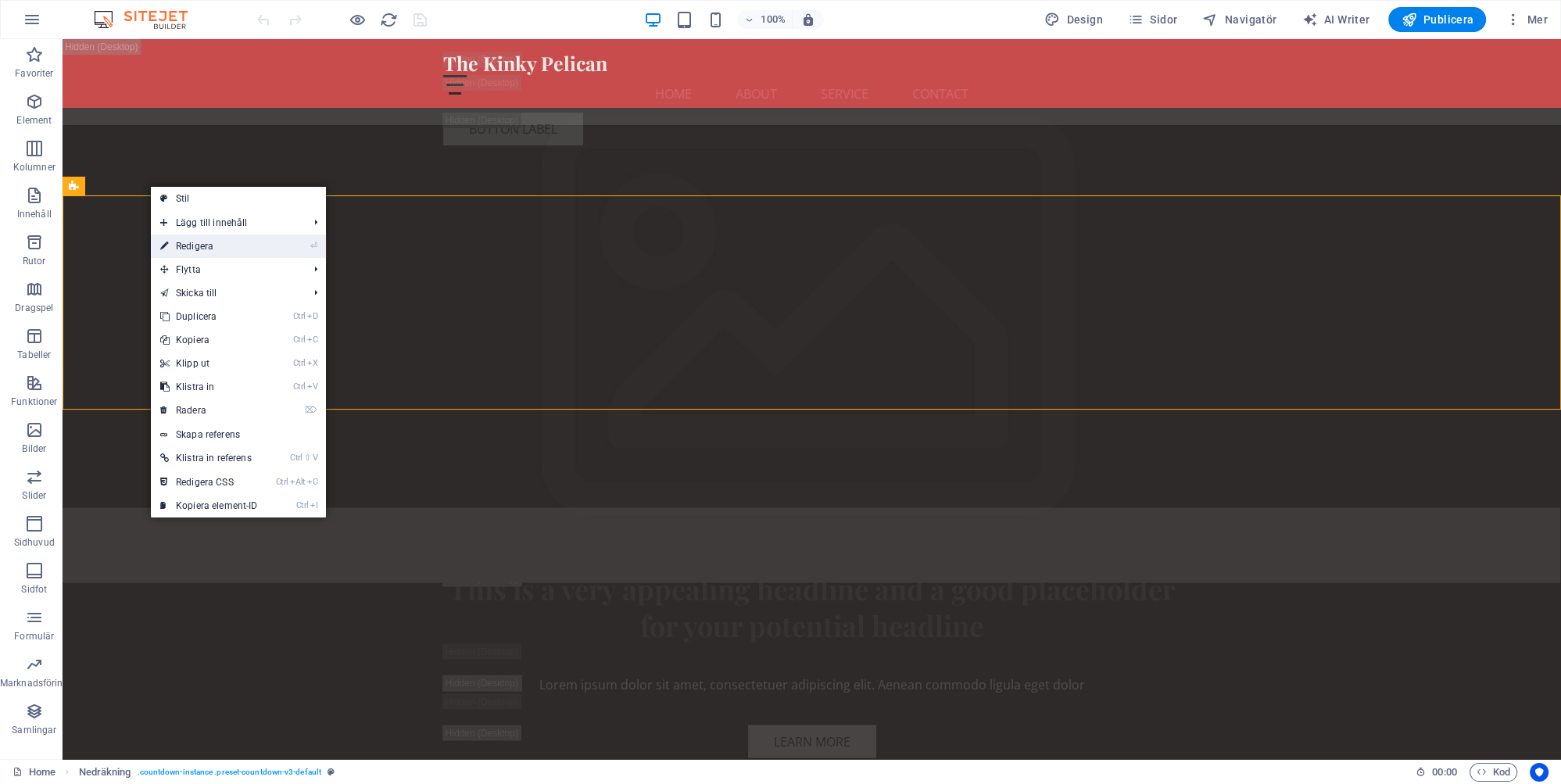
click at [208, 249] on link "⏎ Redigera" at bounding box center [209, 246] width 116 height 23
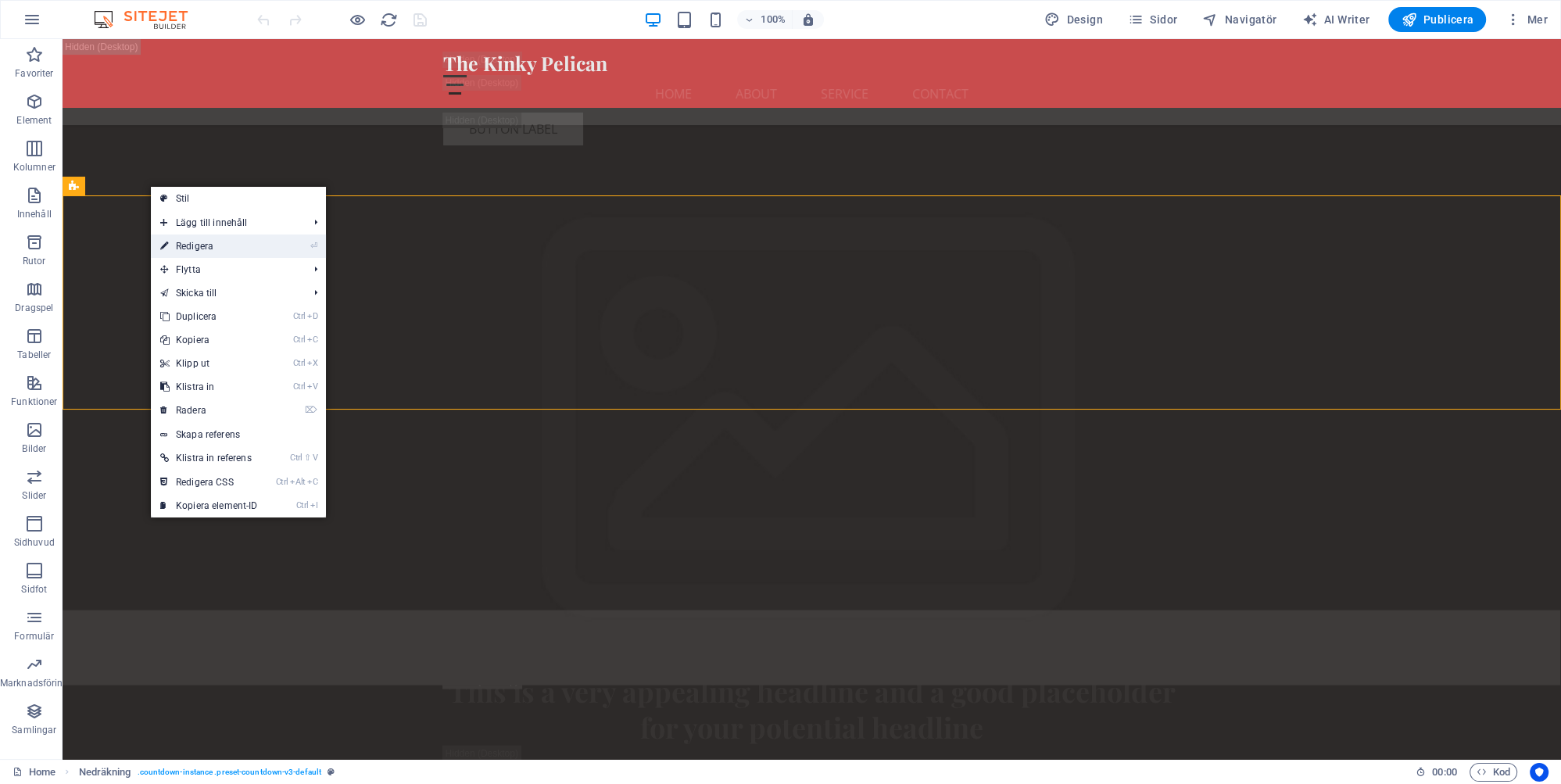
select select "timer"
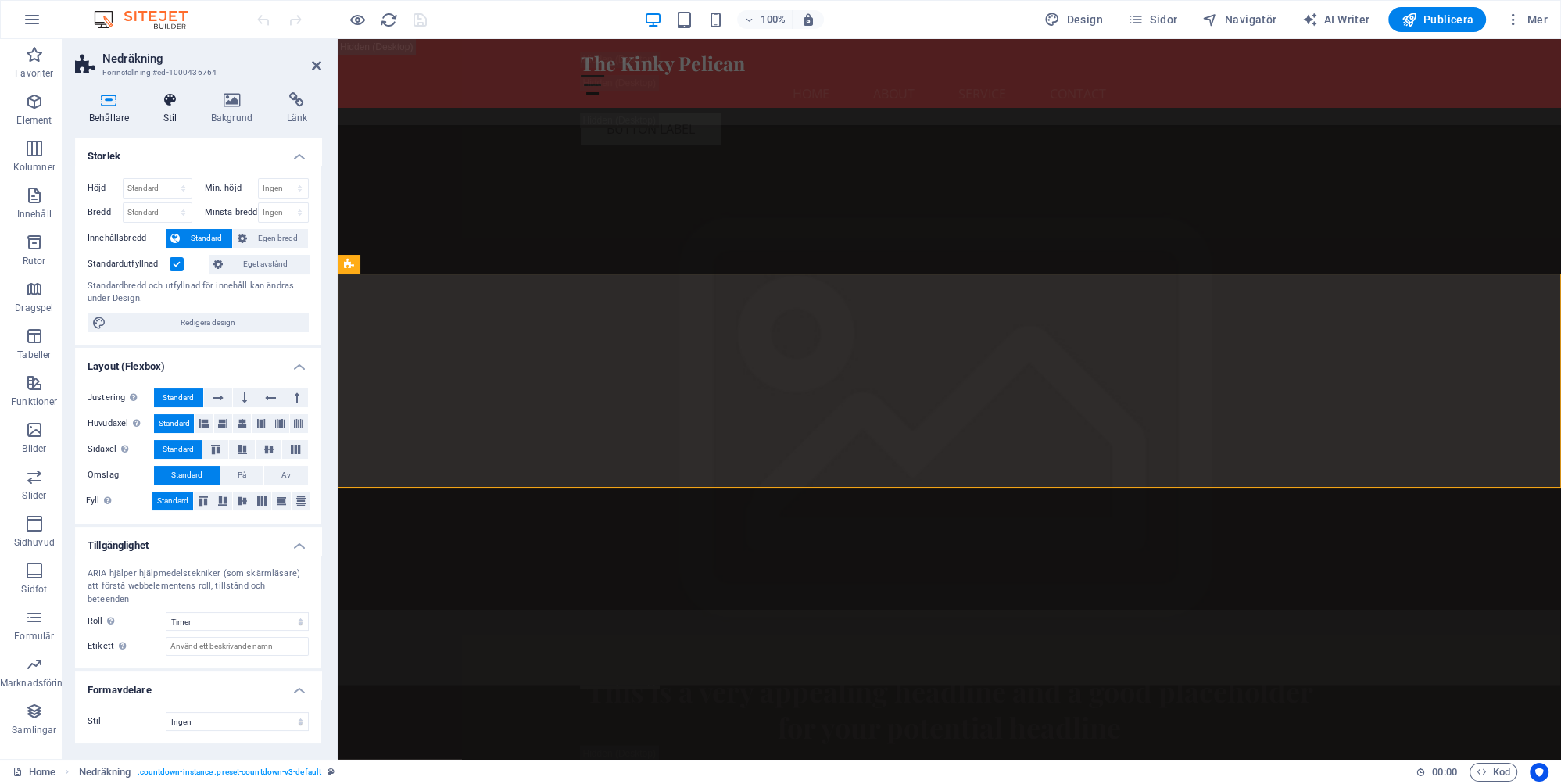
click at [174, 114] on h4 "Stil" at bounding box center [173, 109] width 48 height 33
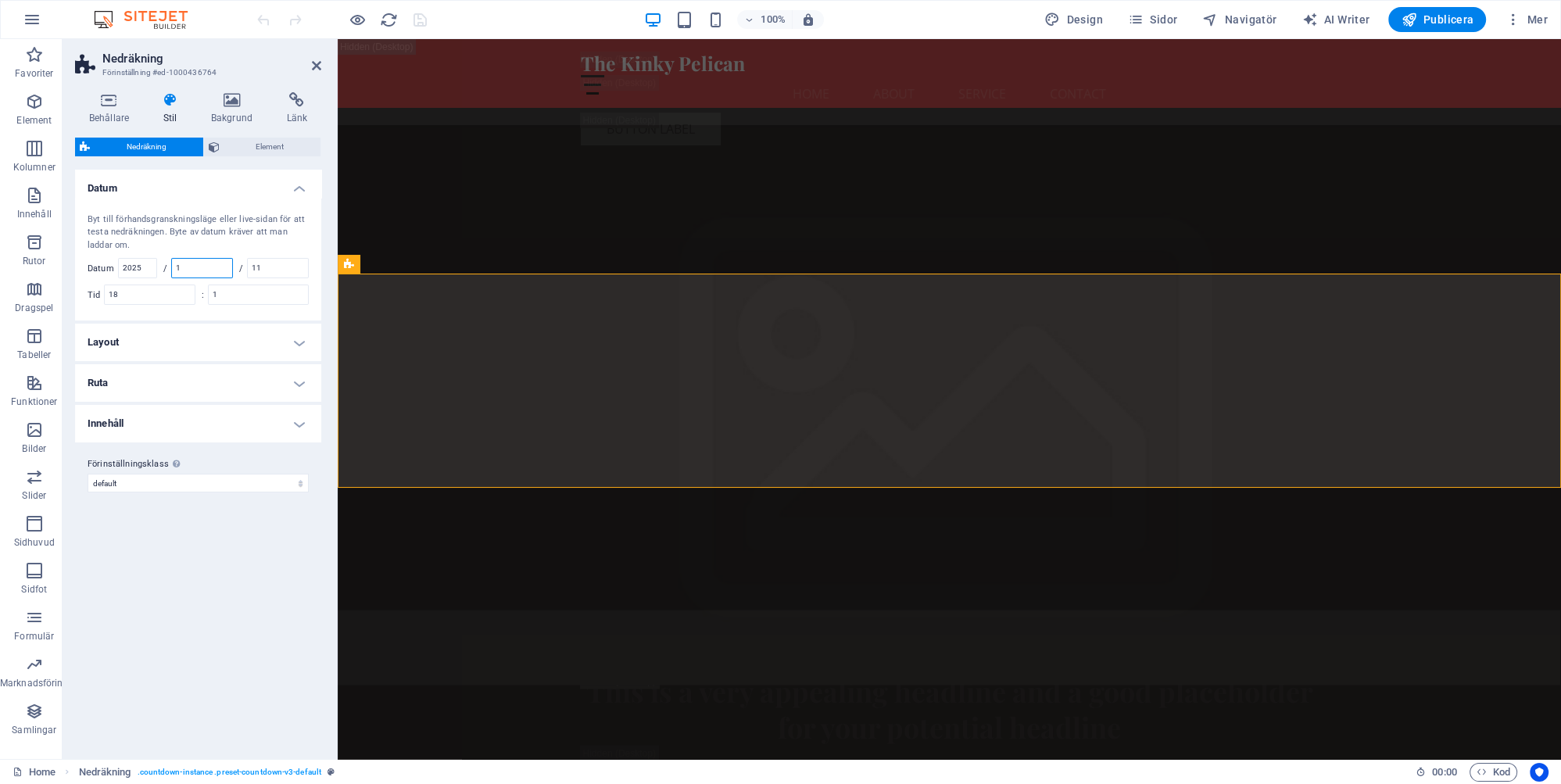
click at [202, 266] on input "1" at bounding box center [202, 268] width 61 height 19
type input "11"
click at [270, 270] on input "11" at bounding box center [278, 268] width 61 height 19
type input "1"
click at [235, 290] on input "1" at bounding box center [258, 295] width 99 height 19
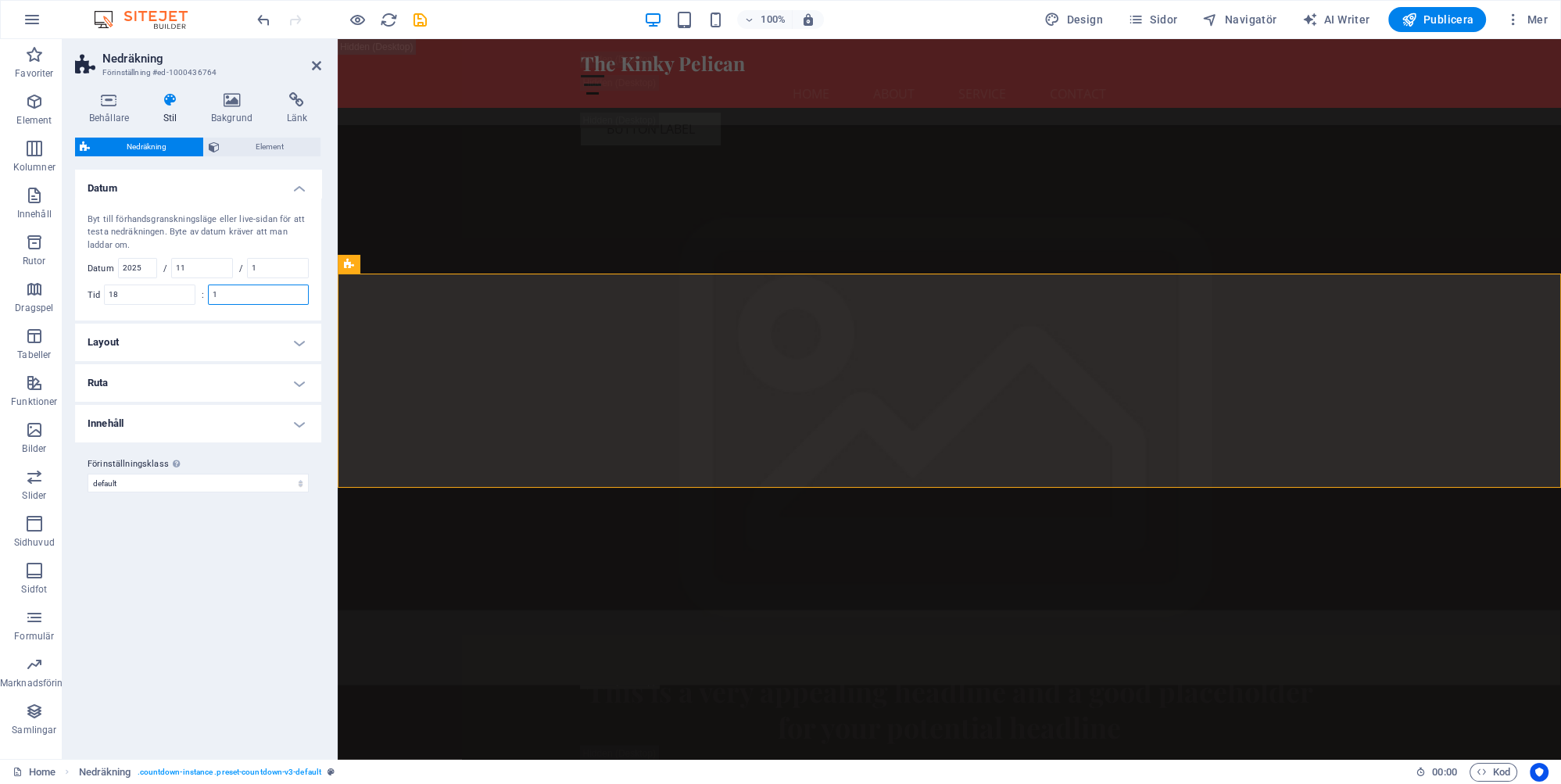
click at [235, 290] on input "1" at bounding box center [258, 295] width 99 height 19
click at [243, 294] on input "1" at bounding box center [258, 295] width 99 height 19
type input "30"
click at [186, 314] on div "Byt till förhandsgranskningsläge eller live-sidan för att testa nedräkningen. B…" at bounding box center [198, 259] width 253 height 123
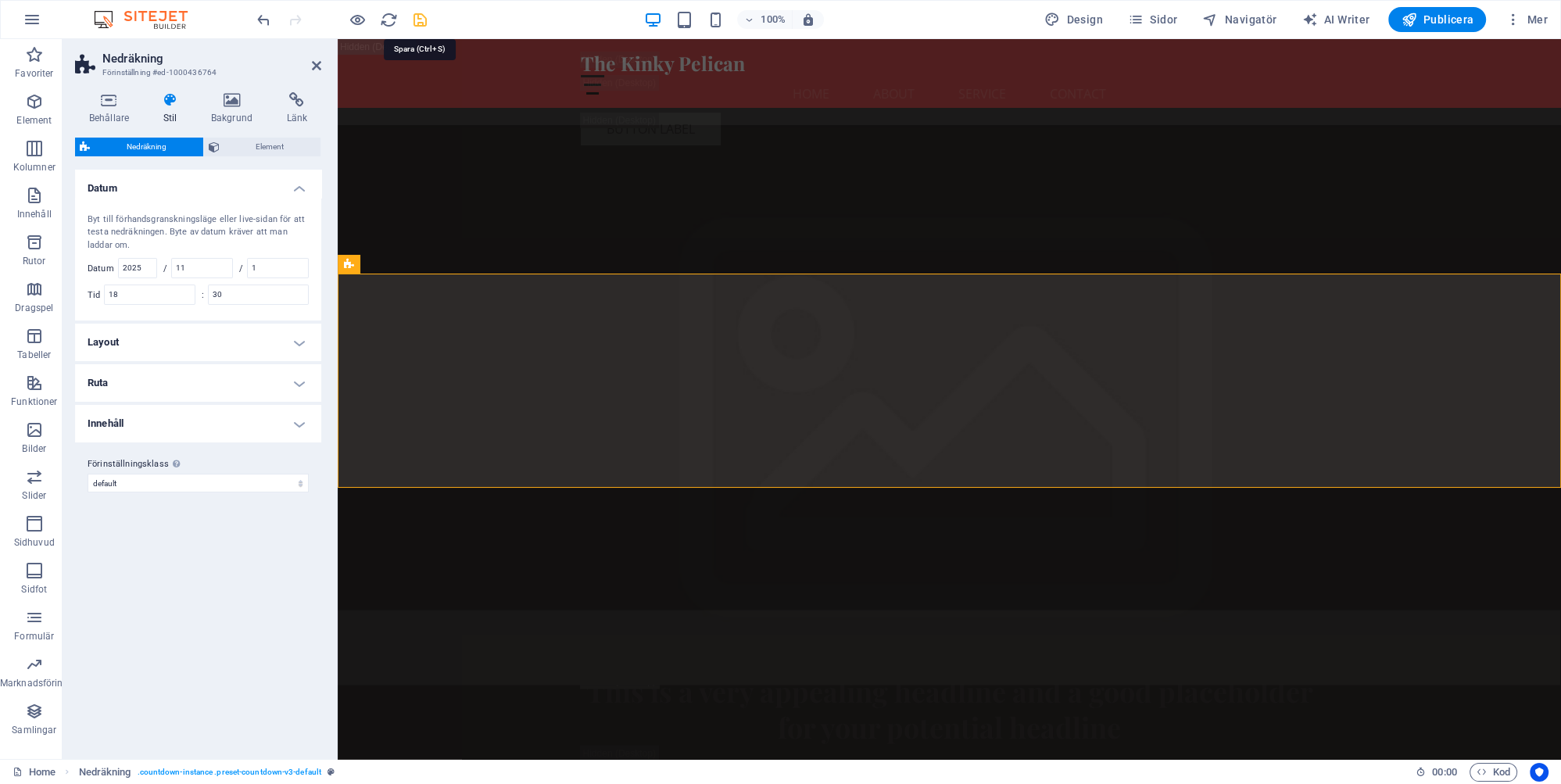
click at [422, 14] on icon "save" at bounding box center [420, 19] width 18 height 18
checkbox input "false"
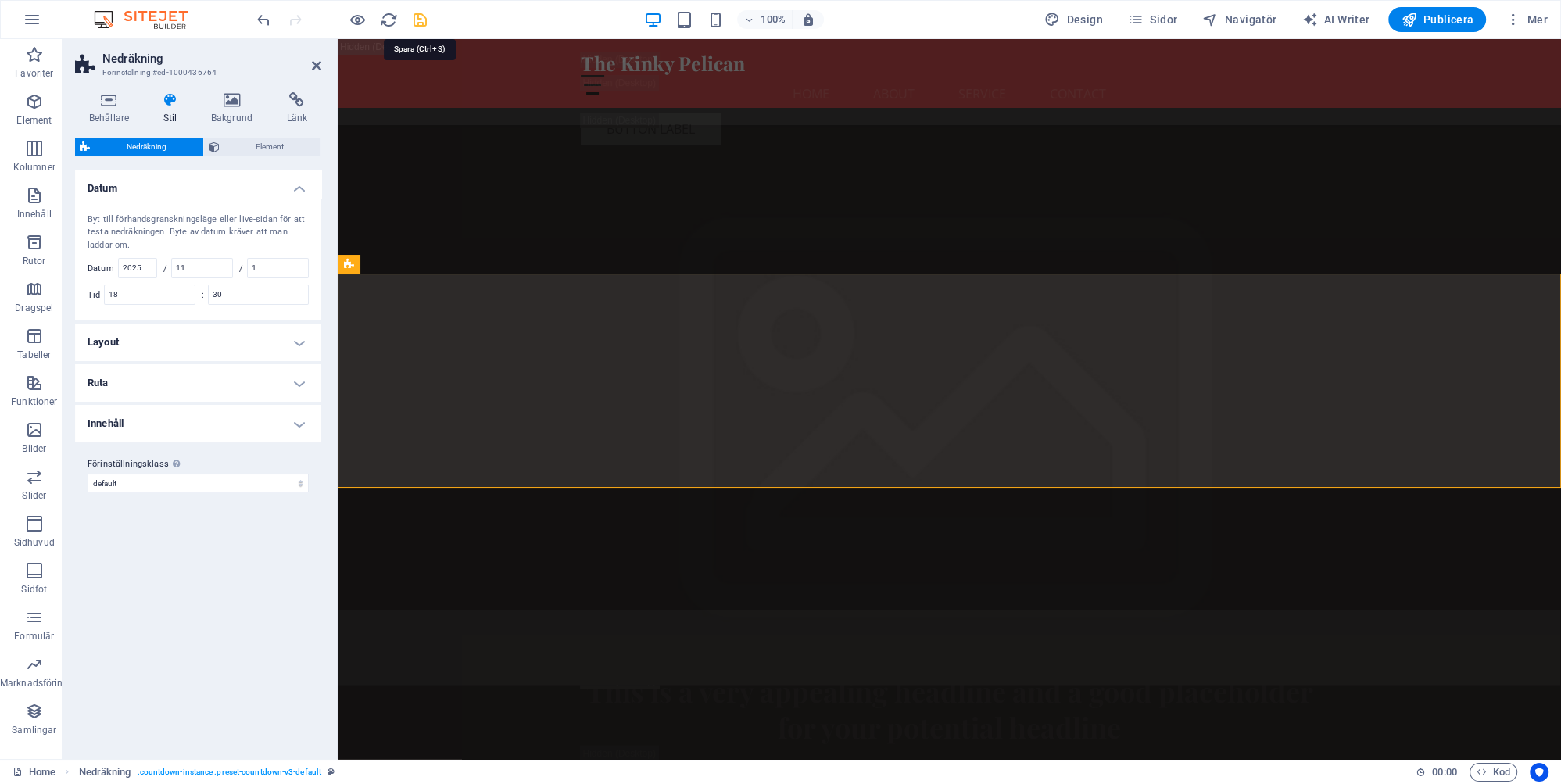
checkbox input "false"
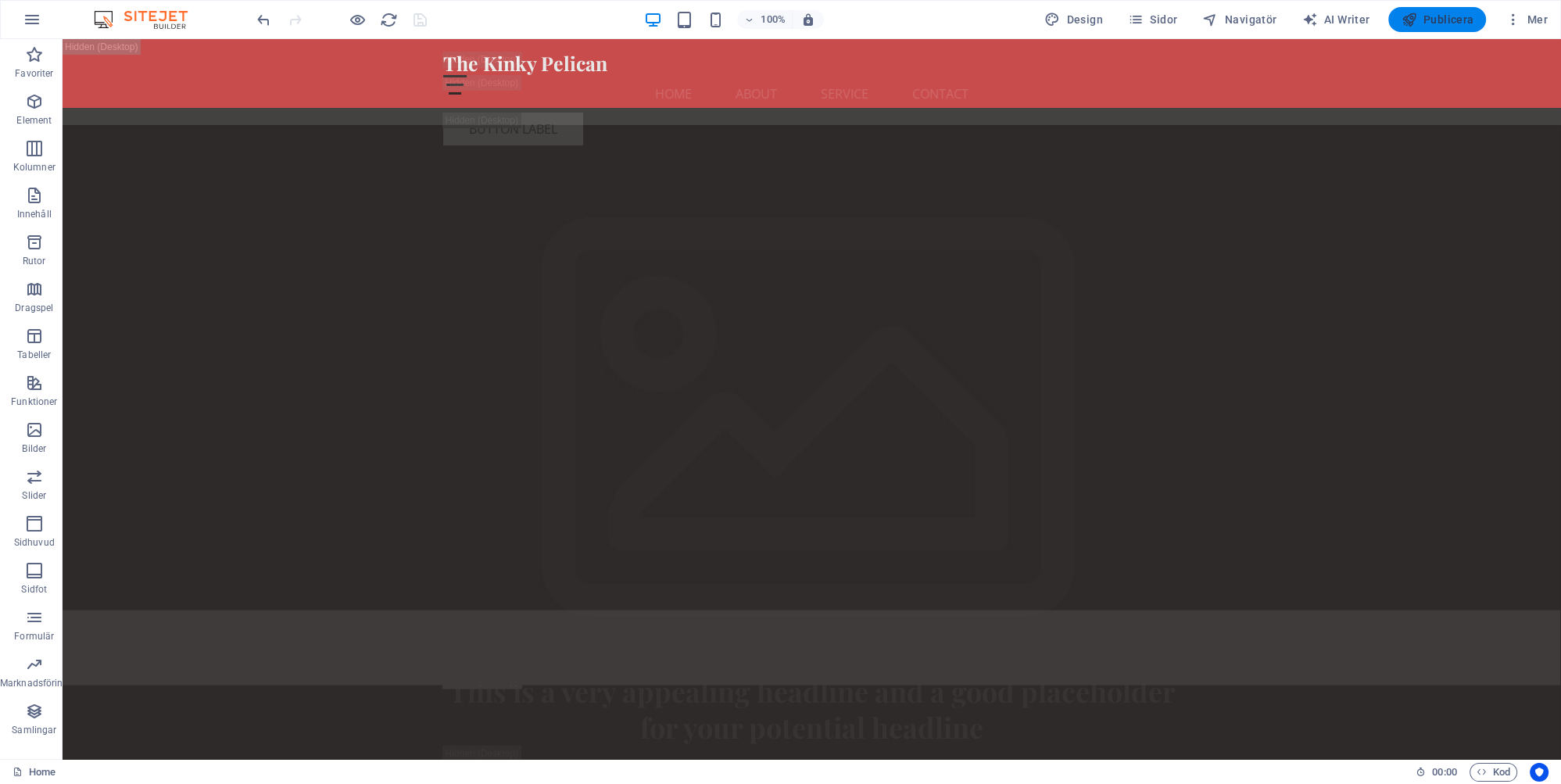
click at [1446, 18] on span "Publicera" at bounding box center [1437, 19] width 73 height 15
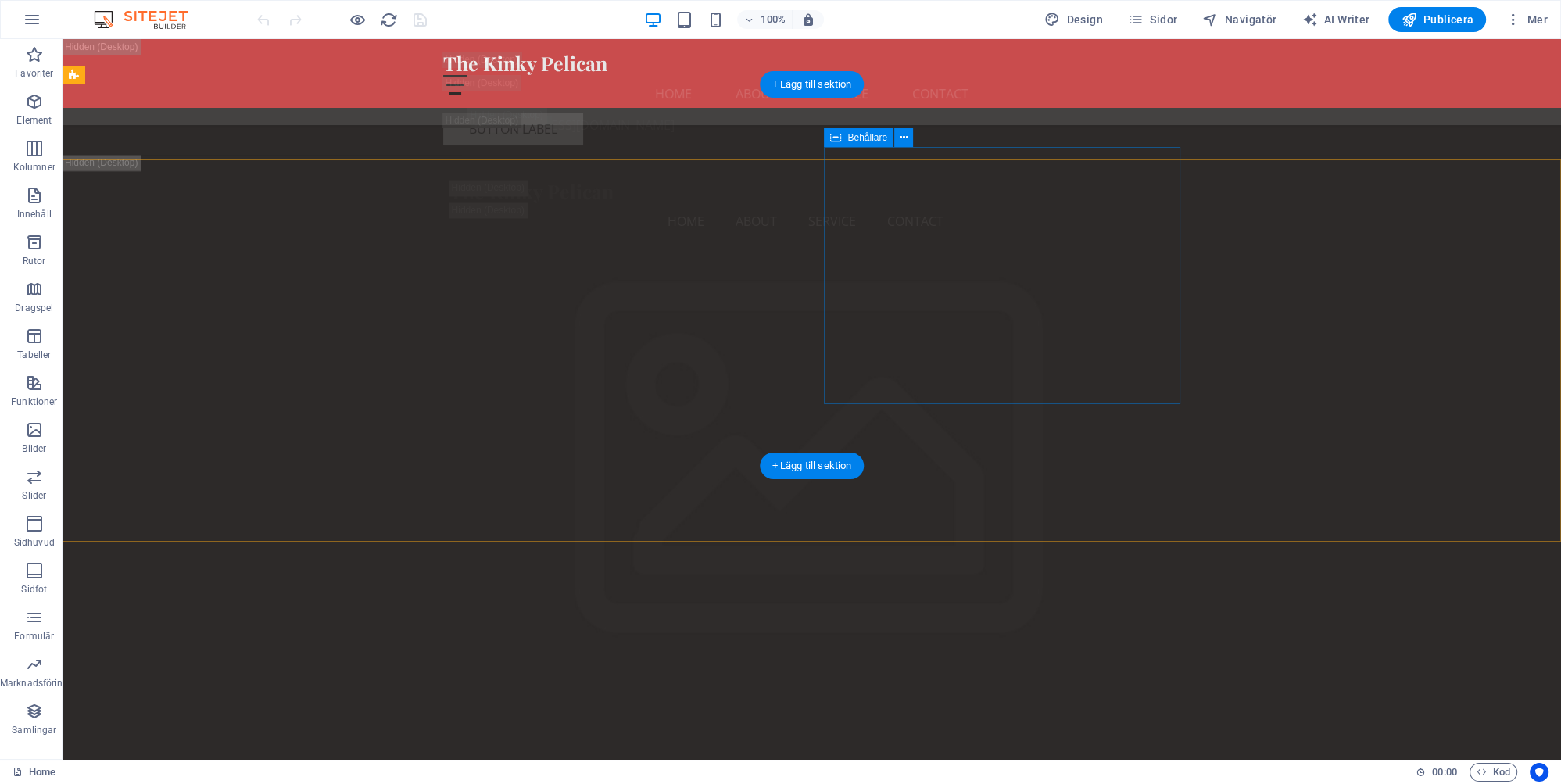
scroll to position [3712, 0]
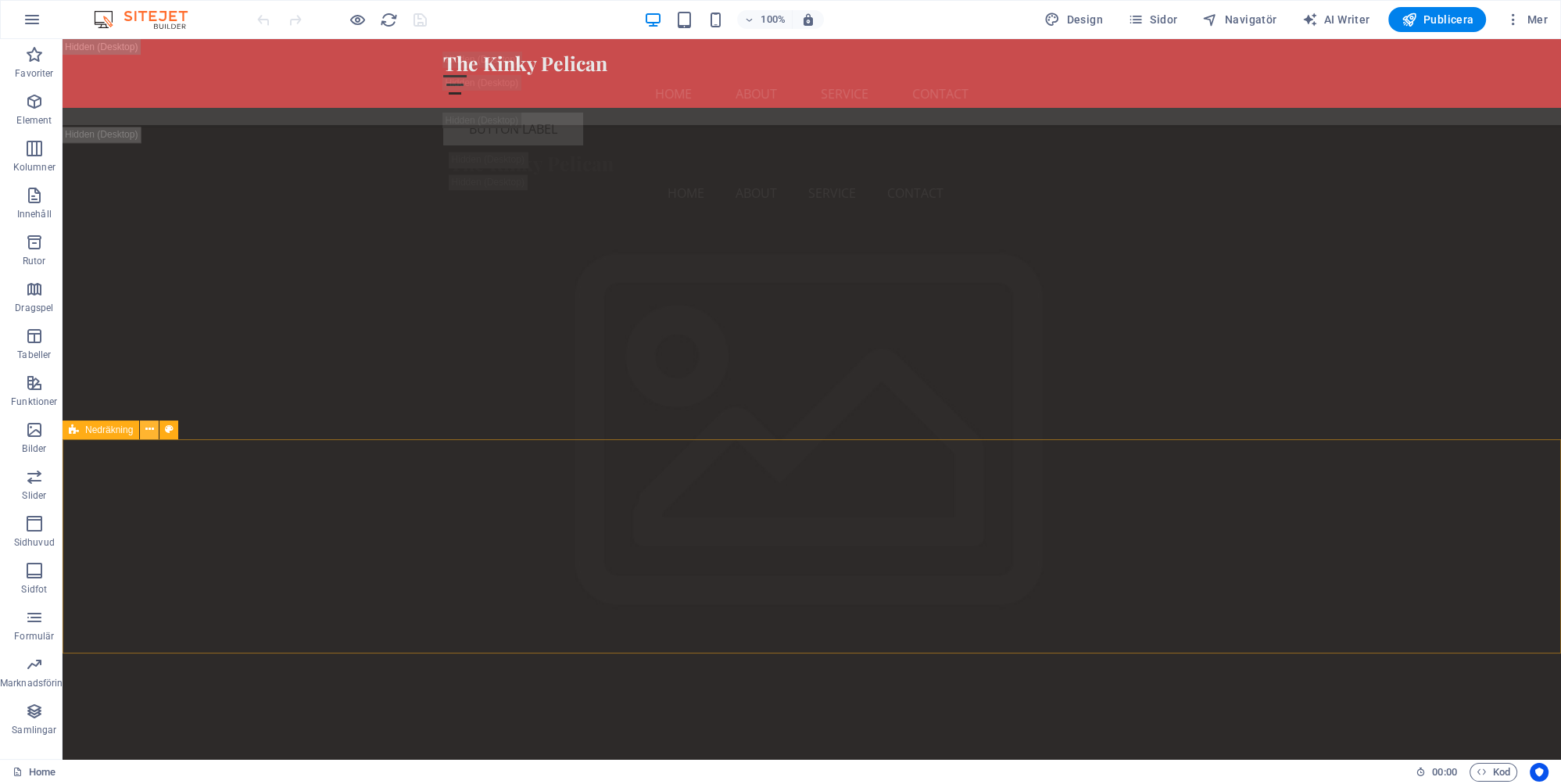
click at [149, 429] on icon at bounding box center [149, 429] width 9 height 16
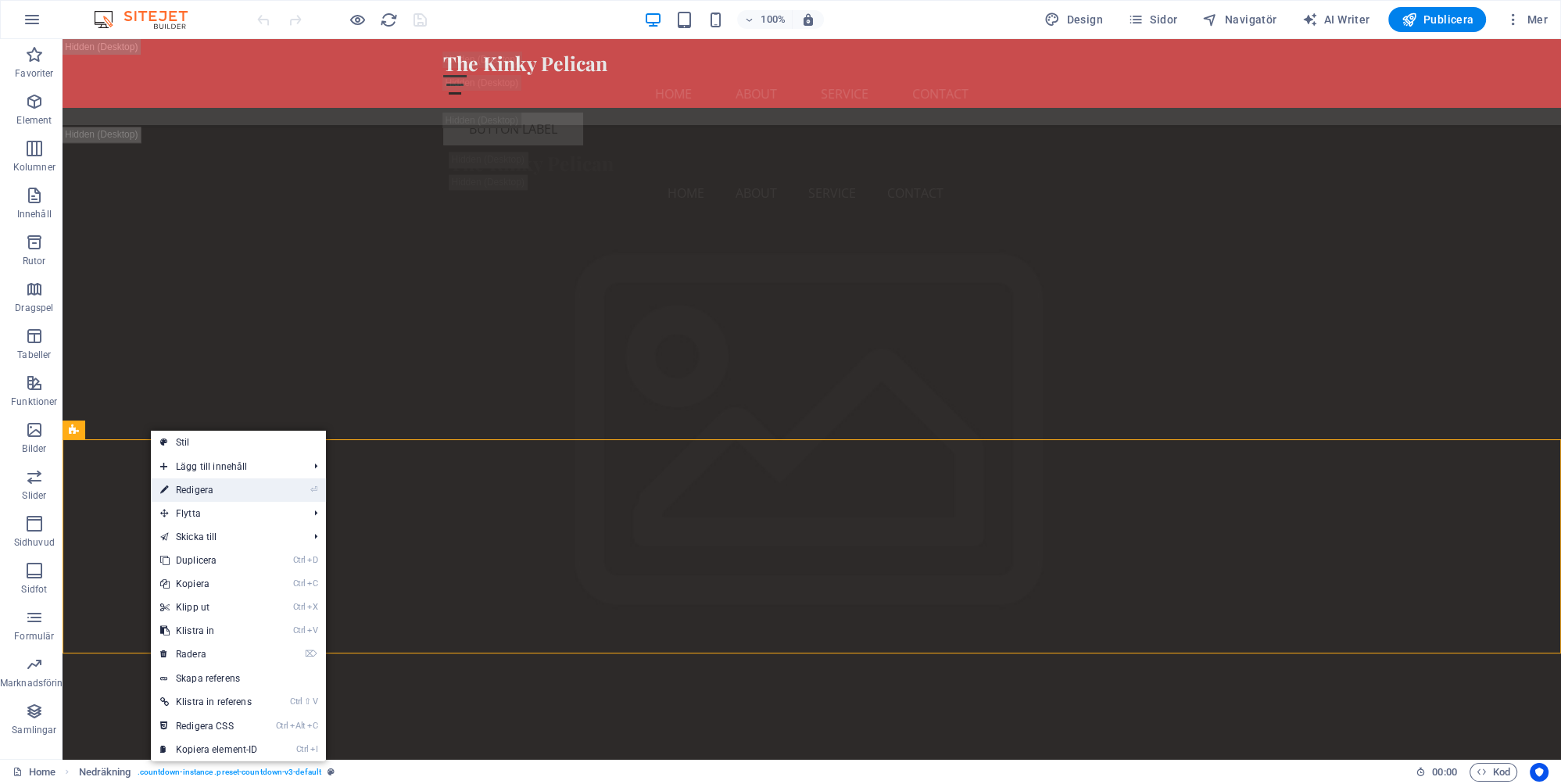
click at [209, 487] on link "⏎ Redigera" at bounding box center [209, 490] width 116 height 23
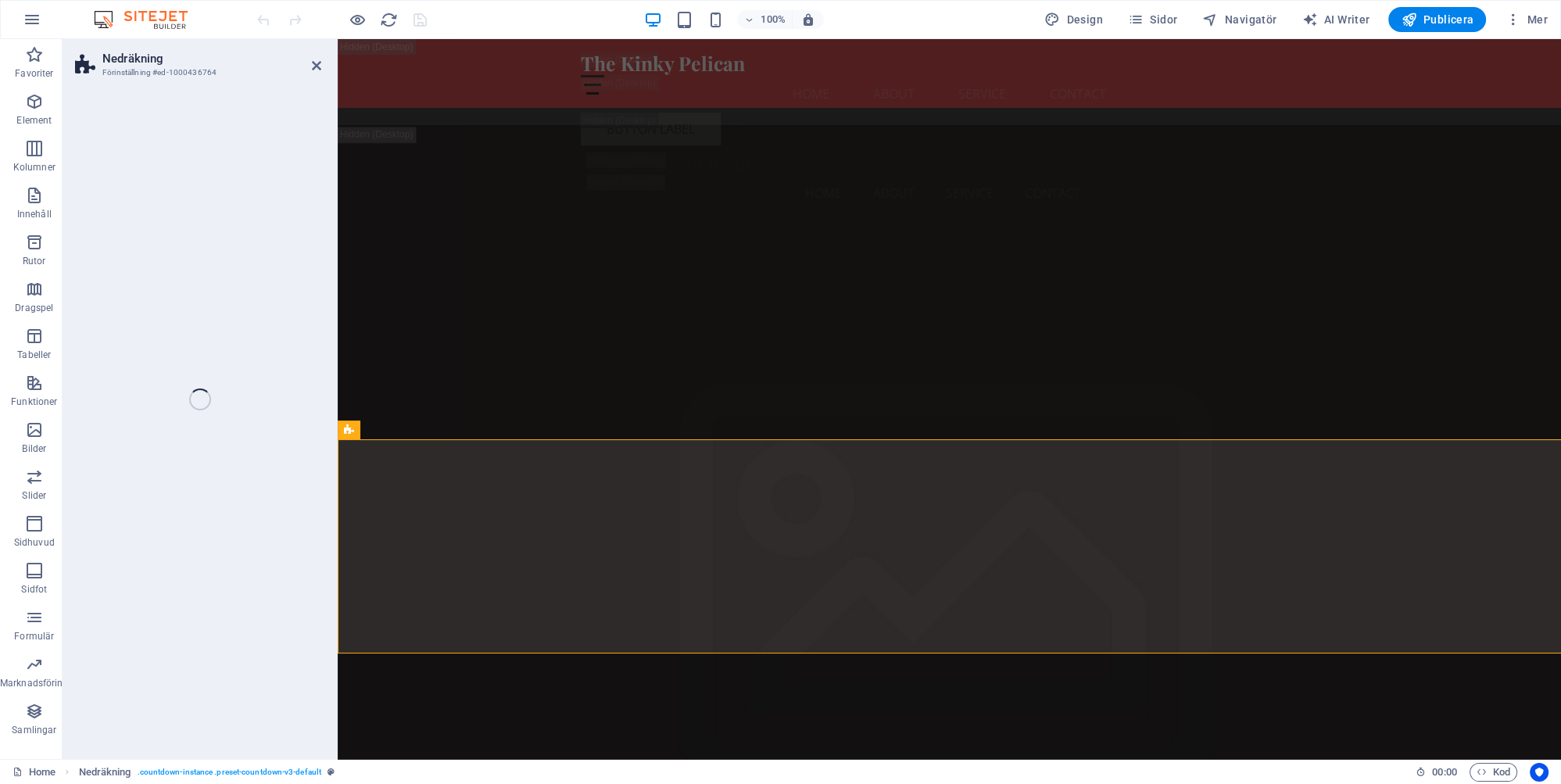
select select "timer"
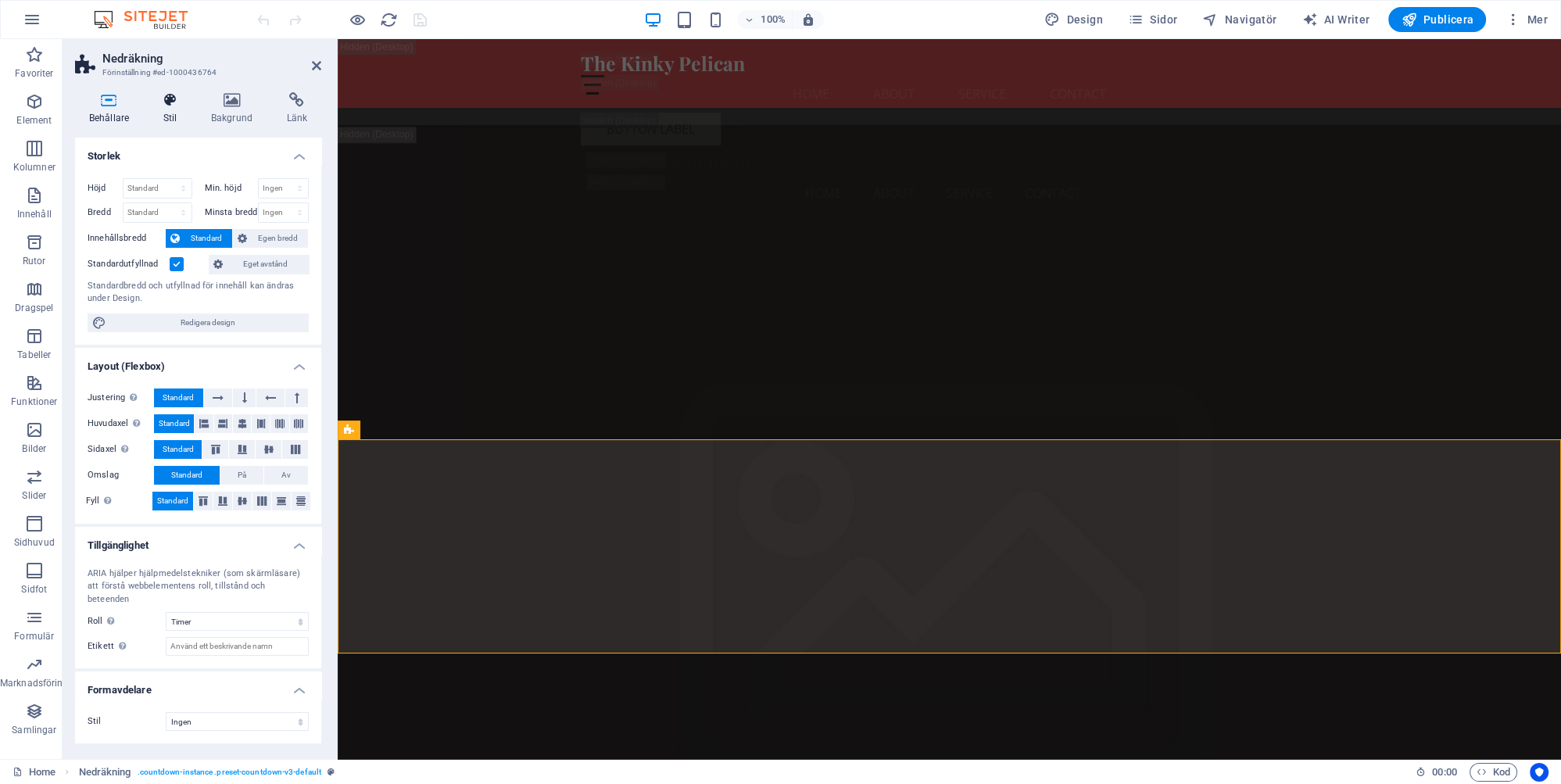
click at [174, 110] on h4 "Stil" at bounding box center [173, 109] width 48 height 33
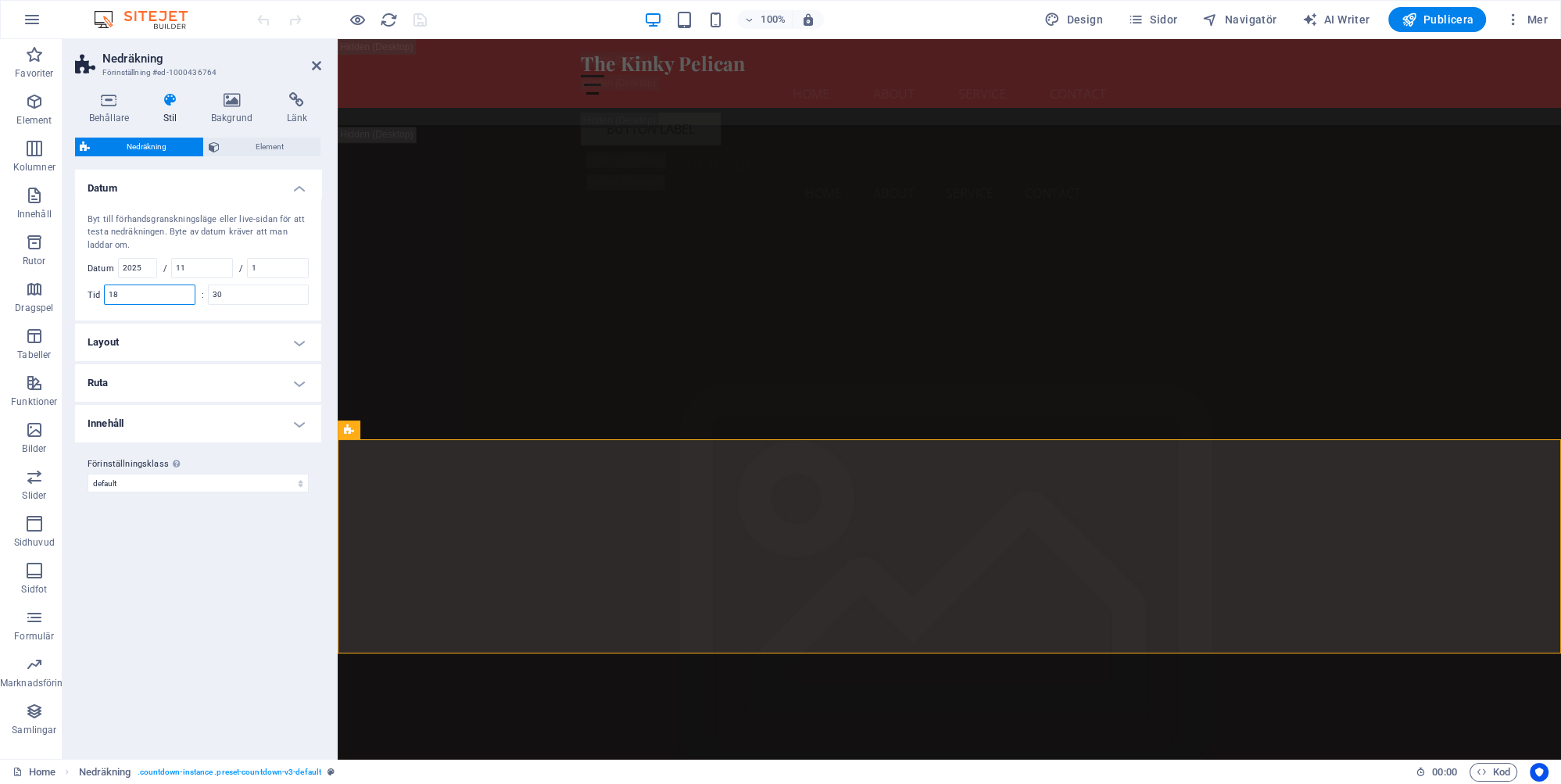
click at [145, 297] on input "18" at bounding box center [149, 295] width 89 height 19
type input "17"
click at [420, 12] on icon "save" at bounding box center [420, 19] width 18 height 18
checkbox input "false"
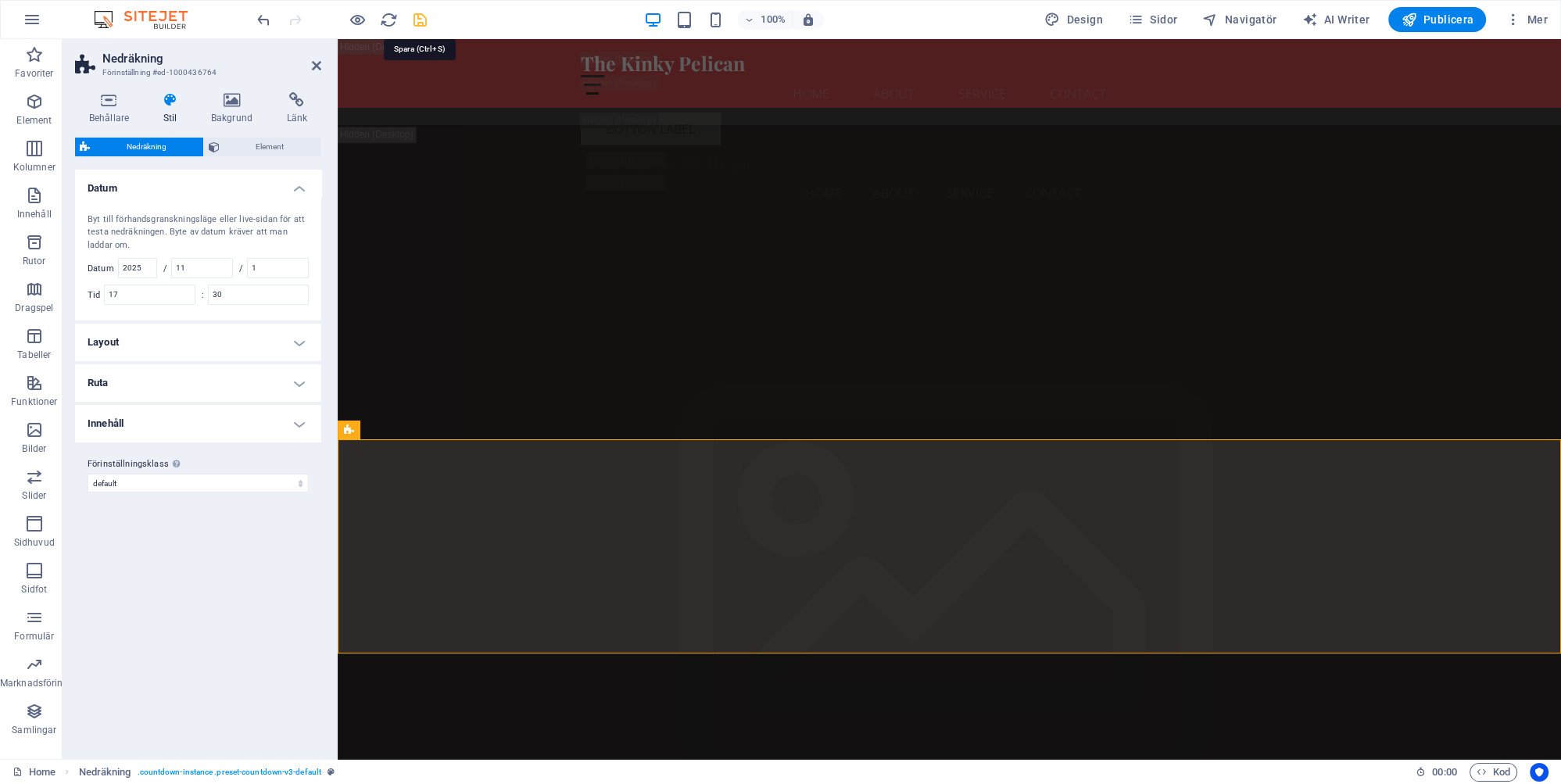
checkbox input "false"
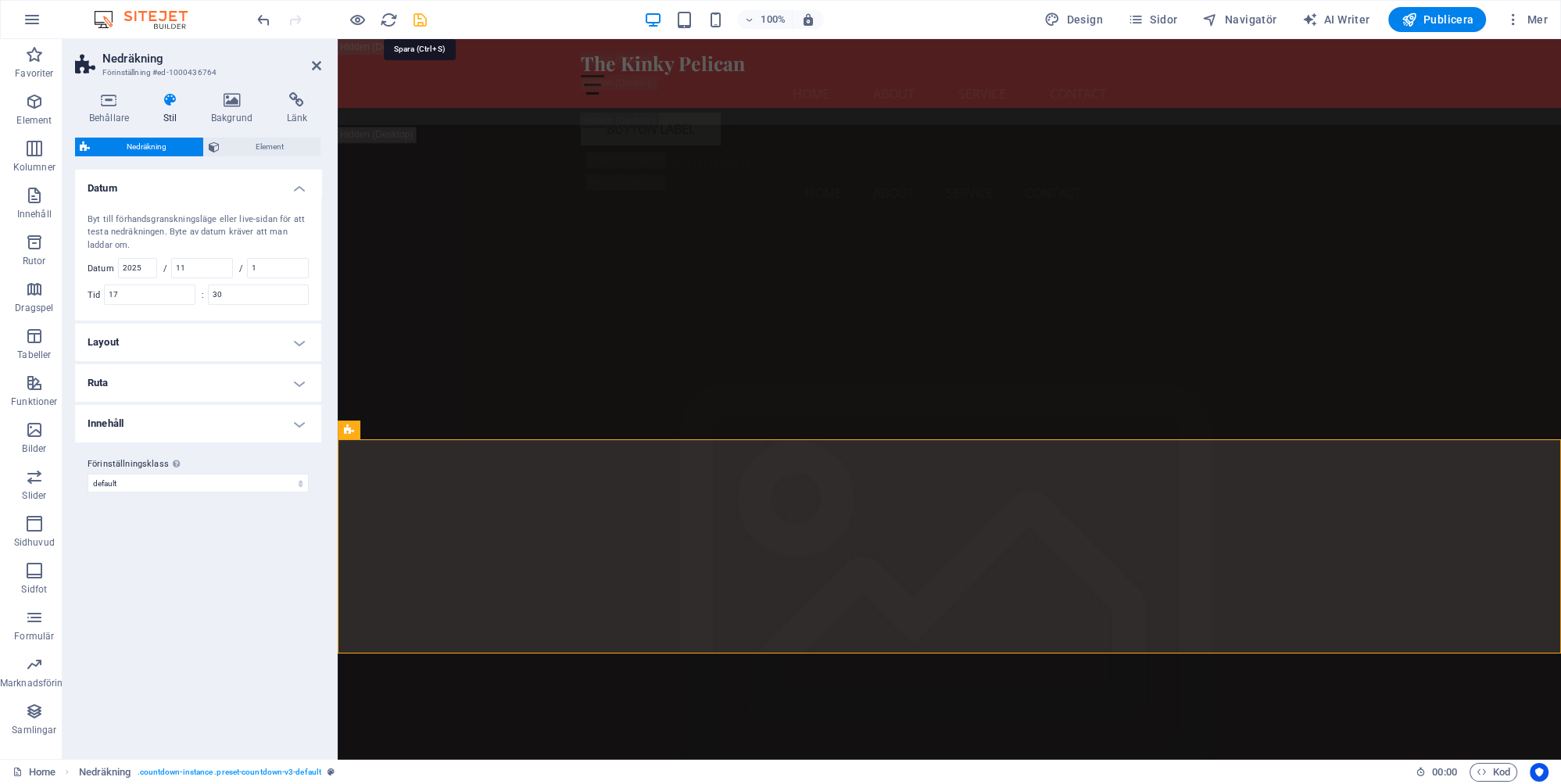
checkbox input "false"
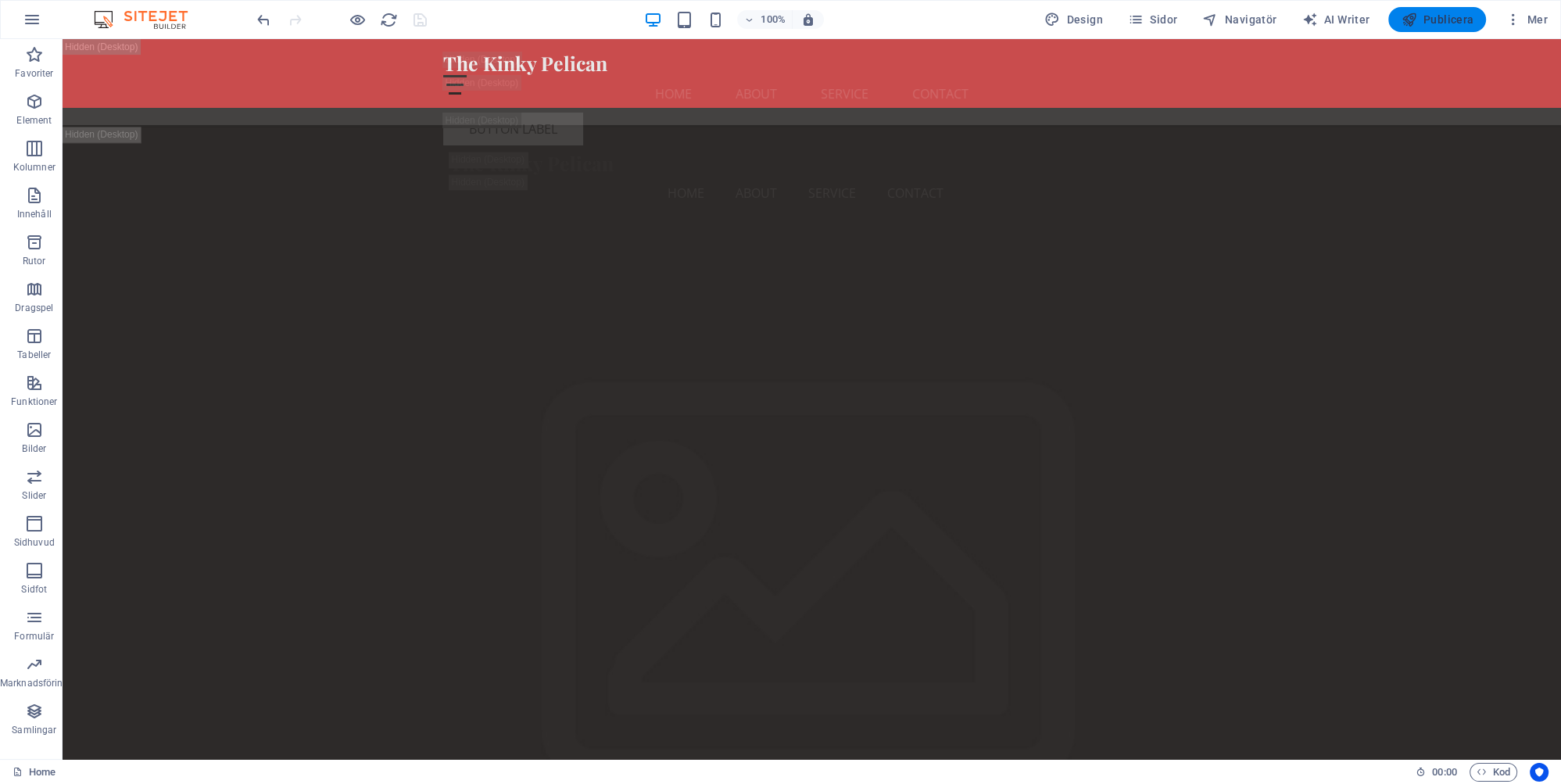
click at [1443, 16] on span "Publicera" at bounding box center [1437, 19] width 73 height 15
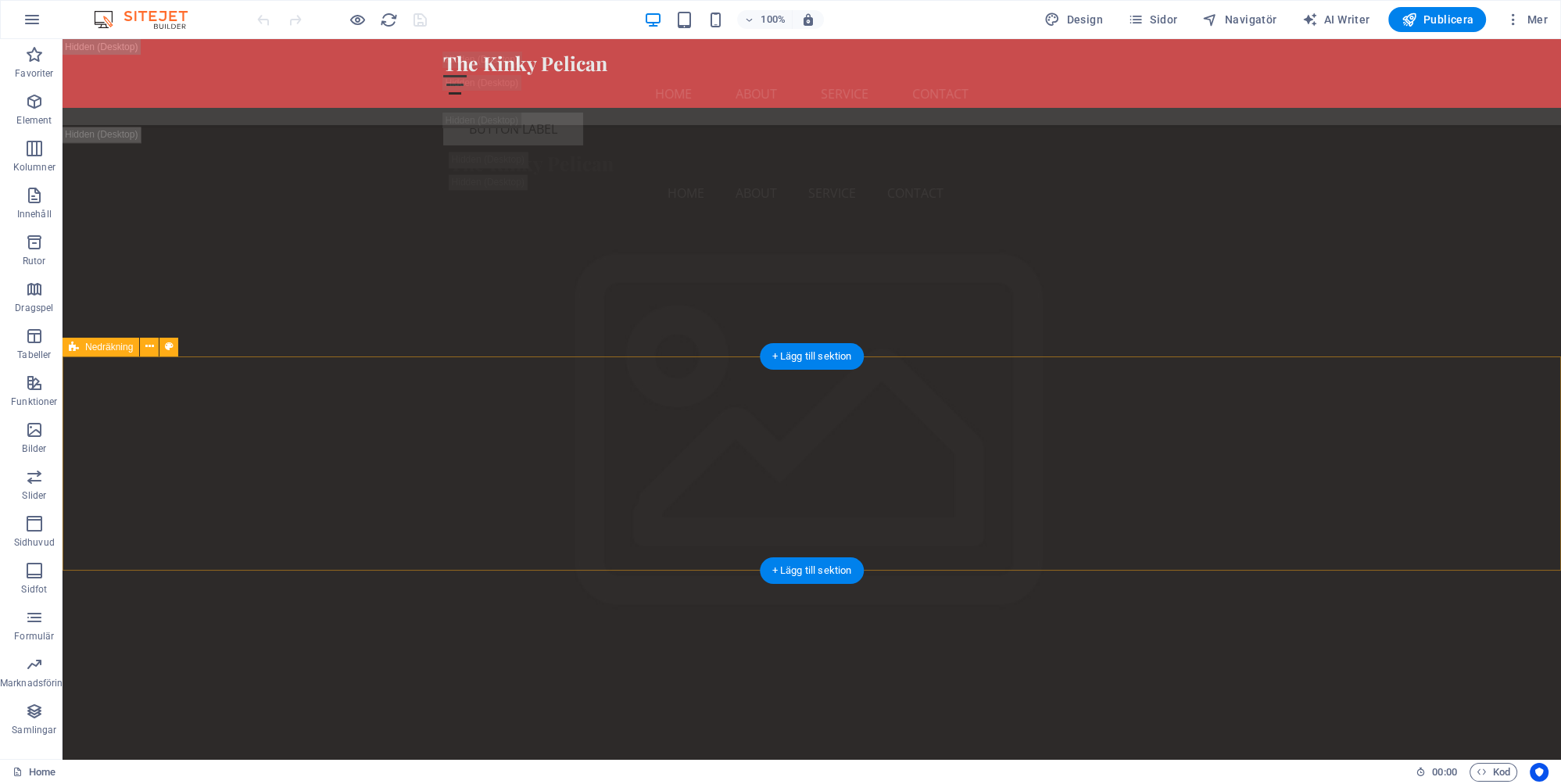
scroll to position [3794, 0]
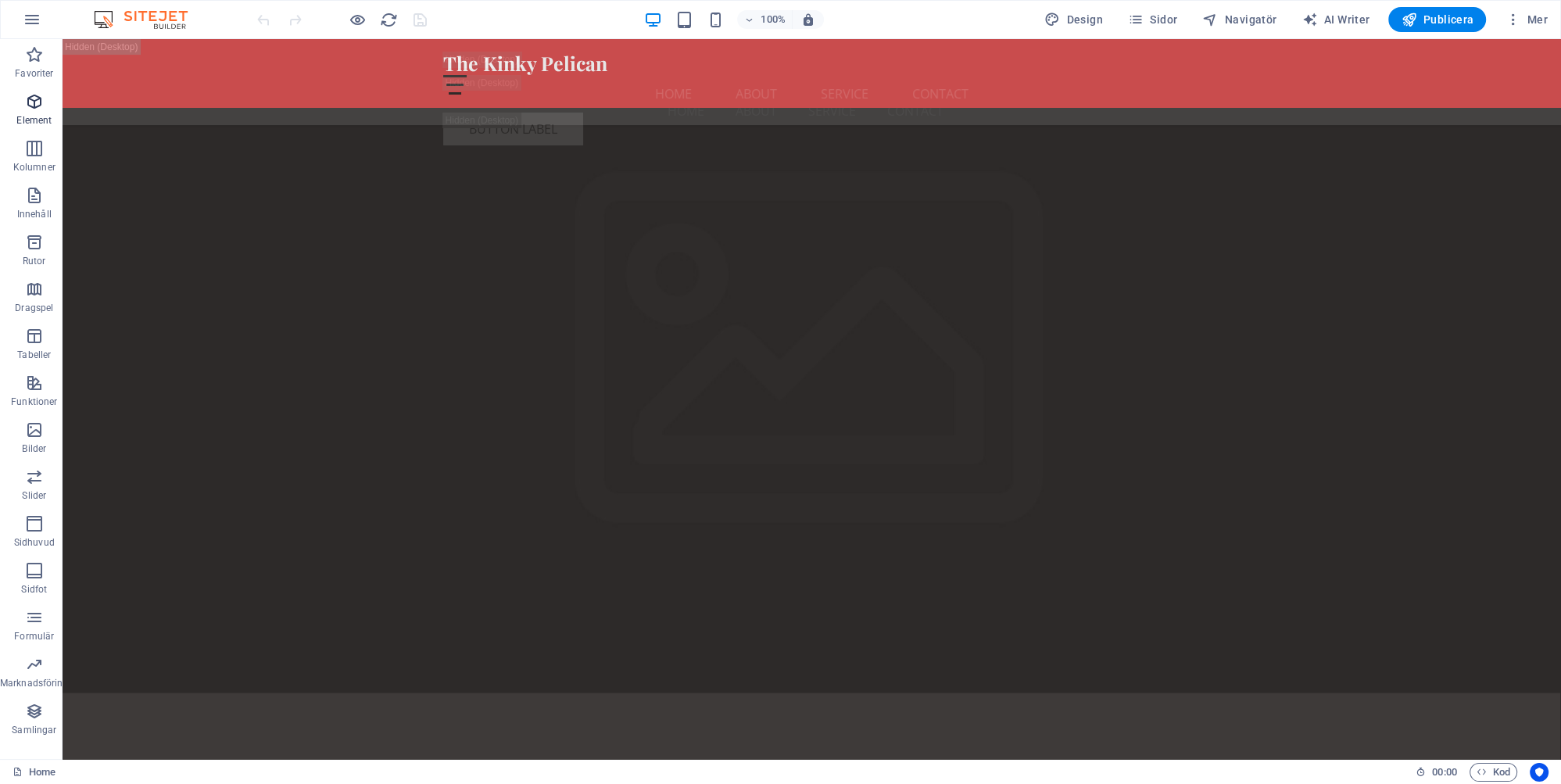
click at [36, 105] on icon "button" at bounding box center [35, 102] width 19 height 19
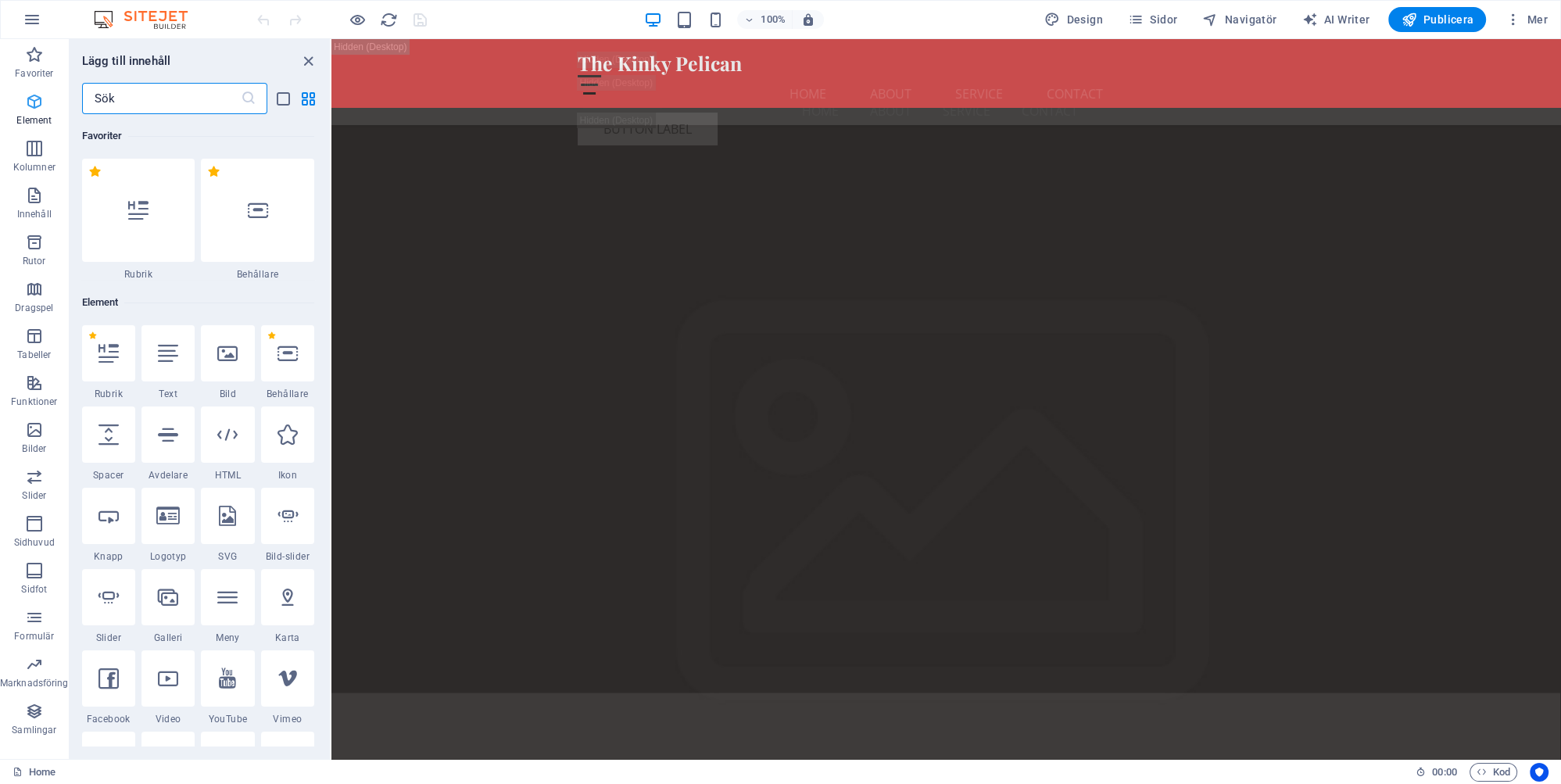
scroll to position [165, 0]
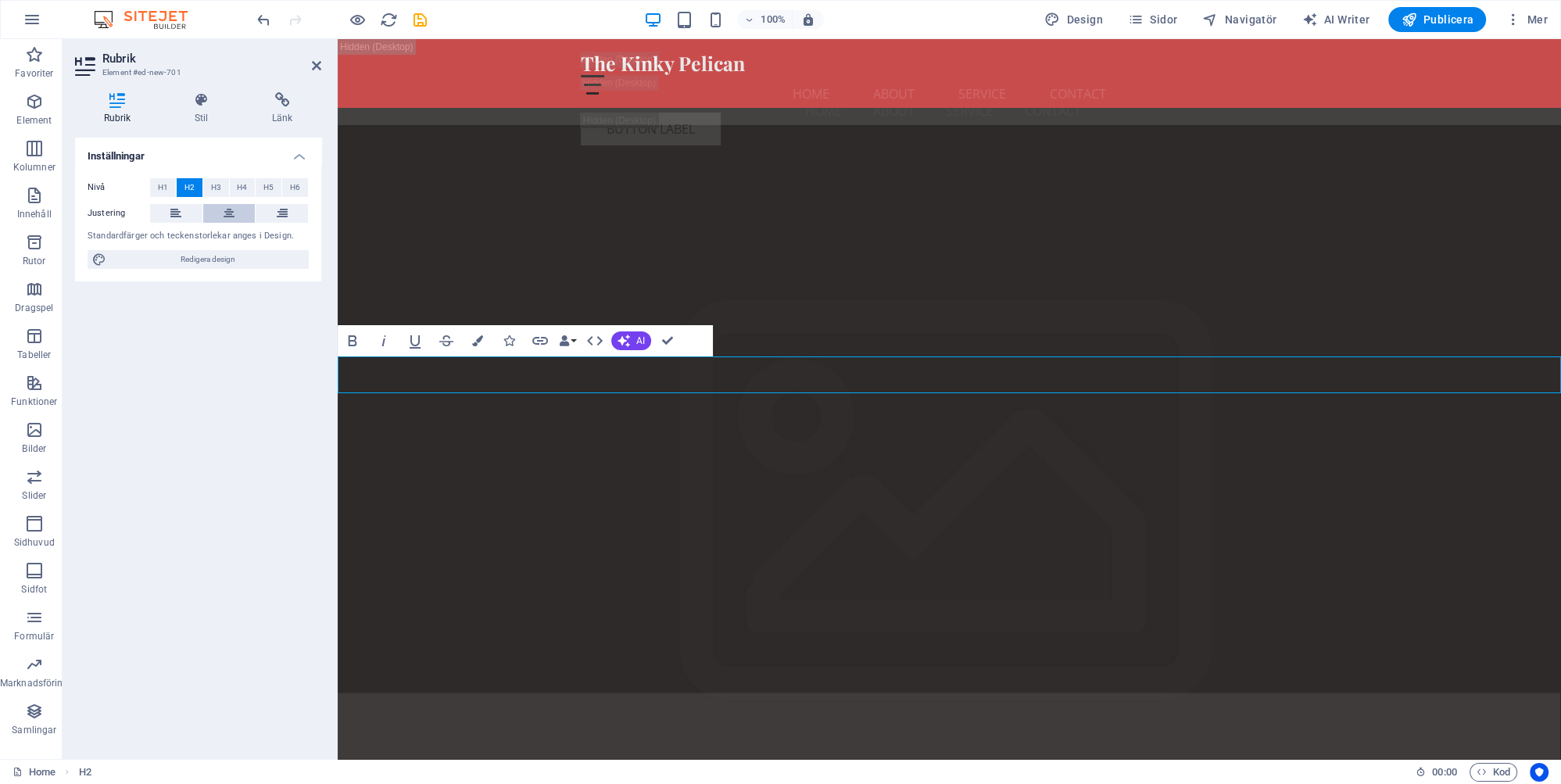
click at [232, 211] on icon at bounding box center [229, 213] width 11 height 19
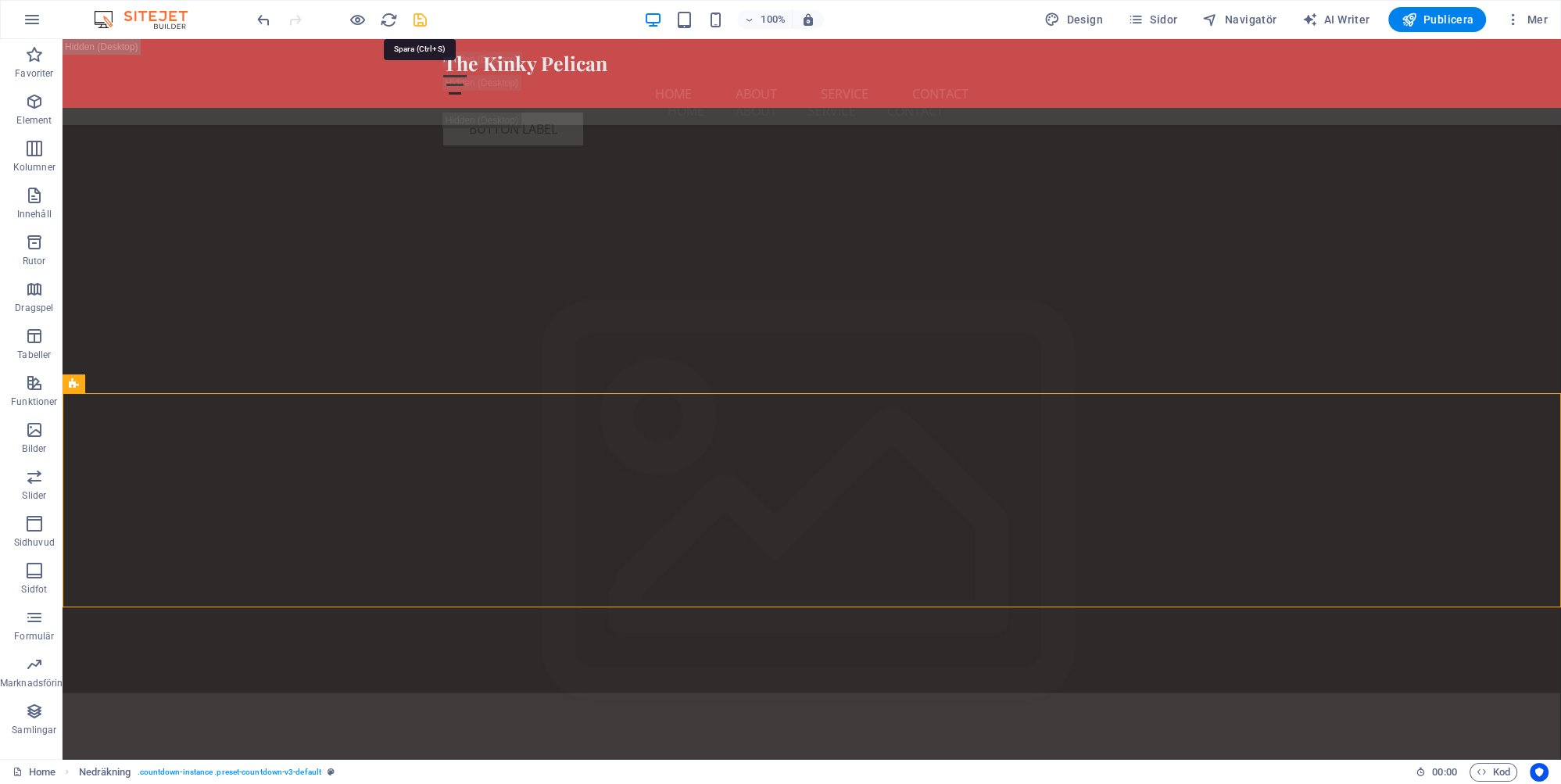
click at [417, 17] on icon "save" at bounding box center [420, 19] width 18 height 18
checkbox input "false"
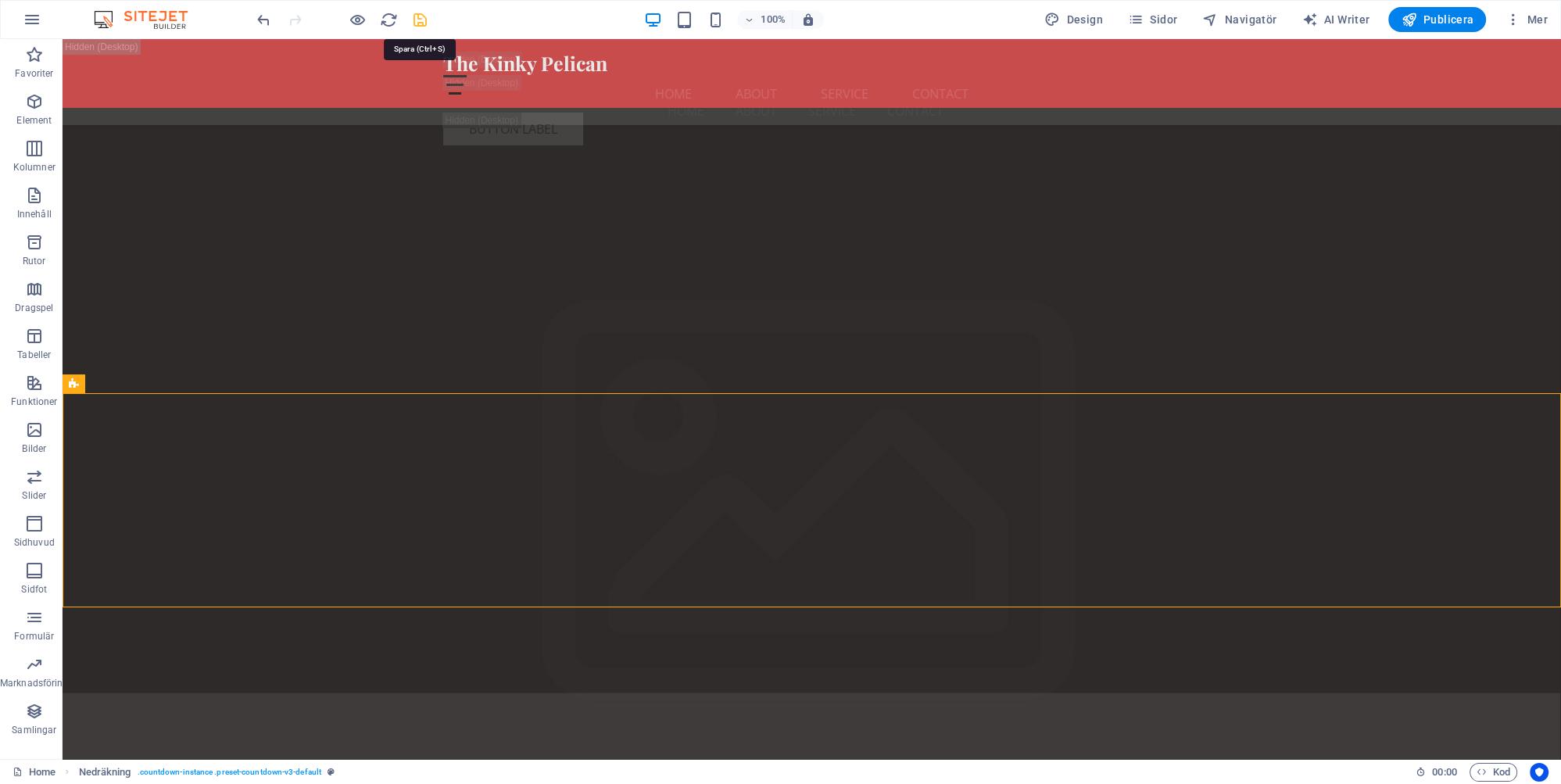
checkbox input "false"
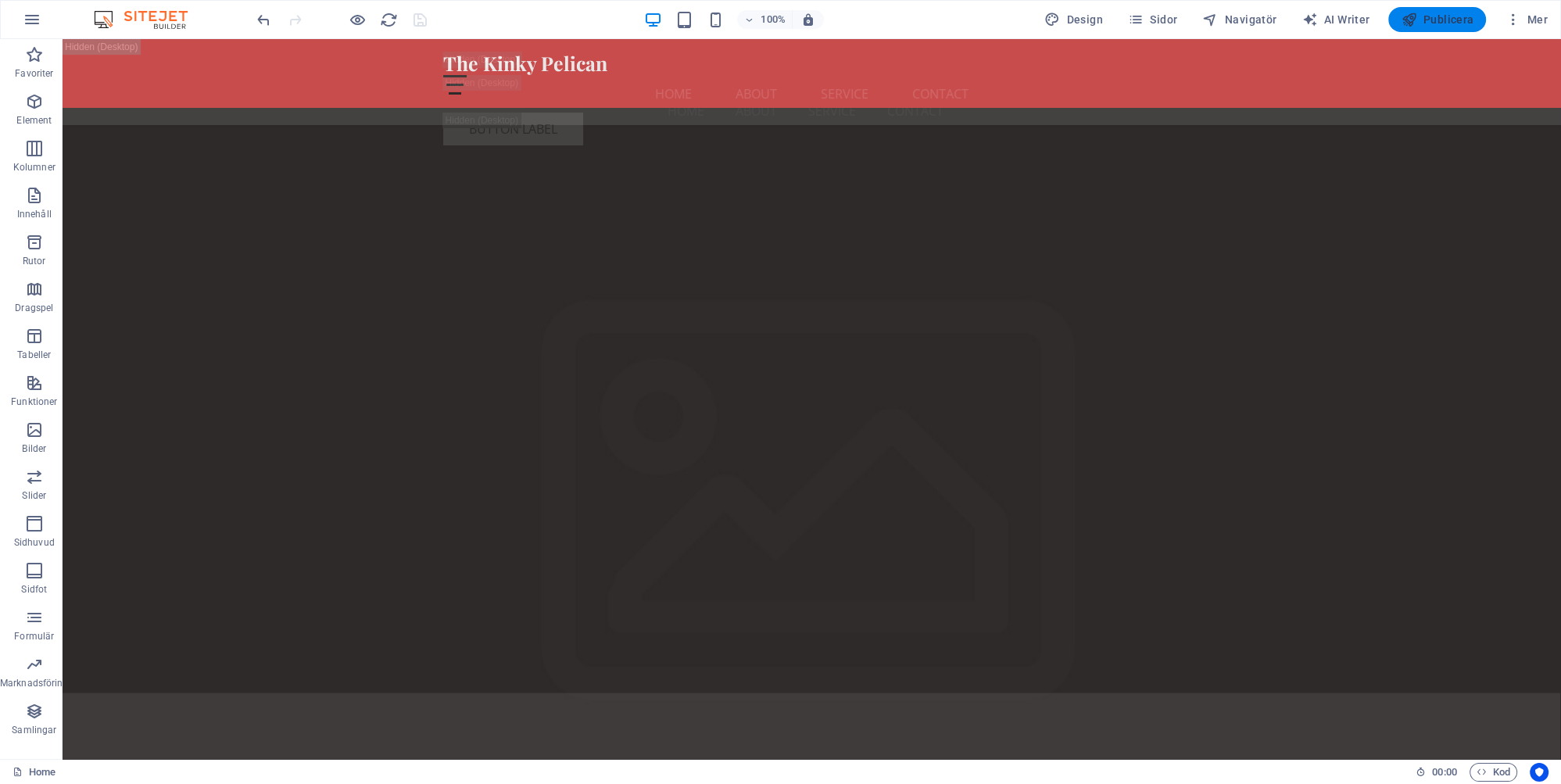
click at [1448, 19] on span "Publicera" at bounding box center [1437, 19] width 73 height 15
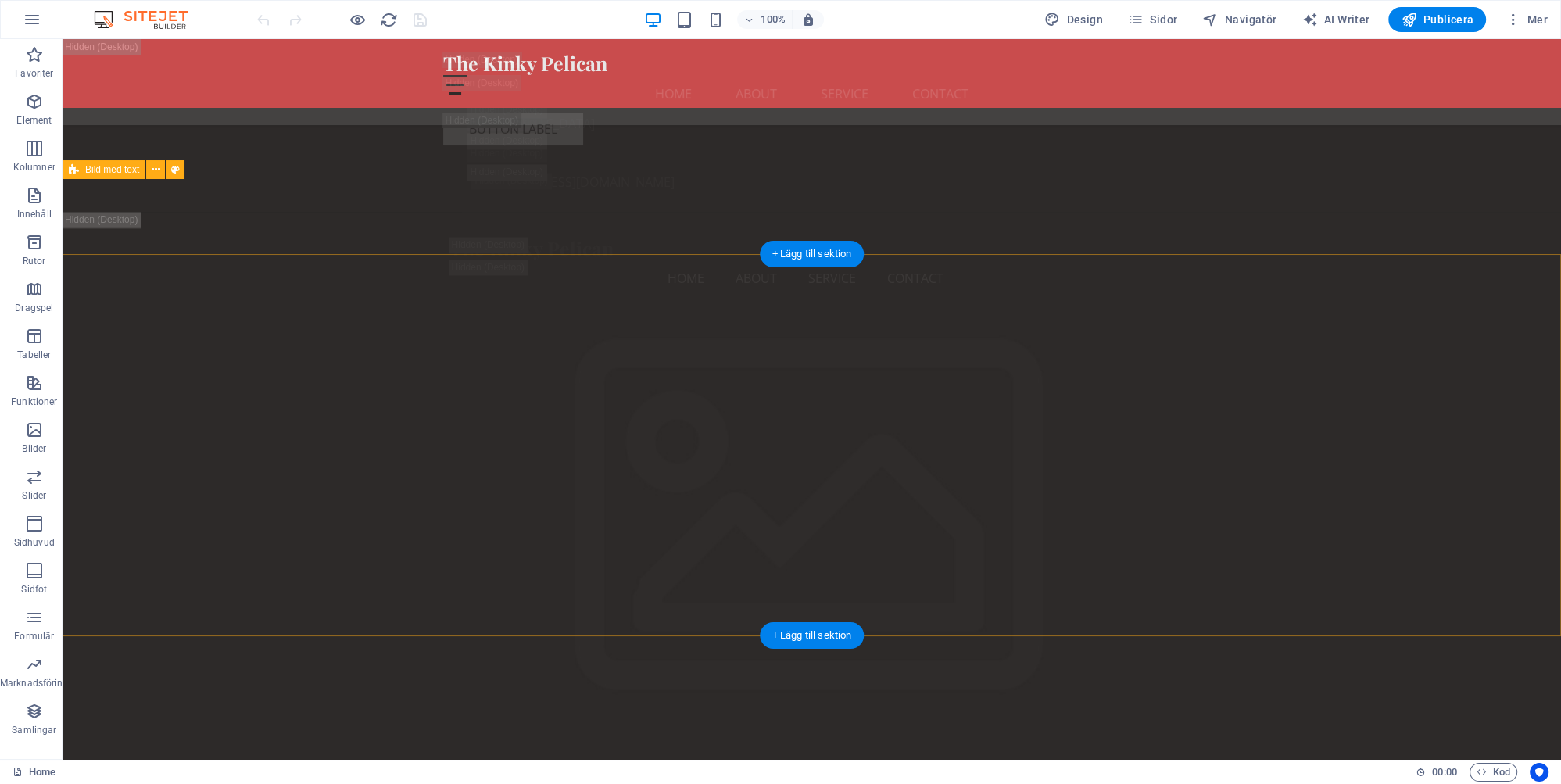
scroll to position [3630, 0]
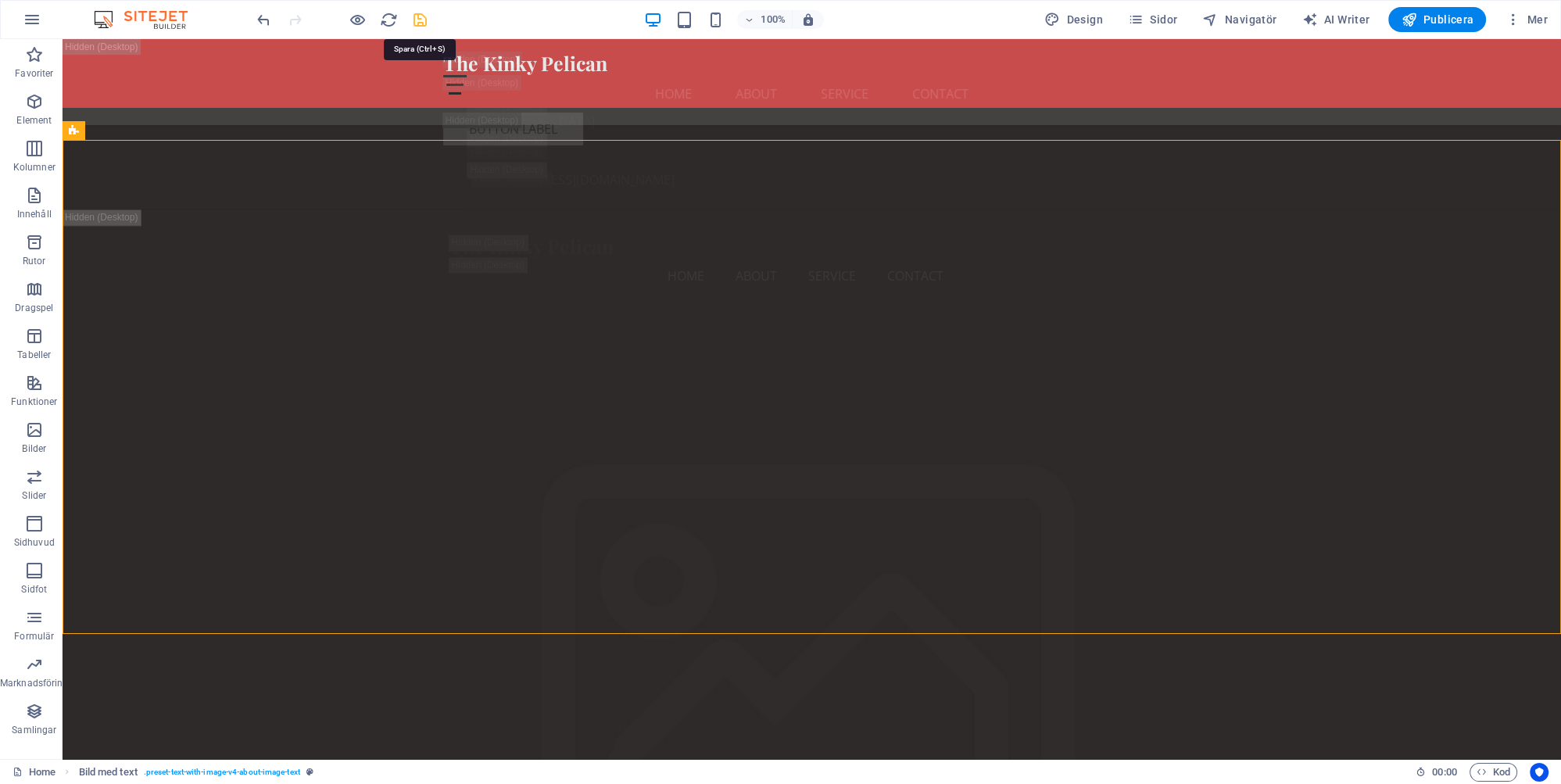
click at [415, 17] on icon "save" at bounding box center [420, 19] width 18 height 18
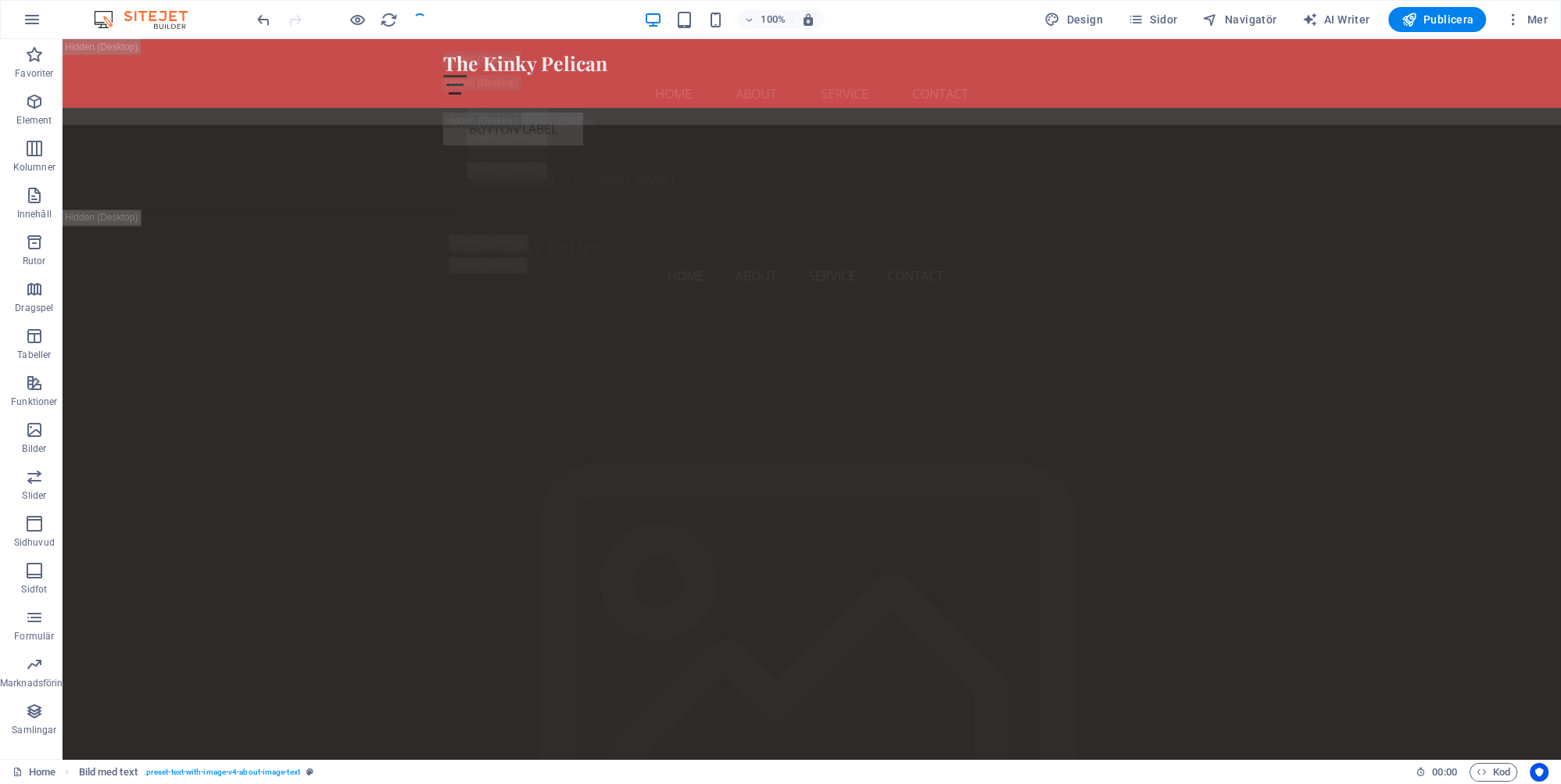
checkbox input "false"
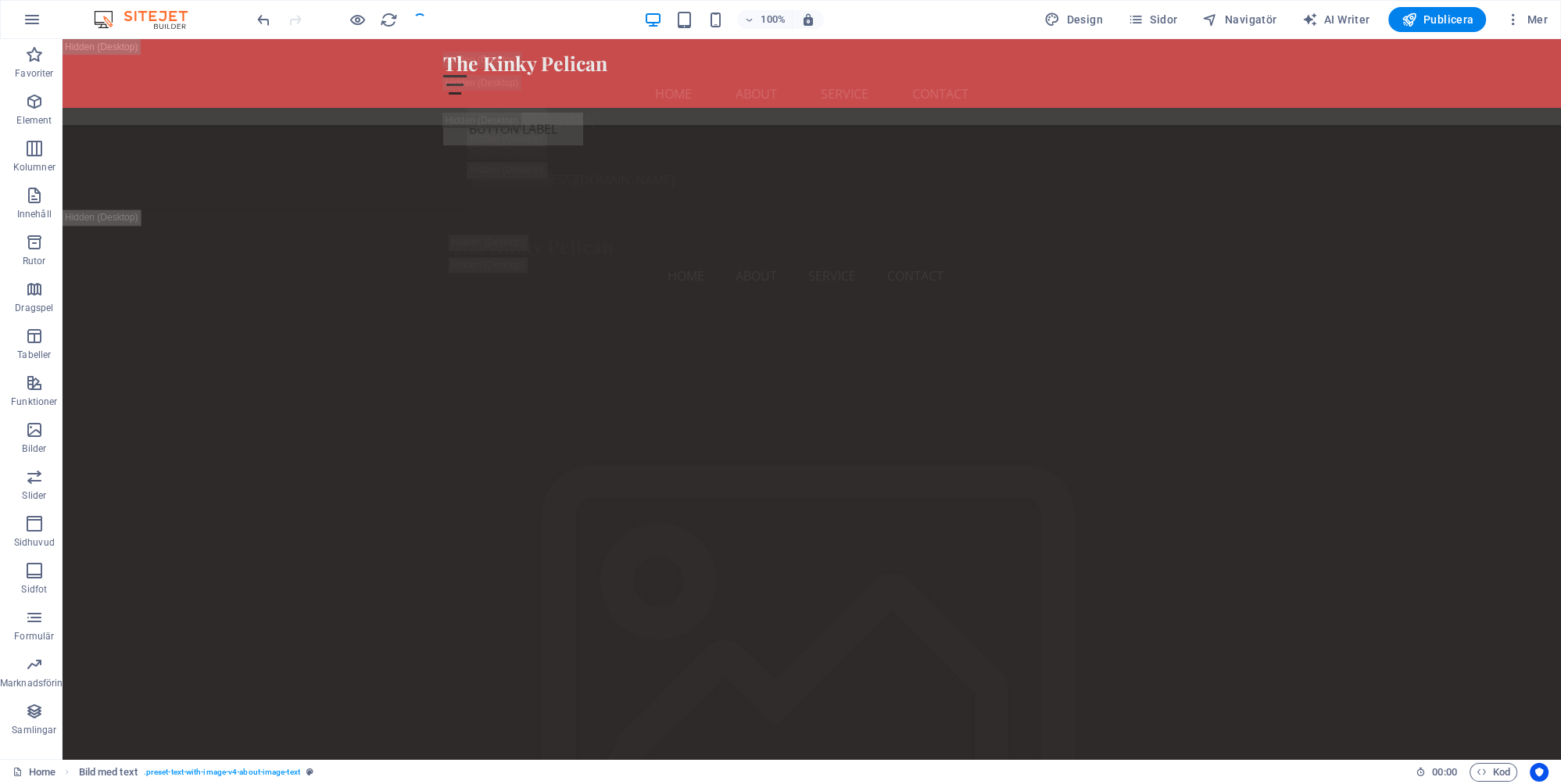
checkbox input "false"
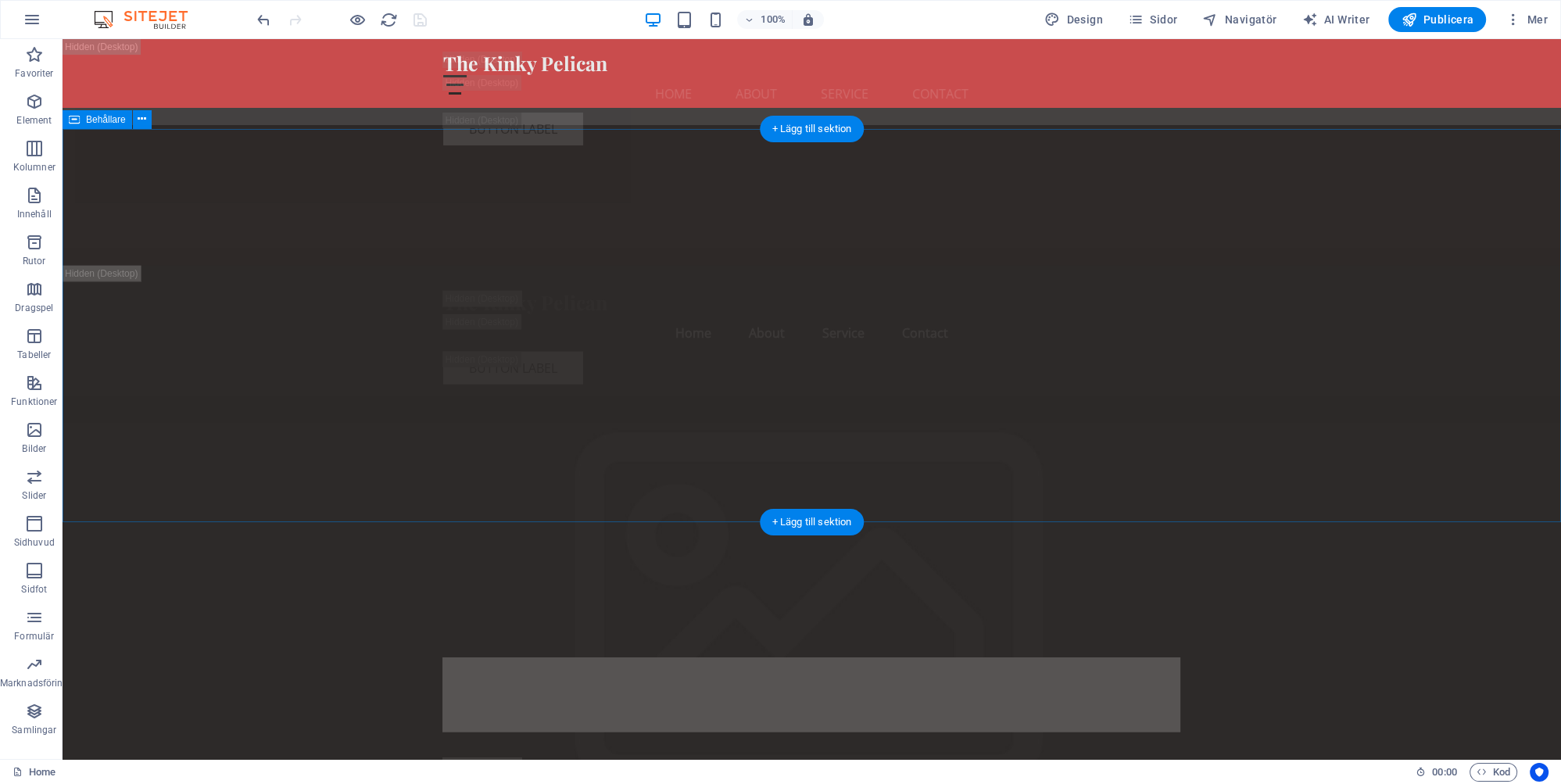
scroll to position [5197, 0]
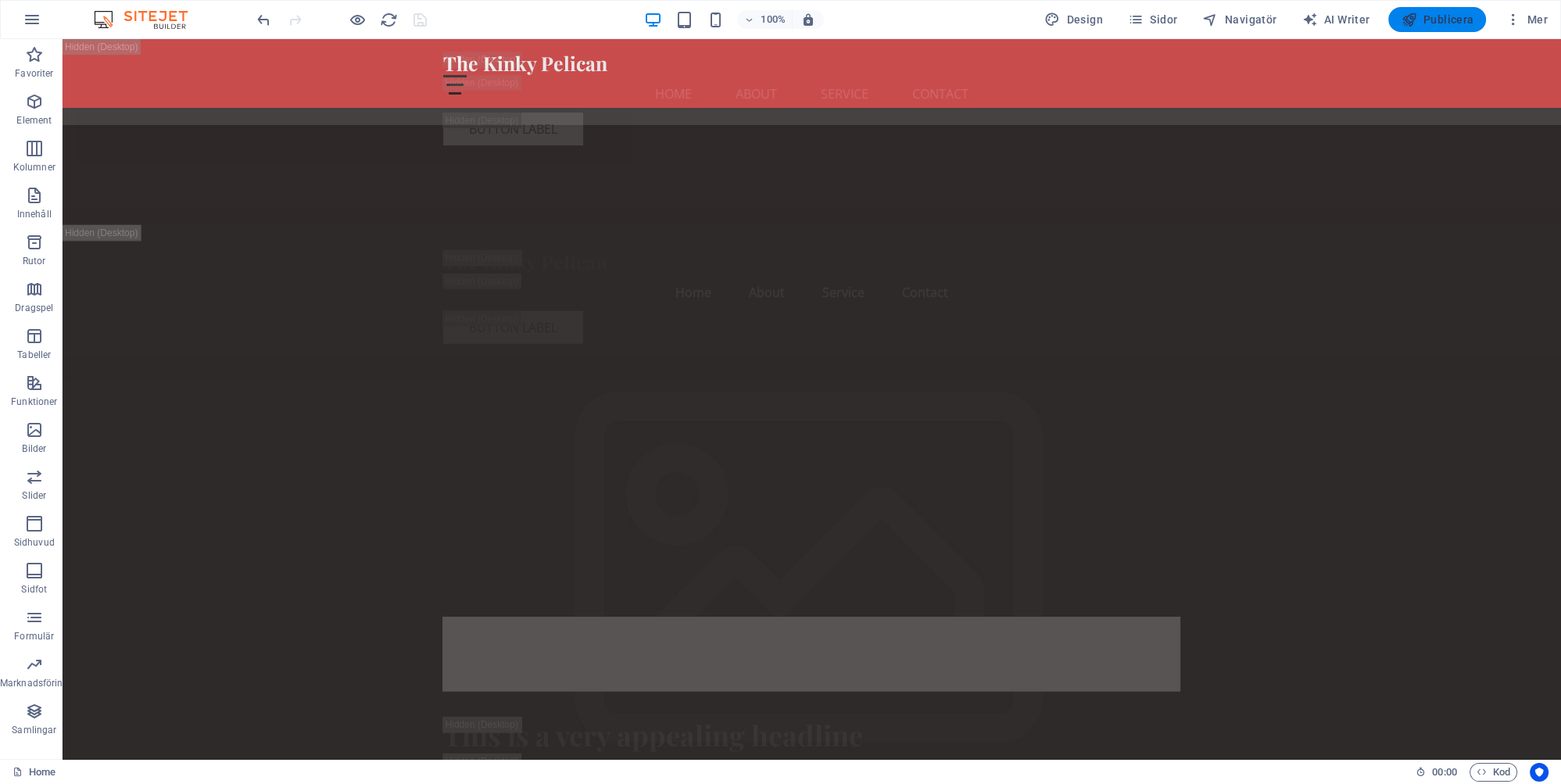
click at [1441, 17] on span "Publicera" at bounding box center [1437, 19] width 73 height 15
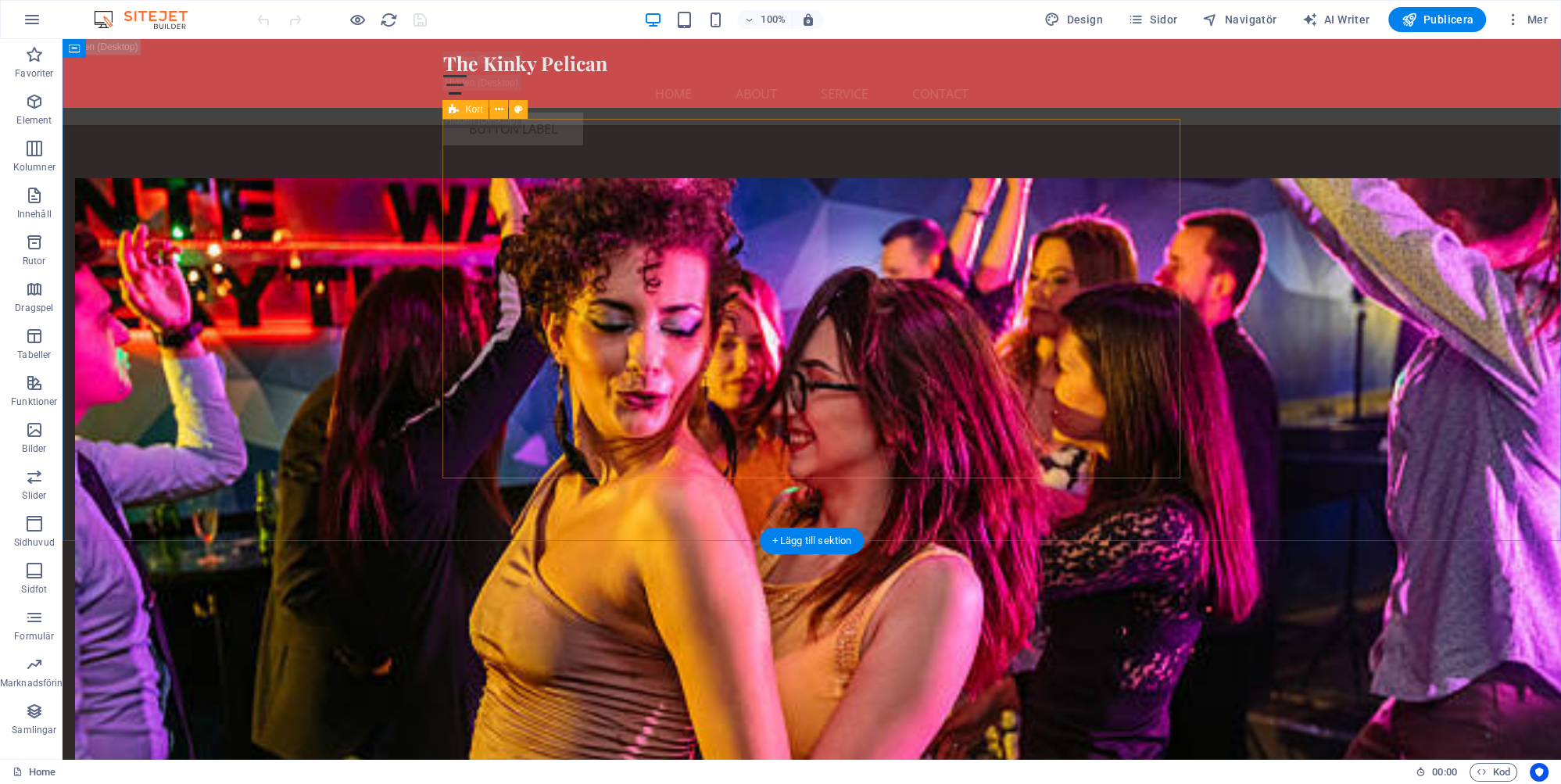
scroll to position [5520, 0]
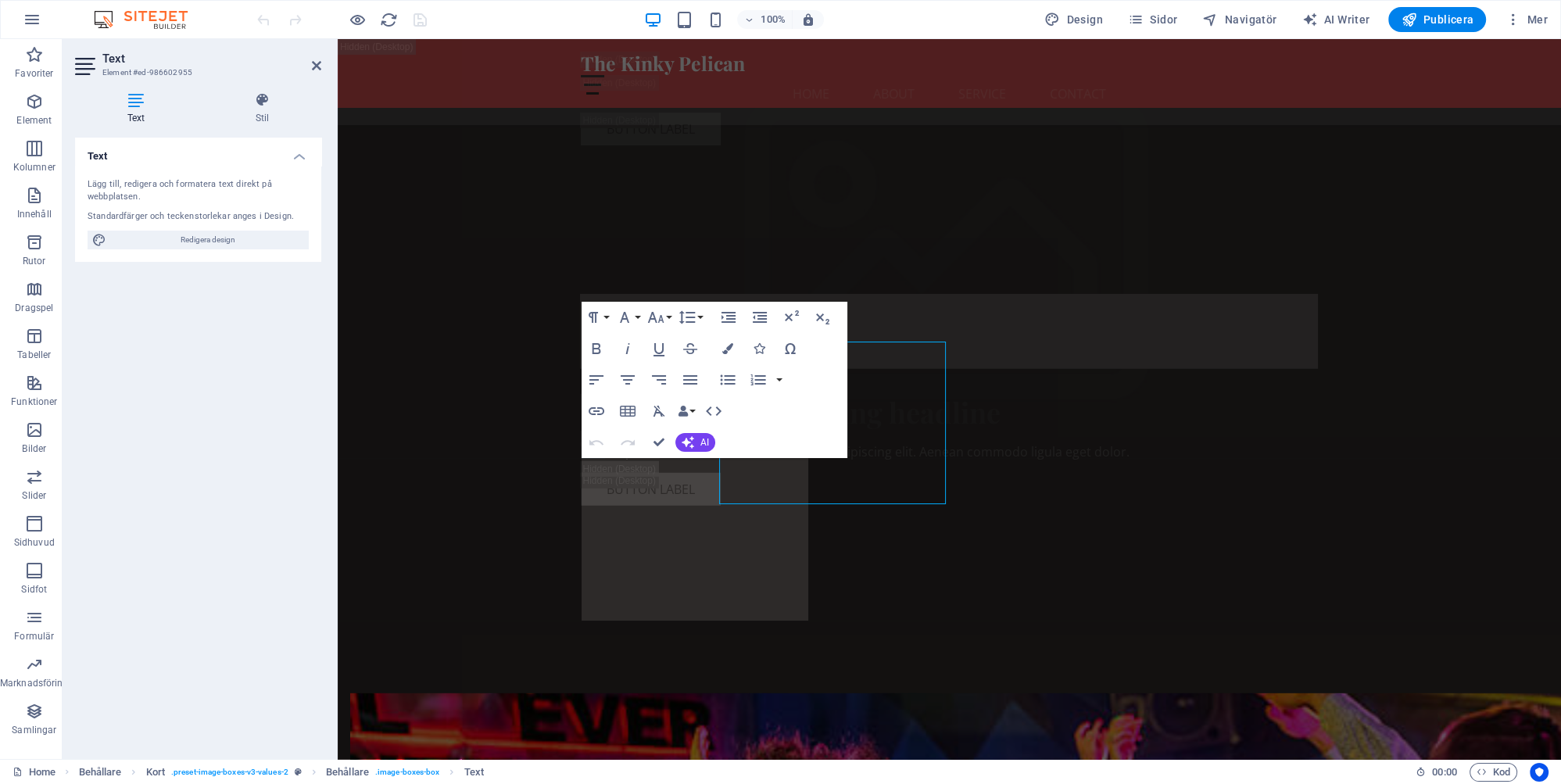
scroll to position [5557, 0]
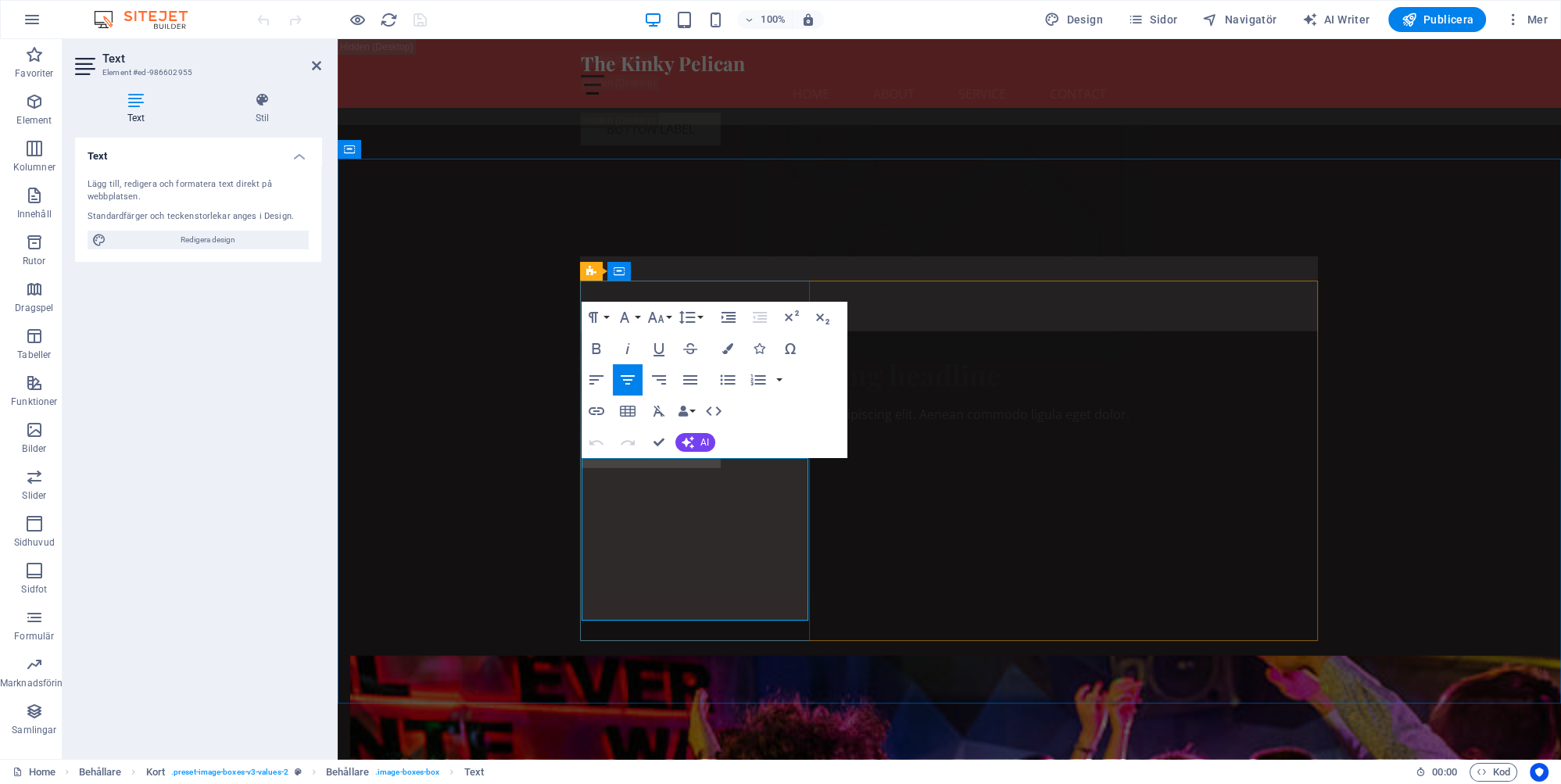
drag, startPoint x: 727, startPoint y: 600, endPoint x: 705, endPoint y: 474, distance: 127.9
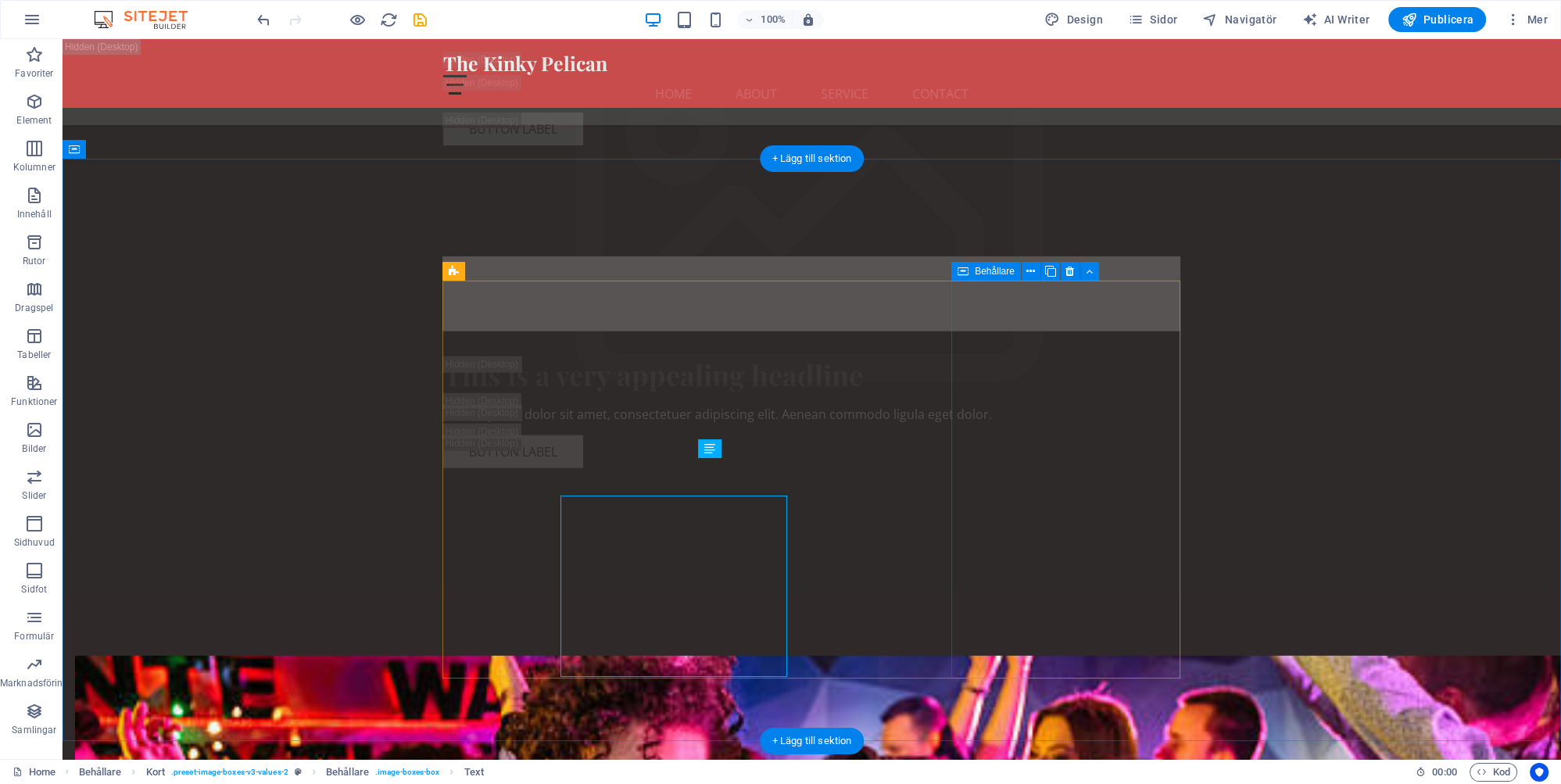
scroll to position [5520, 0]
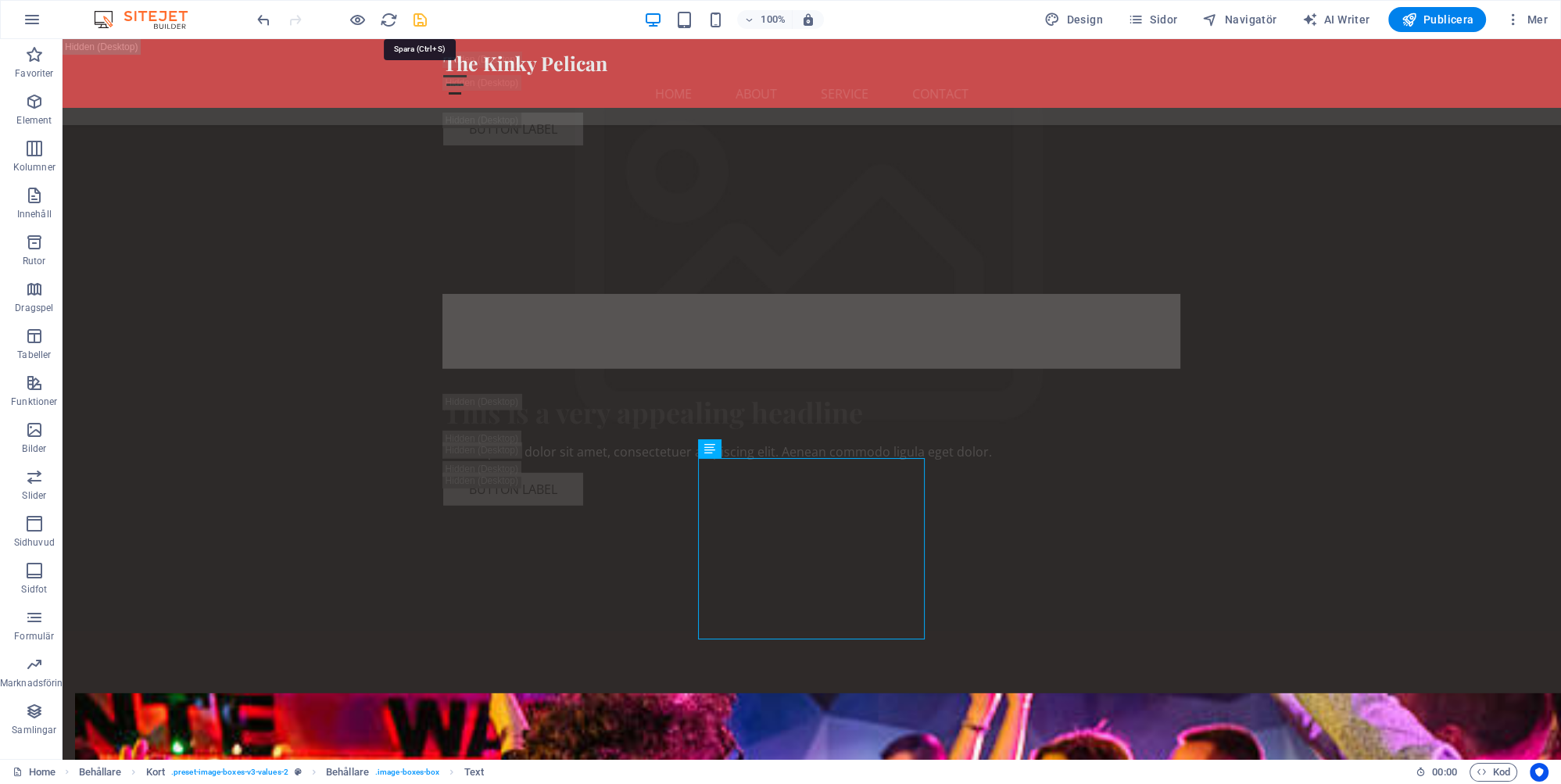
click at [417, 12] on icon "save" at bounding box center [420, 19] width 18 height 18
checkbox input "false"
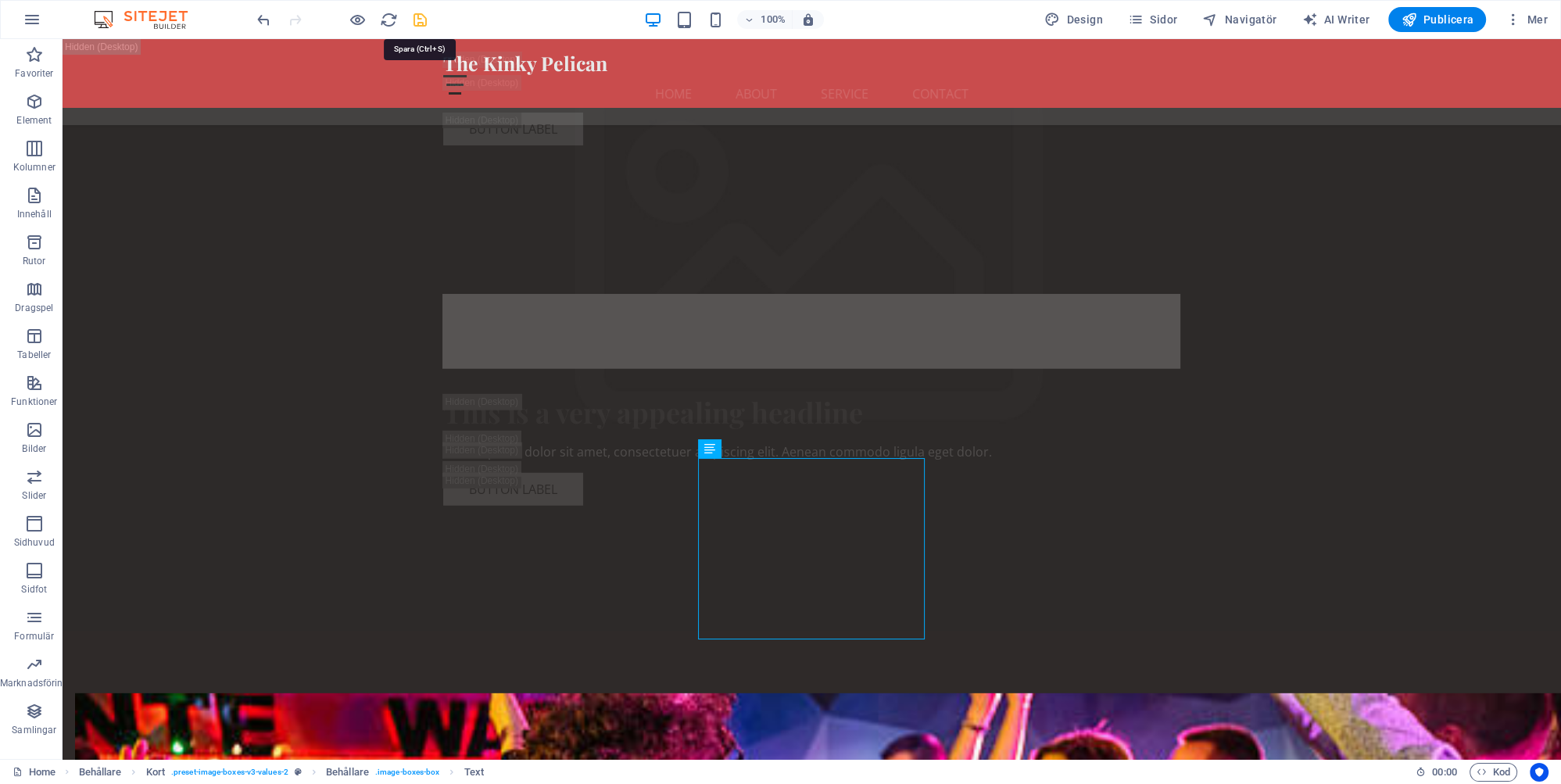
checkbox input "false"
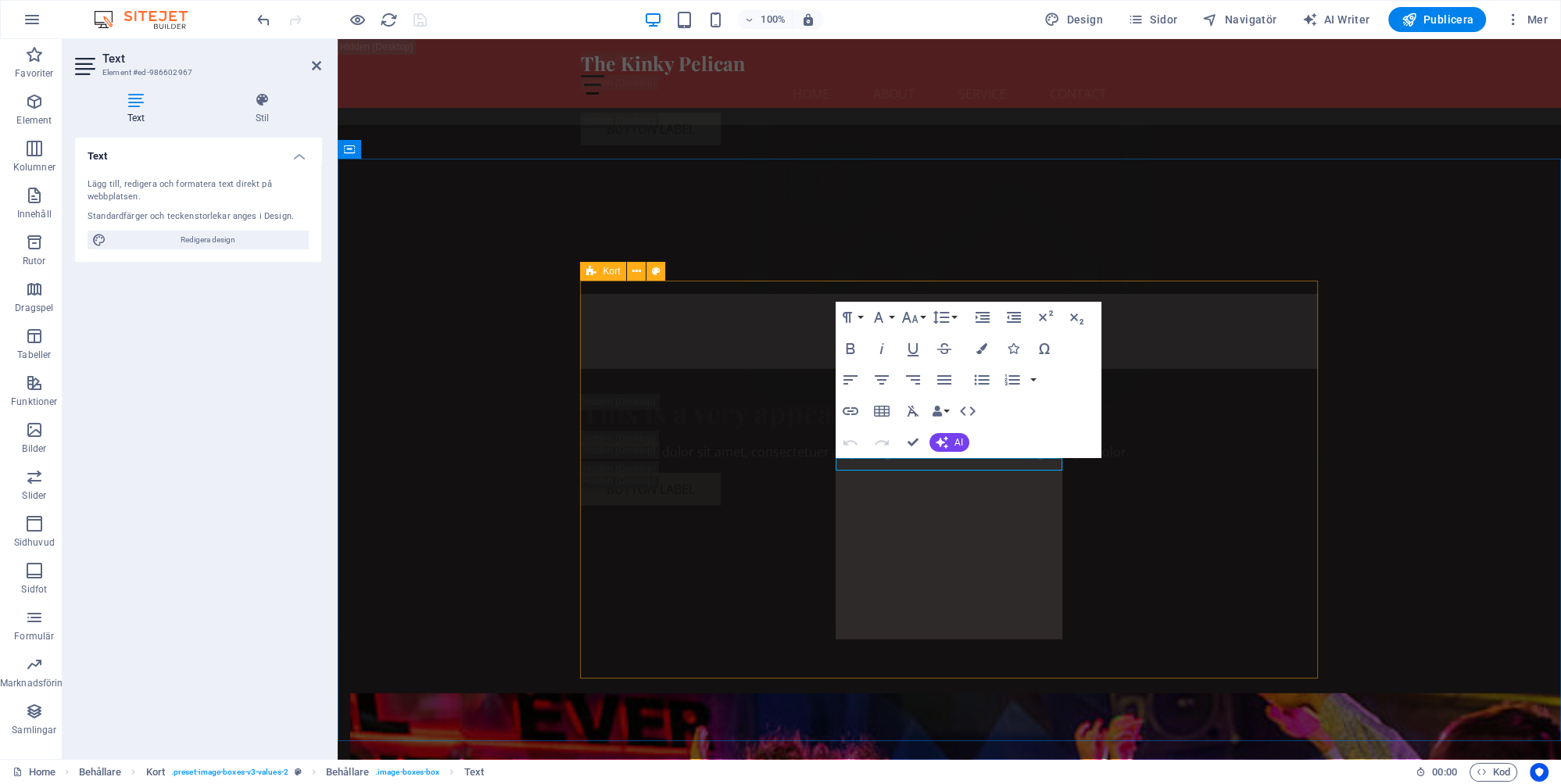
scroll to position [5557, 0]
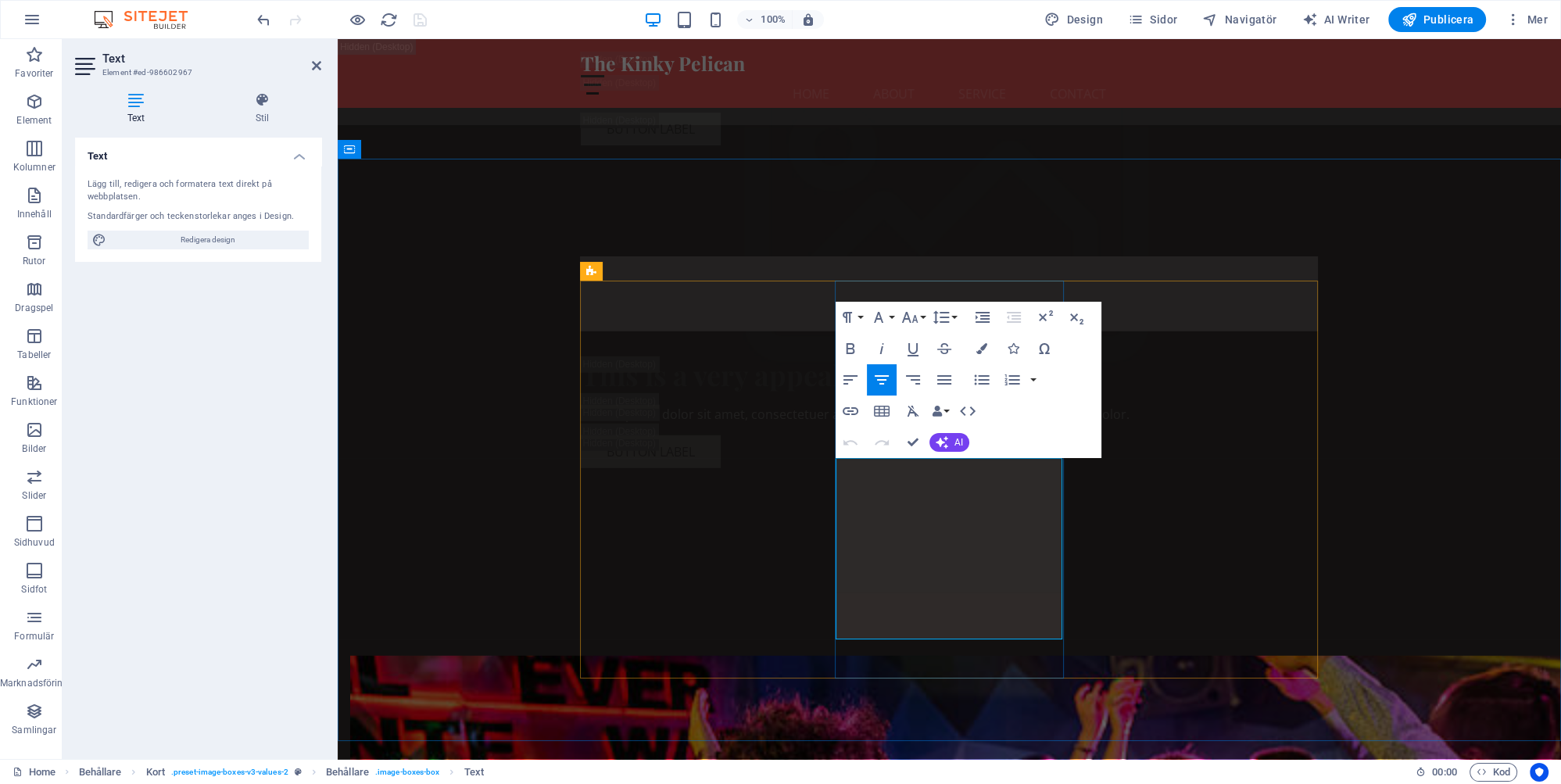
drag, startPoint x: 990, startPoint y: 602, endPoint x: 868, endPoint y: 469, distance: 180.5
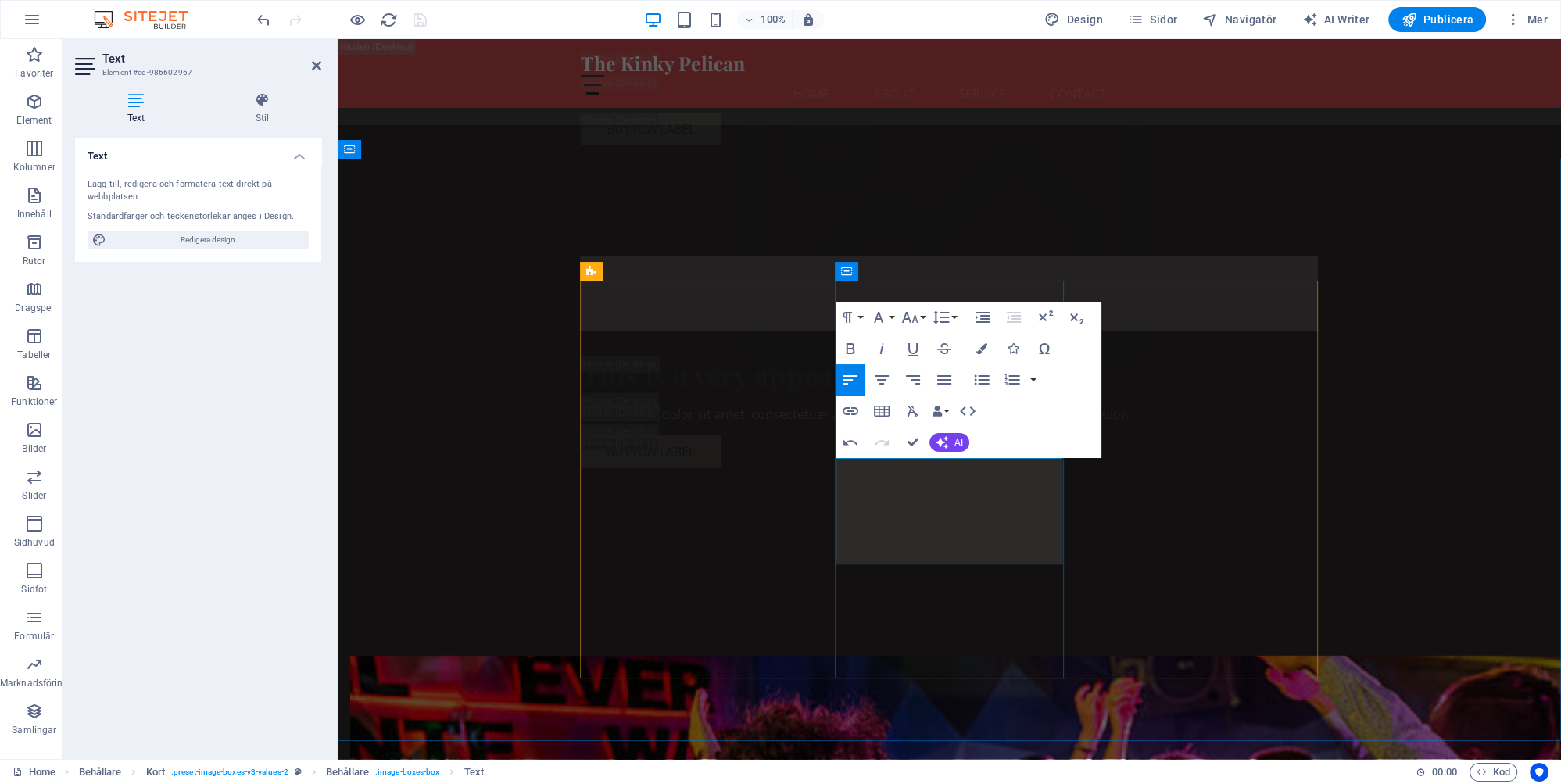
drag, startPoint x: 942, startPoint y: 542, endPoint x: 995, endPoint y: 542, distance: 53.0
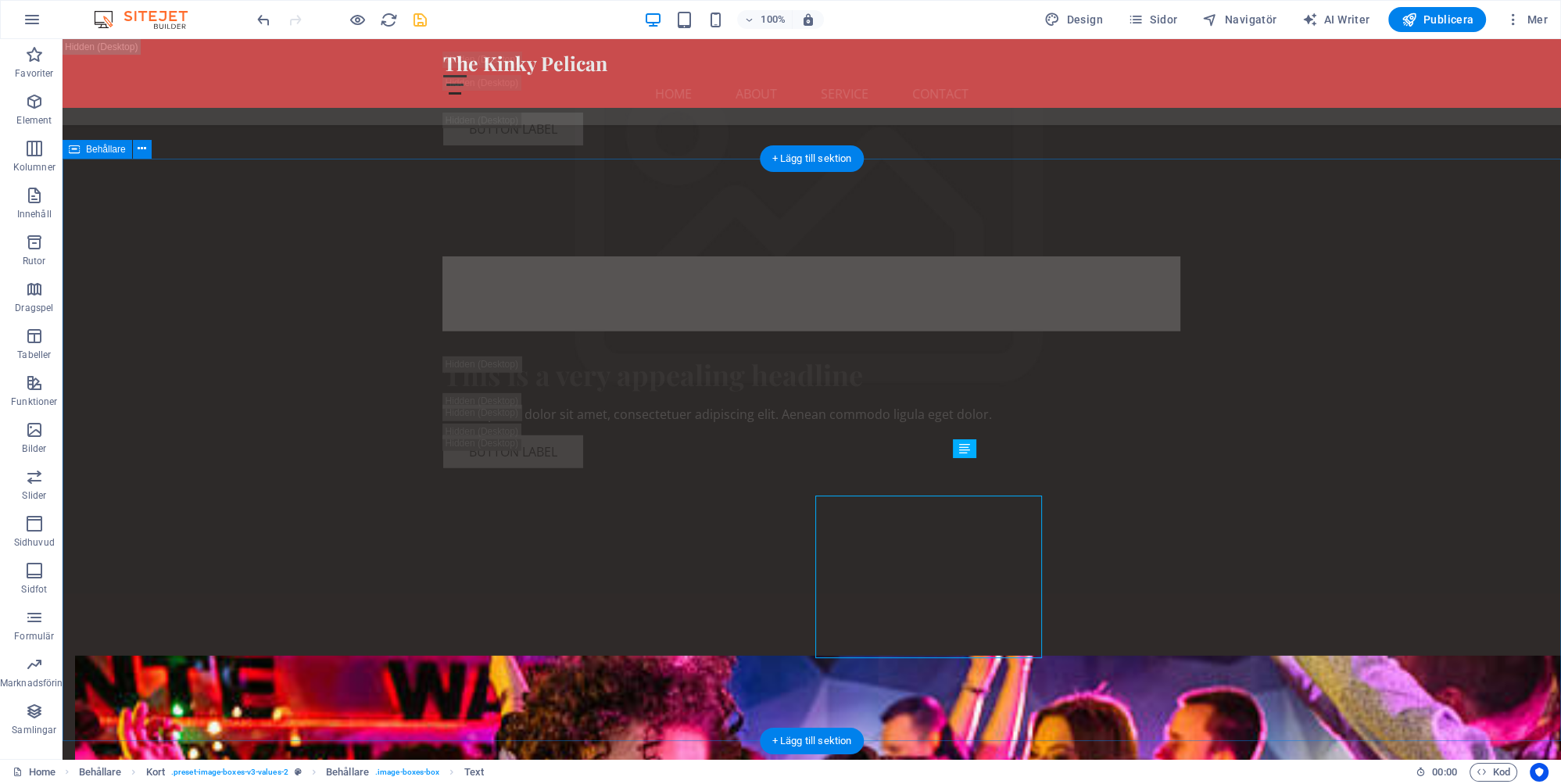
scroll to position [5520, 0]
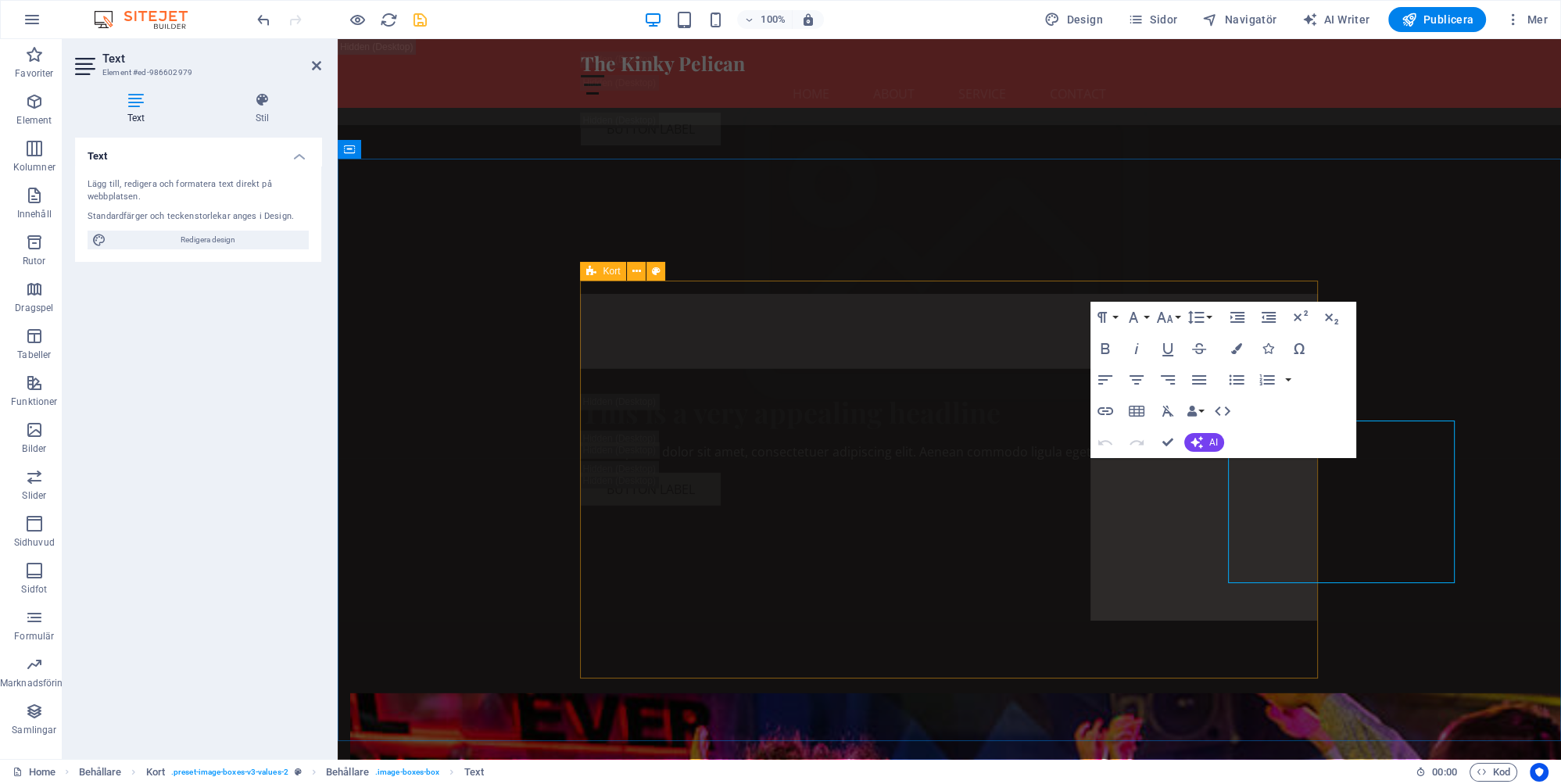
scroll to position [5557, 0]
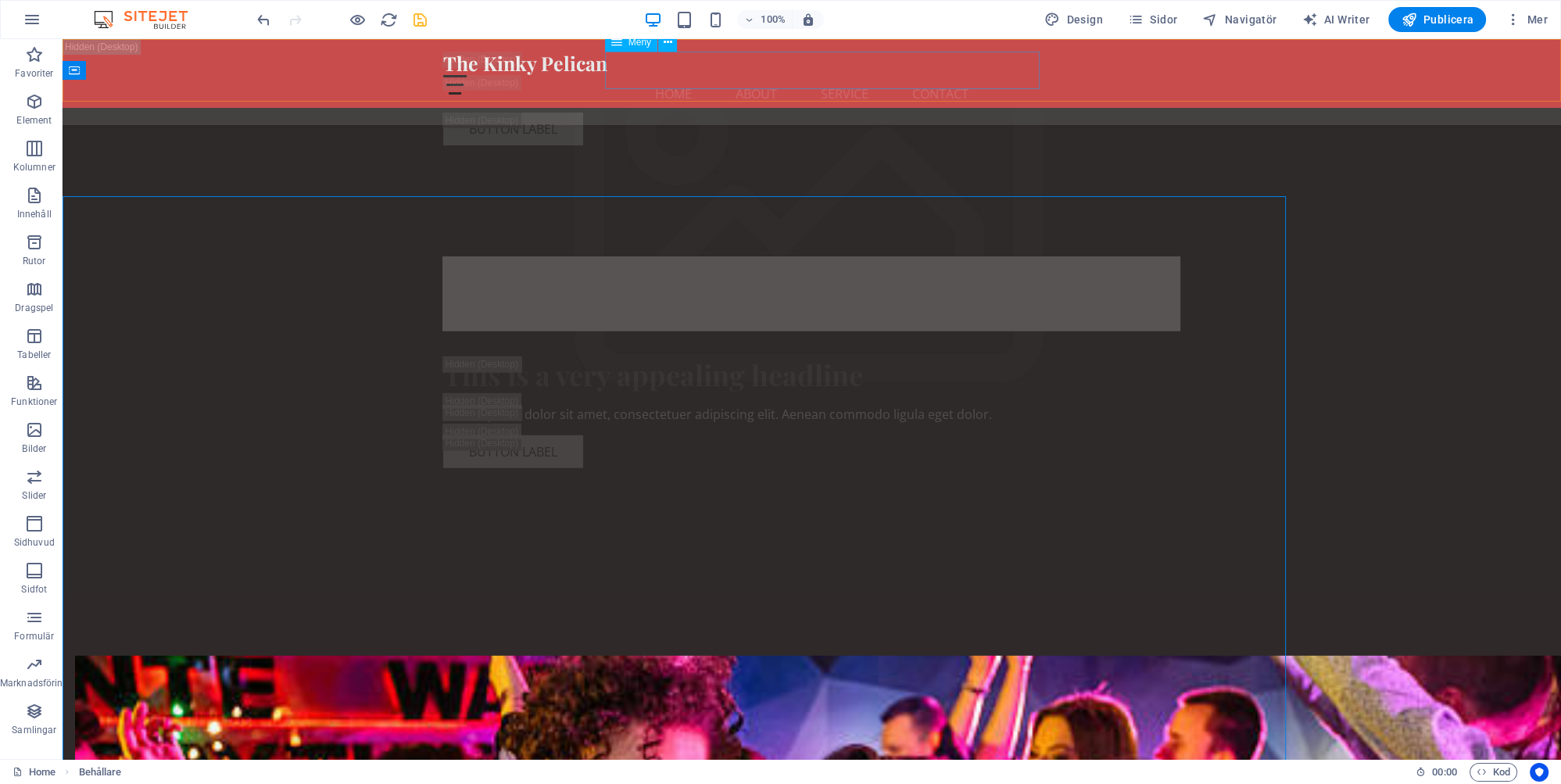
scroll to position [5520, 0]
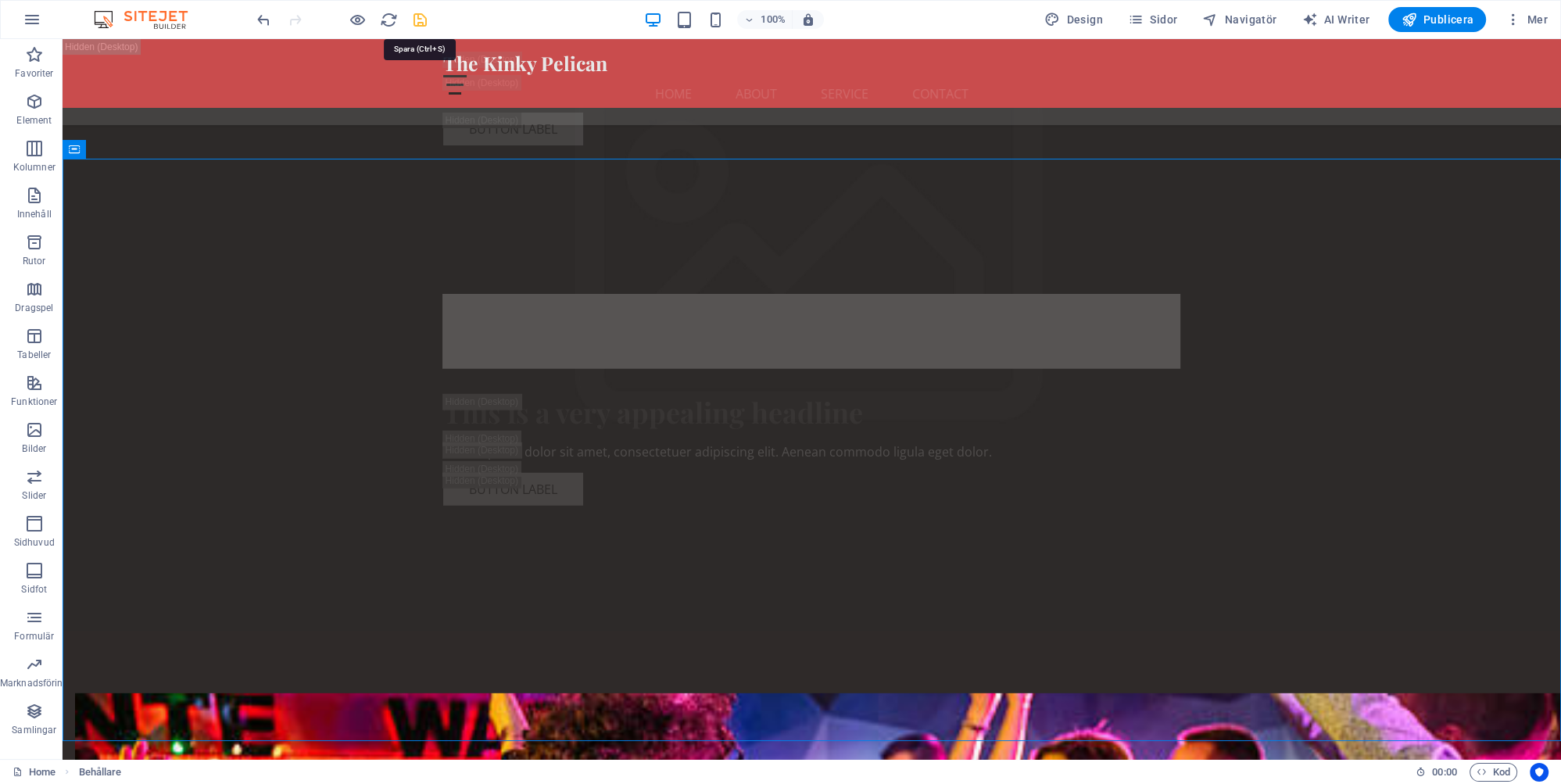
click at [414, 17] on icon "save" at bounding box center [420, 19] width 18 height 18
checkbox input "false"
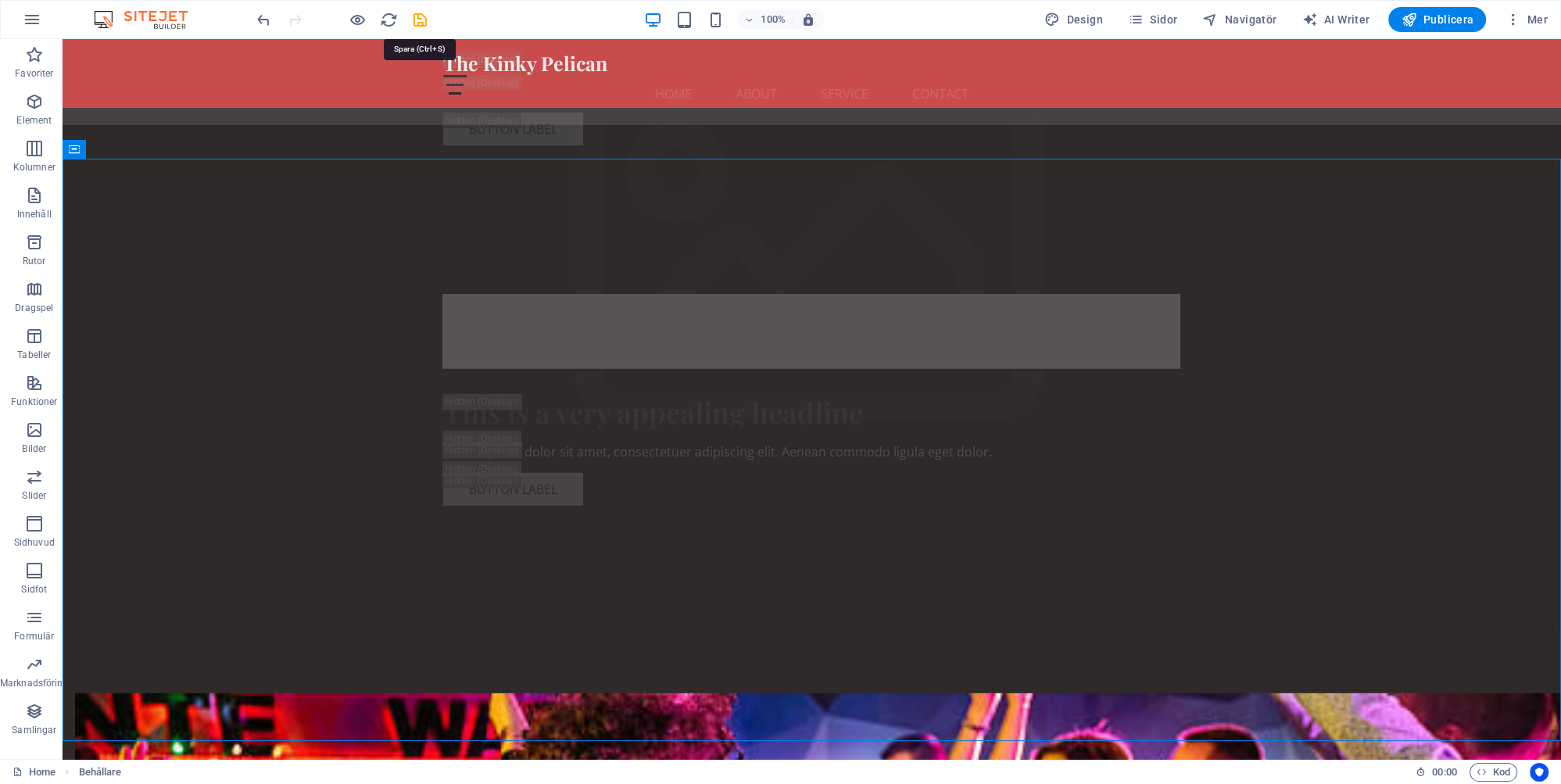
checkbox input "false"
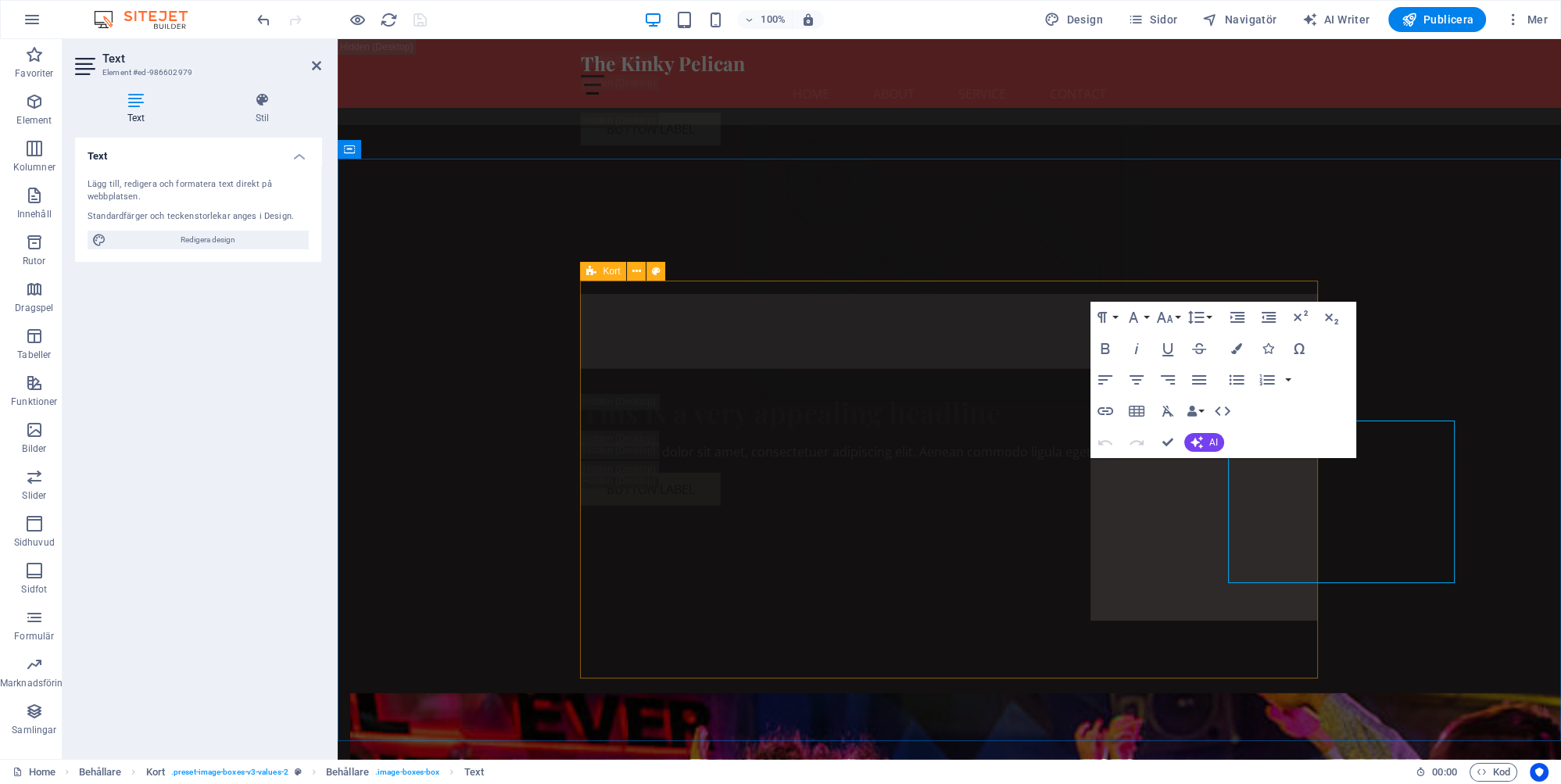
scroll to position [5557, 0]
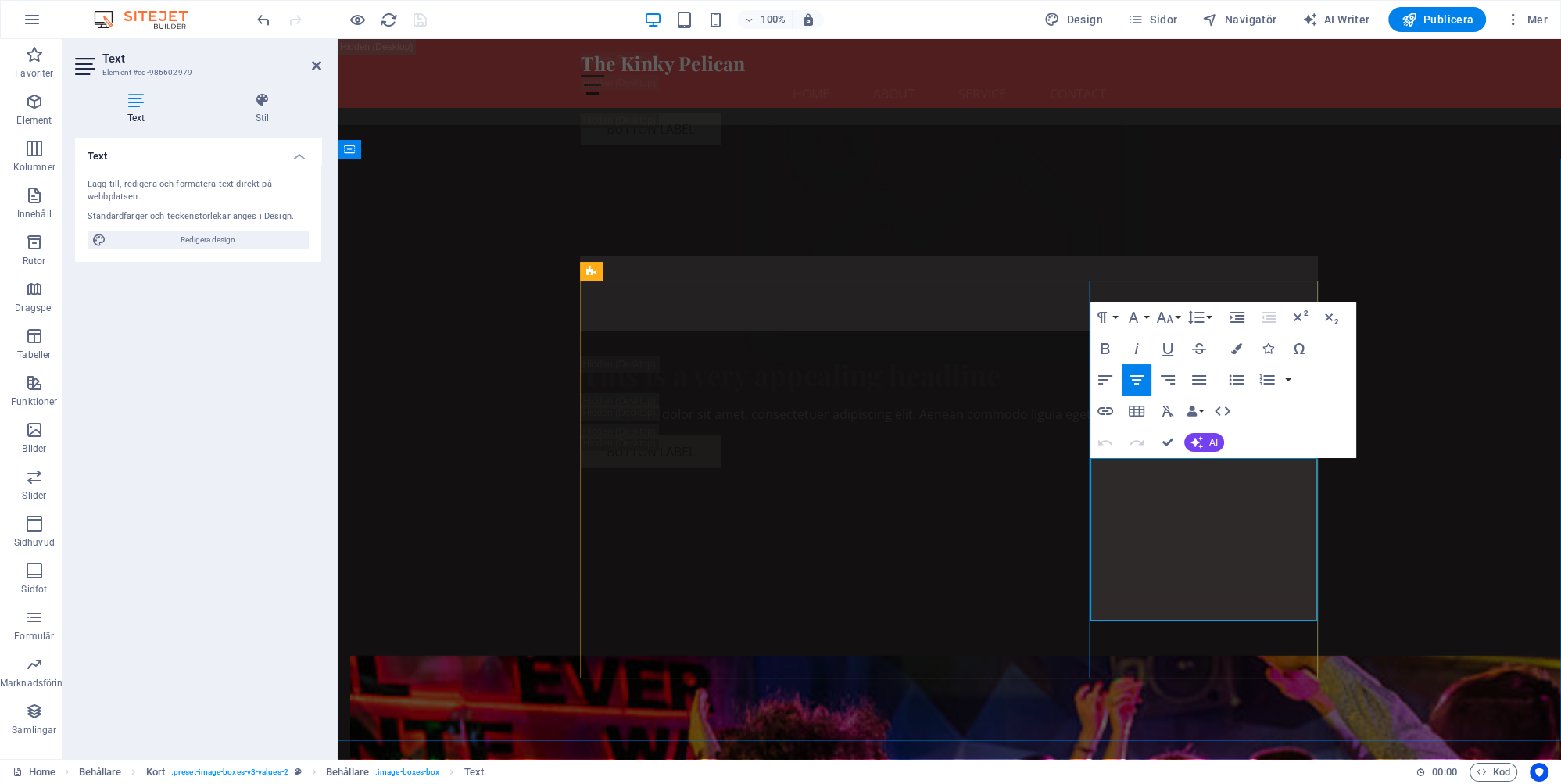
drag, startPoint x: 1272, startPoint y: 598, endPoint x: 1113, endPoint y: 473, distance: 202.3
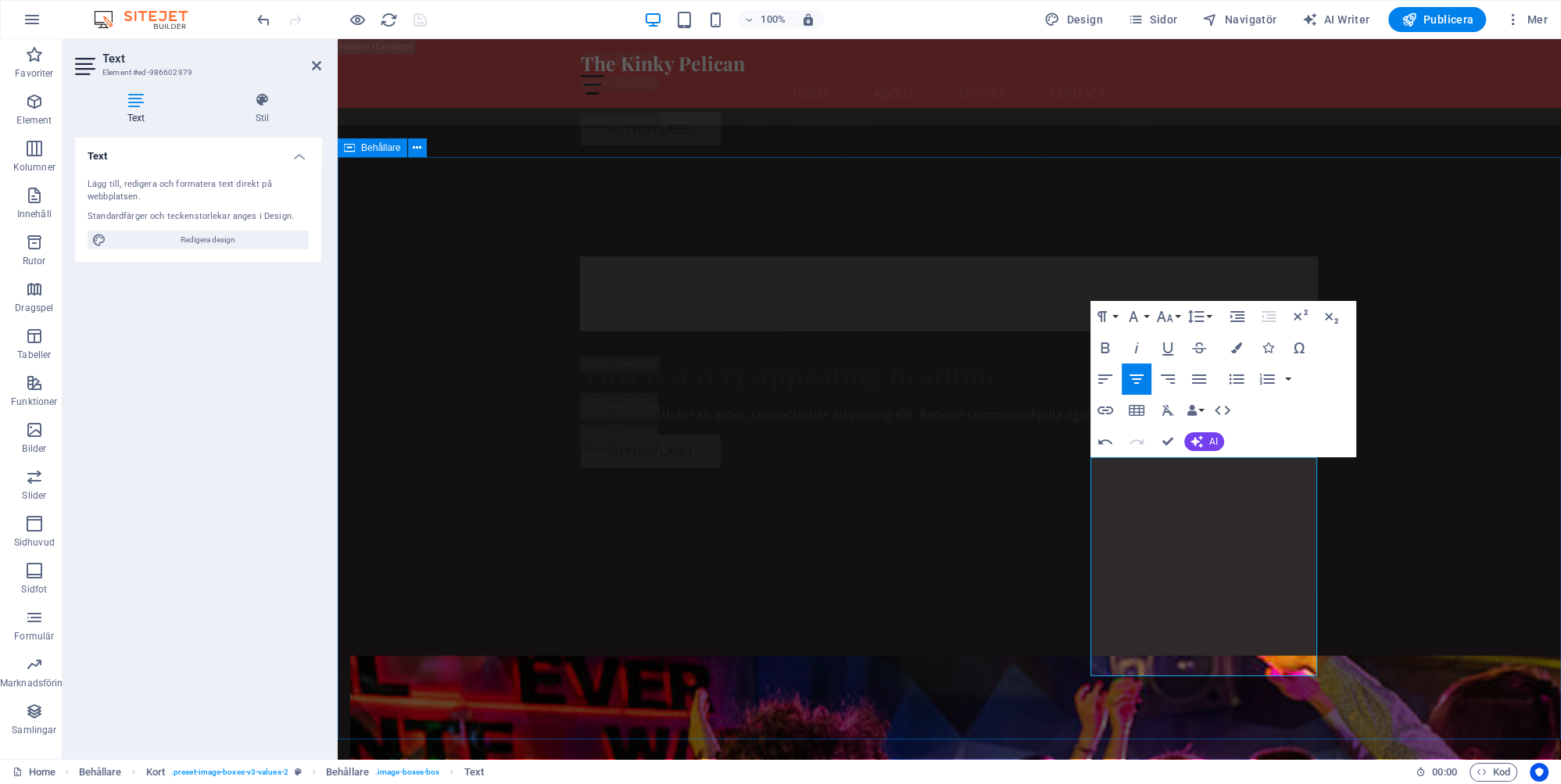
scroll to position [5639, 0]
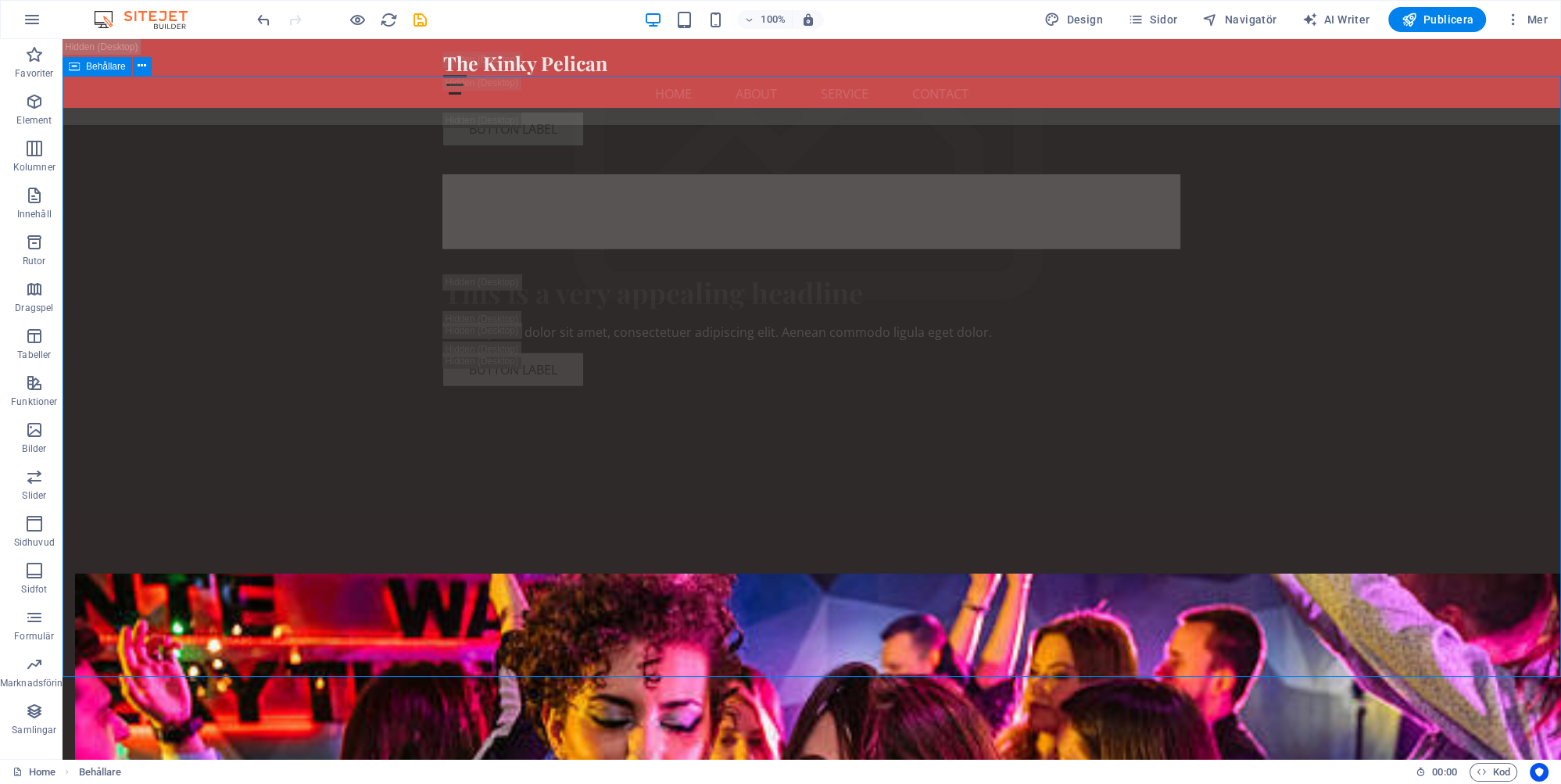
scroll to position [5601, 0]
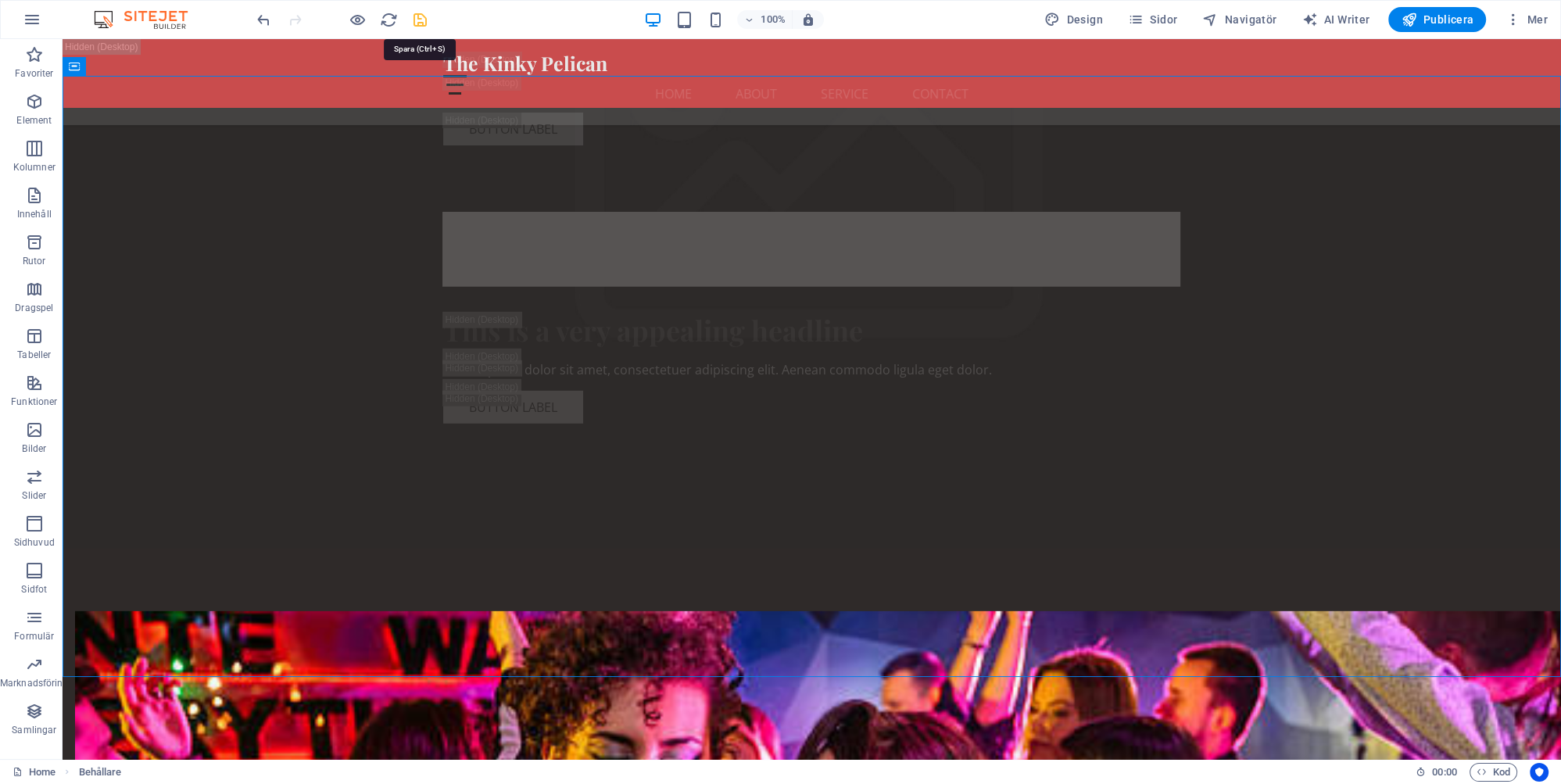
click at [414, 14] on icon "save" at bounding box center [420, 19] width 18 height 18
checkbox input "false"
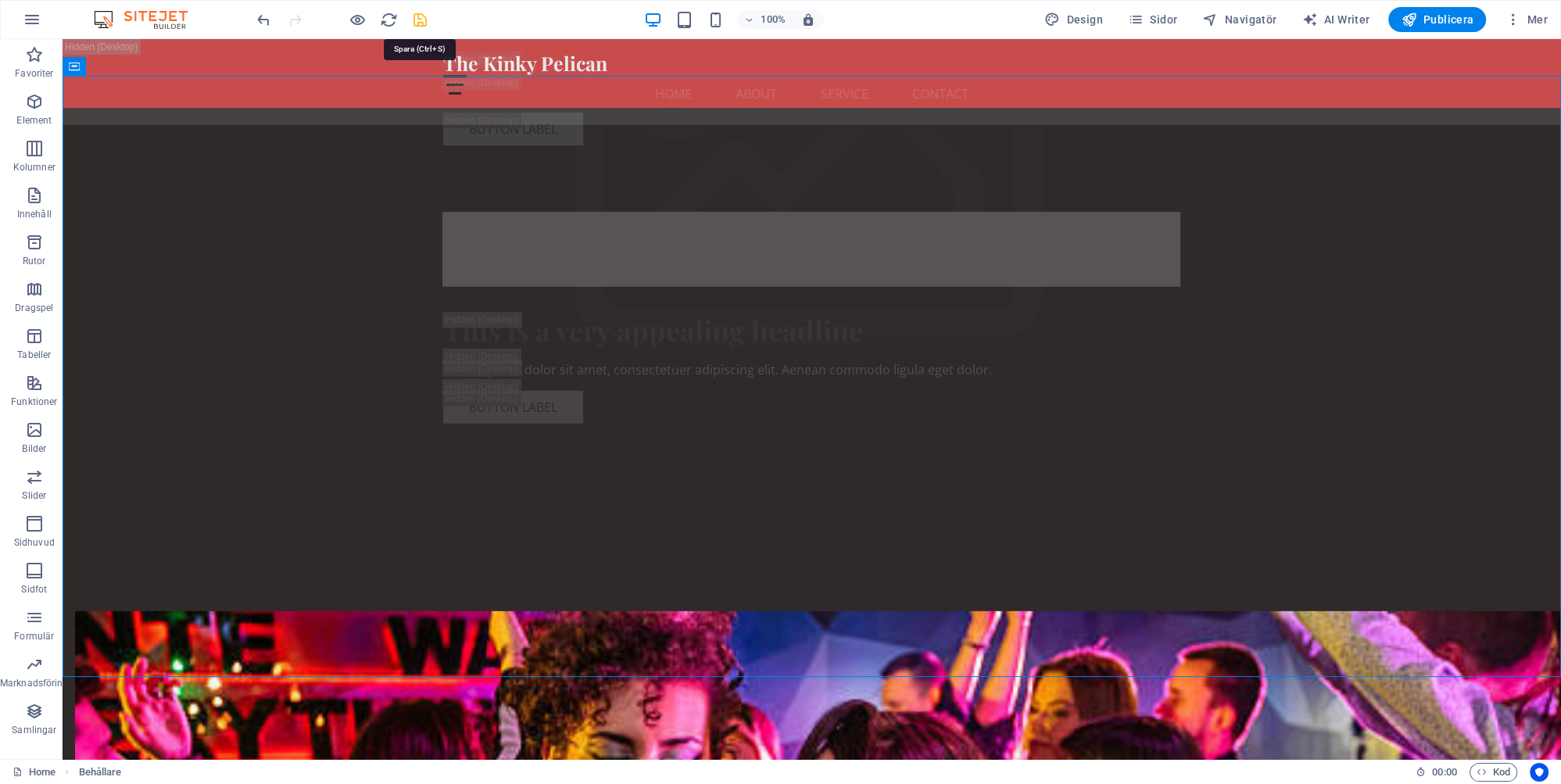
checkbox input "false"
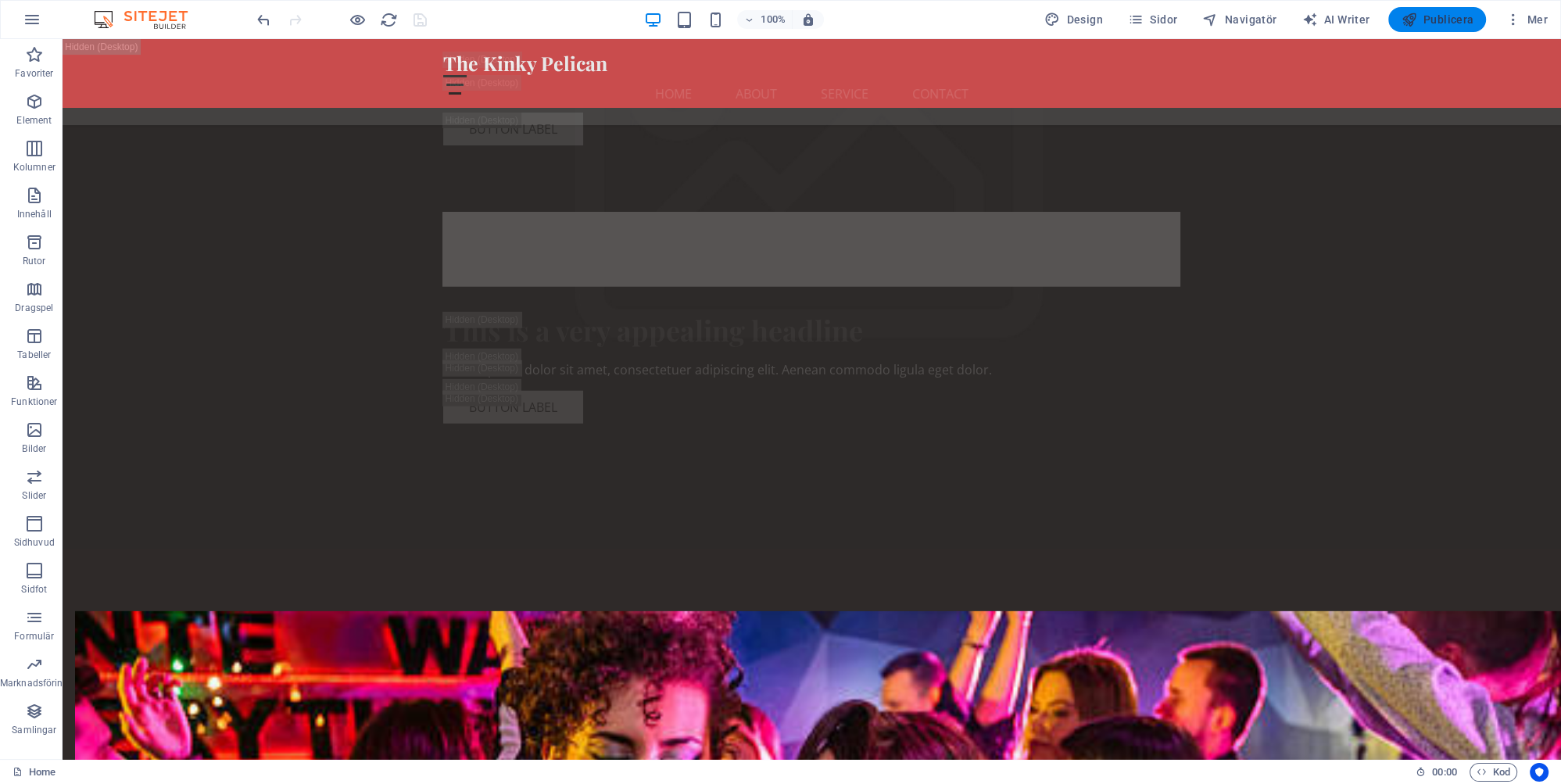
click at [1443, 18] on span "Publicera" at bounding box center [1437, 19] width 73 height 15
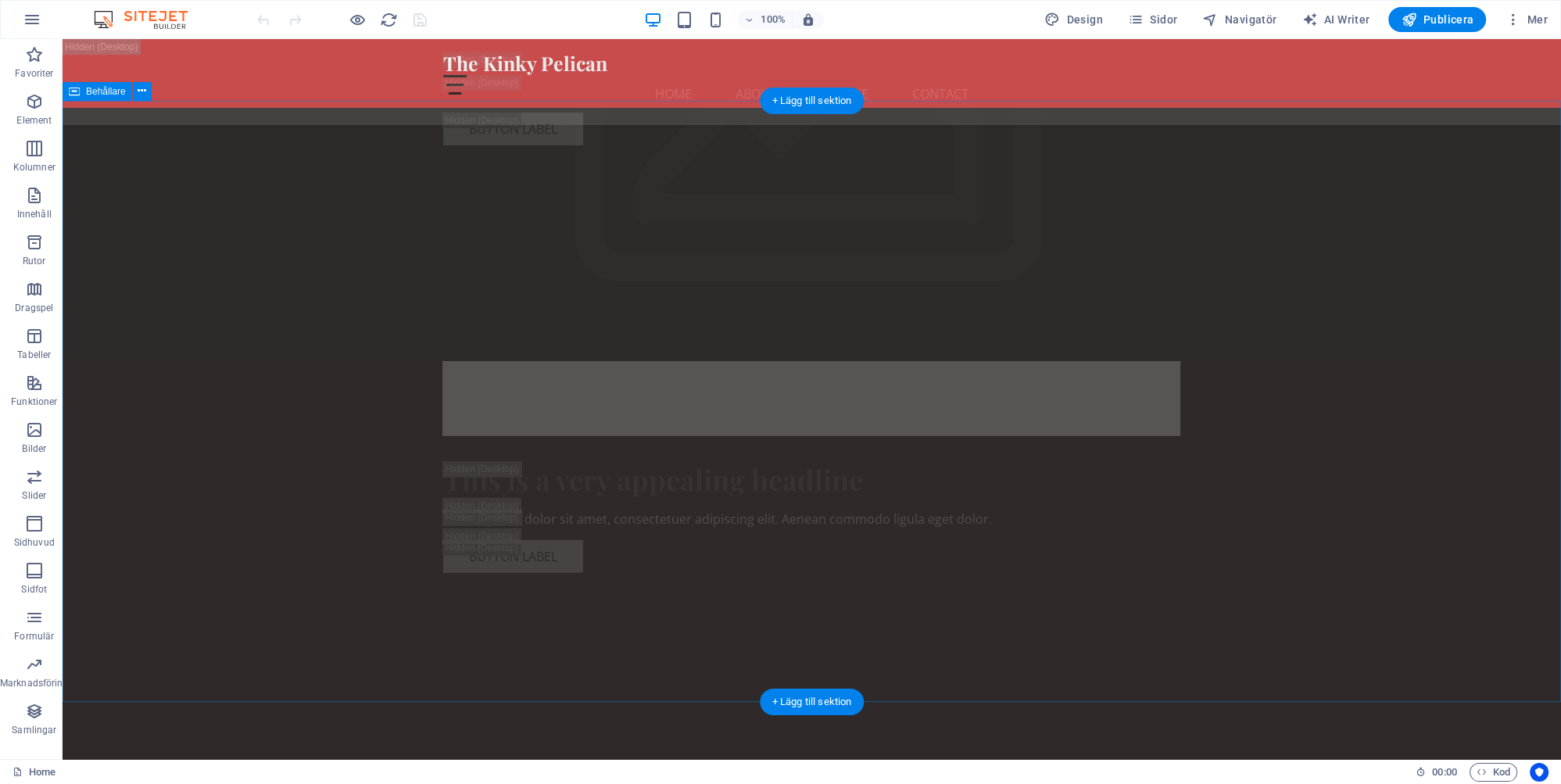
scroll to position [5609, 0]
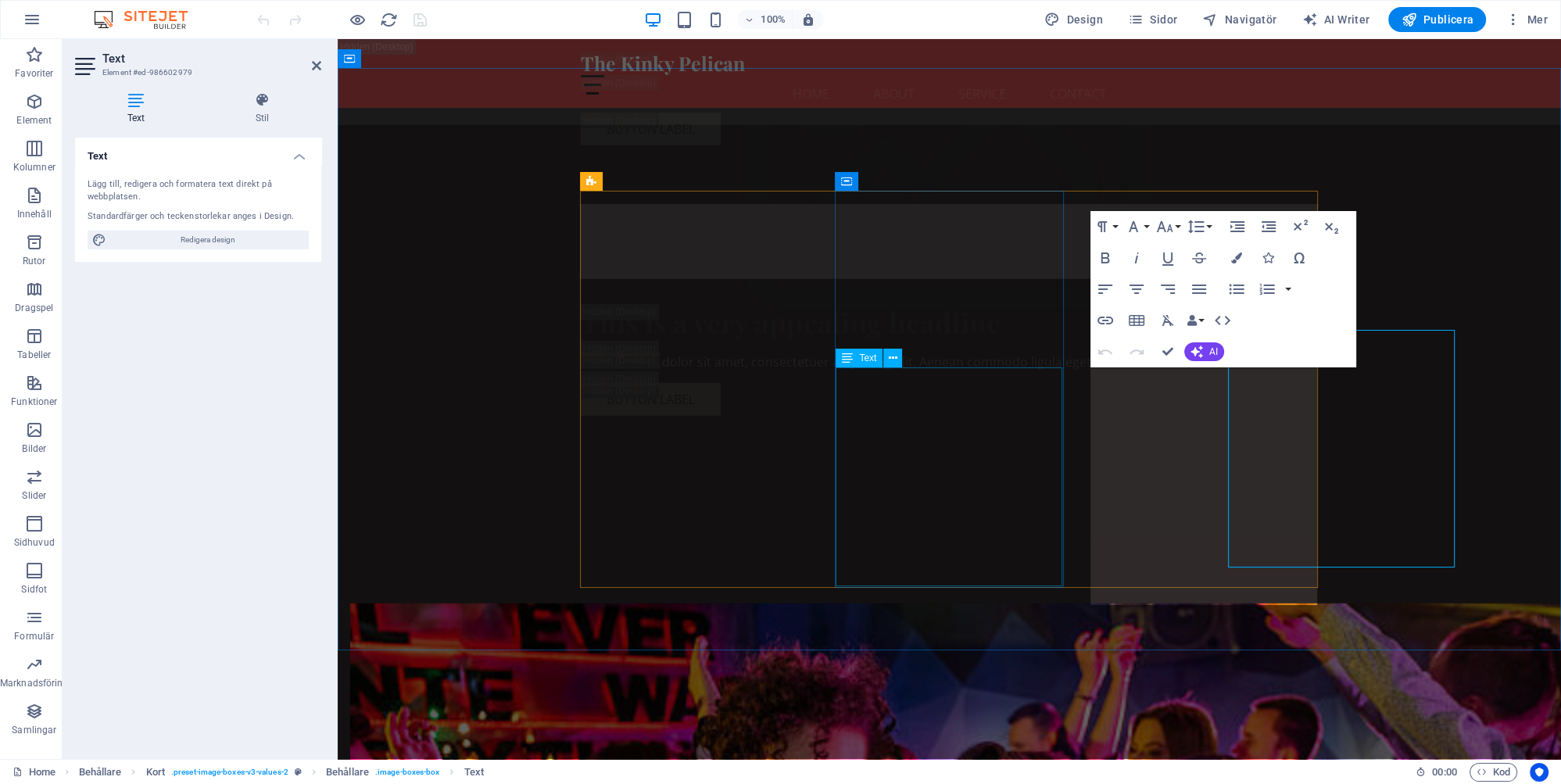
scroll to position [5647, 0]
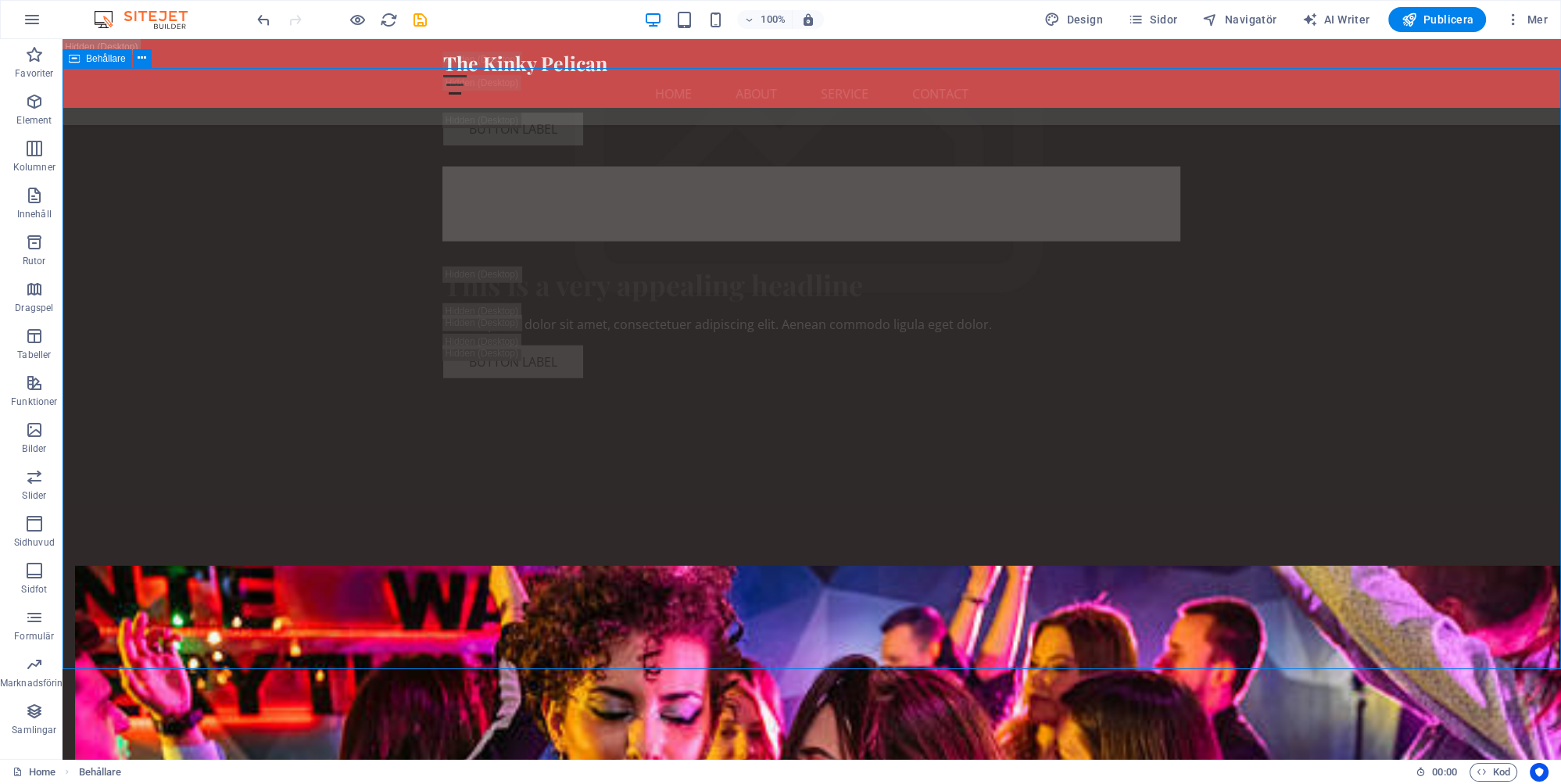
scroll to position [5609, 0]
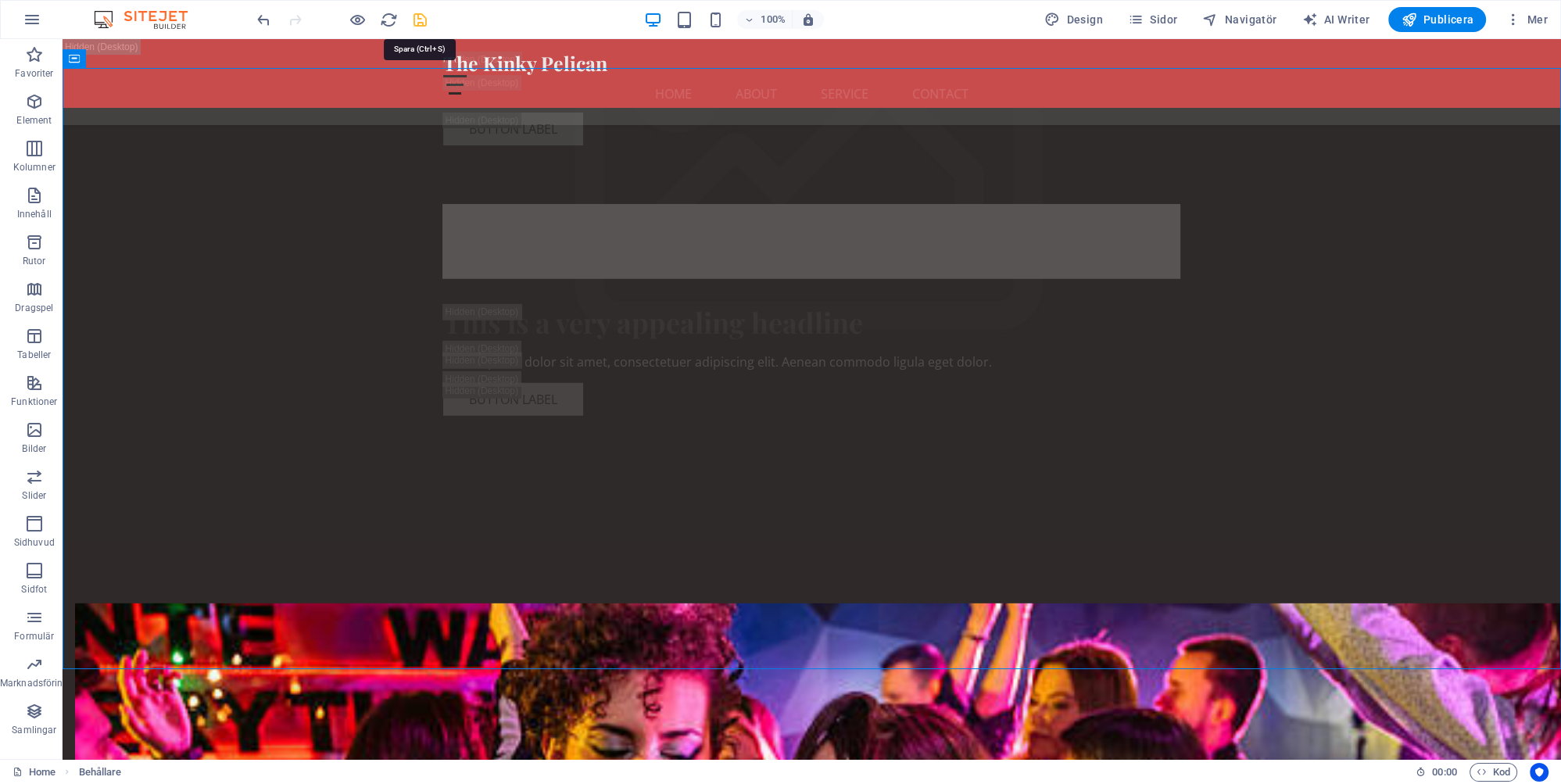
click at [414, 20] on icon "save" at bounding box center [420, 19] width 18 height 18
checkbox input "false"
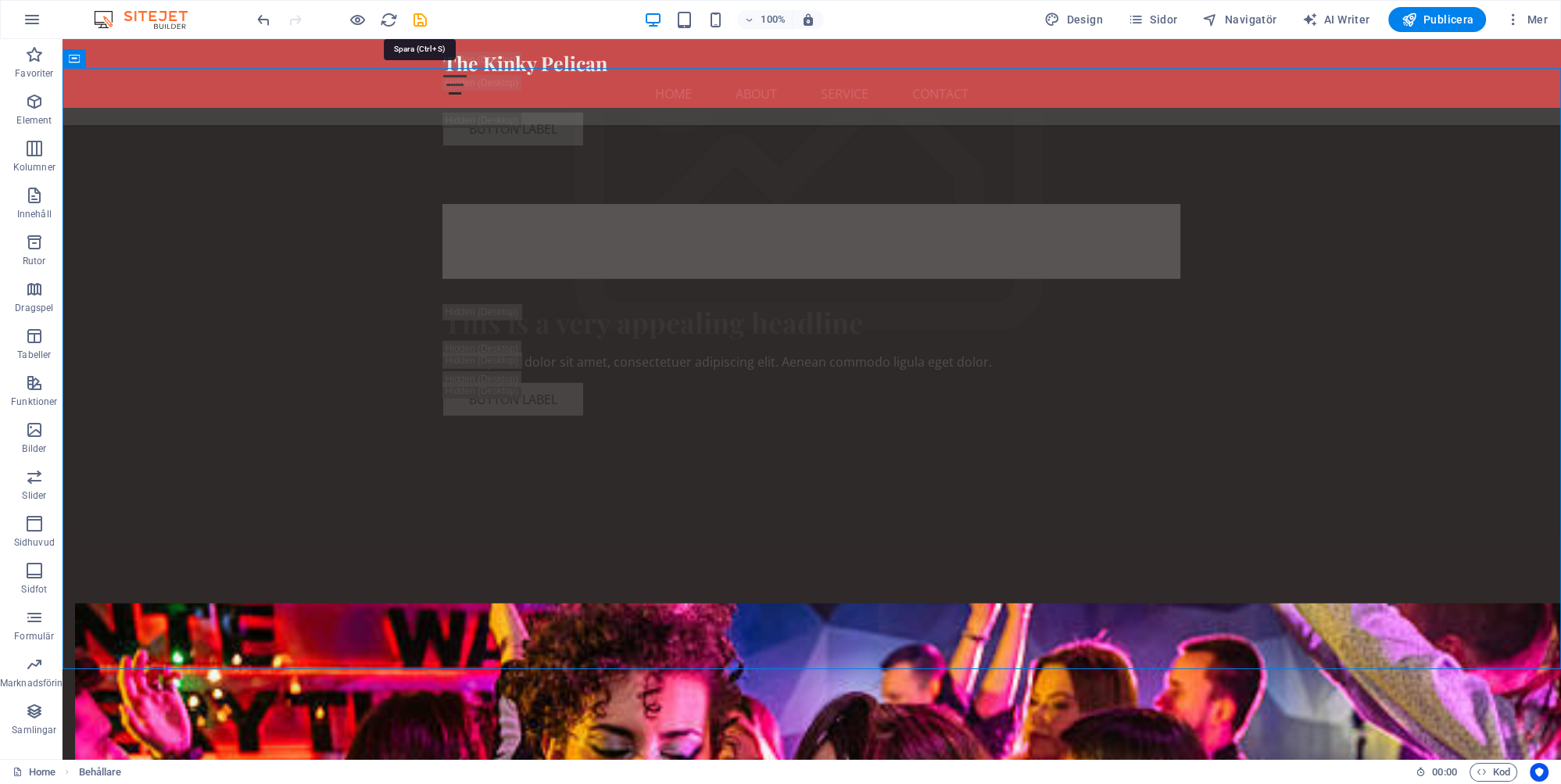
checkbox input "false"
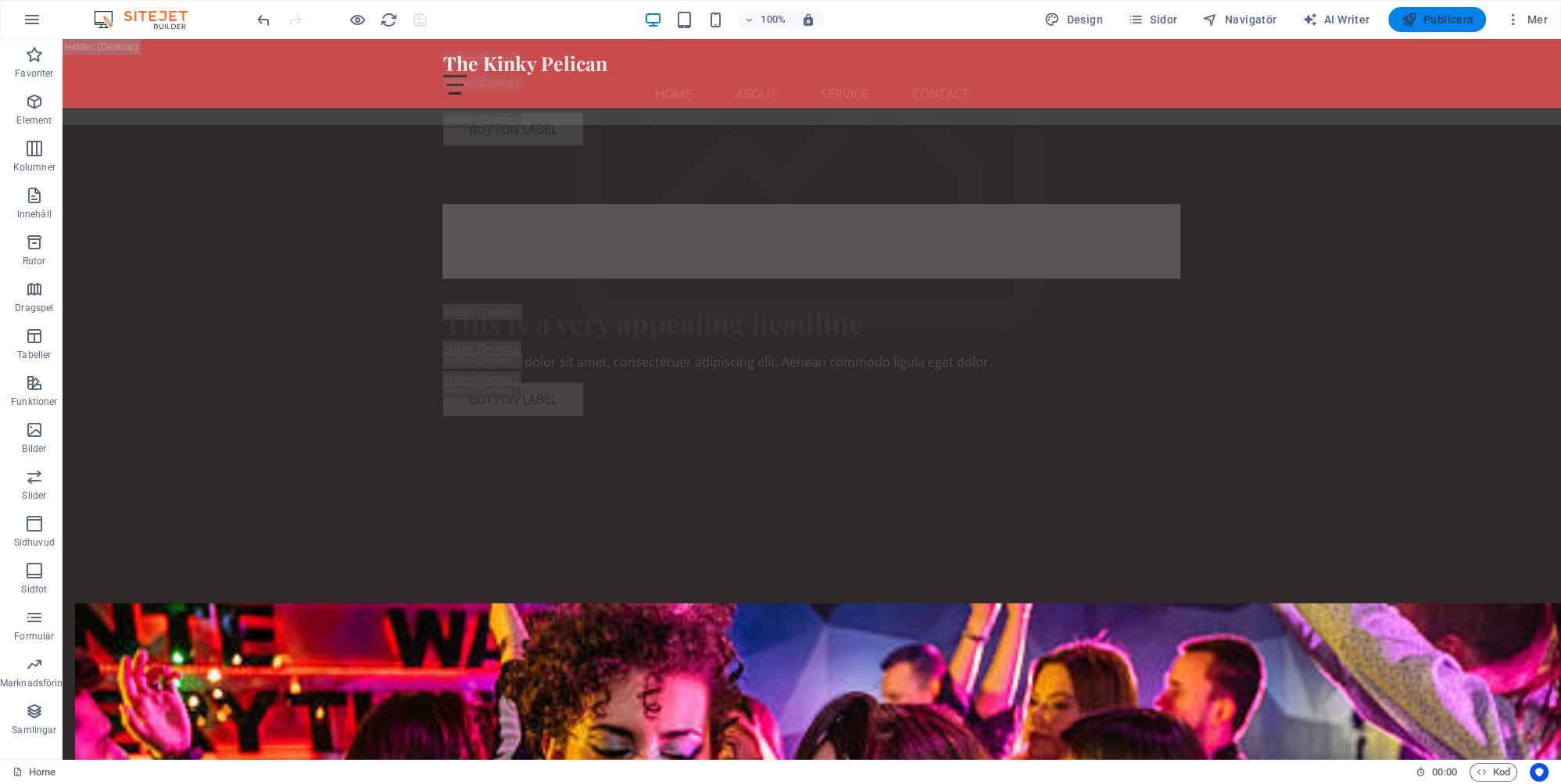
click at [1446, 15] on span "Publicera" at bounding box center [1437, 19] width 73 height 15
